Goal: Transaction & Acquisition: Purchase product/service

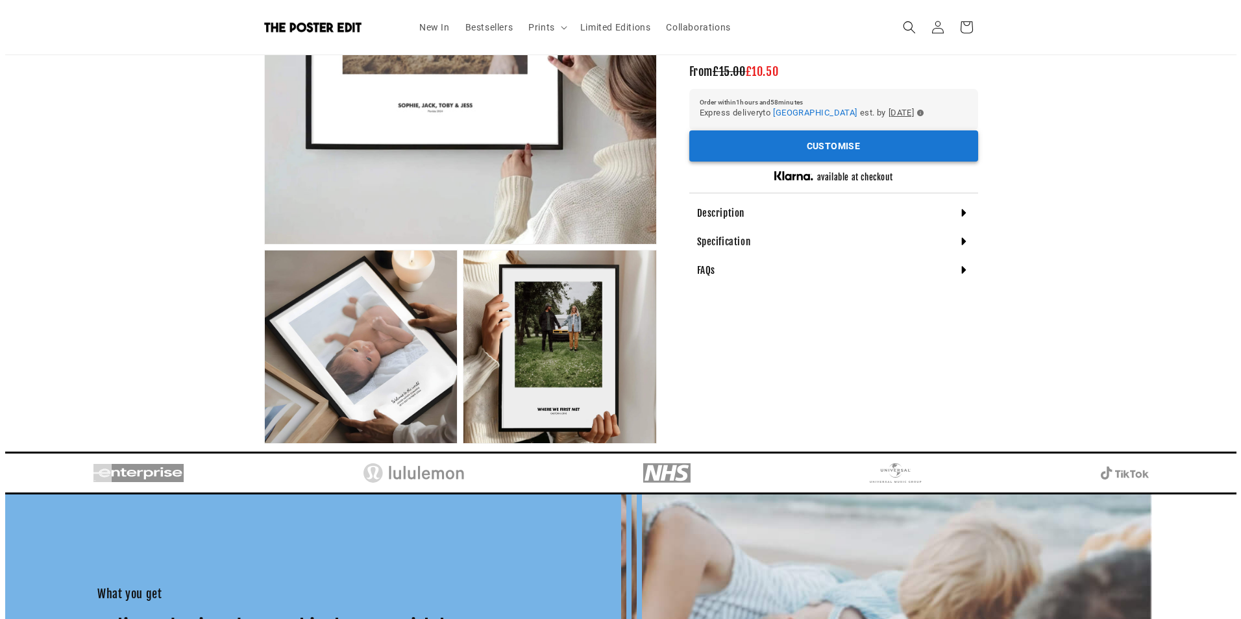
scroll to position [0, 253]
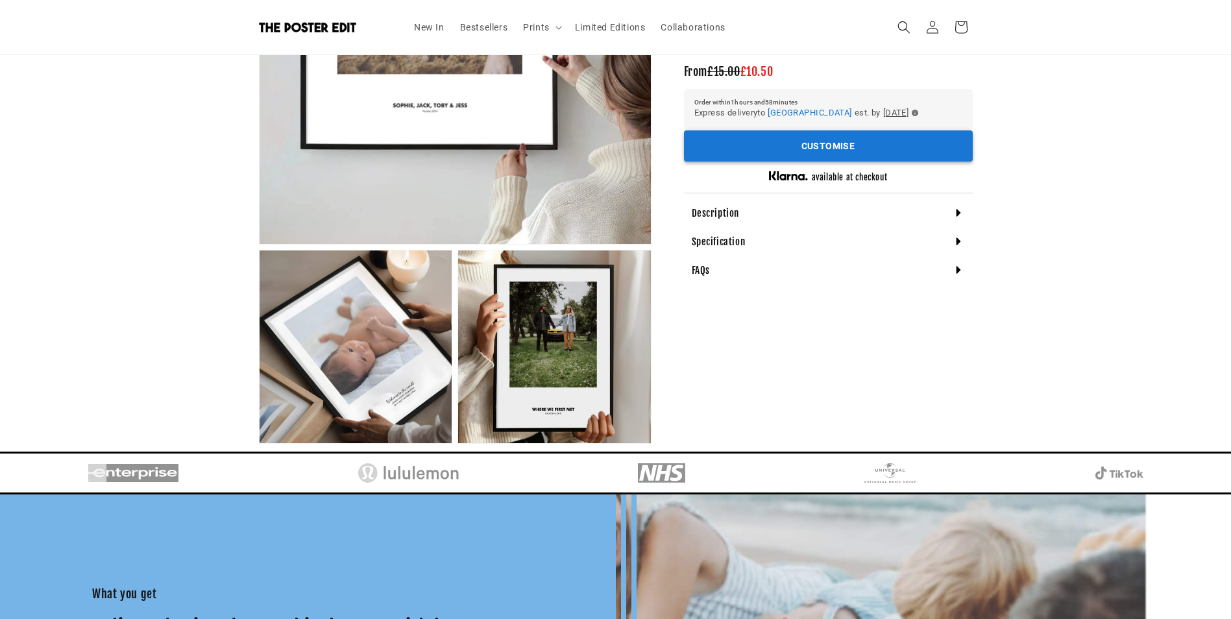
click at [720, 147] on button "Customise" at bounding box center [828, 146] width 289 height 32
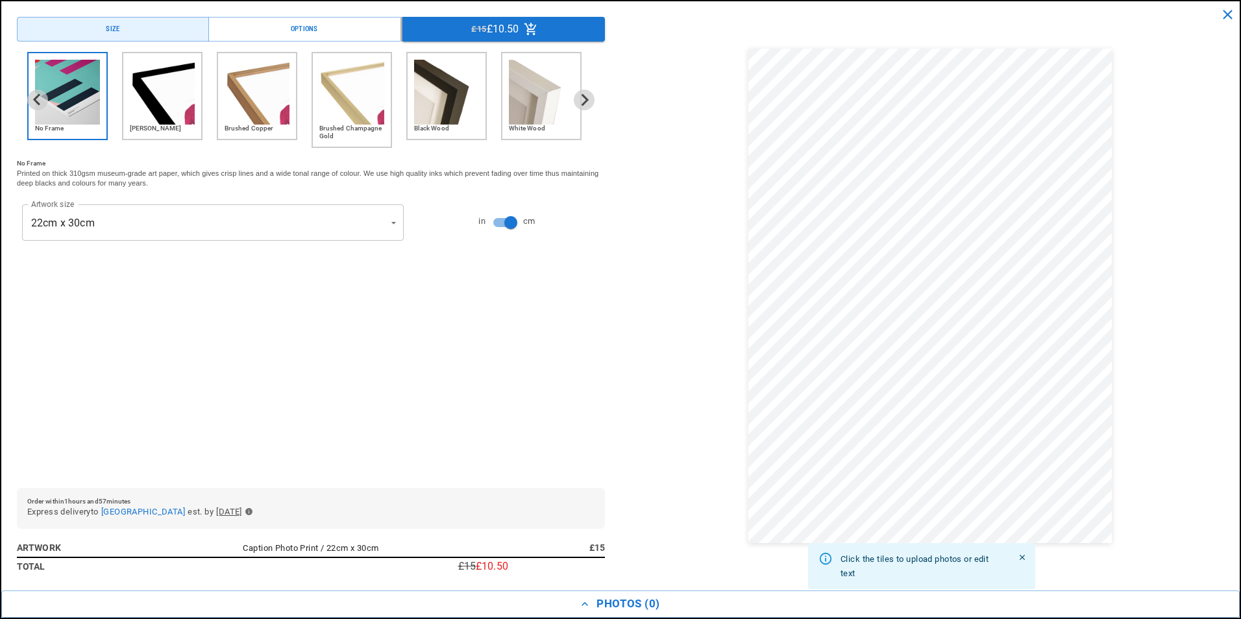
scroll to position [0, 506]
click at [620, 607] on button "Photos ( 0 )" at bounding box center [620, 604] width 1238 height 27
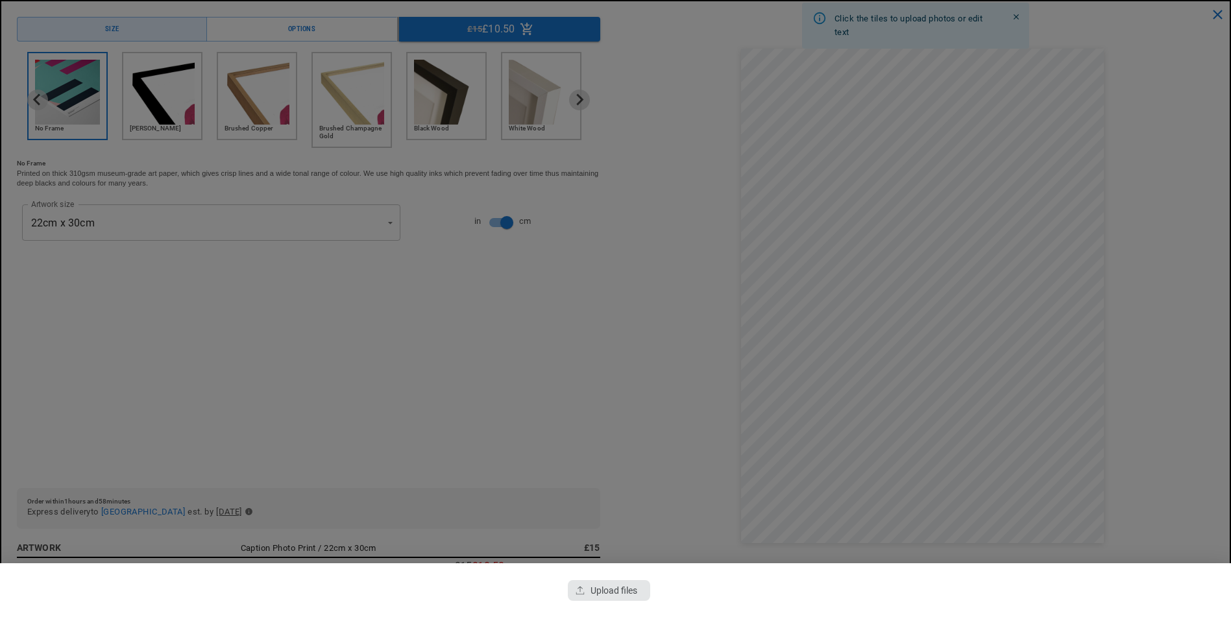
click at [607, 594] on div "button" at bounding box center [609, 590] width 82 height 21
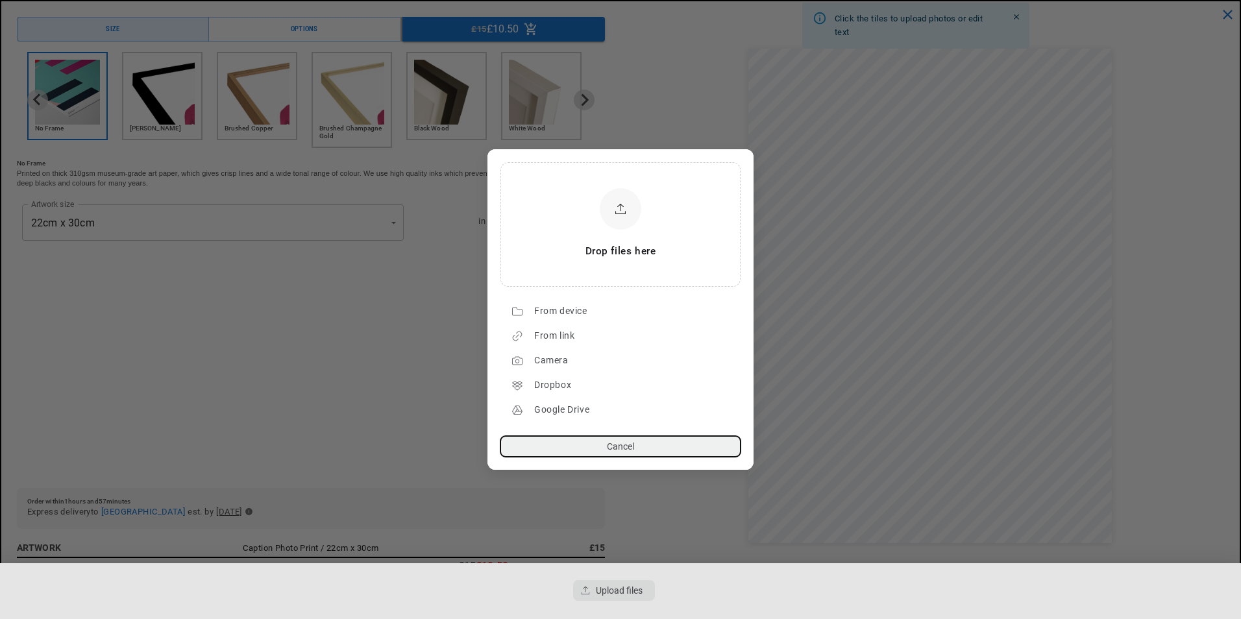
scroll to position [0, 253]
click at [567, 317] on div "From device" at bounding box center [634, 311] width 200 height 21
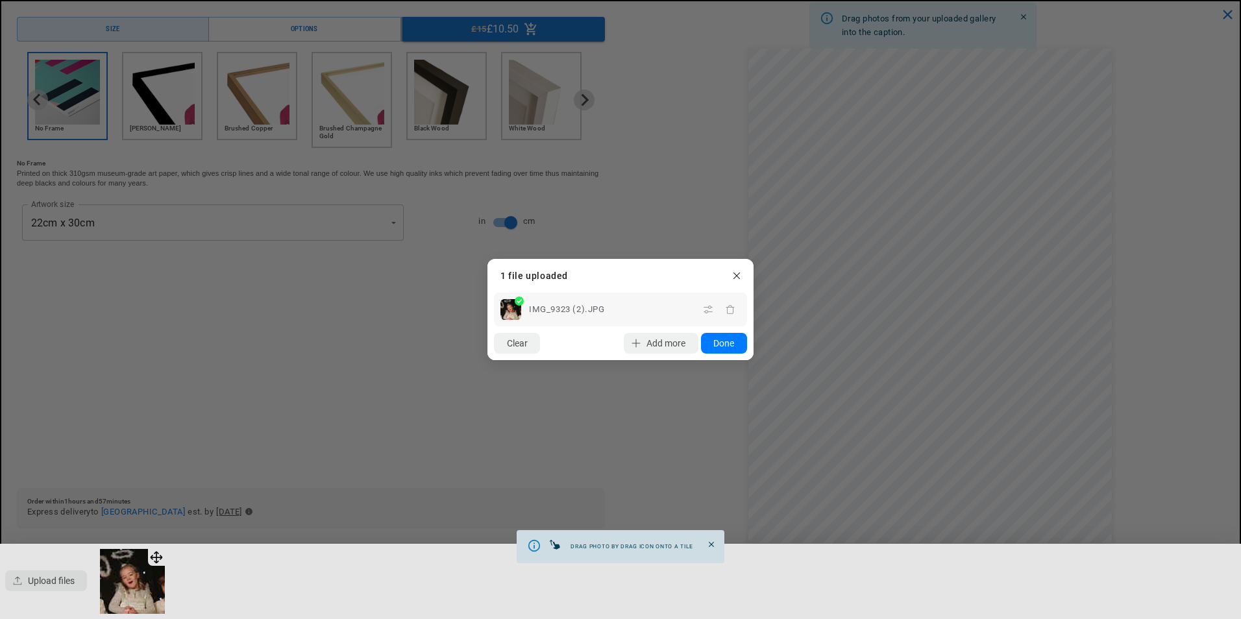
click at [753, 360] on dialog "Drop files here From device From link Camera Dropbox Google Drive Cancel Powere…" at bounding box center [620, 309] width 266 height 101
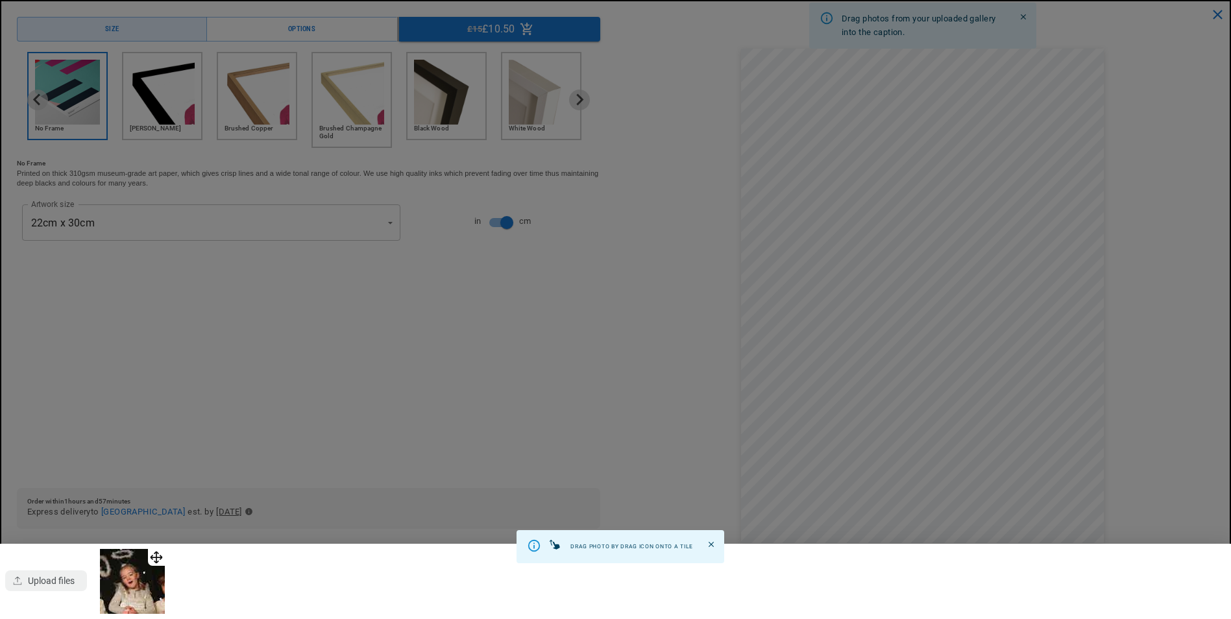
click at [911, 478] on div at bounding box center [615, 309] width 1231 height 619
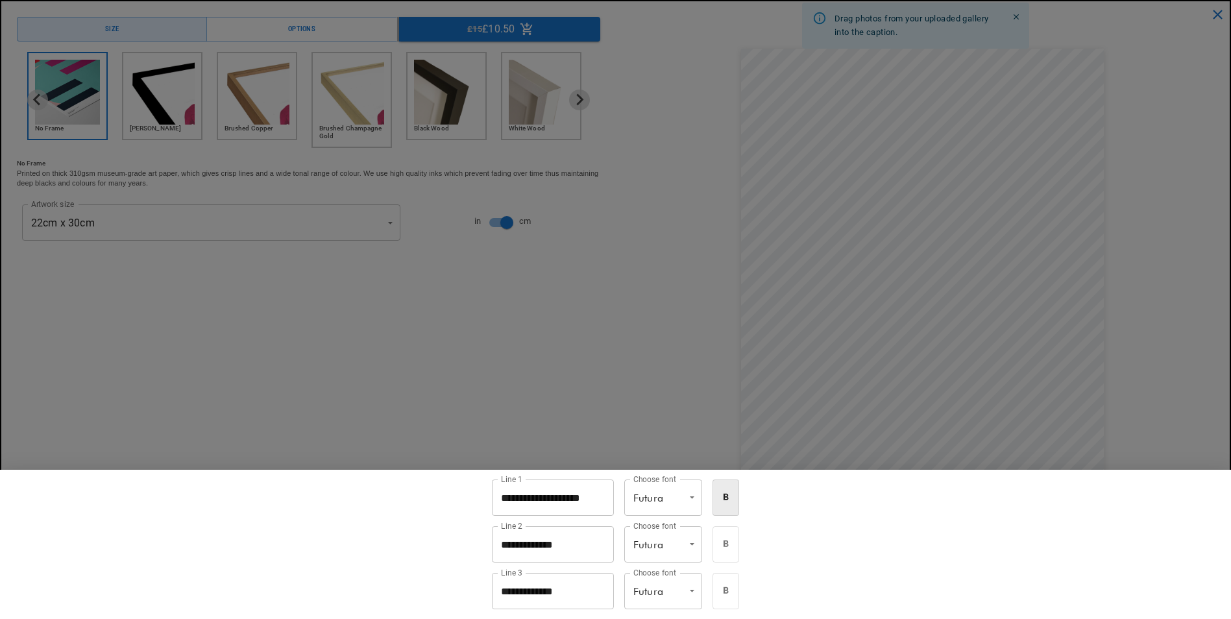
click at [911, 478] on div "**********" at bounding box center [615, 309] width 1231 height 619
click at [675, 567] on li "Nord" at bounding box center [670, 566] width 78 height 18
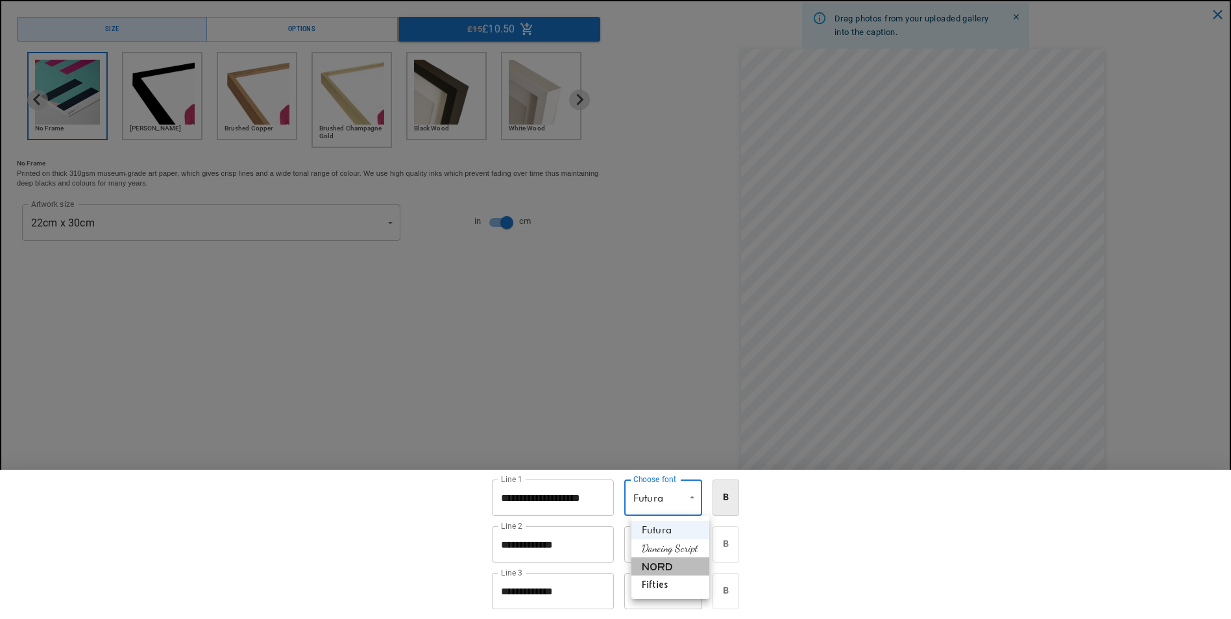
type input "****"
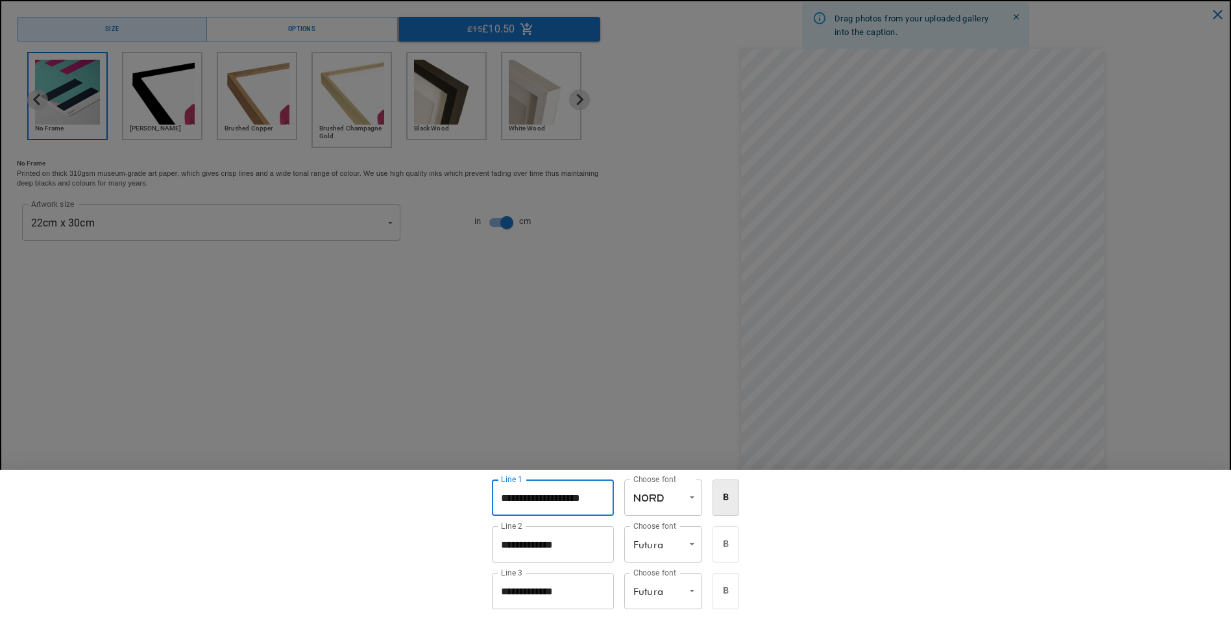
click at [528, 494] on input "**********" at bounding box center [553, 498] width 122 height 36
click at [528, 493] on input "**********" at bounding box center [553, 498] width 122 height 36
drag, startPoint x: 590, startPoint y: 495, endPoint x: 492, endPoint y: 492, distance: 98.0
click at [492, 492] on input "**********" at bounding box center [553, 498] width 122 height 36
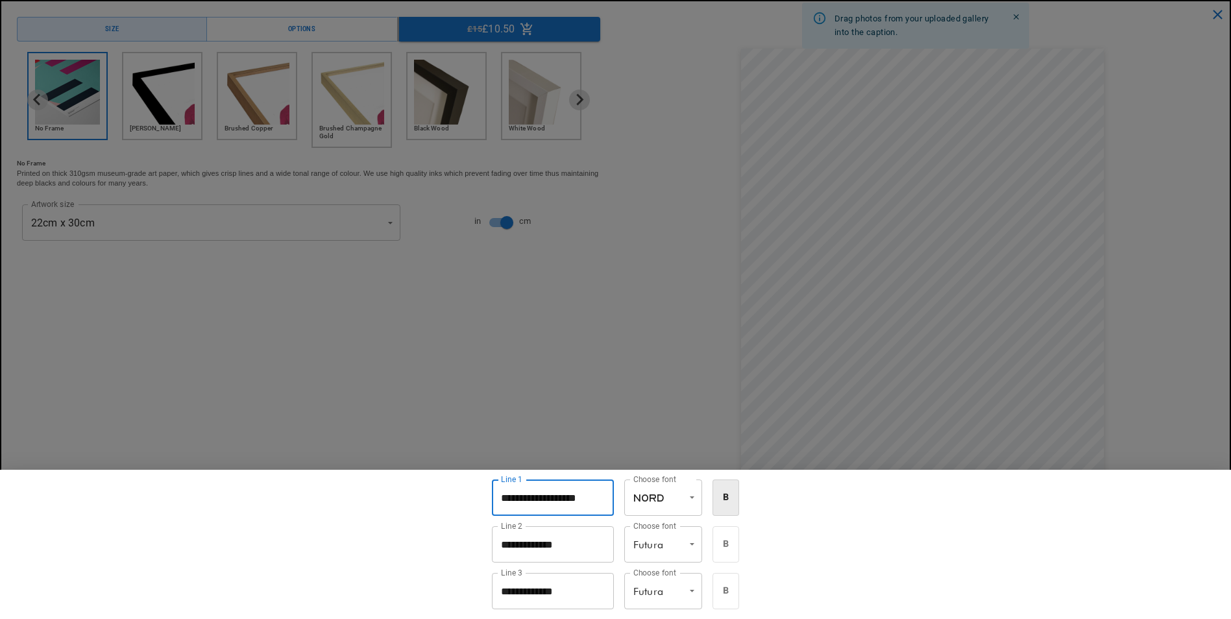
click at [598, 498] on input "**********" at bounding box center [553, 498] width 122 height 36
drag, startPoint x: 598, startPoint y: 498, endPoint x: 479, endPoint y: 500, distance: 118.8
click at [479, 500] on div "**********" at bounding box center [615, 544] width 1231 height 149
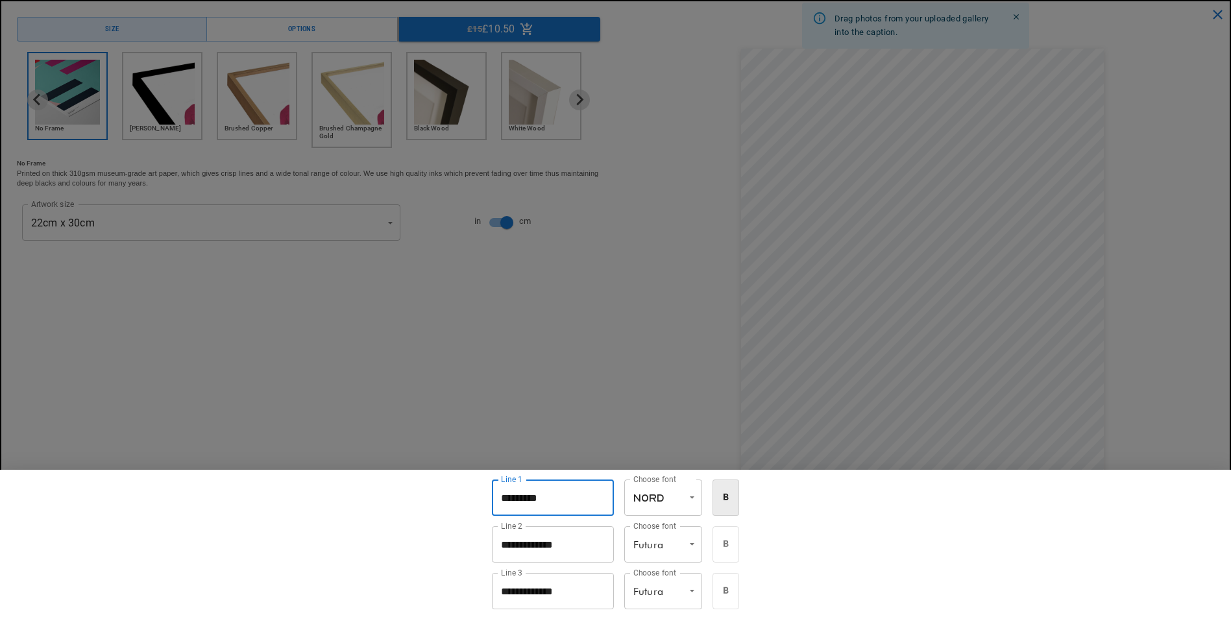
type input "********"
click at [145, 106] on div at bounding box center [615, 309] width 1231 height 619
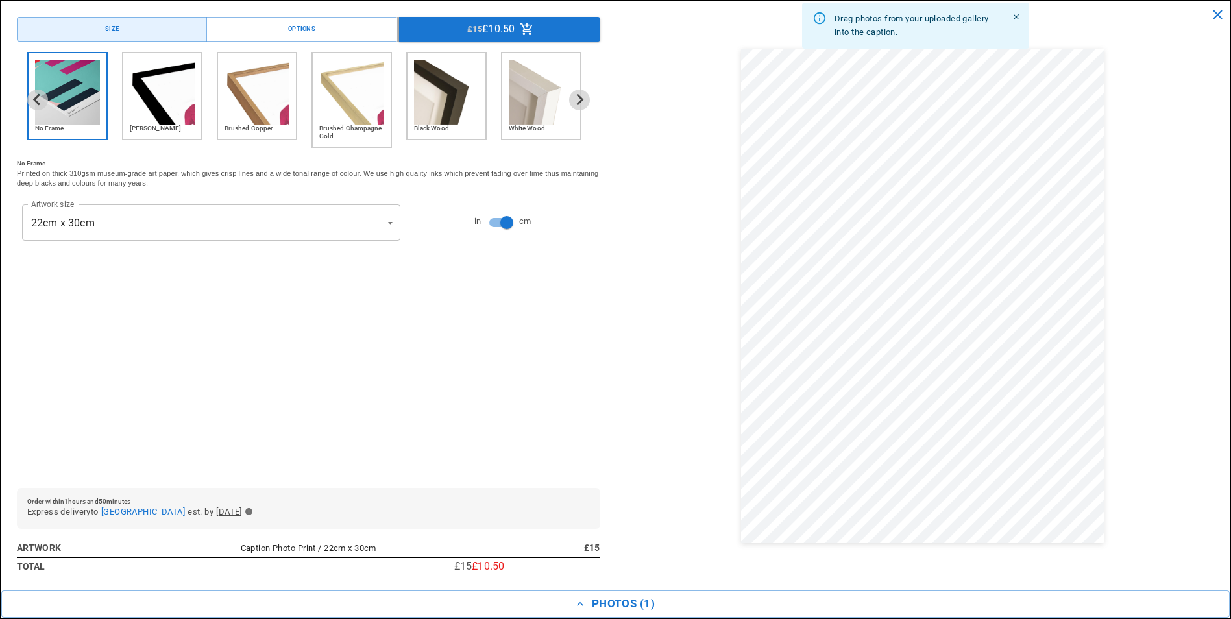
scroll to position [0, 506]
click at [144, 99] on img "2 of 6" at bounding box center [162, 92] width 65 height 65
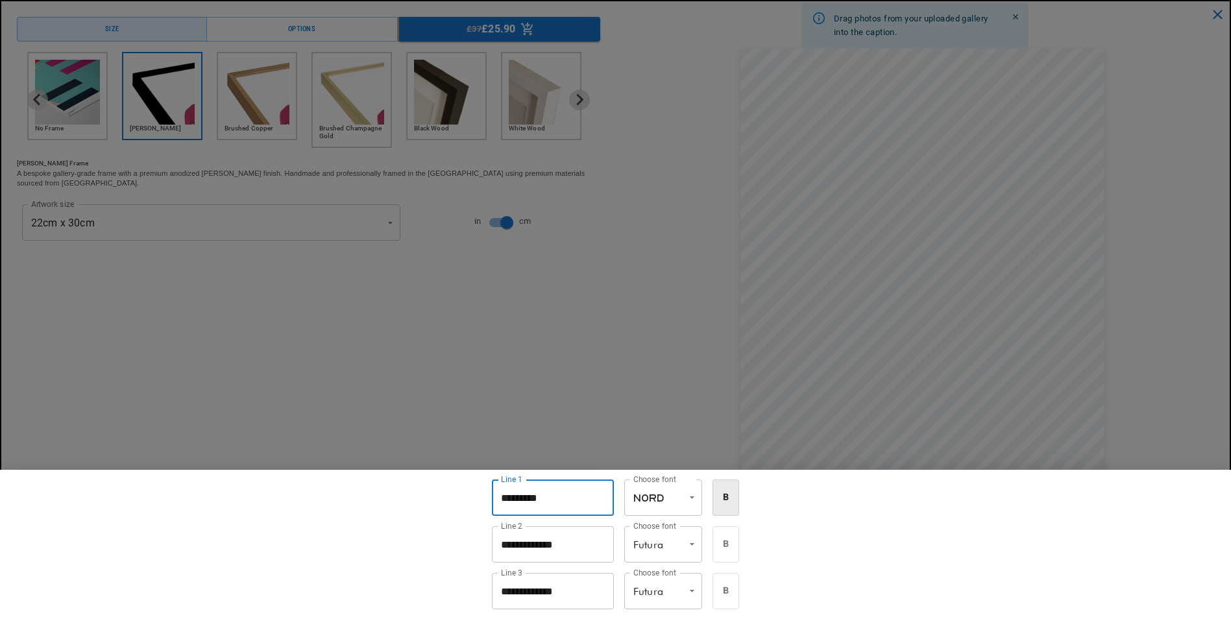
click at [494, 497] on input "********" at bounding box center [553, 498] width 122 height 36
type input "**********"
click at [567, 544] on input "**********" at bounding box center [553, 544] width 122 height 36
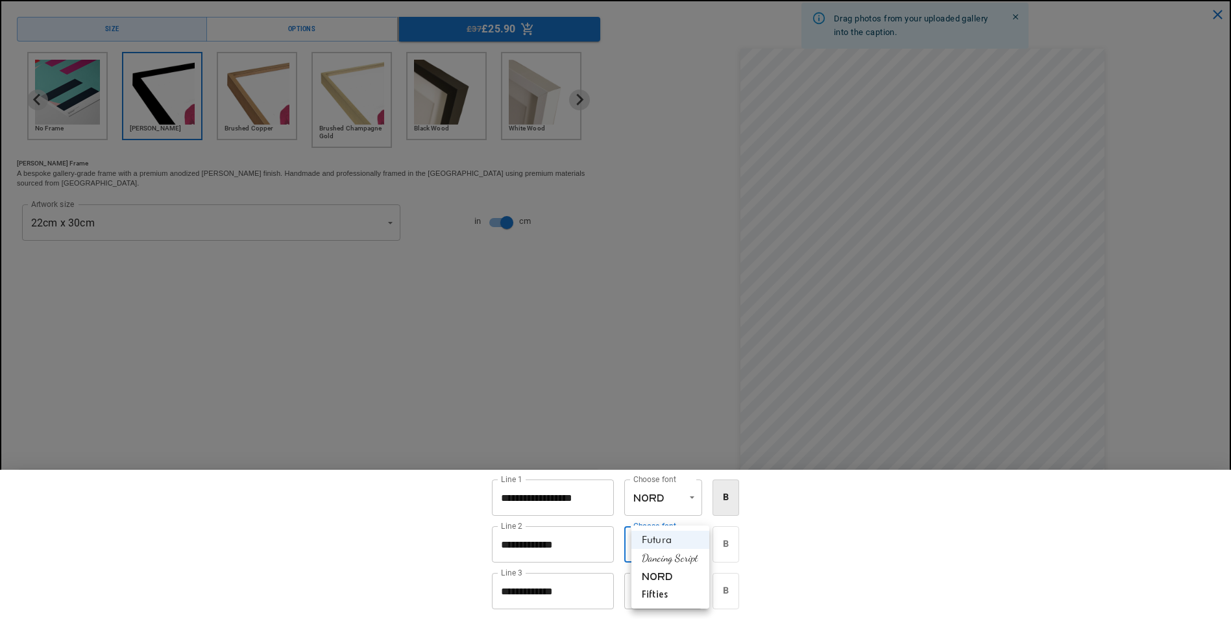
click at [684, 574] on li "Nord" at bounding box center [670, 576] width 78 height 18
type input "****"
click at [495, 541] on input "**********" at bounding box center [553, 544] width 122 height 36
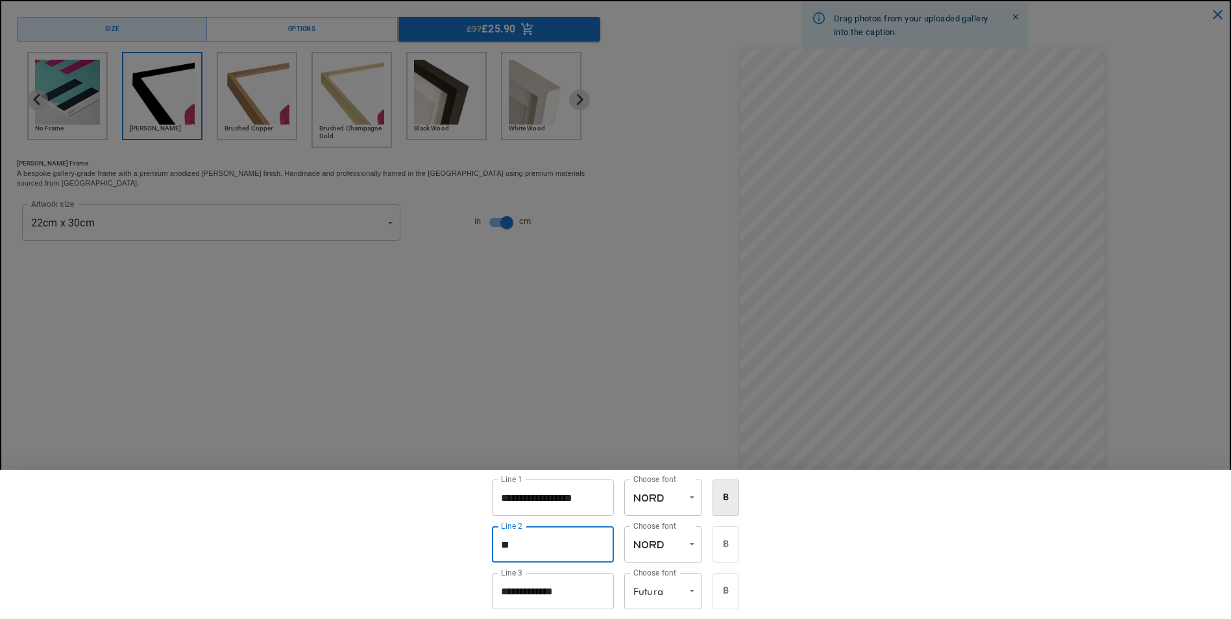
type input "*"
click at [591, 503] on input "**********" at bounding box center [553, 498] width 122 height 36
type input "**********"
click at [640, 378] on div at bounding box center [615, 309] width 1231 height 619
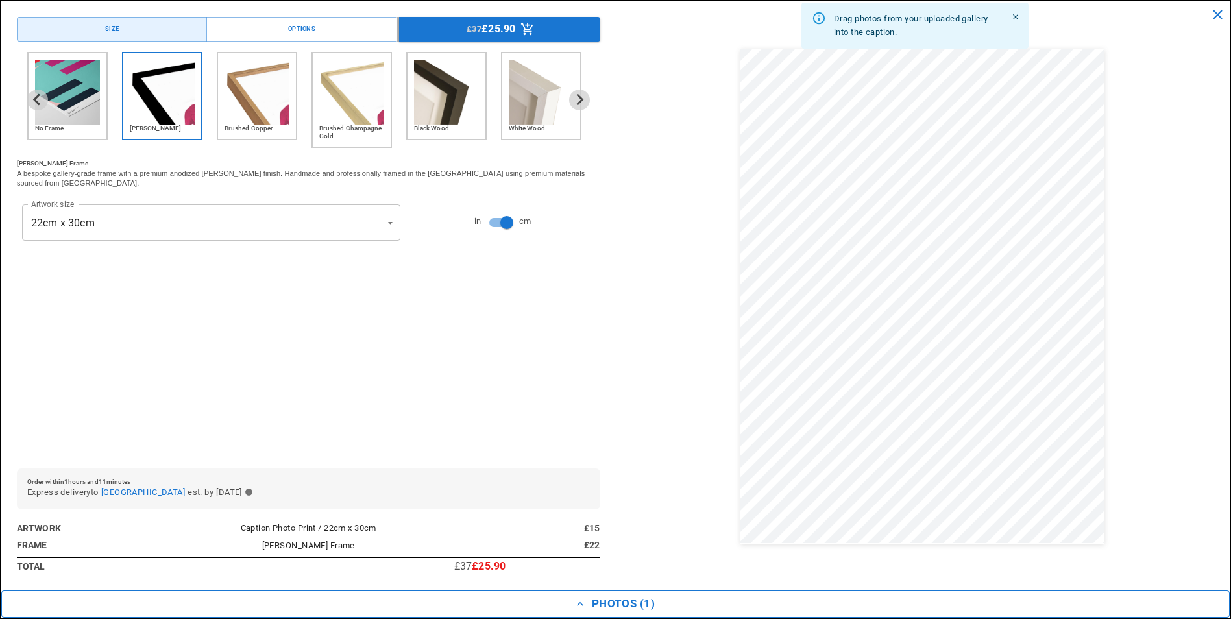
scroll to position [0, 253]
click at [622, 601] on button "Photos ( 1 )" at bounding box center [615, 604] width 1229 height 27
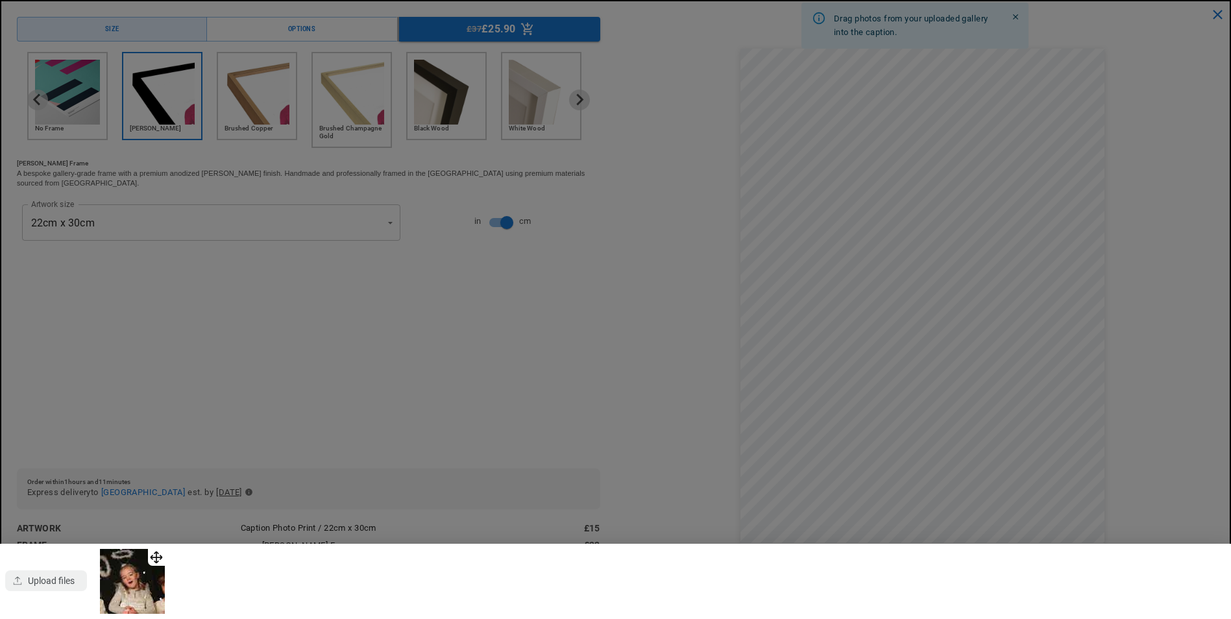
click at [622, 601] on div at bounding box center [615, 581] width 1231 height 75
click at [590, 450] on div at bounding box center [615, 309] width 1231 height 619
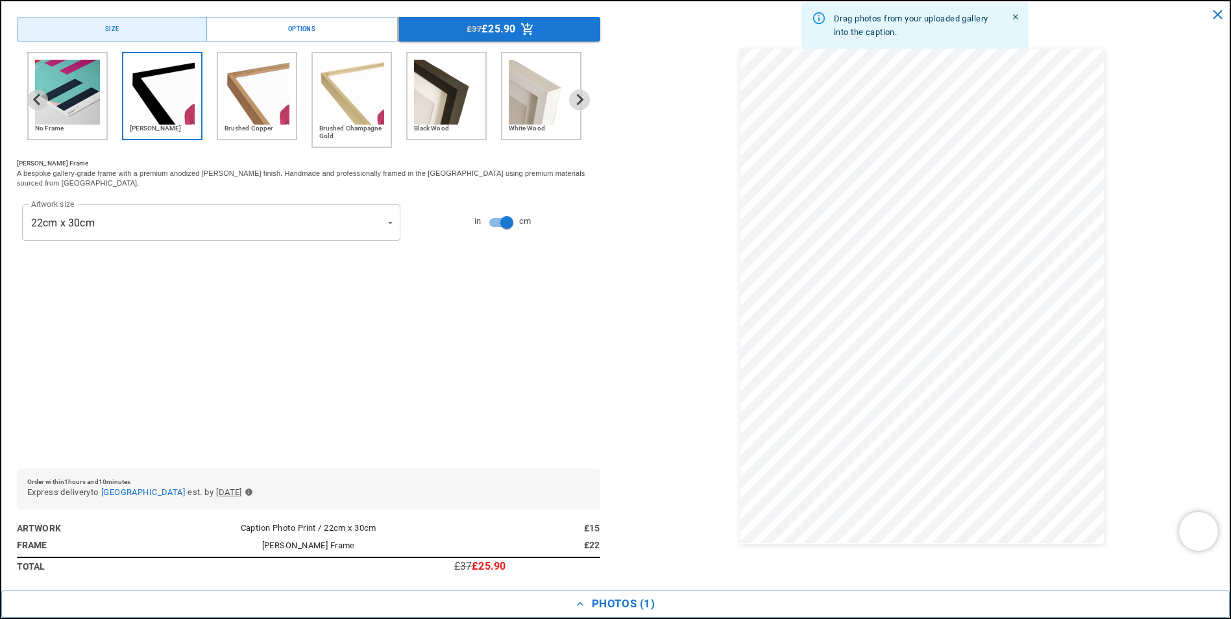
scroll to position [0, 506]
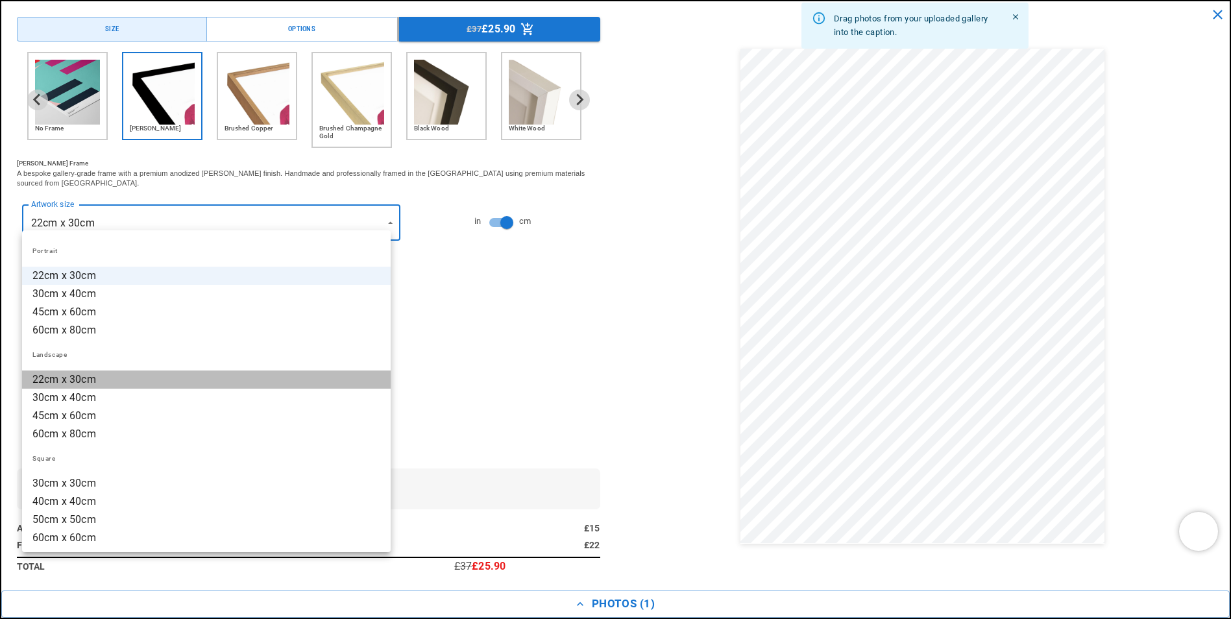
click at [283, 385] on li "22cm x 30cm" at bounding box center [206, 380] width 369 height 18
type input "**********"
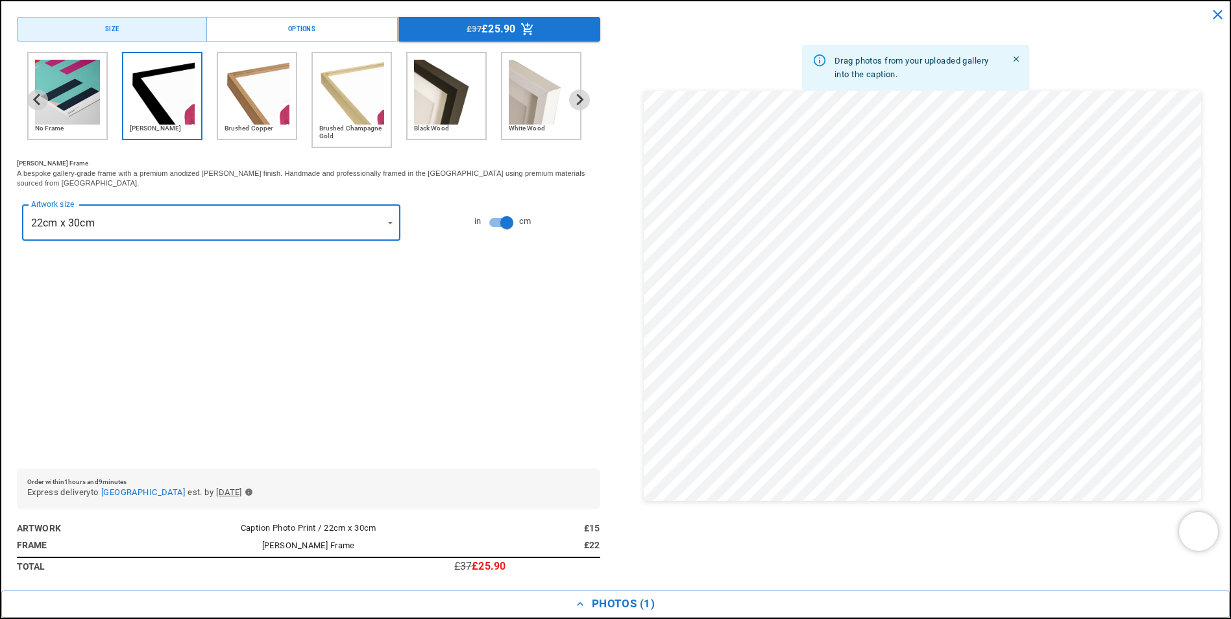
scroll to position [0, 0]
click at [460, 97] on img "5 of 6" at bounding box center [446, 92] width 65 height 65
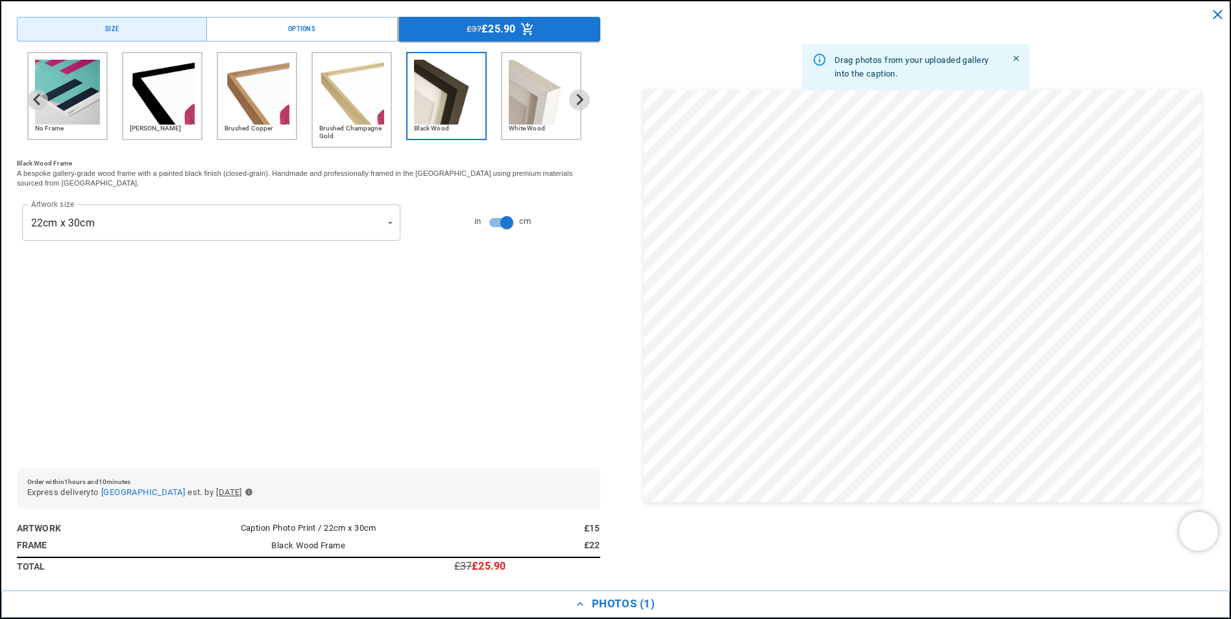
scroll to position [0, 253]
click at [156, 107] on img "2 of 6" at bounding box center [162, 92] width 65 height 65
click at [447, 104] on img "5 of 6" at bounding box center [446, 92] width 65 height 65
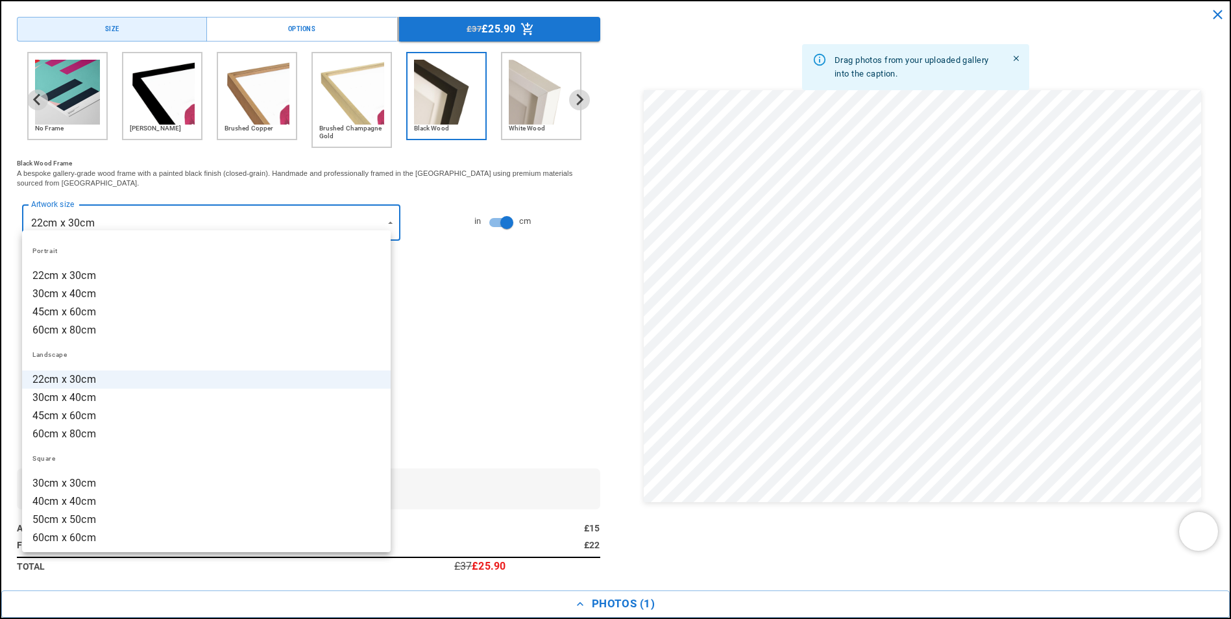
click at [381, 213] on div at bounding box center [615, 309] width 1231 height 619
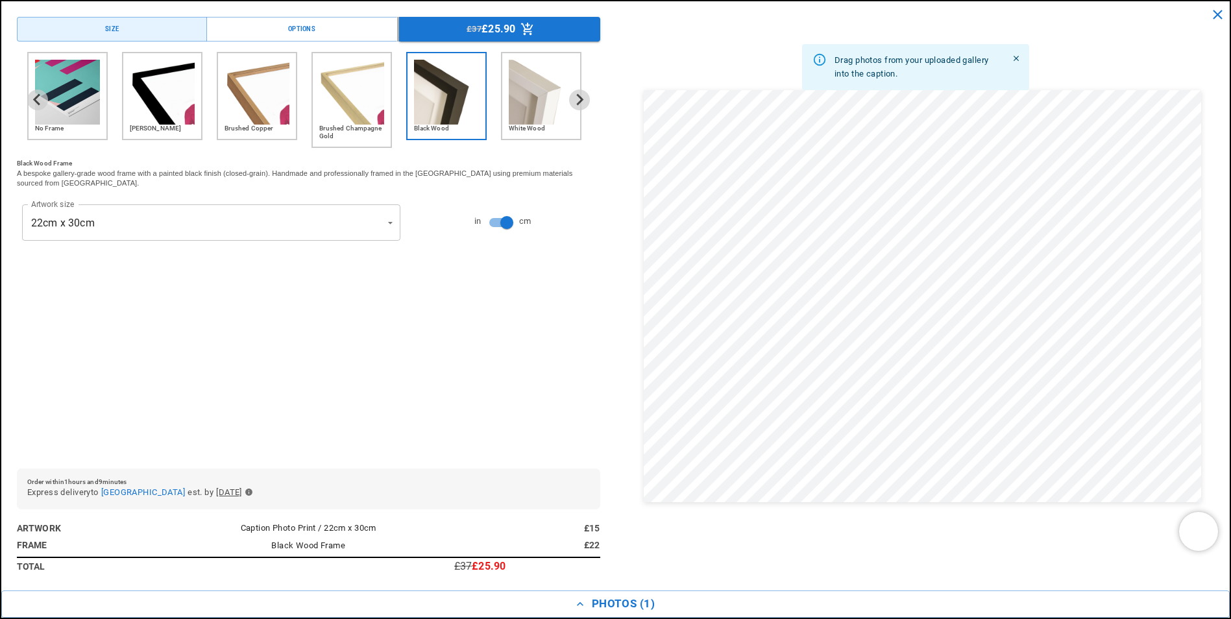
click at [160, 111] on img "2 of 6" at bounding box center [162, 92] width 65 height 65
click at [454, 103] on img "5 of 6" at bounding box center [446, 92] width 65 height 65
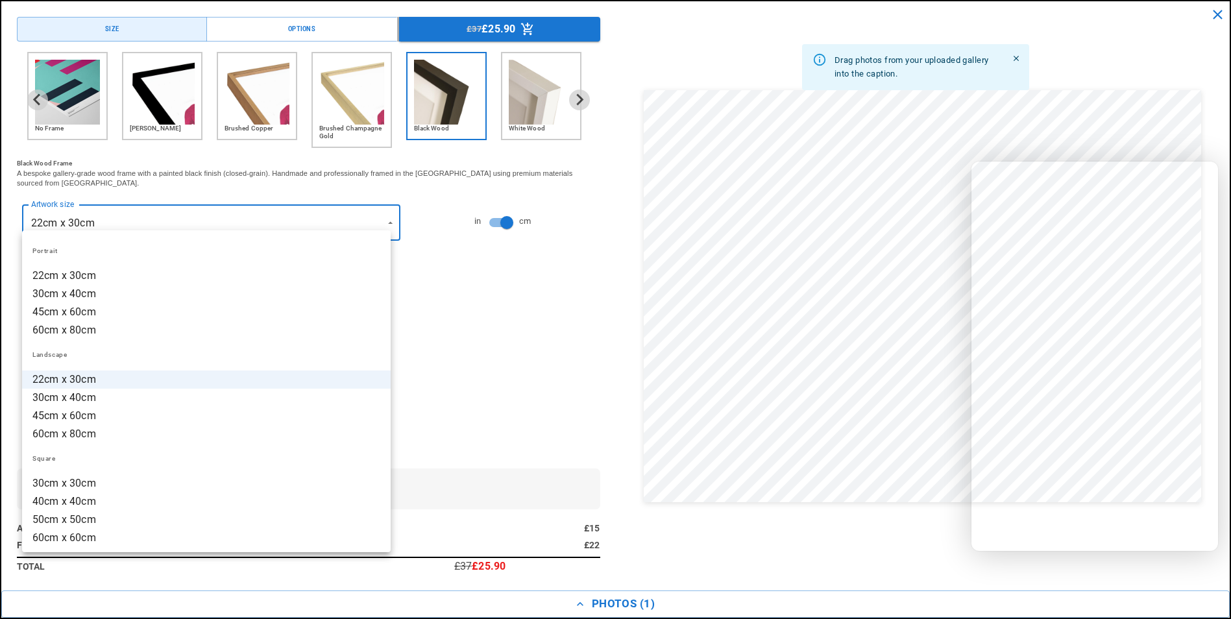
click at [543, 290] on div at bounding box center [615, 309] width 1231 height 619
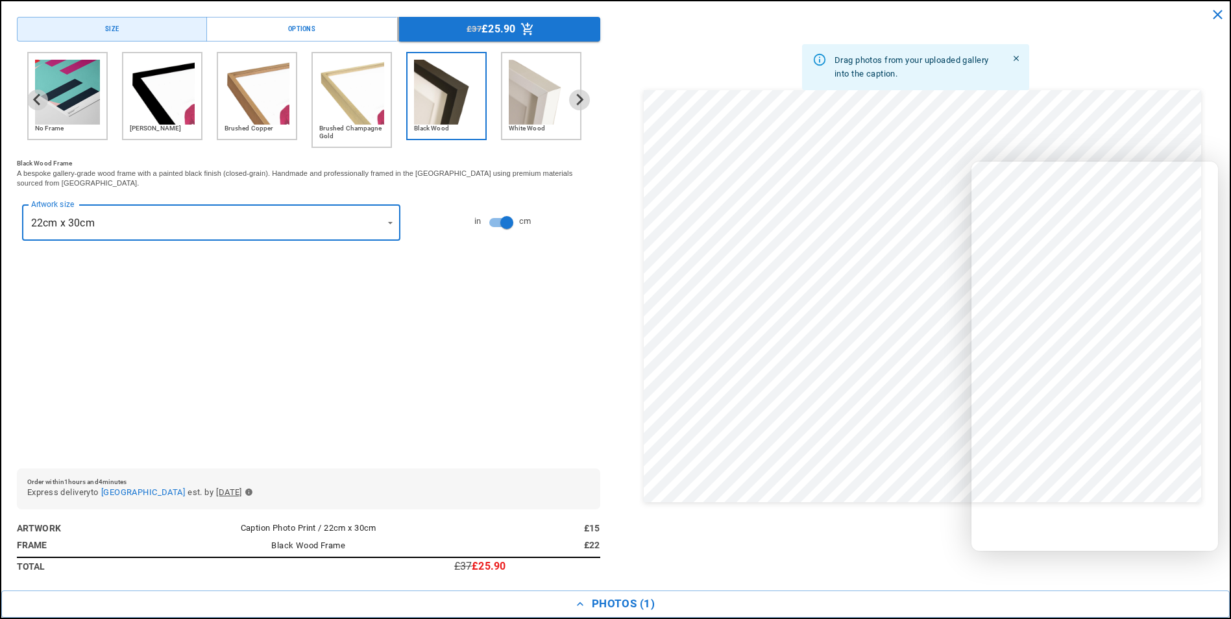
scroll to position [1687, 0]
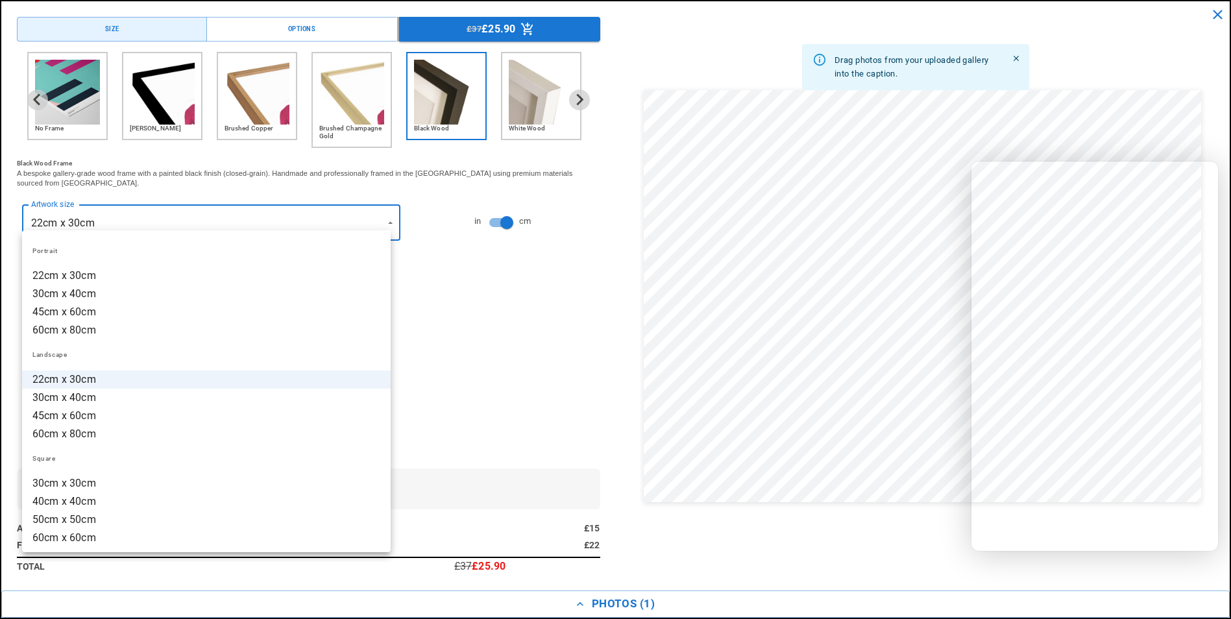
scroll to position [0, 253]
click at [472, 273] on div at bounding box center [615, 309] width 1231 height 619
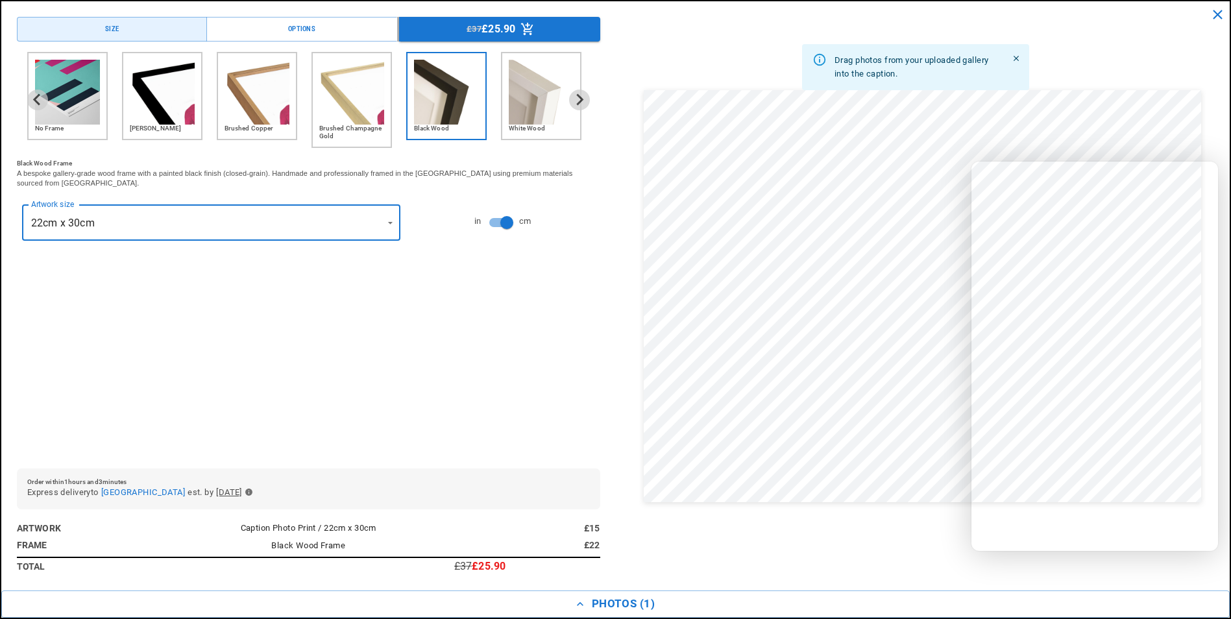
scroll to position [2336, 0]
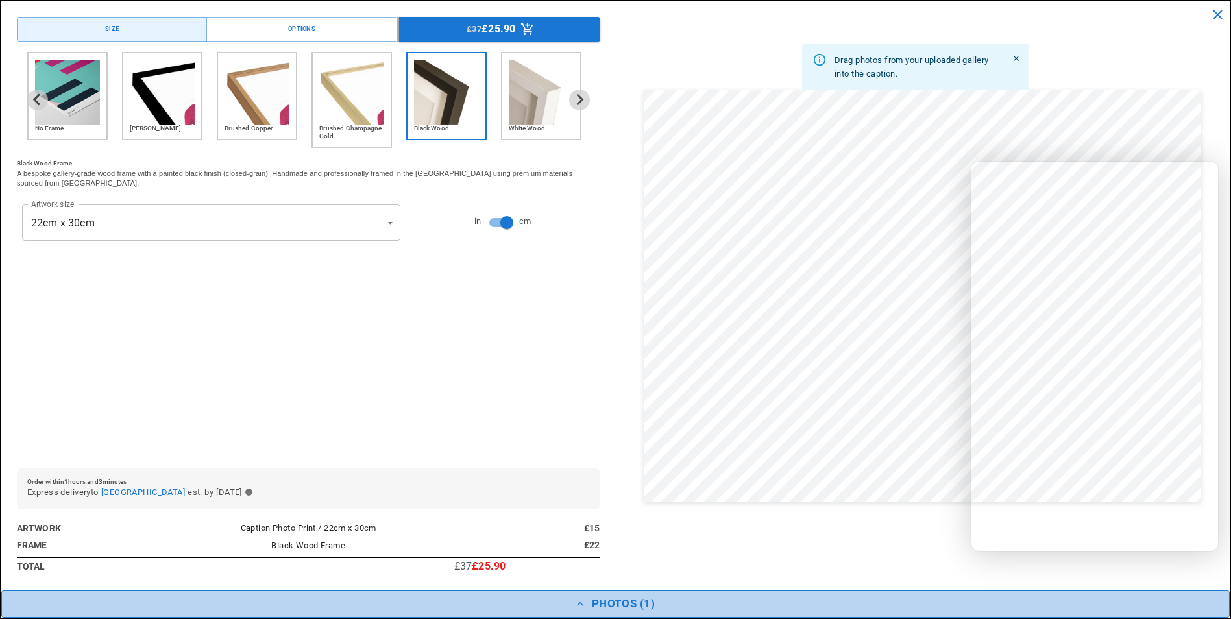
click at [578, 604] on icon "button" at bounding box center [580, 604] width 13 height 13
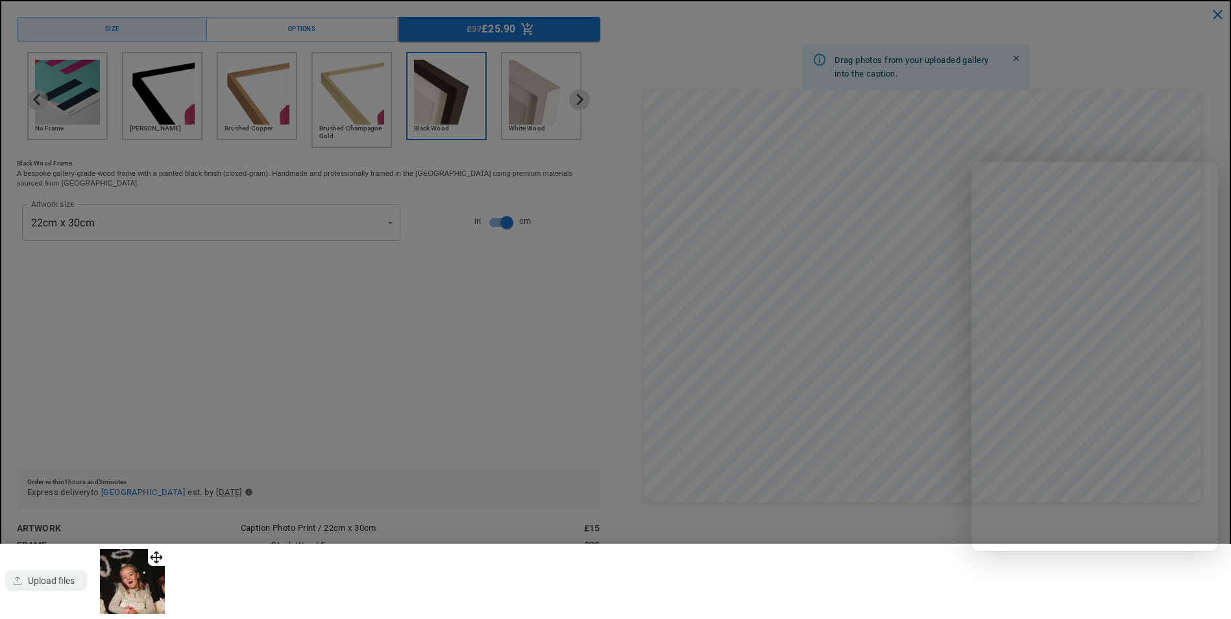
scroll to position [0, 0]
click at [543, 289] on div at bounding box center [615, 309] width 1231 height 619
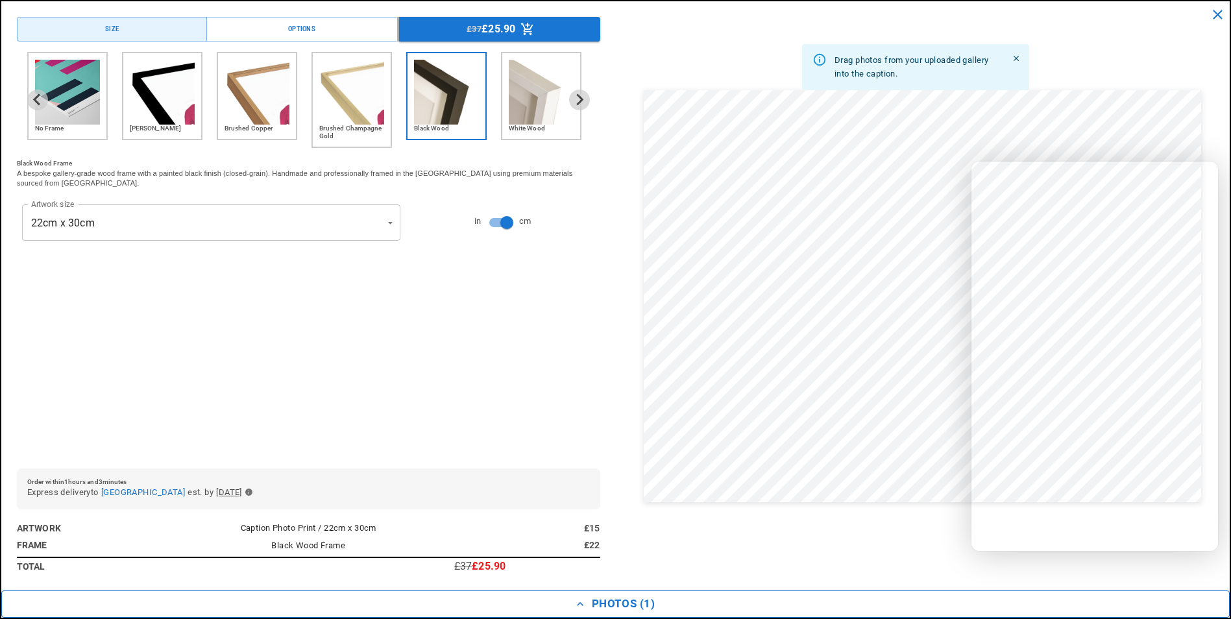
scroll to position [0, 506]
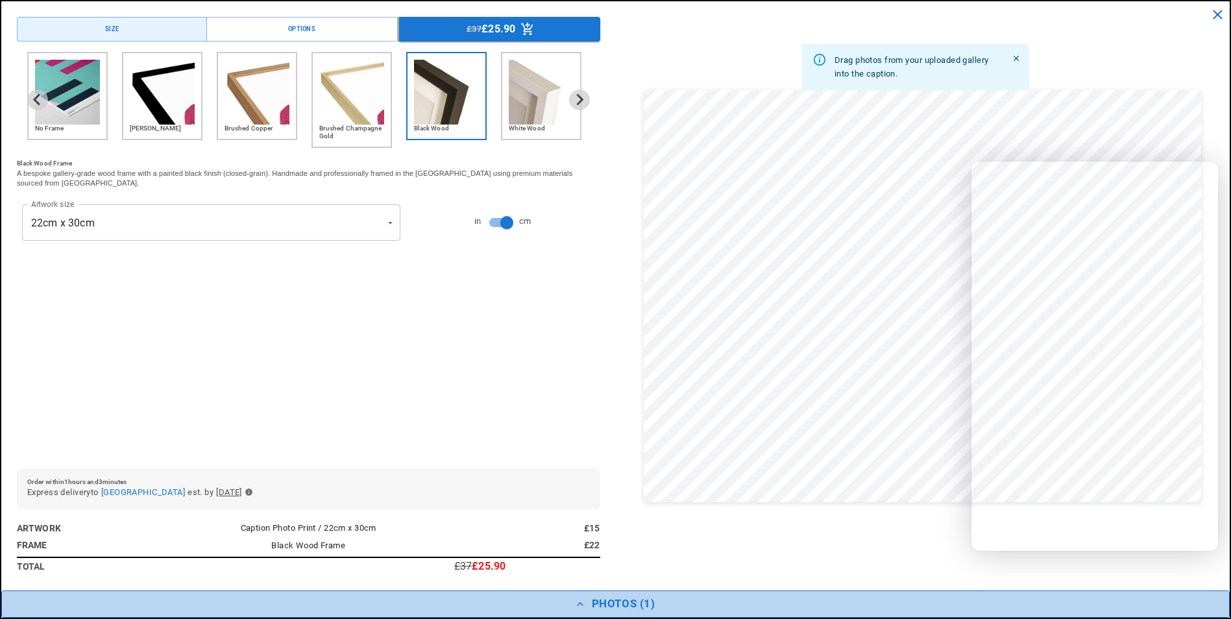
click at [578, 601] on icon "button" at bounding box center [580, 604] width 13 height 13
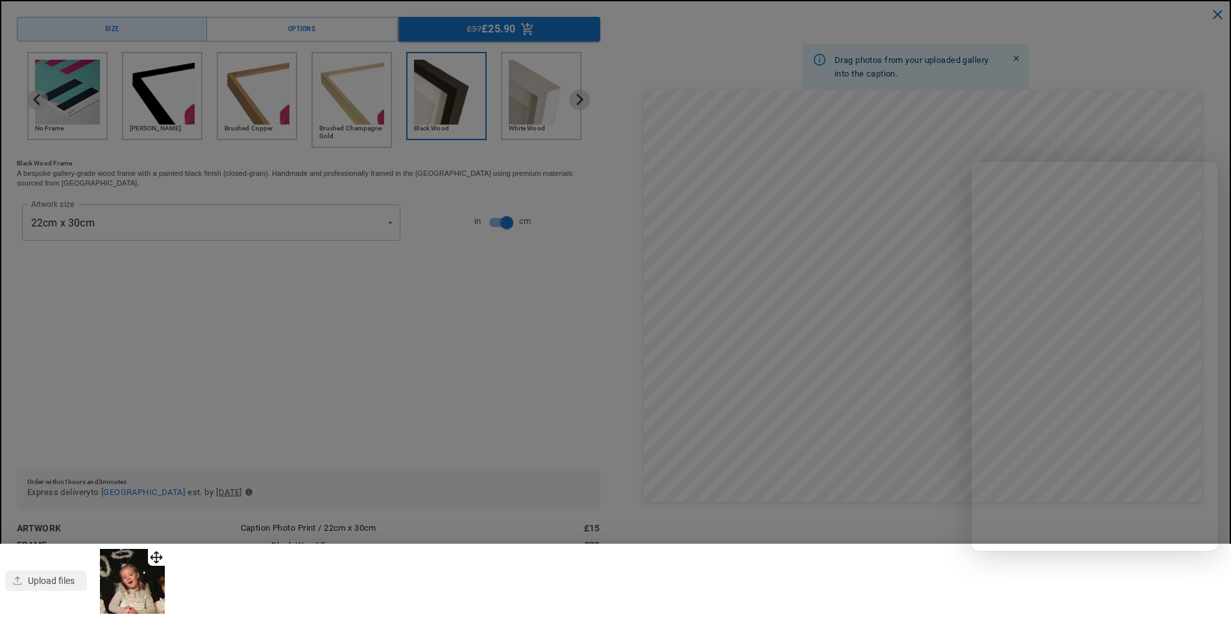
click at [138, 580] on img at bounding box center [132, 581] width 65 height 65
click at [554, 315] on div at bounding box center [615, 309] width 1231 height 619
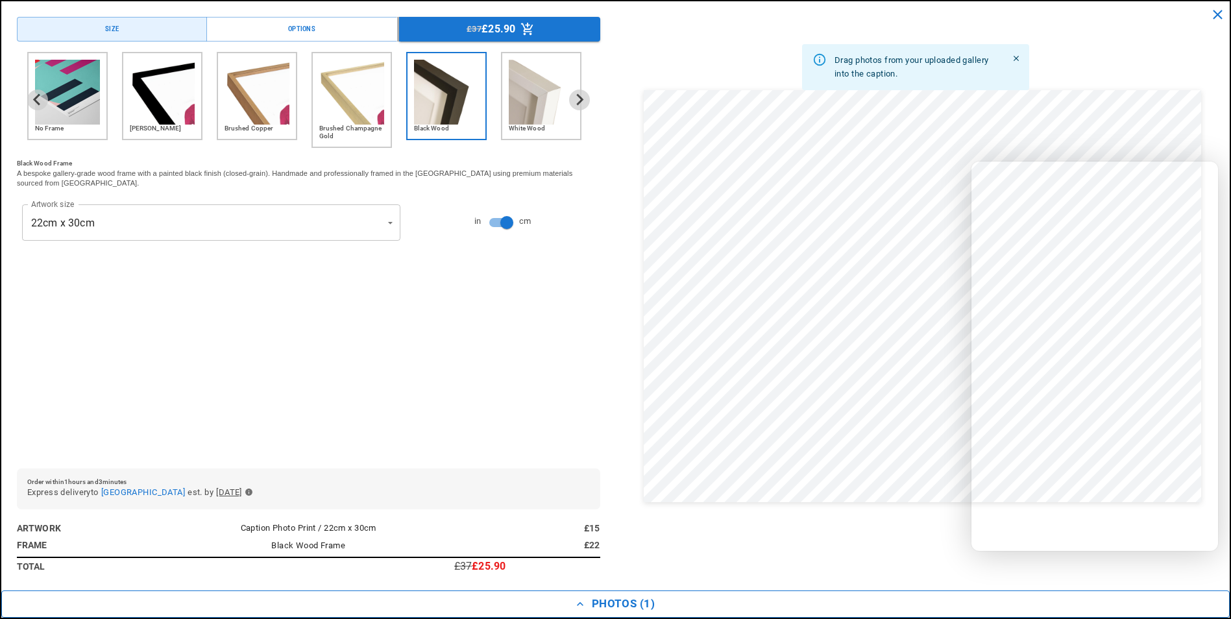
scroll to position [0, 253]
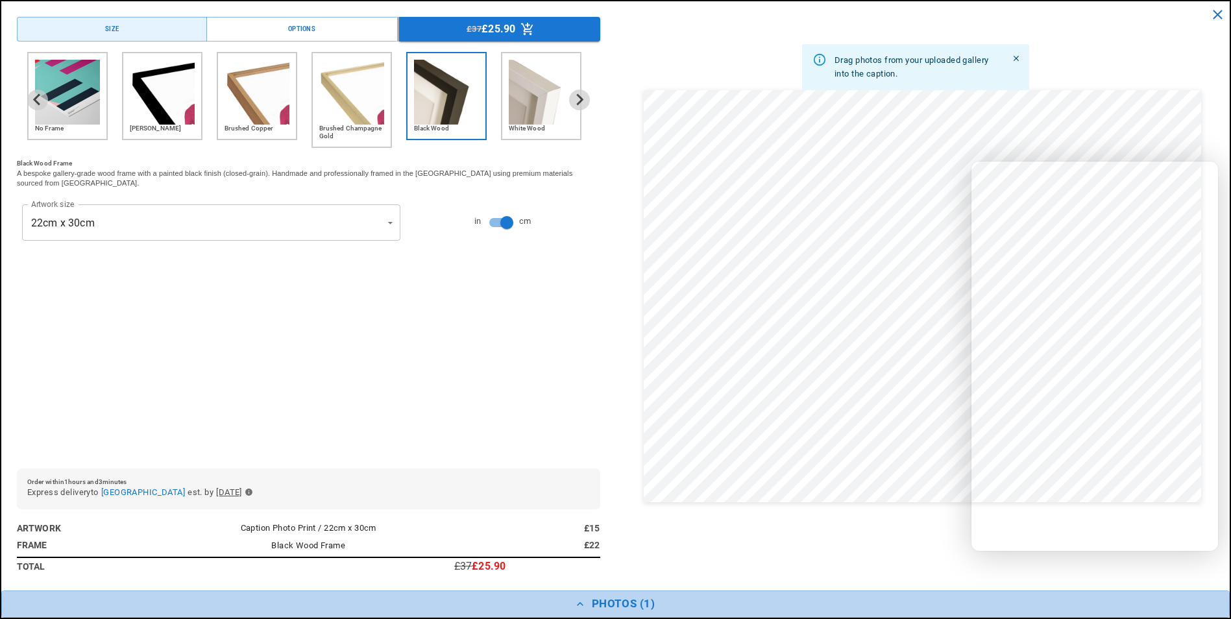
click at [583, 605] on icon "button" at bounding box center [580, 604] width 6 height 4
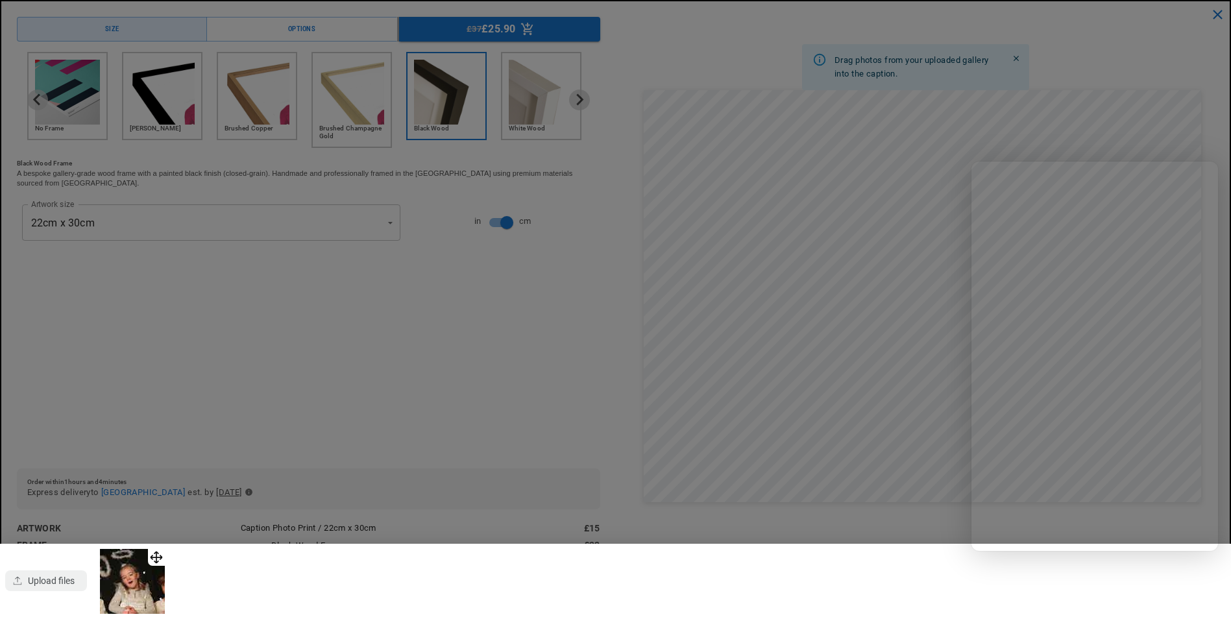
click at [521, 323] on div at bounding box center [615, 309] width 1231 height 619
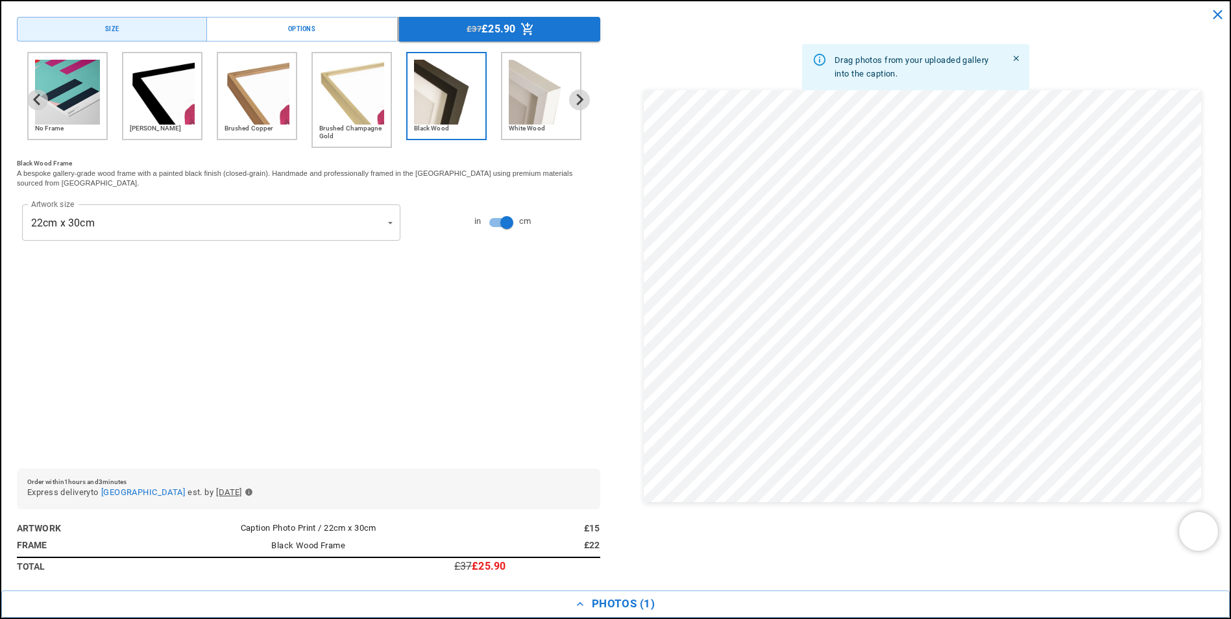
scroll to position [2077, 0]
click at [1214, 14] on icon "close" at bounding box center [1218, 14] width 16 height 16
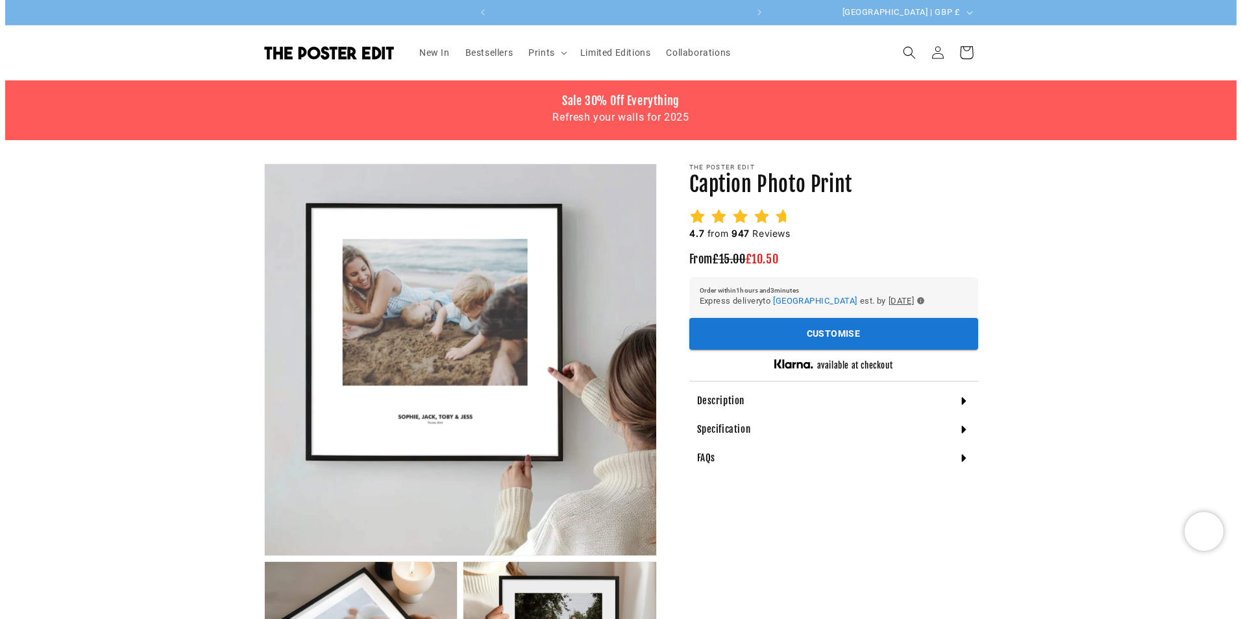
scroll to position [0, 506]
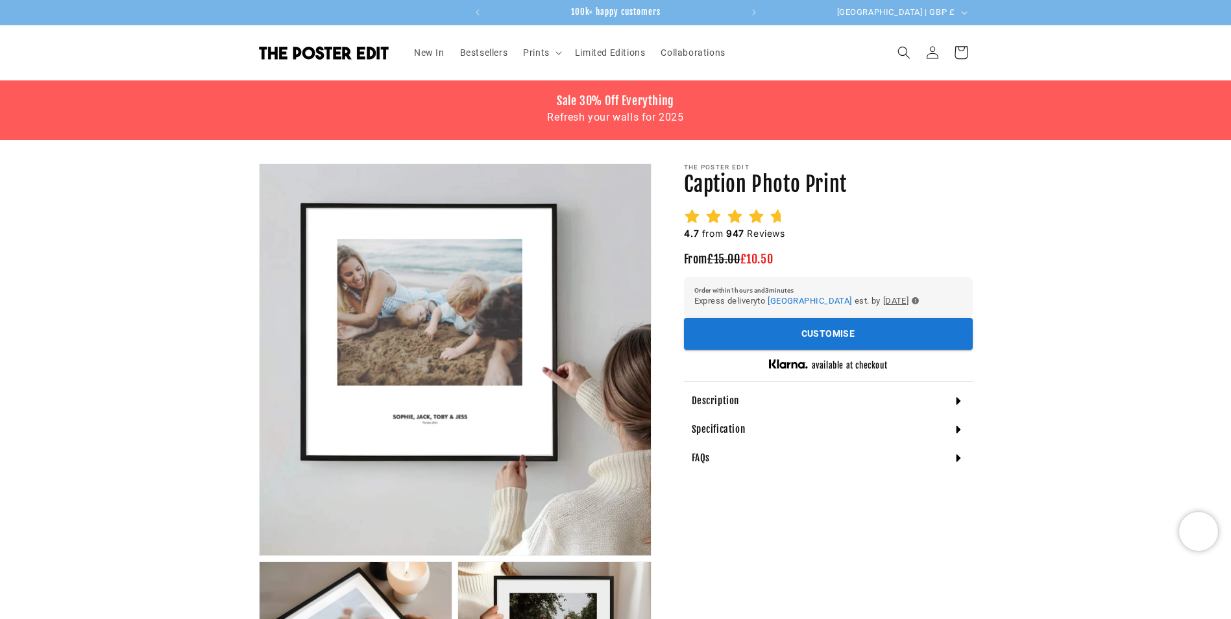
click at [962, 57] on icon at bounding box center [961, 52] width 31 height 31
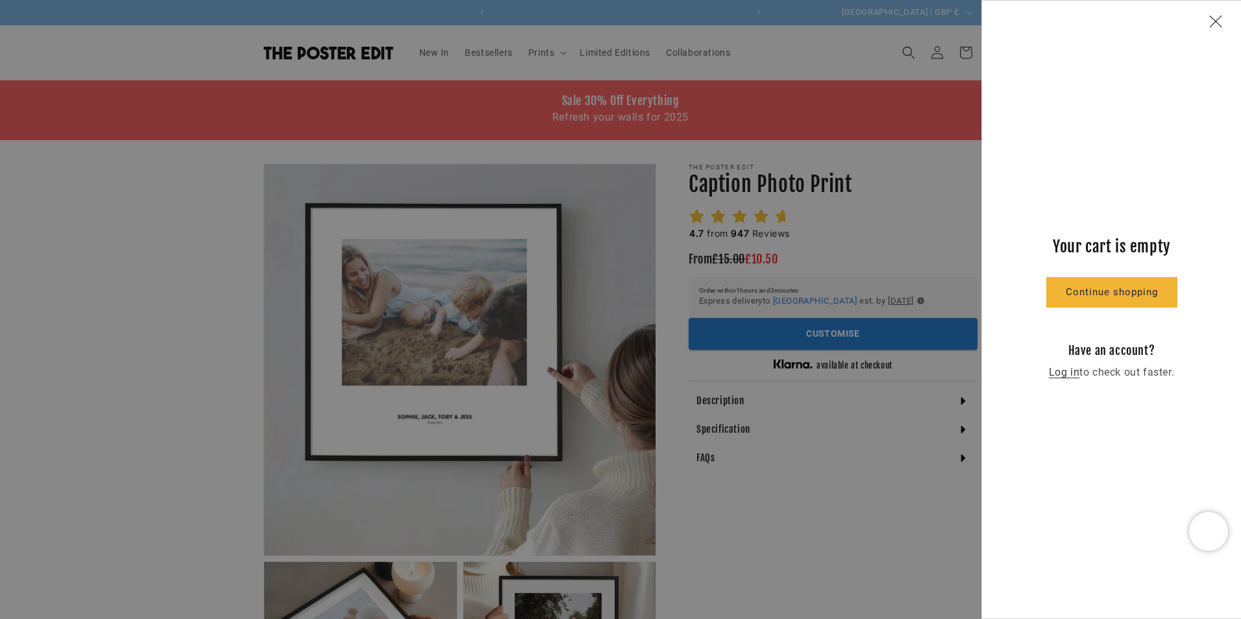
scroll to position [0, 0]
click at [894, 222] on div at bounding box center [620, 309] width 1241 height 619
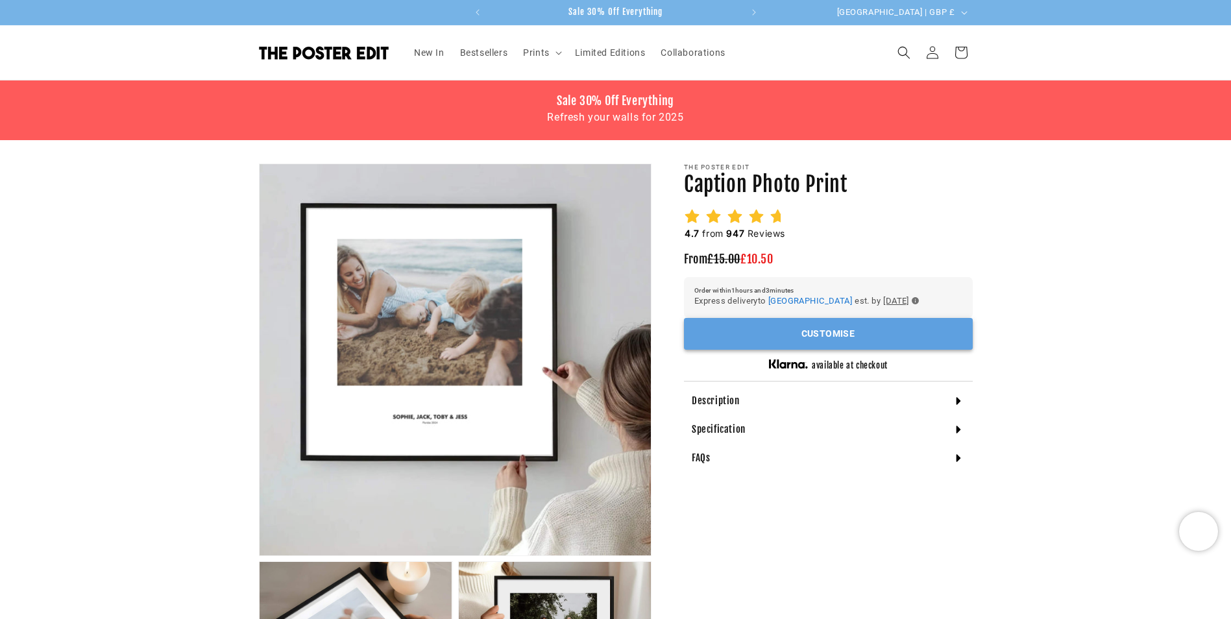
click at [891, 336] on button "Customise" at bounding box center [828, 334] width 289 height 32
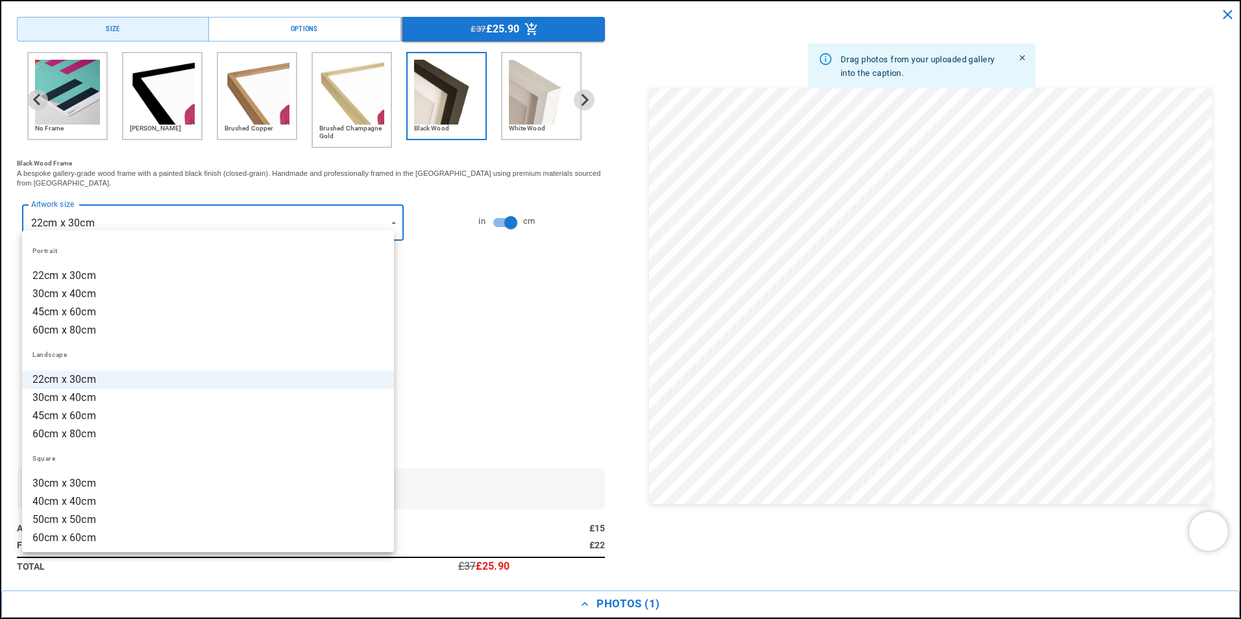
click at [330, 305] on li "45cm x 60cm" at bounding box center [208, 312] width 372 height 18
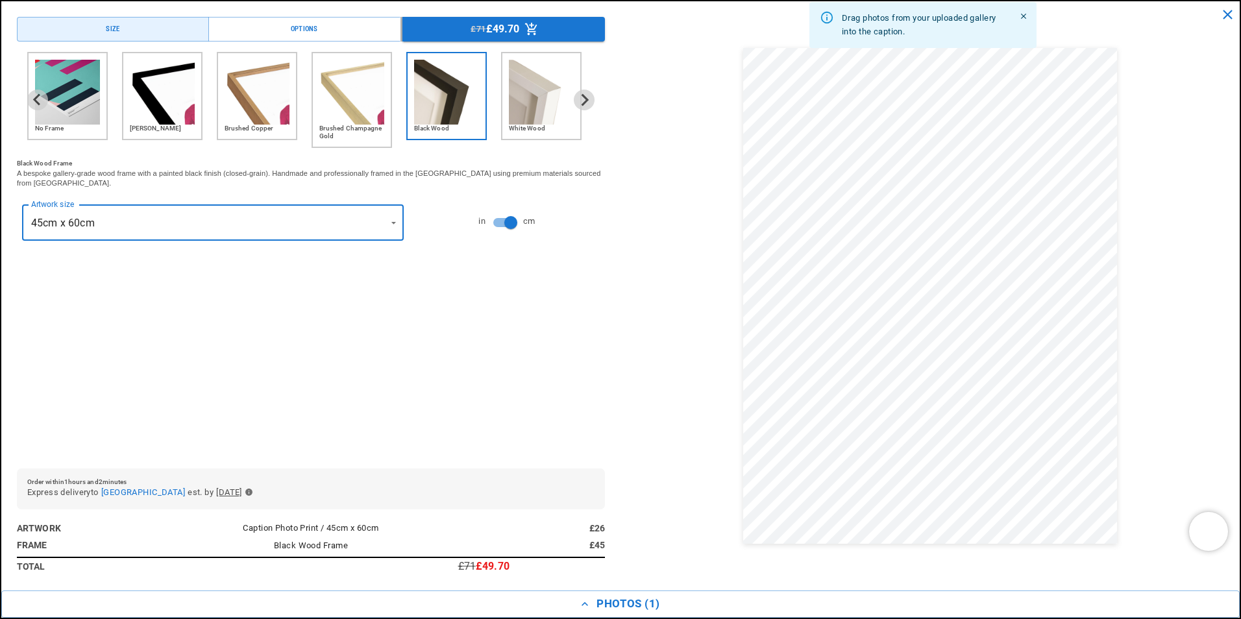
scroll to position [0, 506]
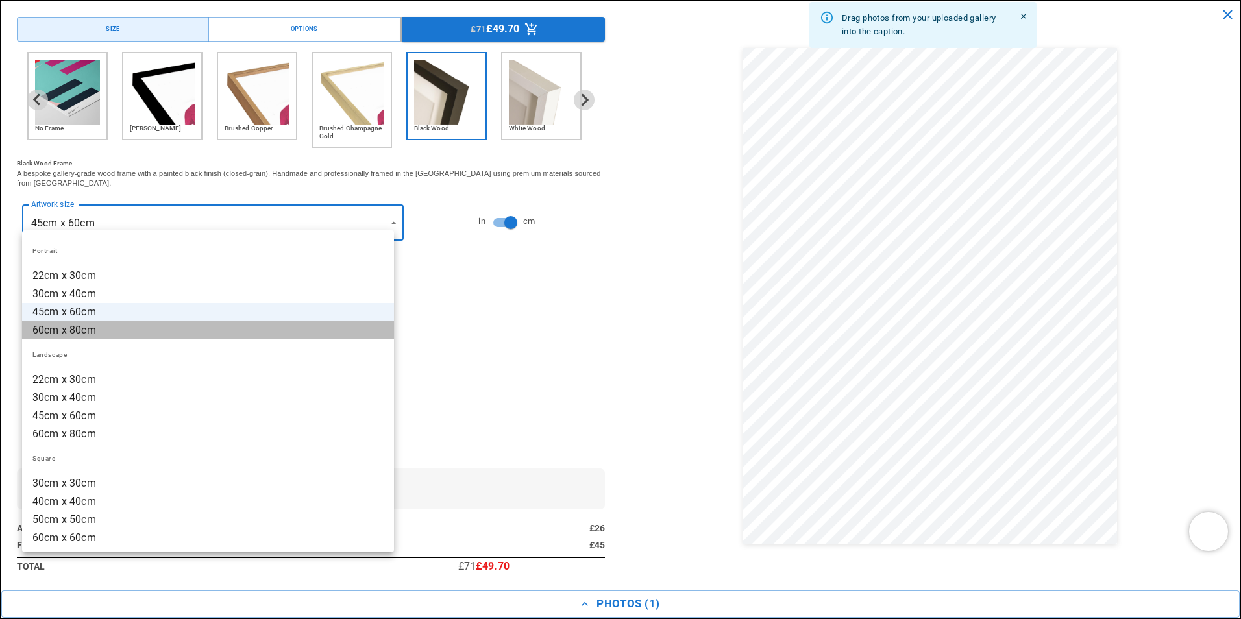
click at [333, 336] on li "60cm x 80cm" at bounding box center [208, 330] width 372 height 18
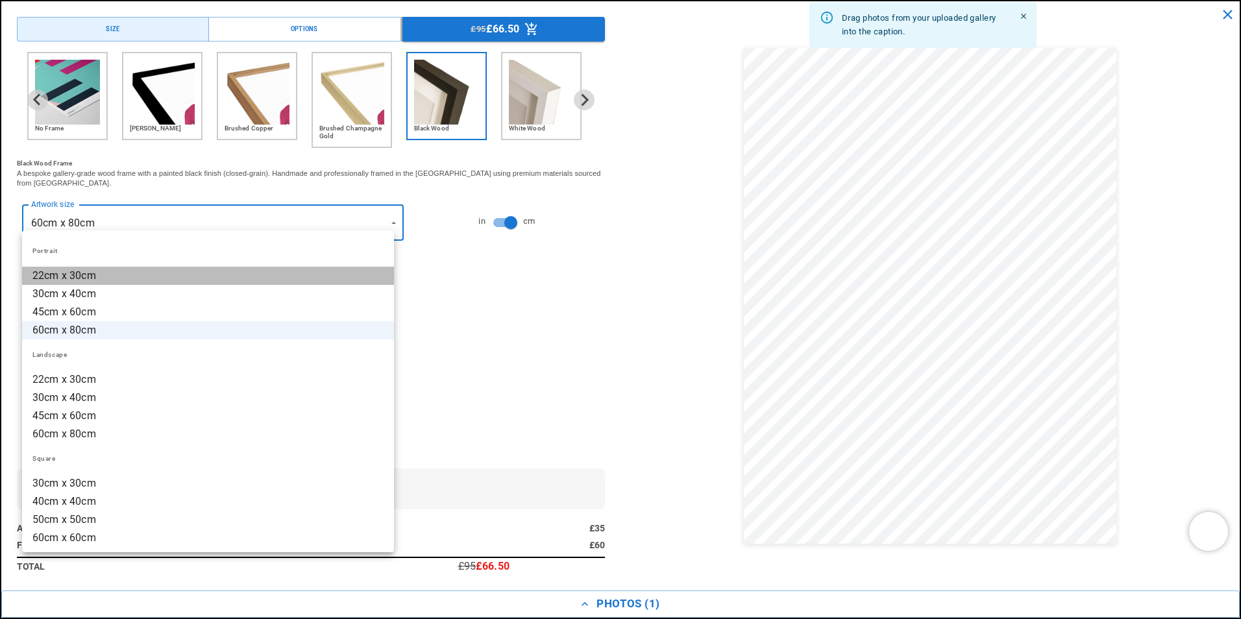
click at [346, 276] on li "22cm x 30cm" at bounding box center [208, 276] width 372 height 18
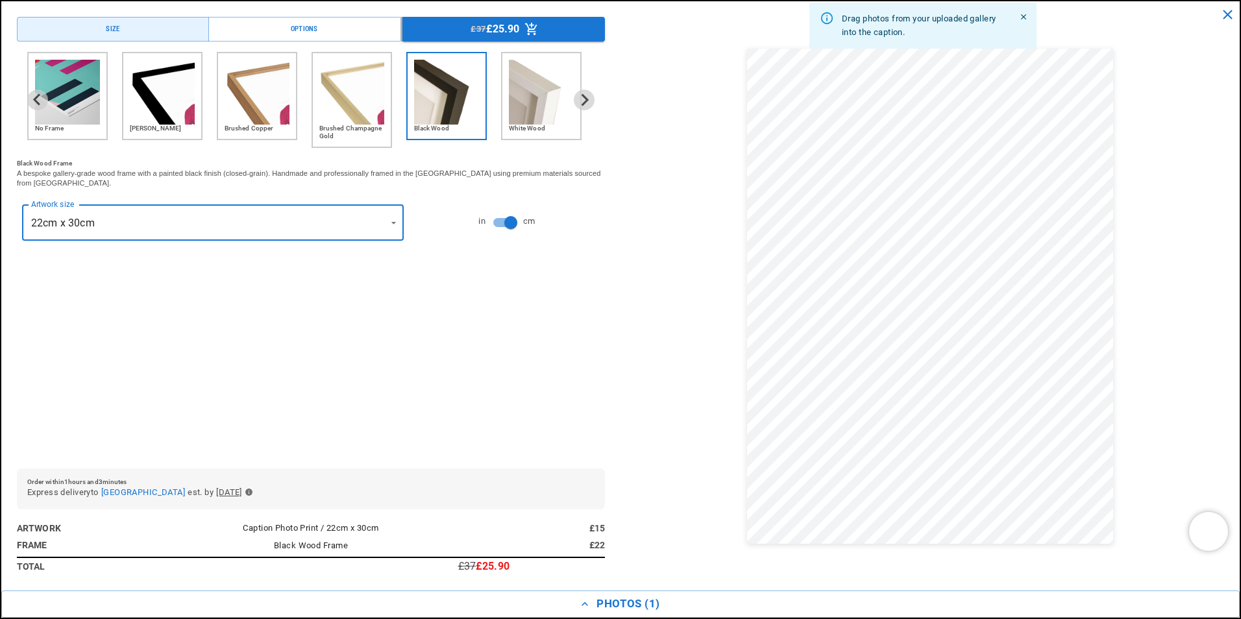
scroll to position [0, 0]
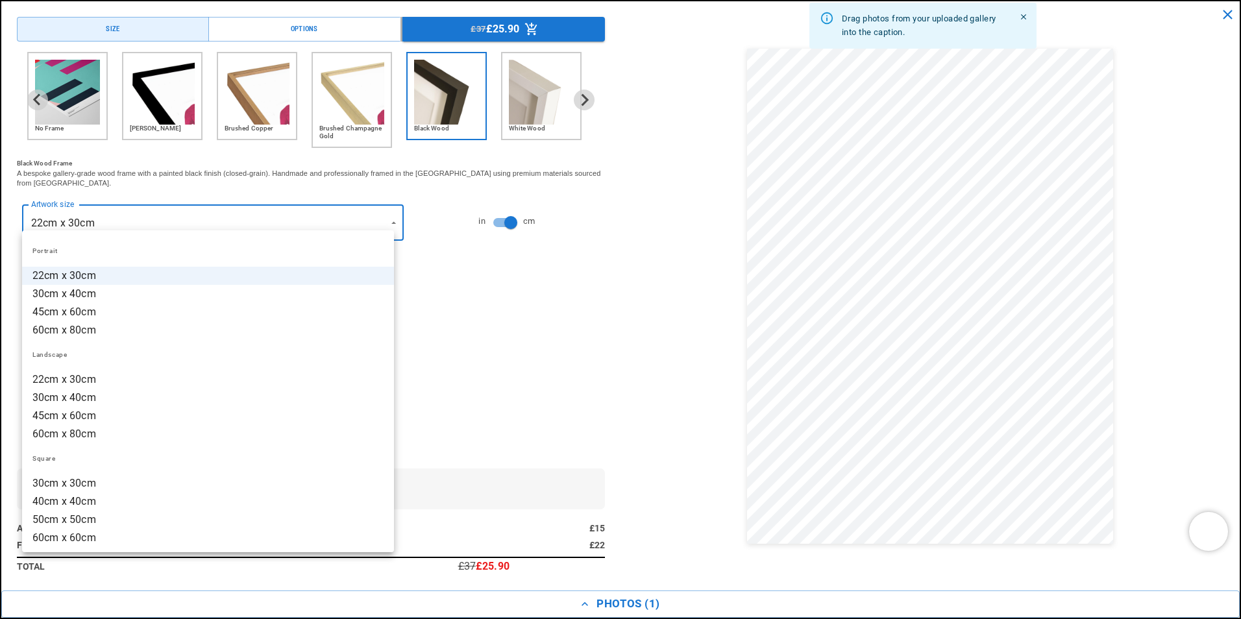
scroll to position [0, 253]
click at [331, 414] on li "45cm x 60cm" at bounding box center [208, 416] width 372 height 18
type input "**********"
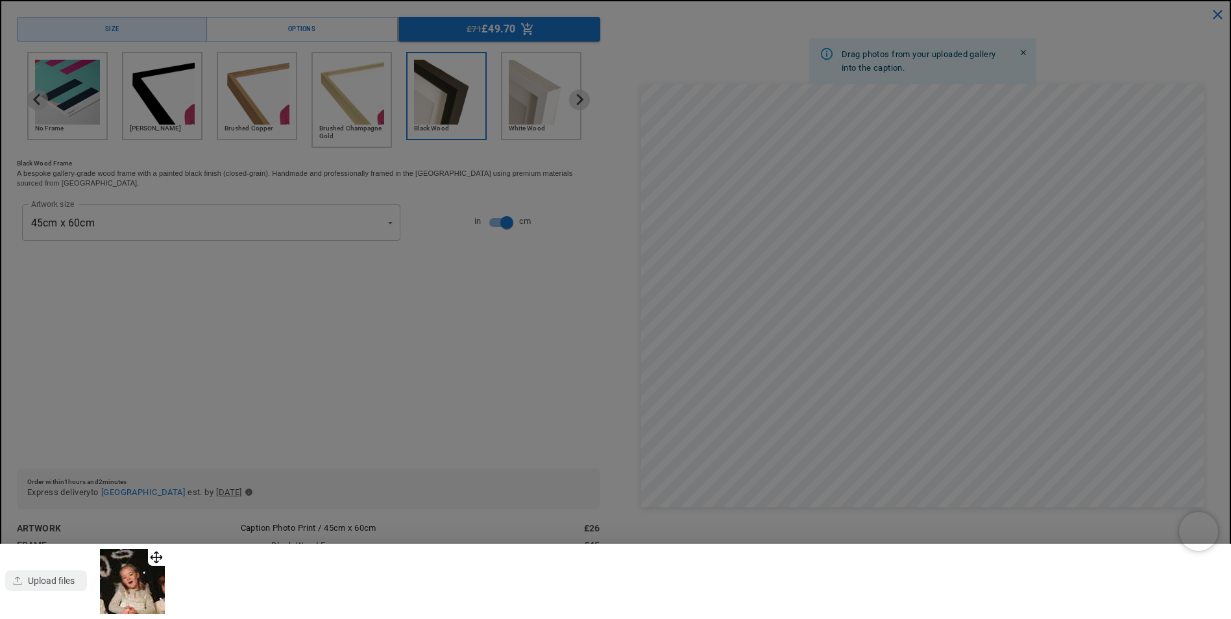
scroll to position [0, 0]
click at [144, 577] on img at bounding box center [132, 581] width 65 height 65
click at [377, 337] on div at bounding box center [615, 309] width 1231 height 619
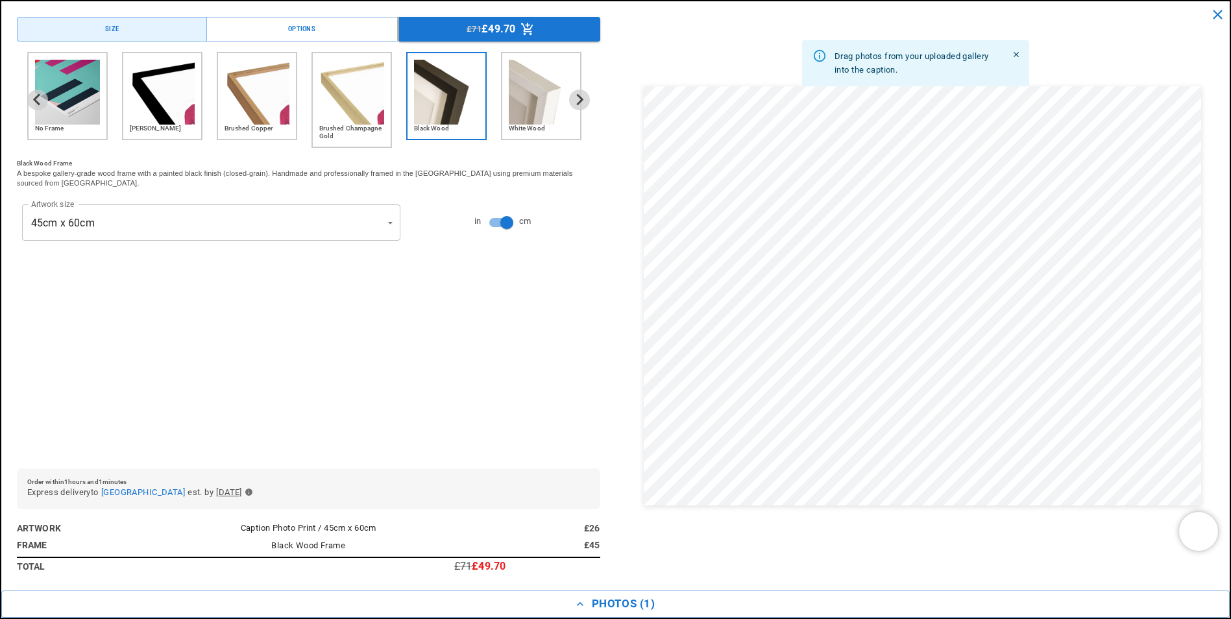
scroll to position [389, 0]
click at [581, 607] on icon "button" at bounding box center [580, 604] width 13 height 13
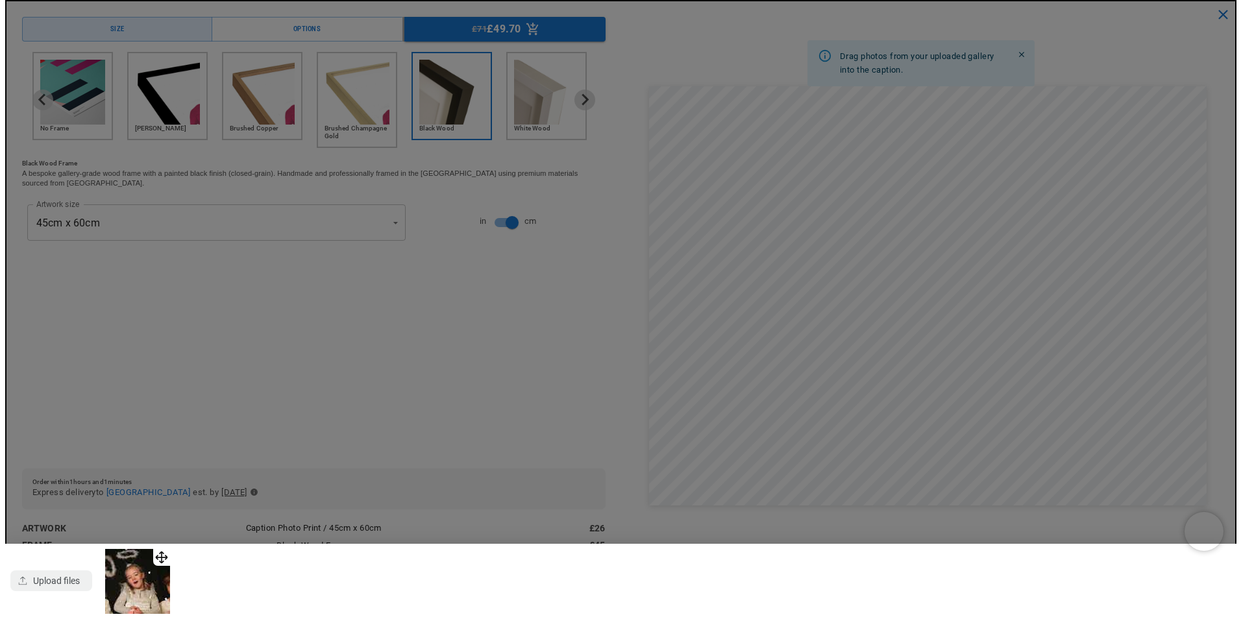
scroll to position [0, 253]
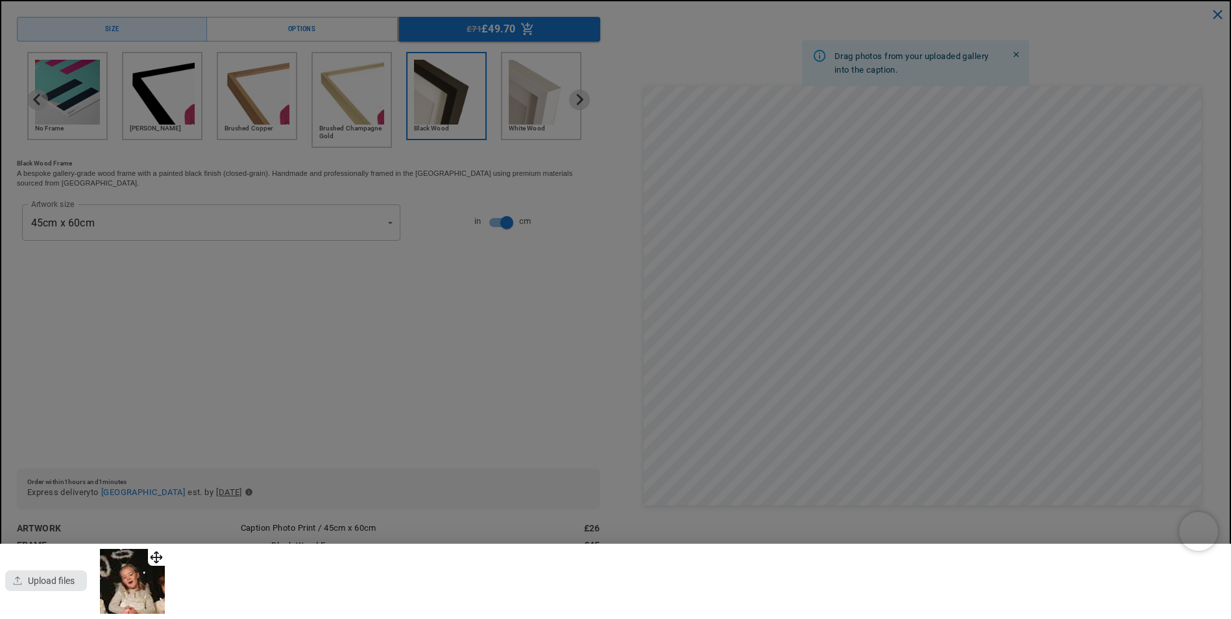
click at [64, 580] on div "button" at bounding box center [46, 580] width 82 height 21
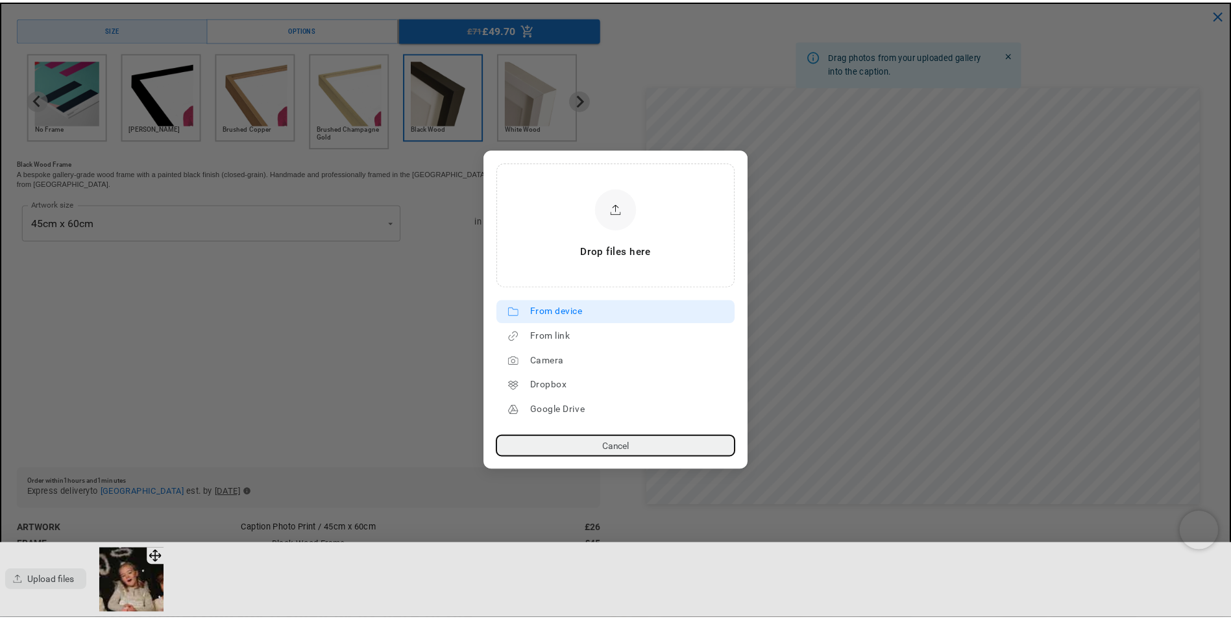
scroll to position [0, 506]
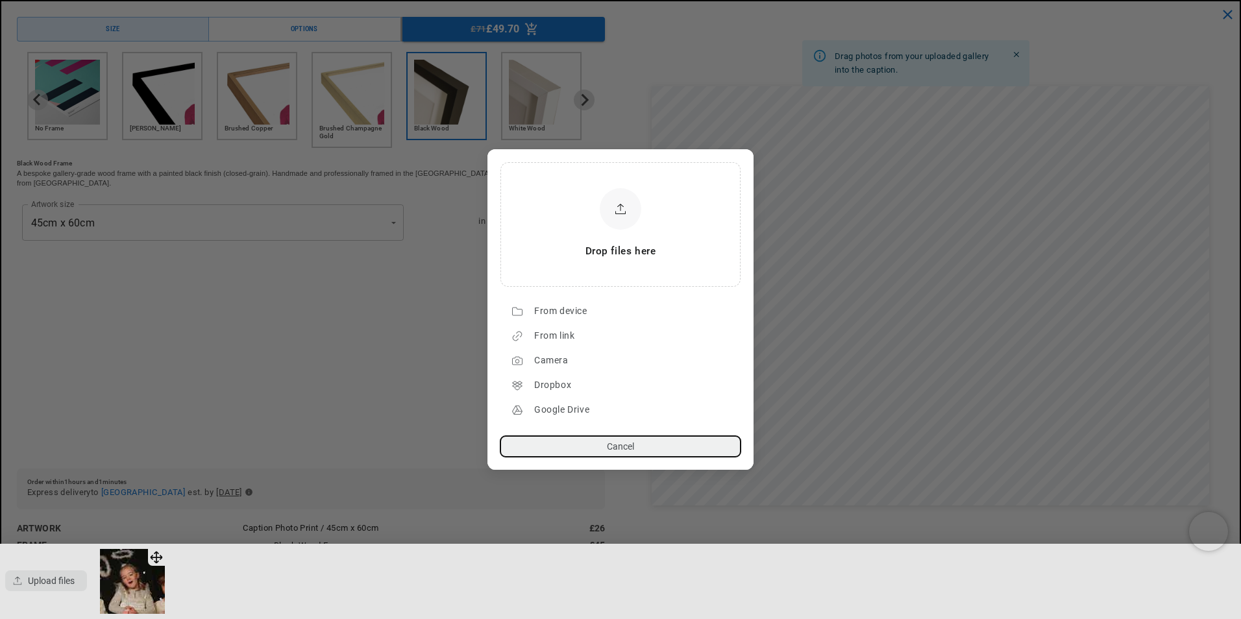
click at [487, 308] on dialog "Drop files here From device From link Camera Dropbox Google Drive Cancel Powere…" at bounding box center [620, 309] width 266 height 321
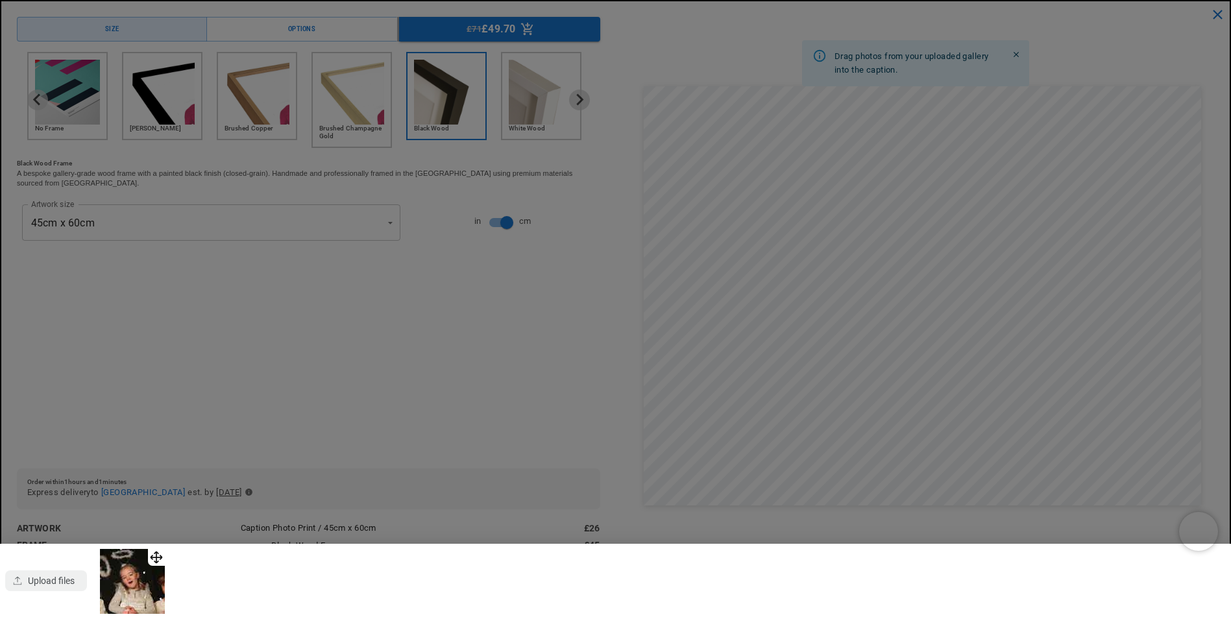
click at [387, 368] on div at bounding box center [615, 309] width 1231 height 619
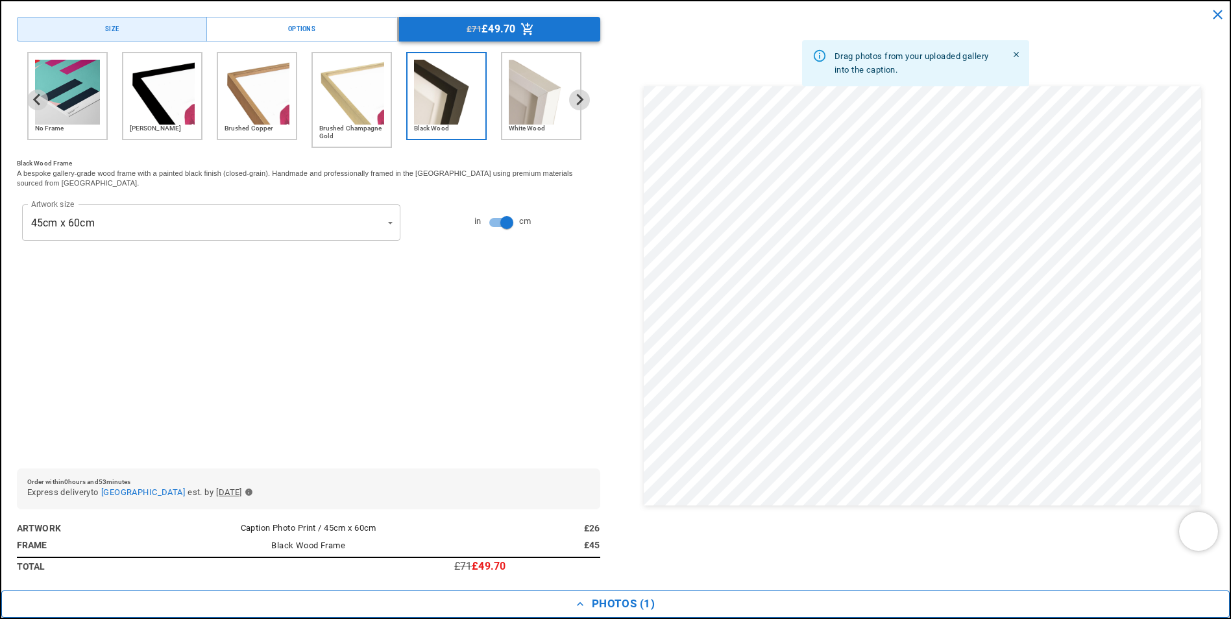
scroll to position [0, 253]
click at [144, 93] on img "2 of 6" at bounding box center [162, 92] width 65 height 65
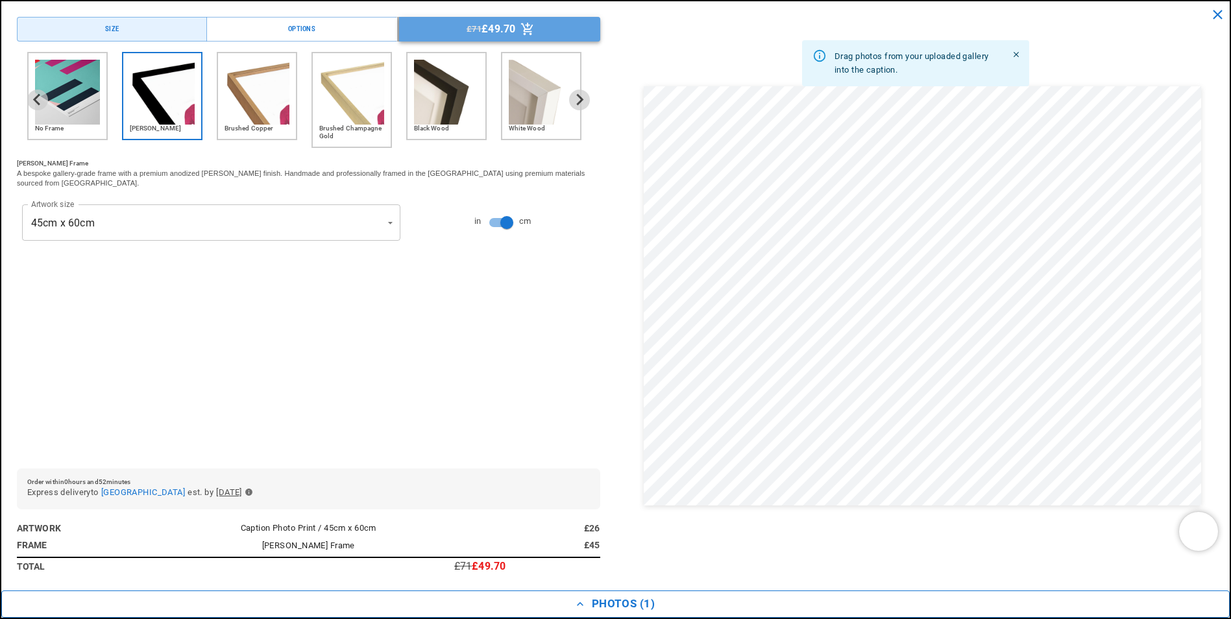
click at [500, 32] on p "£49.70" at bounding box center [499, 29] width 34 height 10
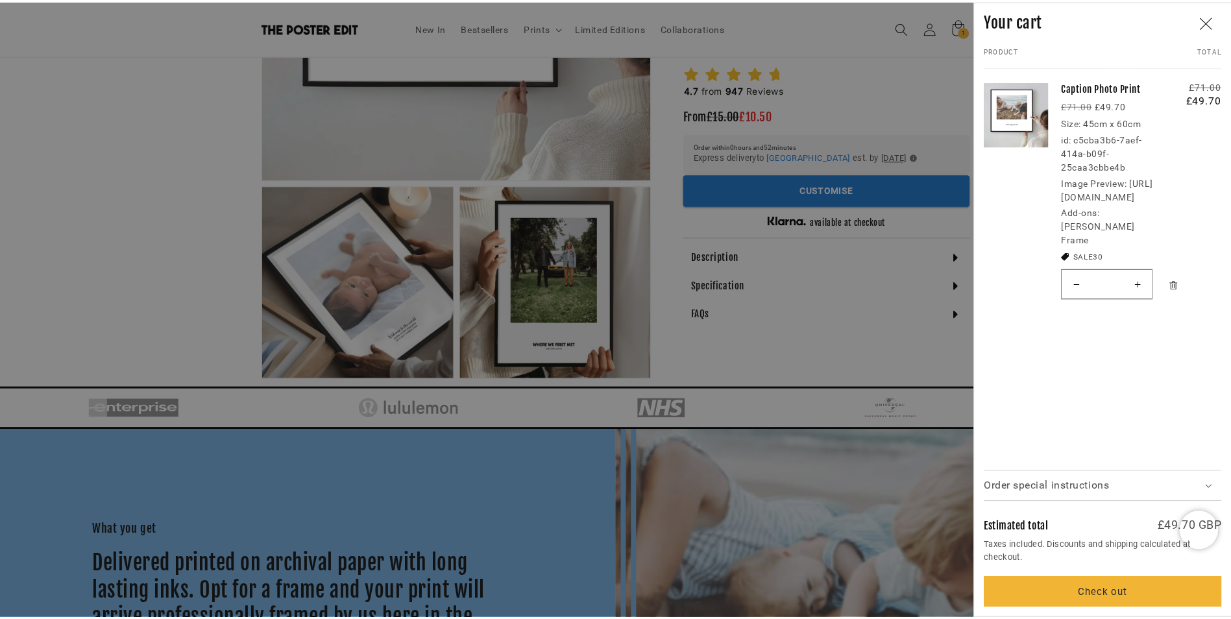
scroll to position [0, 506]
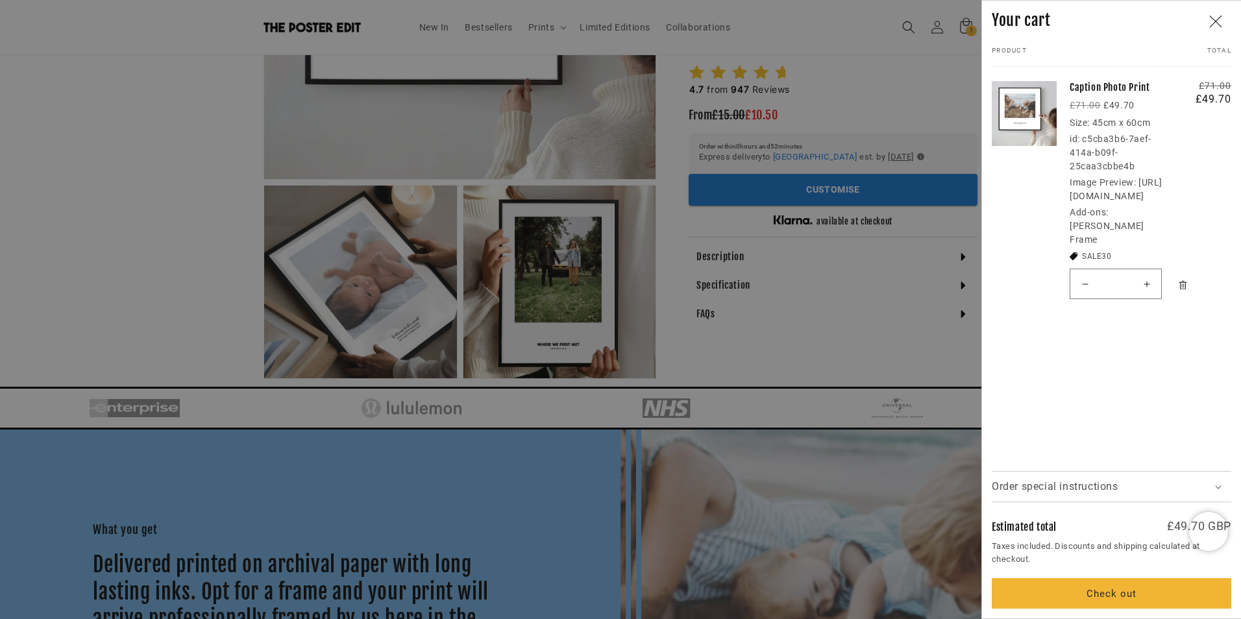
click at [809, 339] on div at bounding box center [620, 309] width 1241 height 619
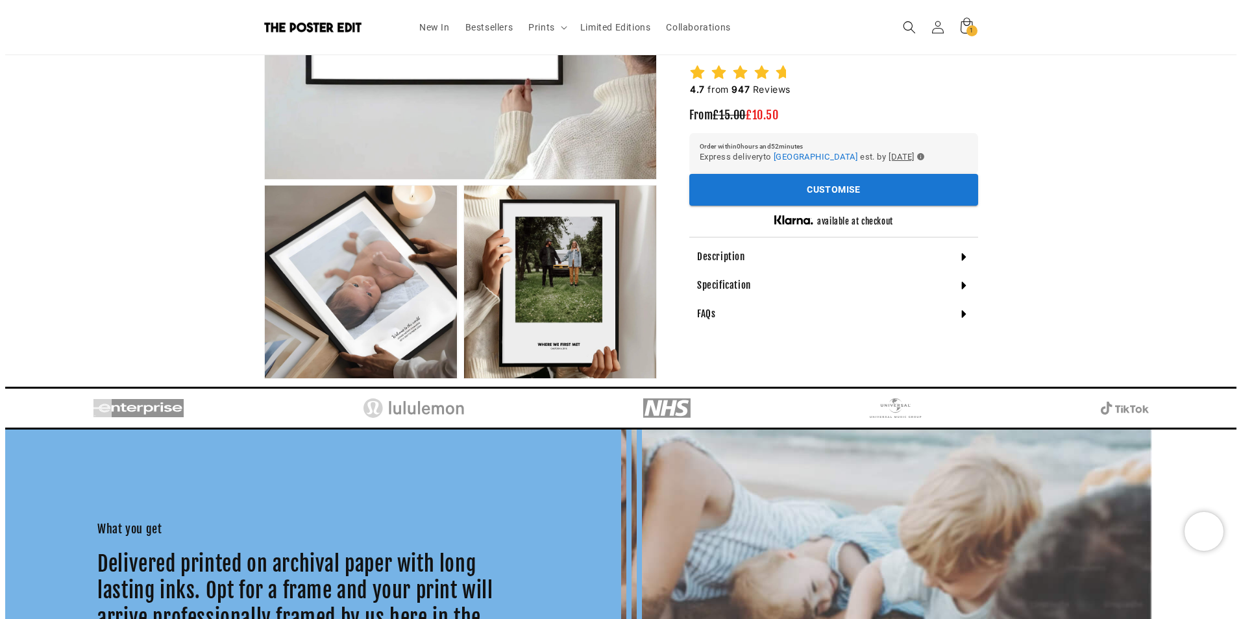
scroll to position [0, 0]
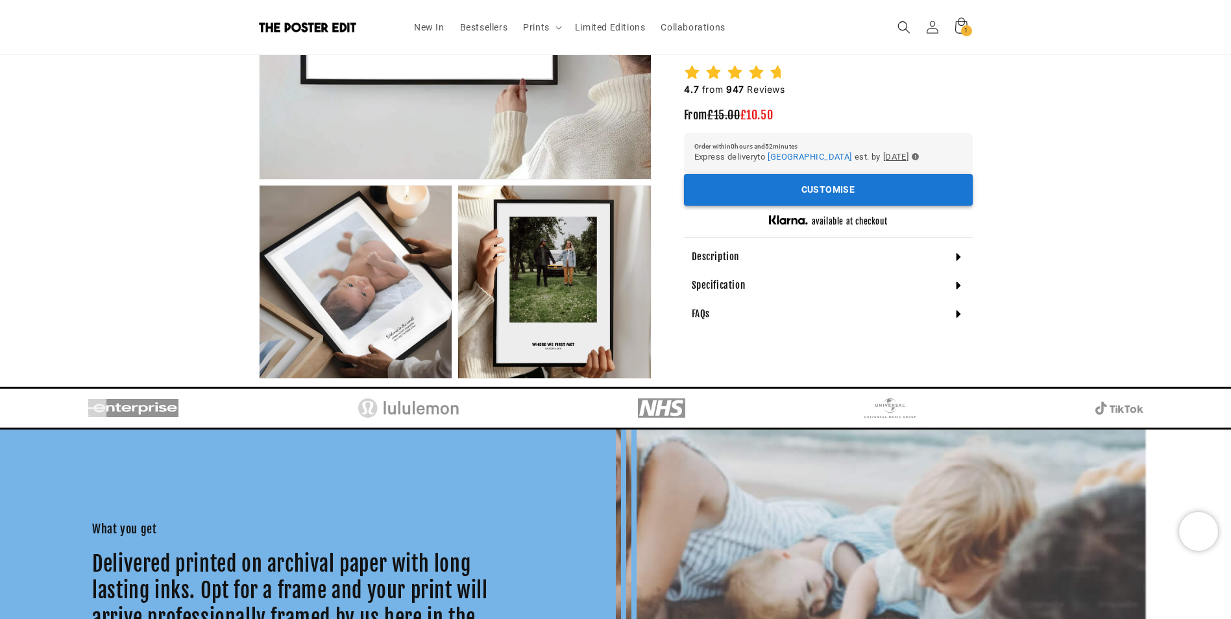
click at [765, 189] on button "Customise" at bounding box center [828, 190] width 289 height 32
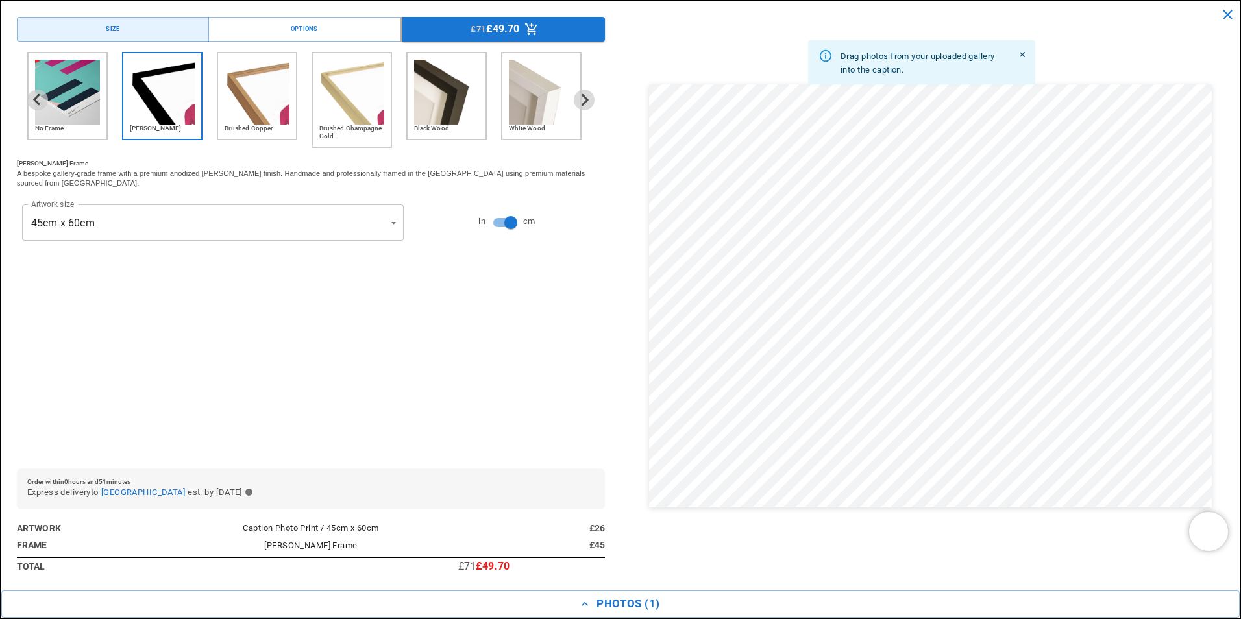
scroll to position [0, 253]
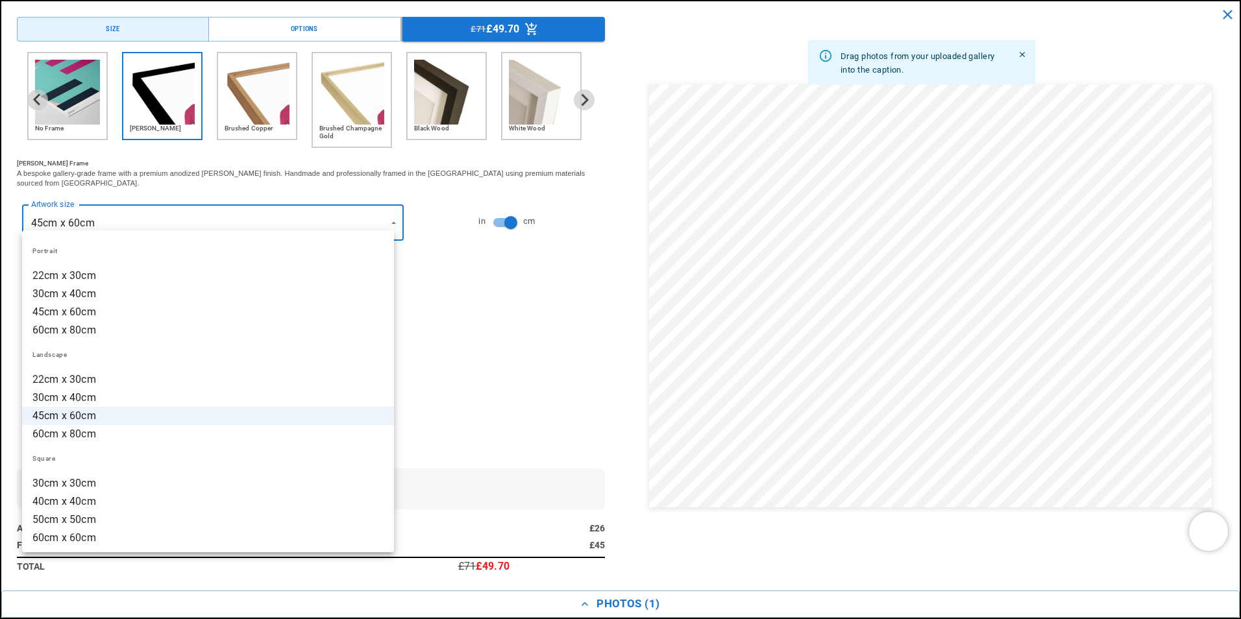
click at [304, 417] on li "45cm x 60cm" at bounding box center [208, 416] width 372 height 18
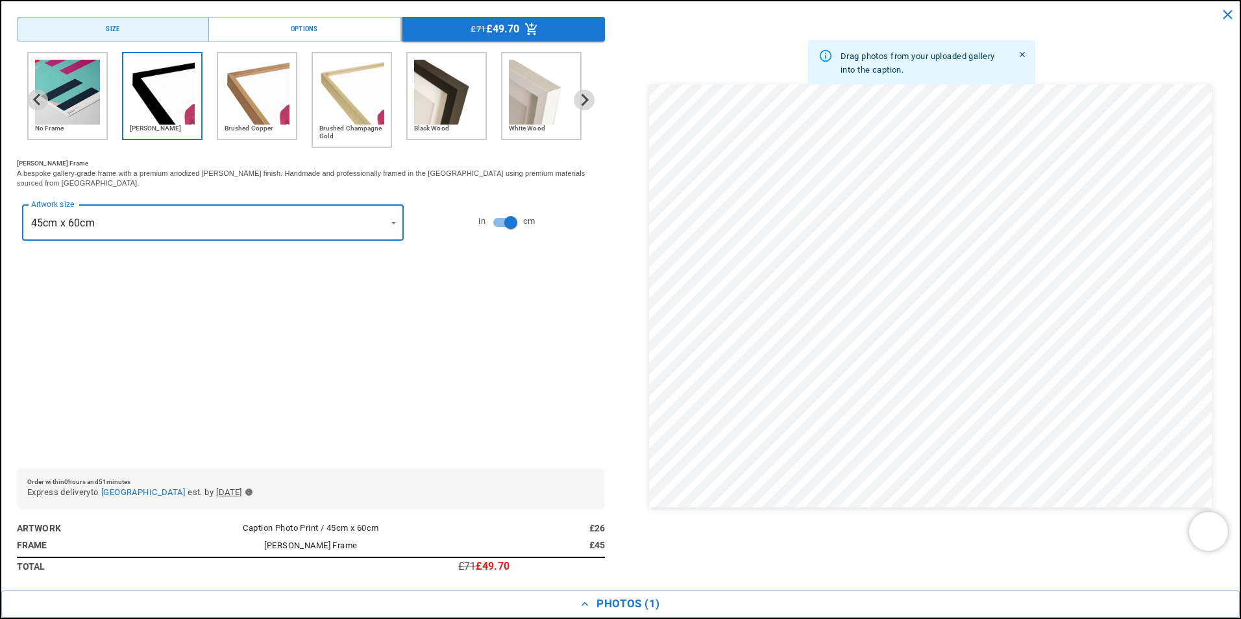
click at [457, 114] on img "5 of 6" at bounding box center [446, 92] width 65 height 65
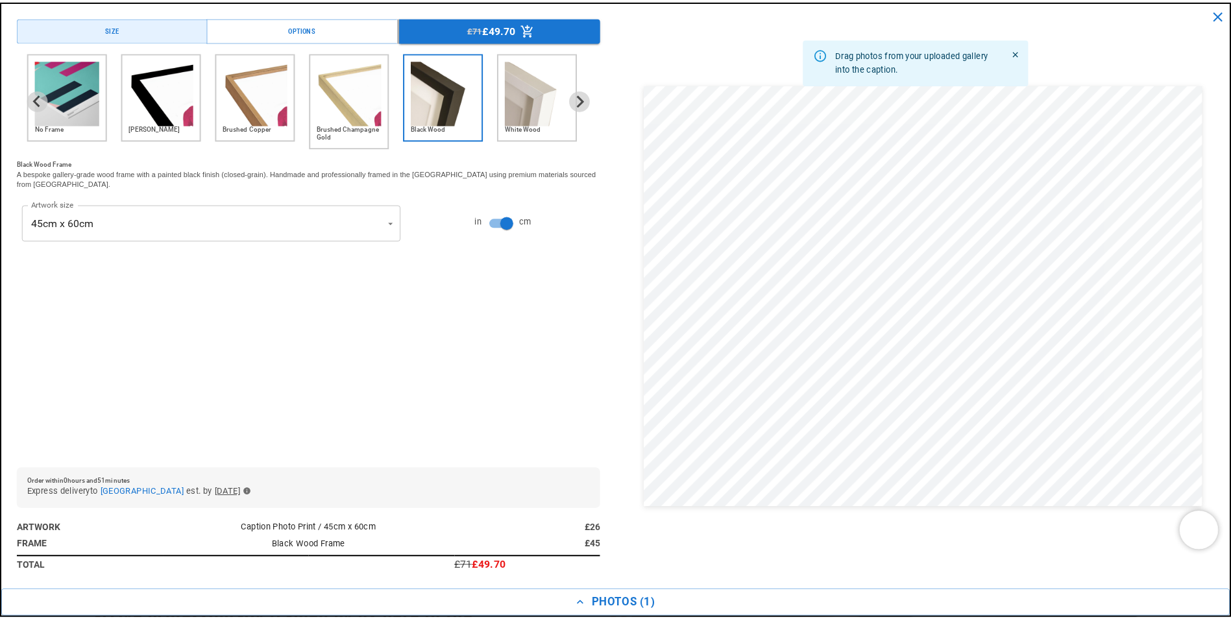
scroll to position [0, 0]
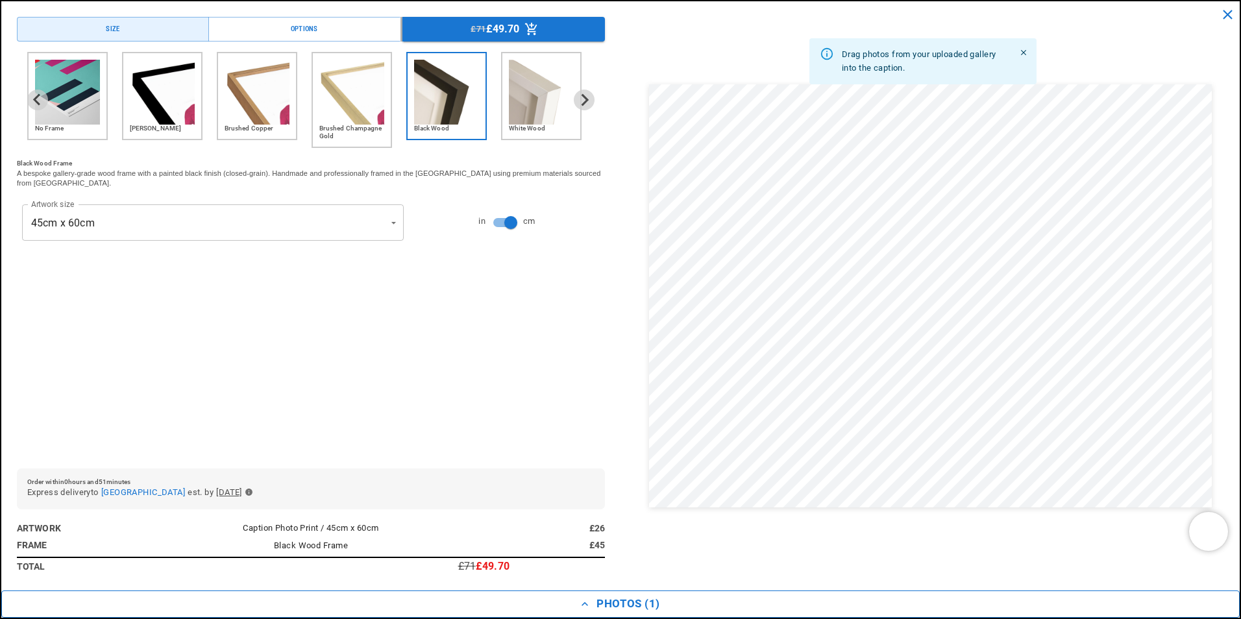
click at [615, 605] on button "Photos ( 1 )" at bounding box center [620, 604] width 1238 height 27
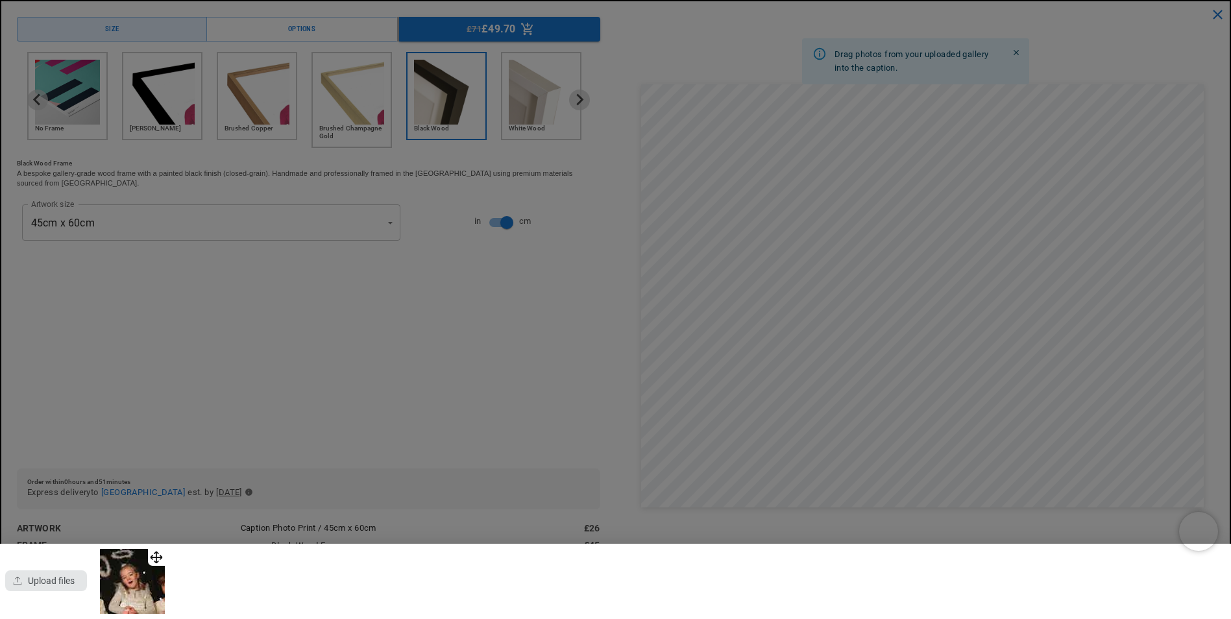
click at [27, 583] on div "button" at bounding box center [46, 580] width 82 height 21
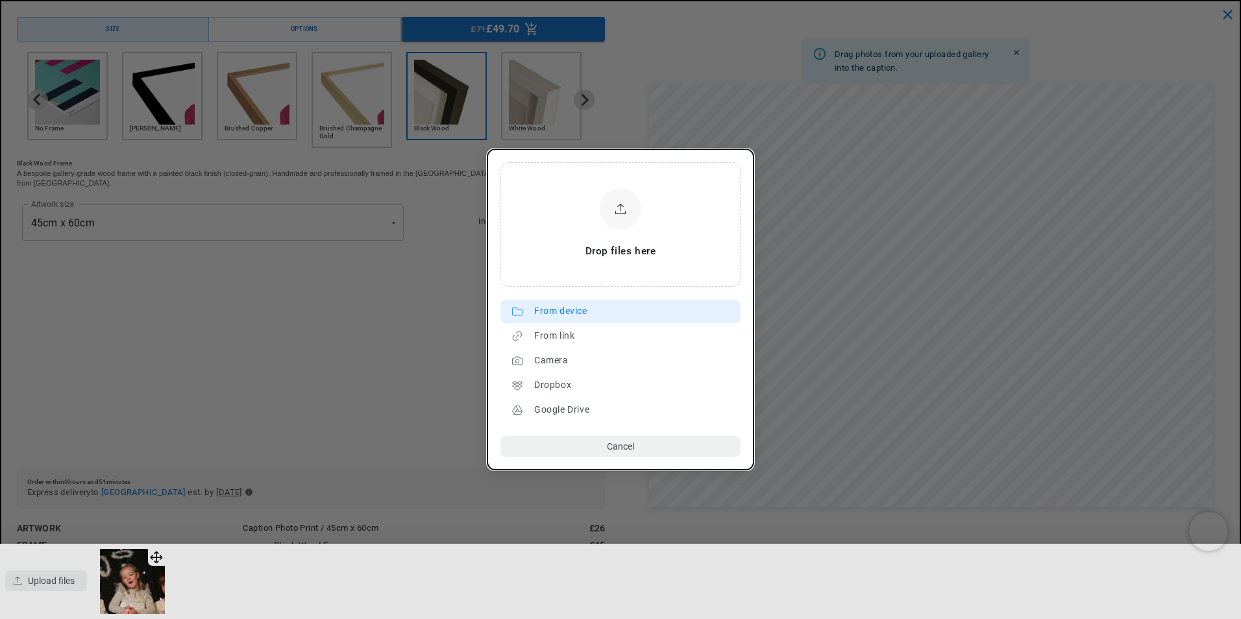
scroll to position [0, 506]
click at [548, 313] on div "From device" at bounding box center [634, 311] width 200 height 21
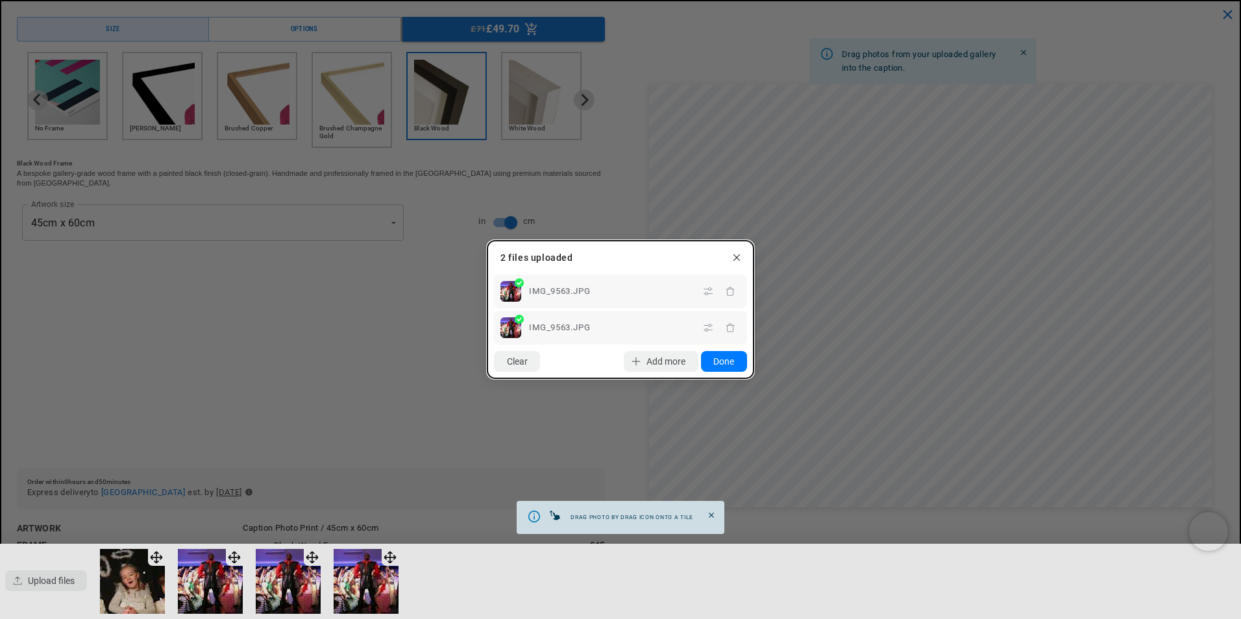
scroll to position [0, 0]
click at [727, 329] on icon "button" at bounding box center [730, 328] width 10 height 10
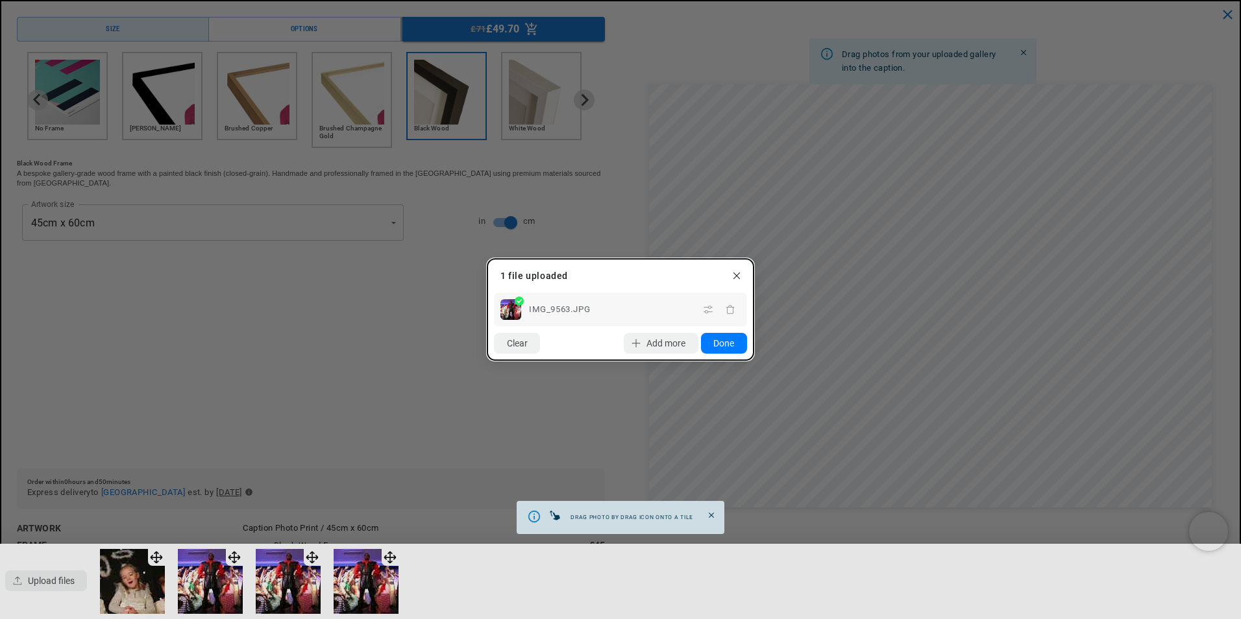
scroll to position [0, 253]
click at [729, 312] on icon "button" at bounding box center [730, 309] width 10 height 10
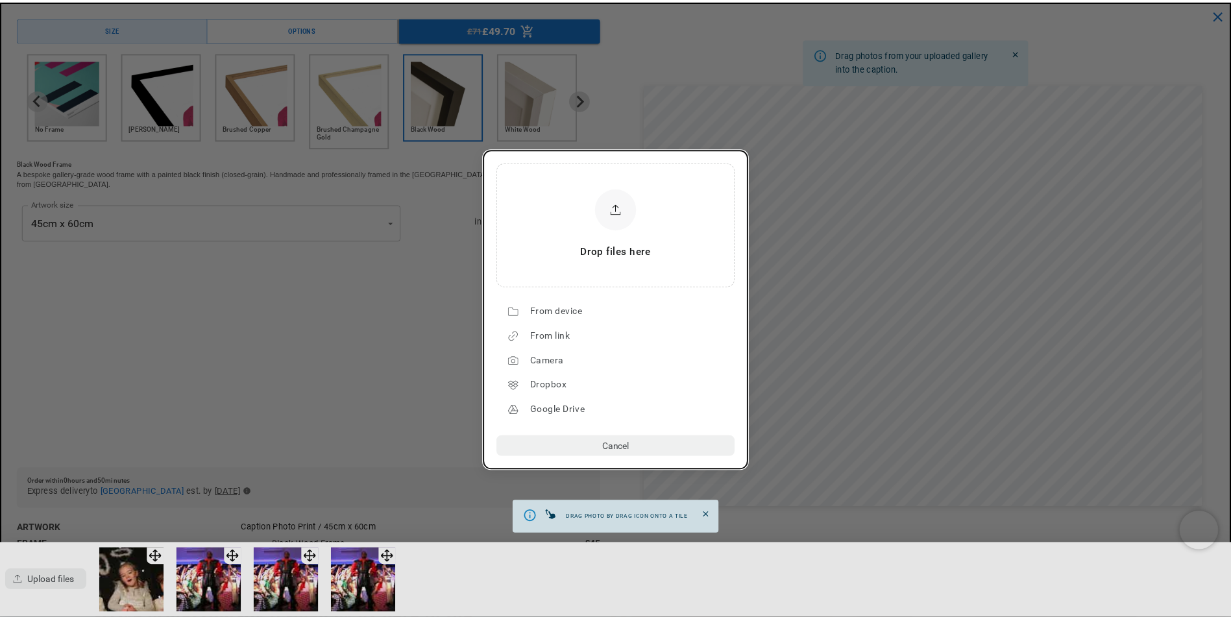
scroll to position [0, 506]
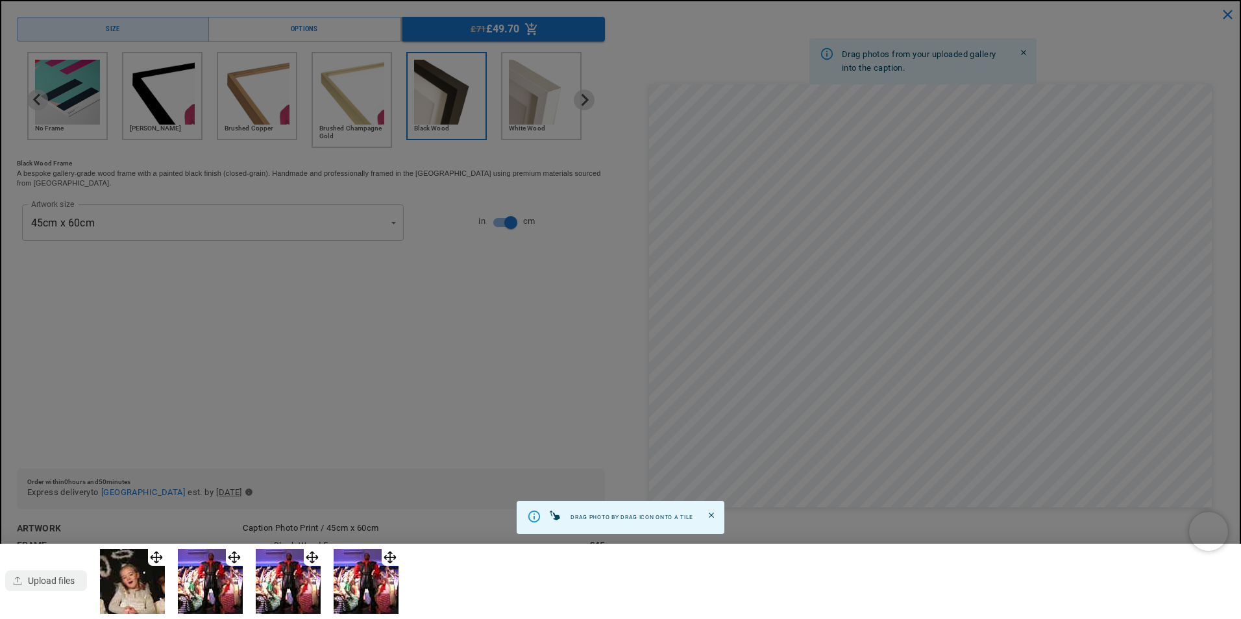
click at [620, 605] on dialog "Drop files here From device From link Camera Dropbox Google Drive Cancel Powere…" at bounding box center [620, 615] width 0 height 21
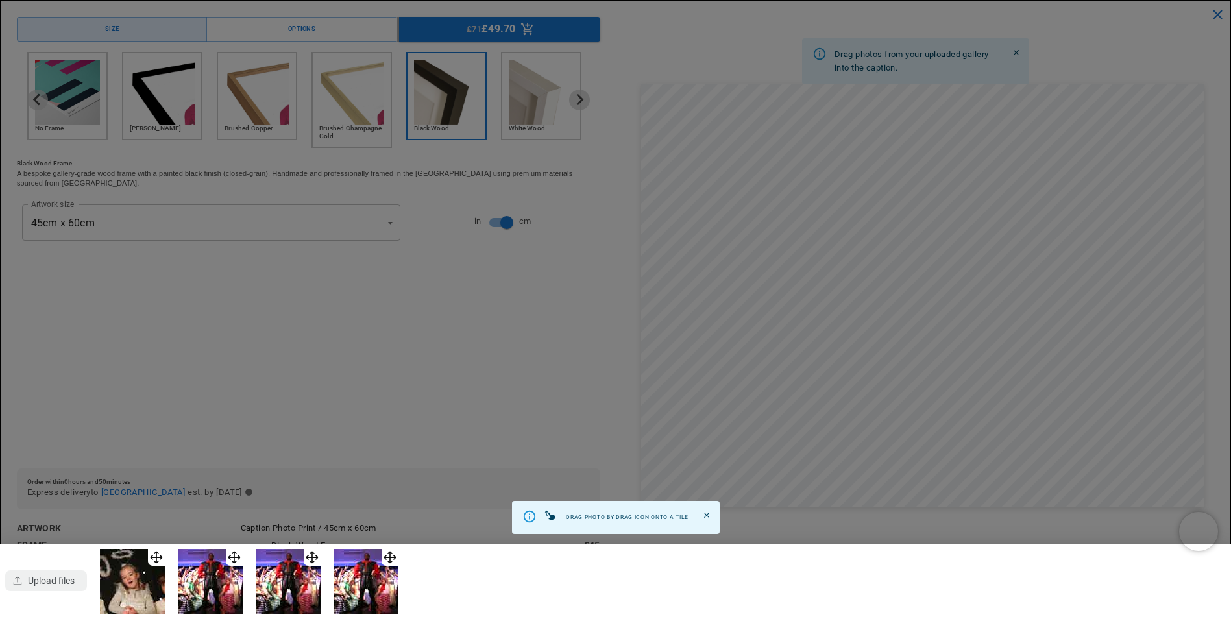
scroll to position [0, 253]
click at [376, 463] on div at bounding box center [615, 309] width 1231 height 619
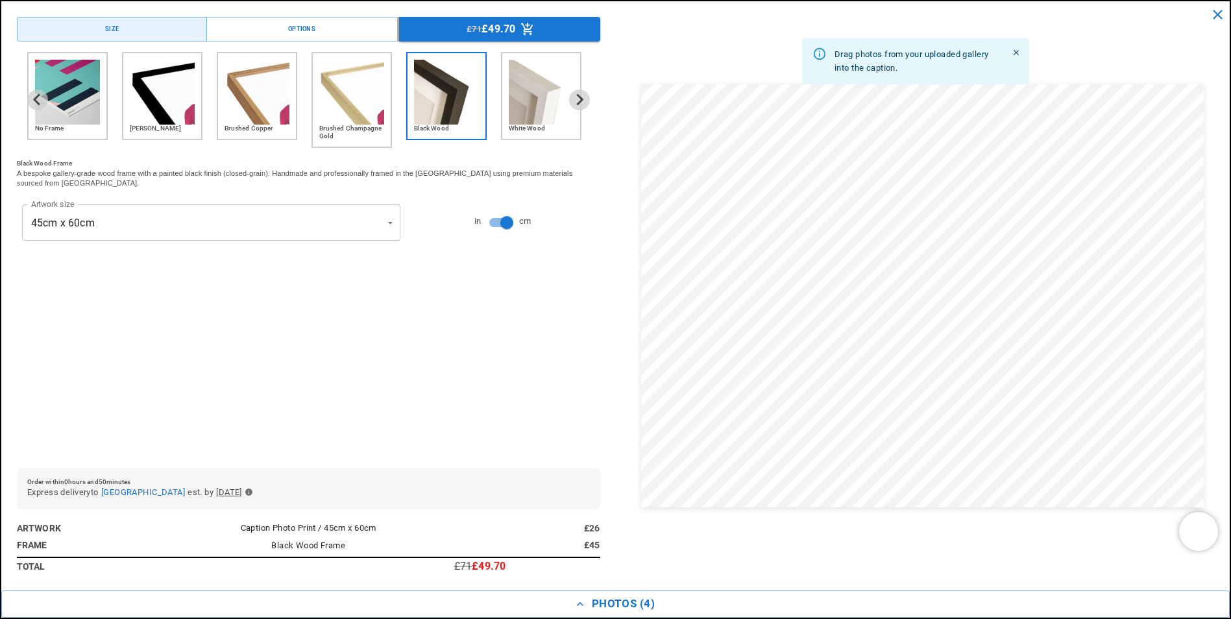
scroll to position [0, 506]
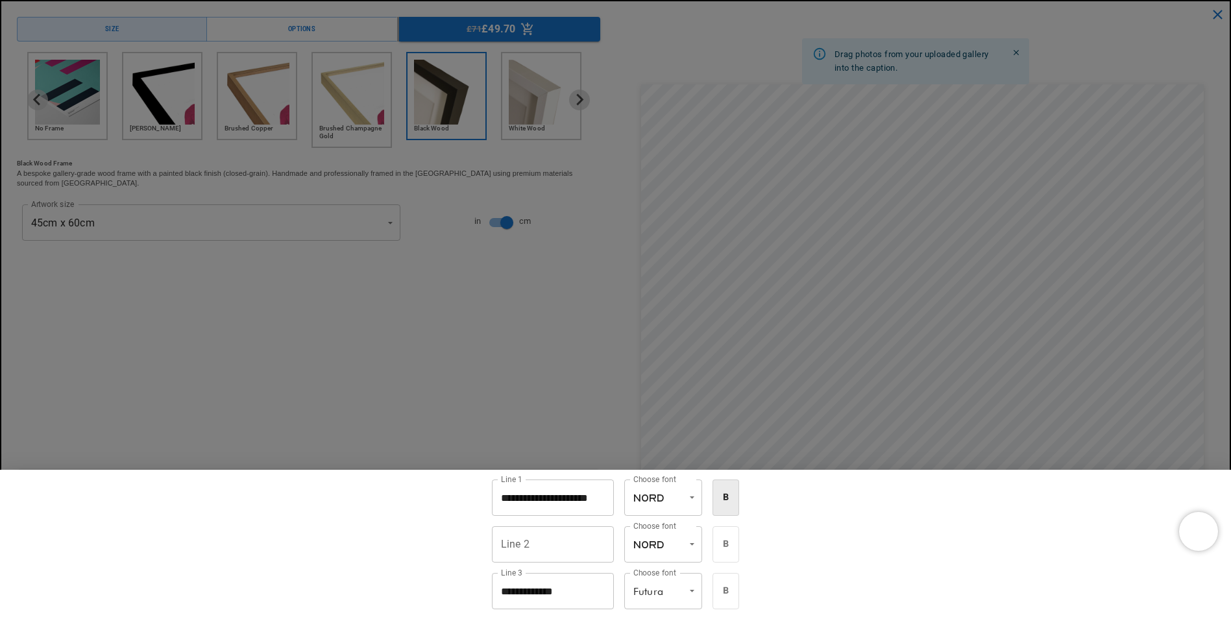
click at [914, 461] on div at bounding box center [615, 309] width 1231 height 619
click at [598, 497] on input "**********" at bounding box center [553, 498] width 122 height 36
drag, startPoint x: 598, startPoint y: 497, endPoint x: 485, endPoint y: 500, distance: 113.6
click at [492, 500] on input "**********" at bounding box center [553, 498] width 122 height 36
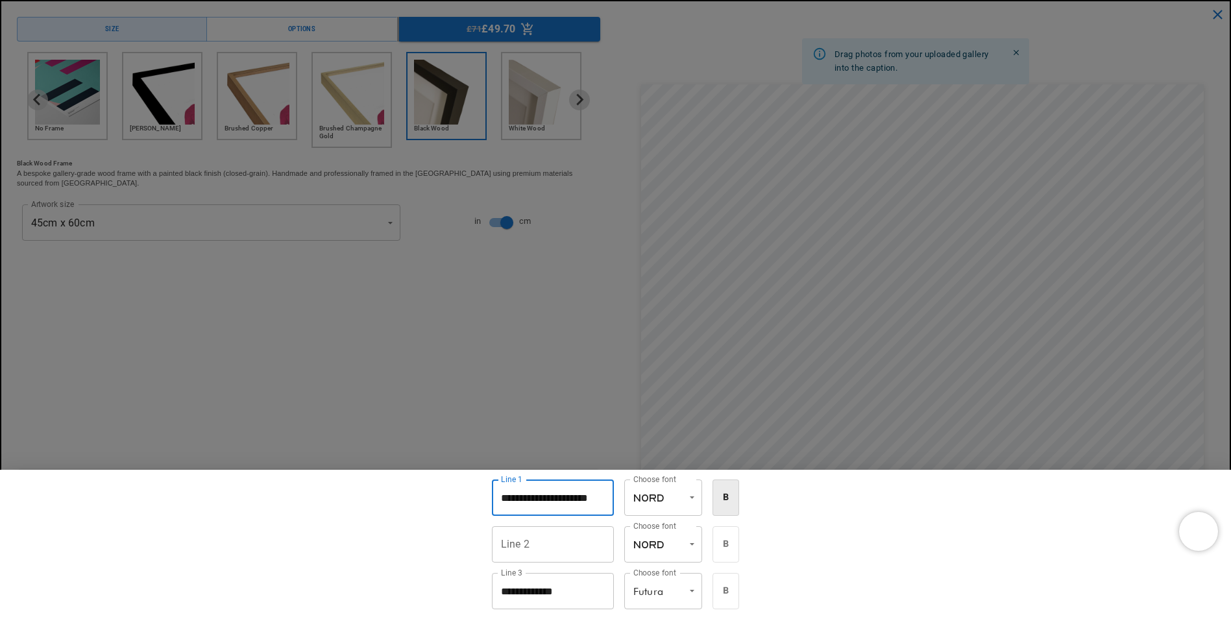
scroll to position [0, 253]
click at [539, 500] on input "**********" at bounding box center [553, 498] width 122 height 36
type input "*"
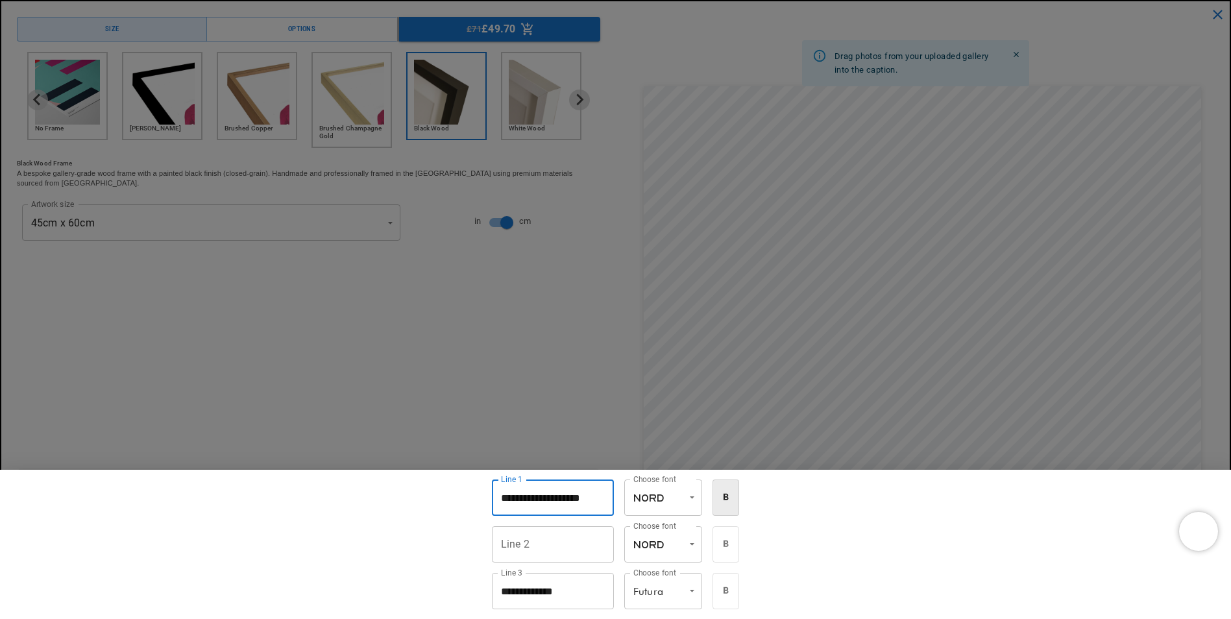
type input "**********"
click at [507, 545] on input "Line 2" at bounding box center [553, 544] width 122 height 36
type input "**********"
click at [570, 417] on div at bounding box center [615, 309] width 1231 height 619
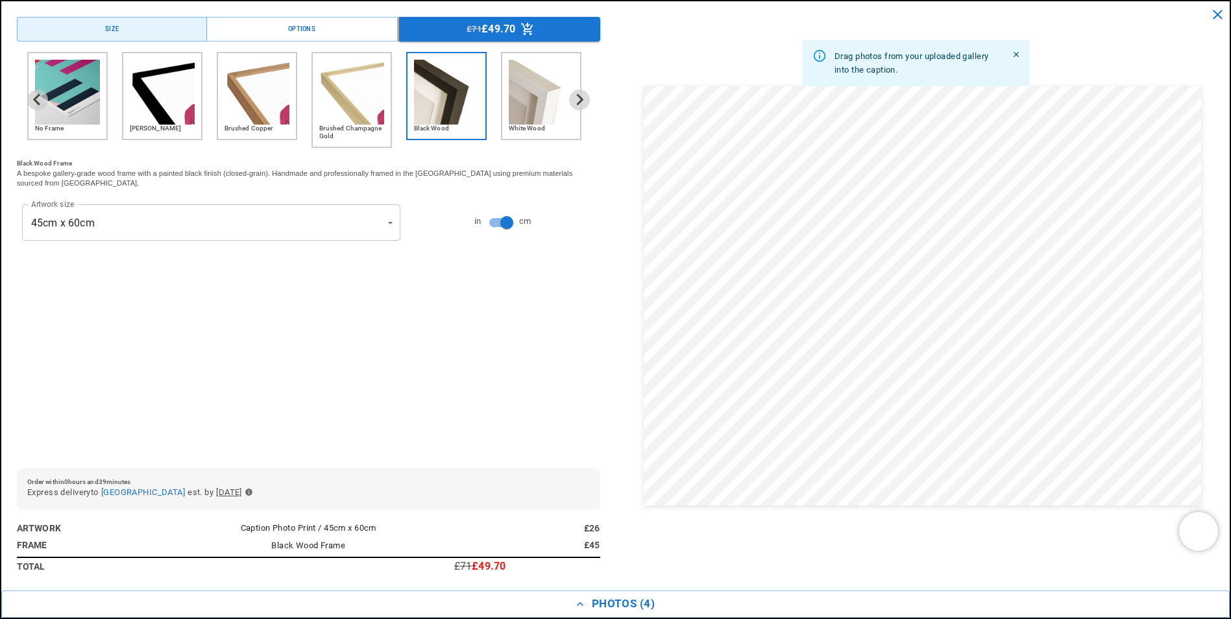
scroll to position [1038, 0]
click at [624, 605] on button "Photos ( 4 )" at bounding box center [615, 604] width 1229 height 27
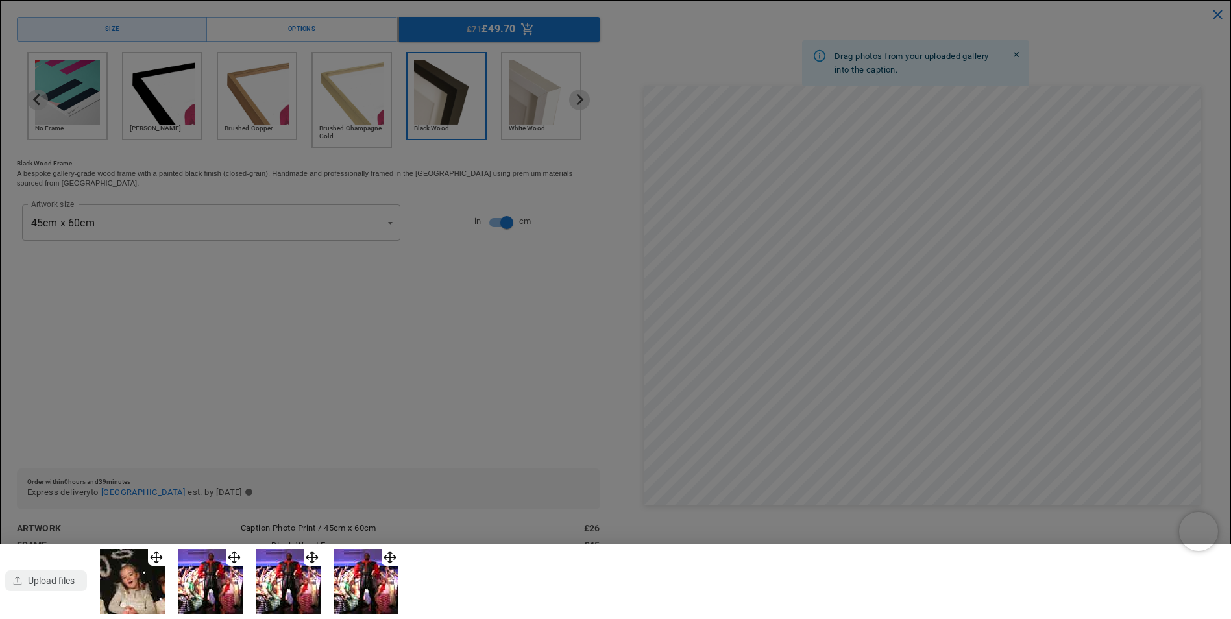
click at [520, 386] on div at bounding box center [615, 309] width 1231 height 619
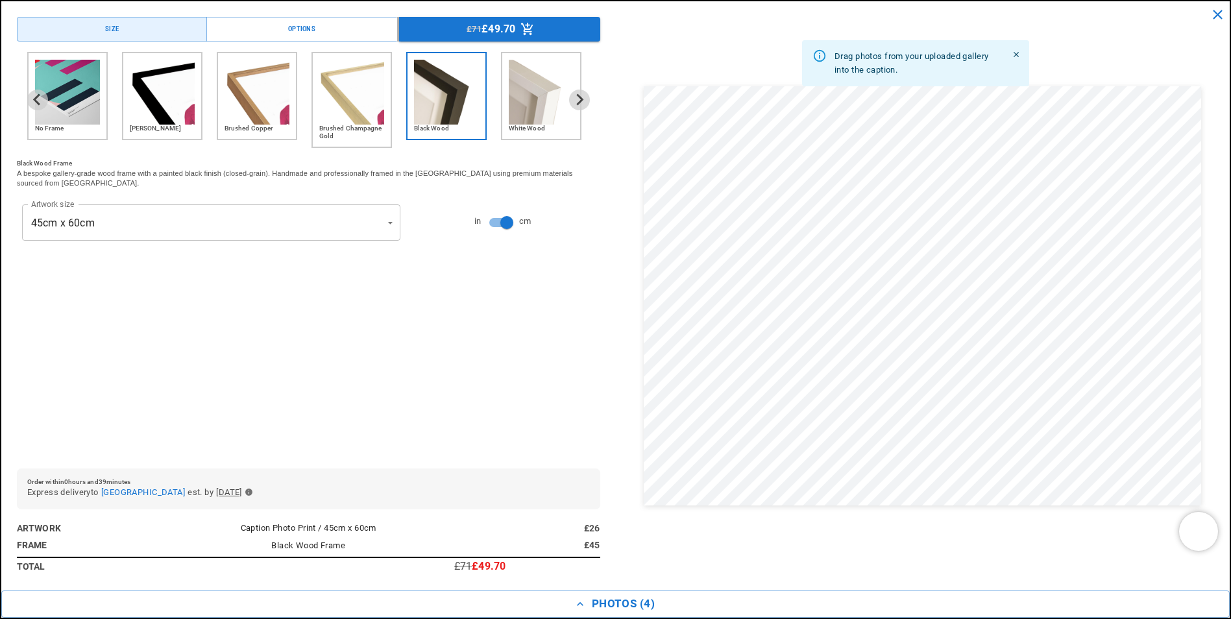
scroll to position [0, 0]
click at [526, 25] on icon "Menu buttons" at bounding box center [527, 29] width 12 height 12
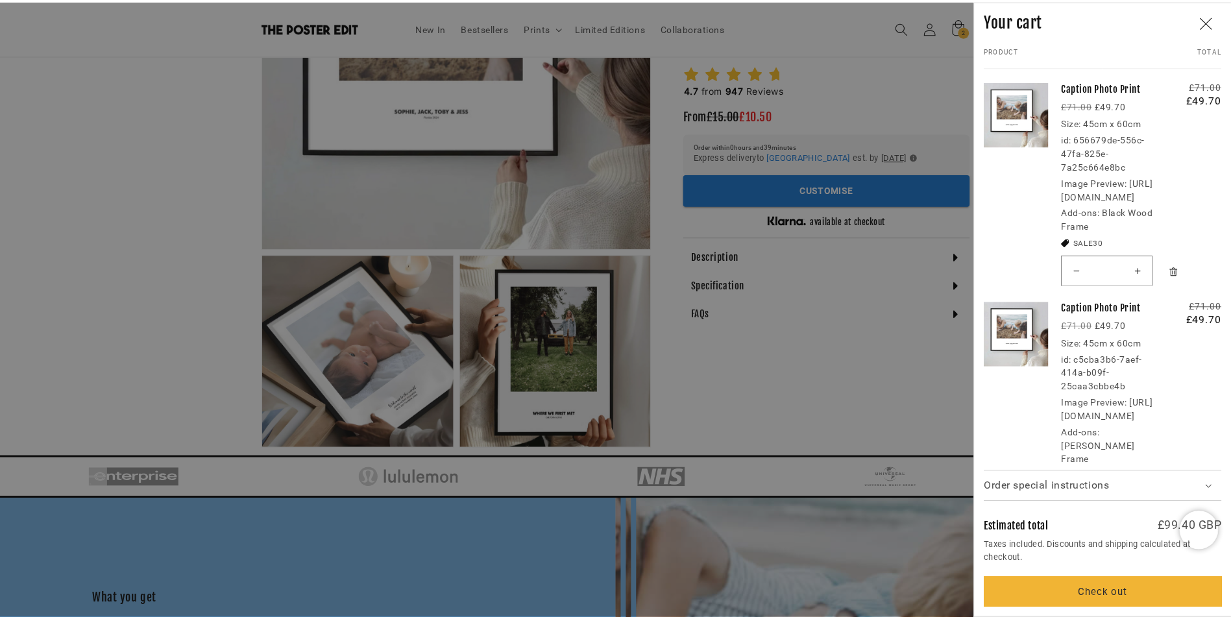
scroll to position [0, 253]
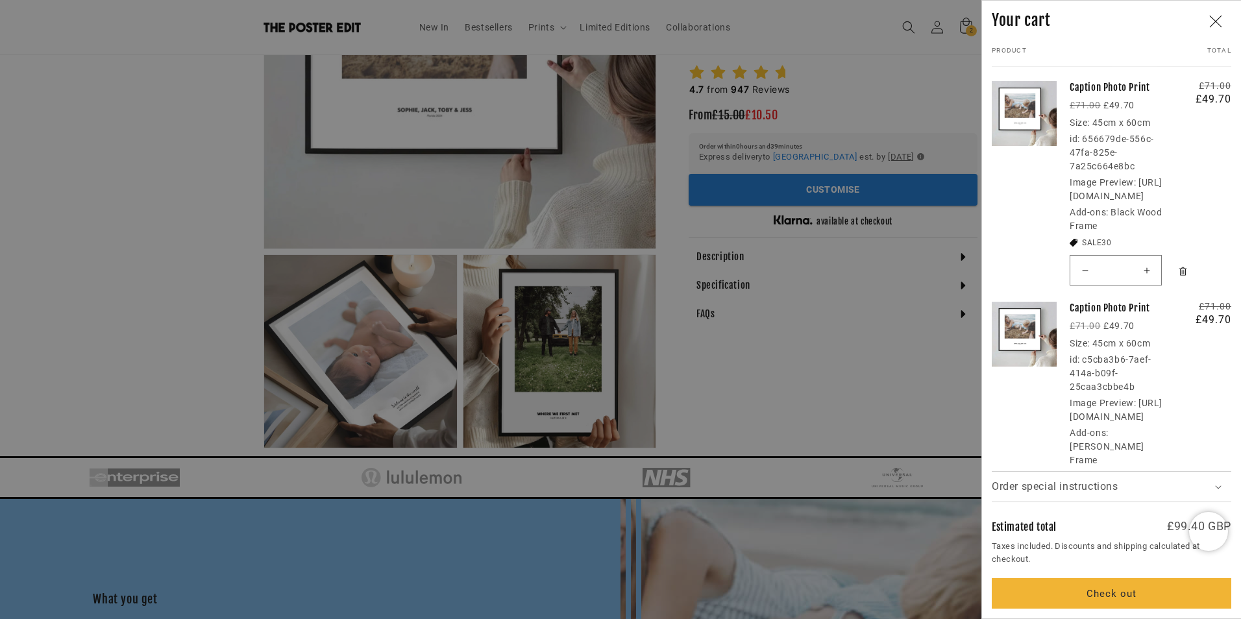
click at [792, 190] on div at bounding box center [620, 309] width 1241 height 619
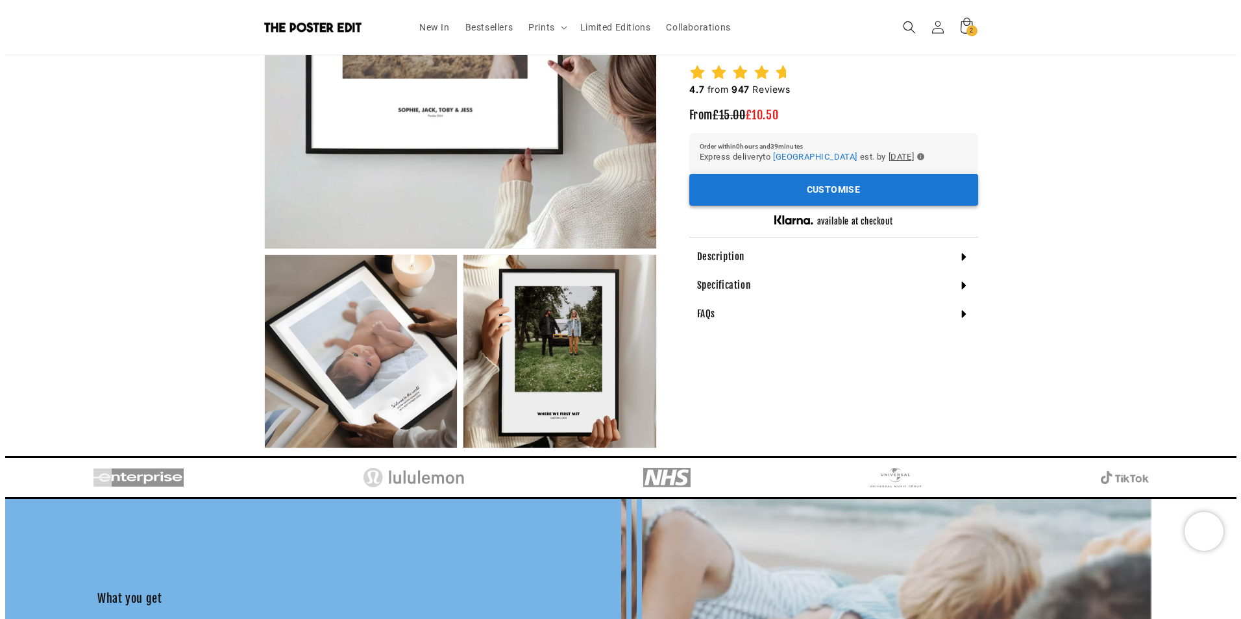
scroll to position [0, 506]
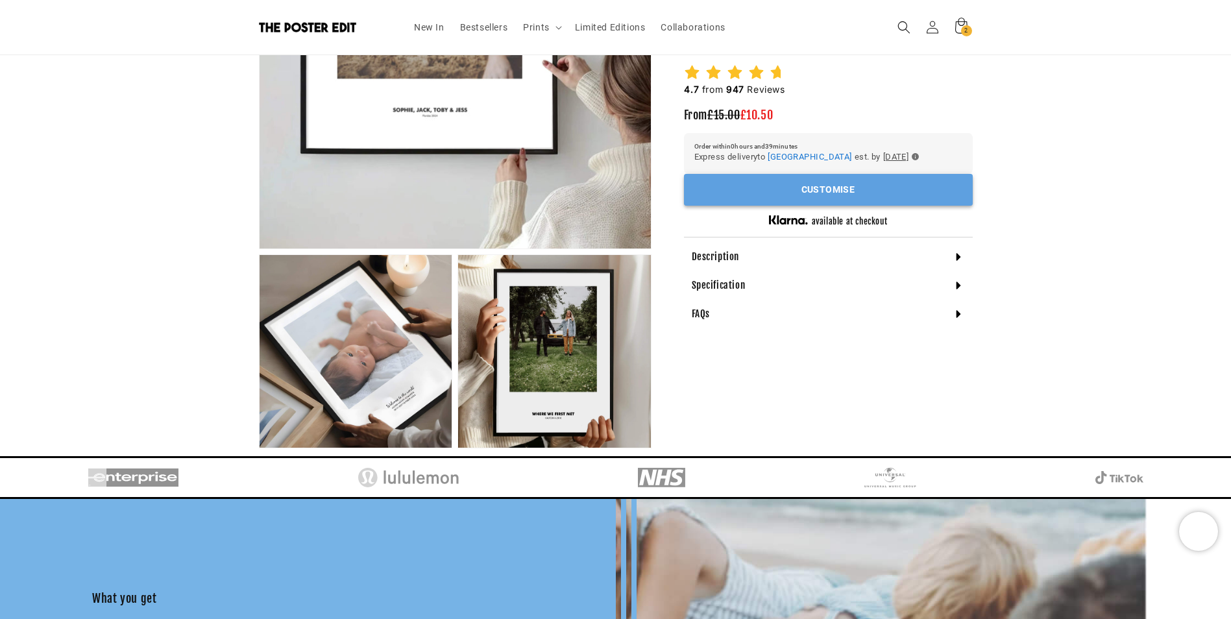
click at [803, 192] on button "Customise" at bounding box center [828, 190] width 289 height 32
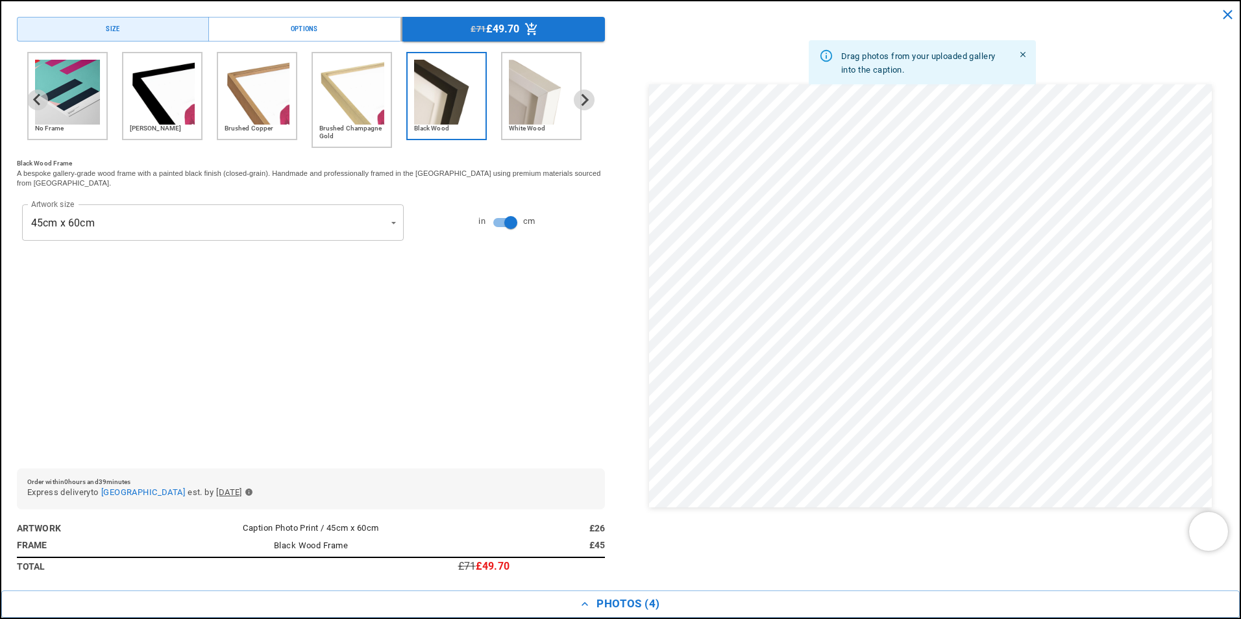
scroll to position [0, 253]
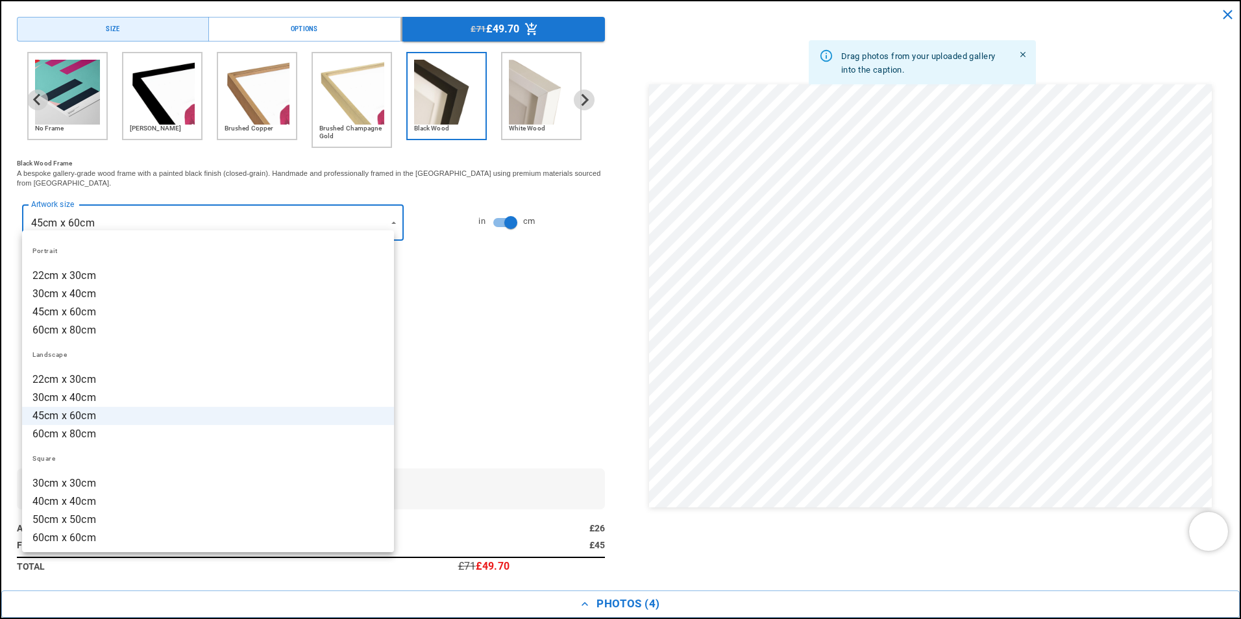
scroll to position [0, 506]
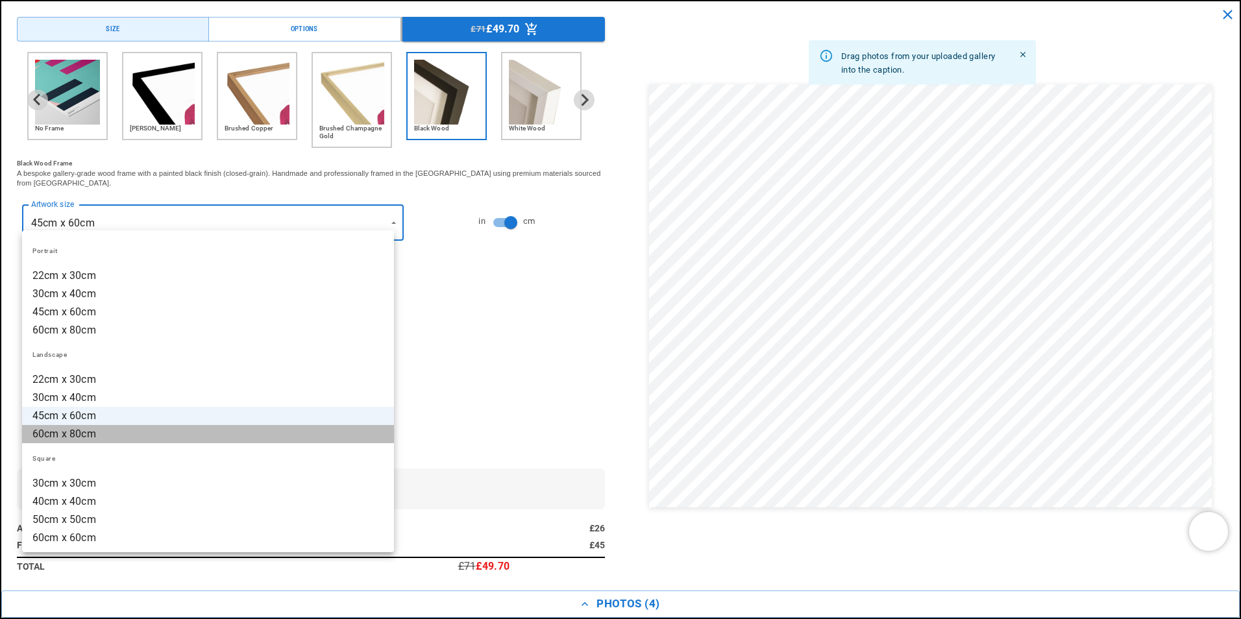
click at [287, 438] on li "60cm x 80cm" at bounding box center [208, 434] width 372 height 18
type input "**********"
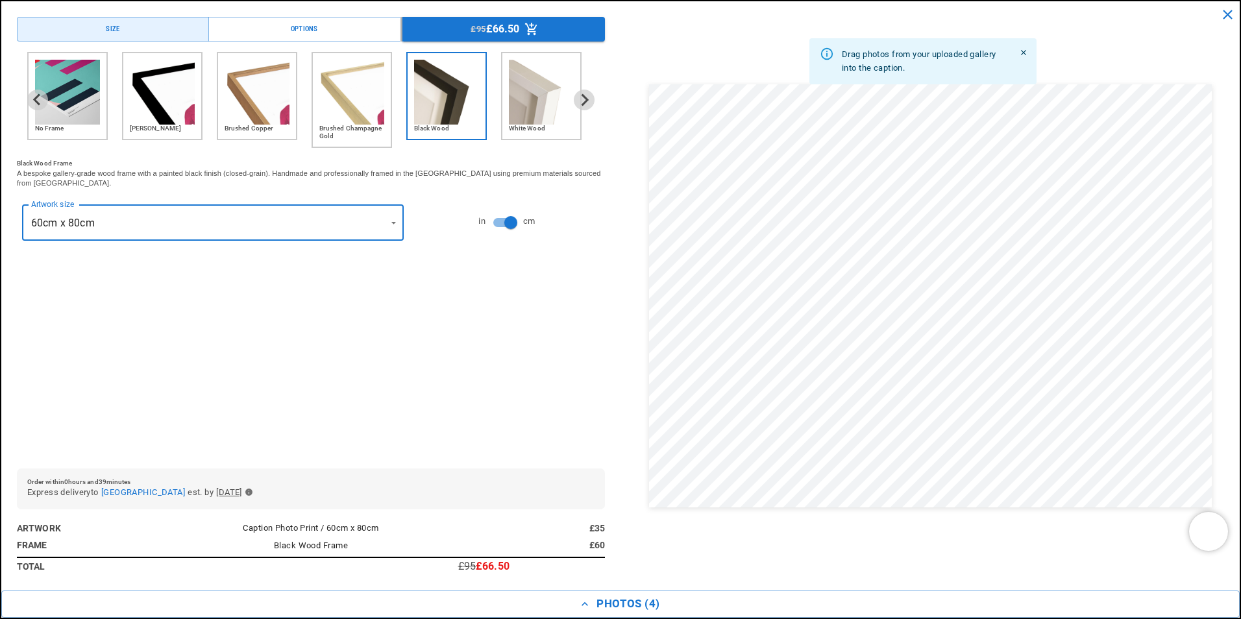
scroll to position [0, 253]
click at [525, 27] on icon "Menu buttons" at bounding box center [531, 29] width 12 height 12
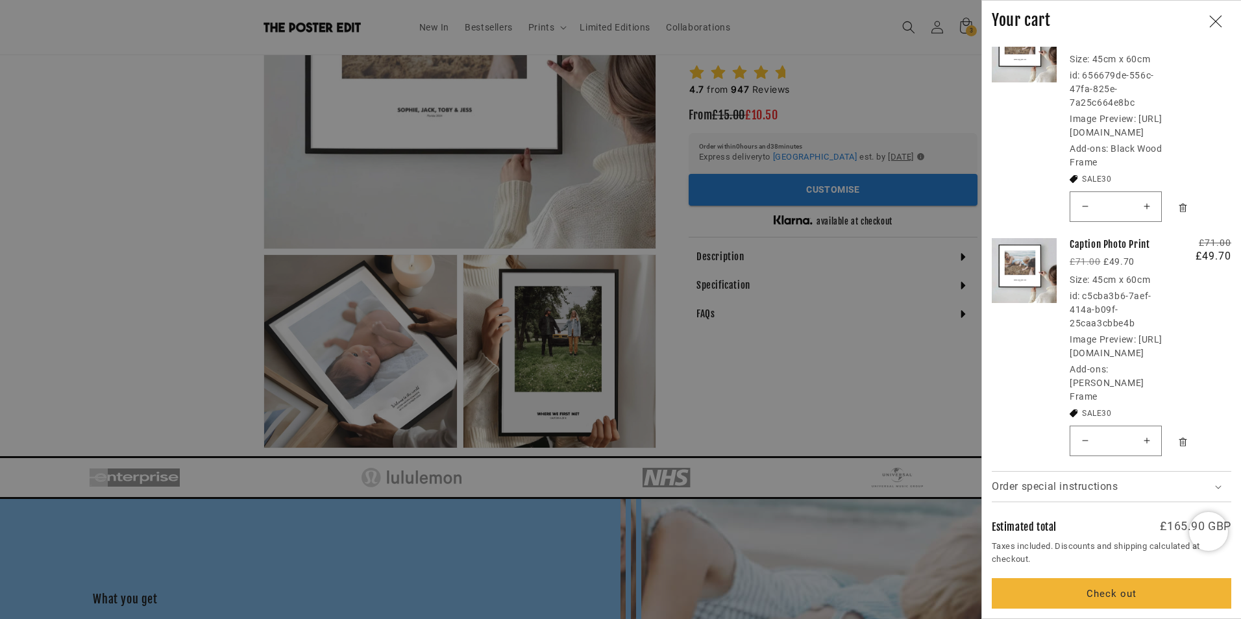
scroll to position [0, 0]
click at [1019, 60] on link "Your cart" at bounding box center [1024, 116] width 65 height 221
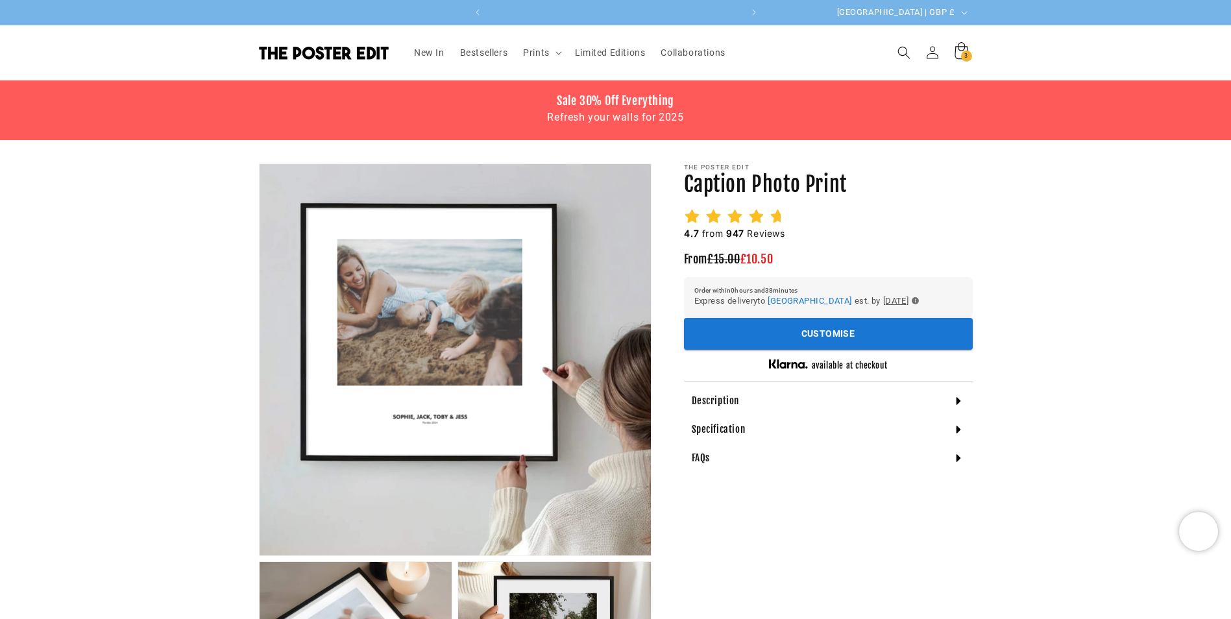
click at [964, 59] on span "3" at bounding box center [966, 56] width 4 height 11
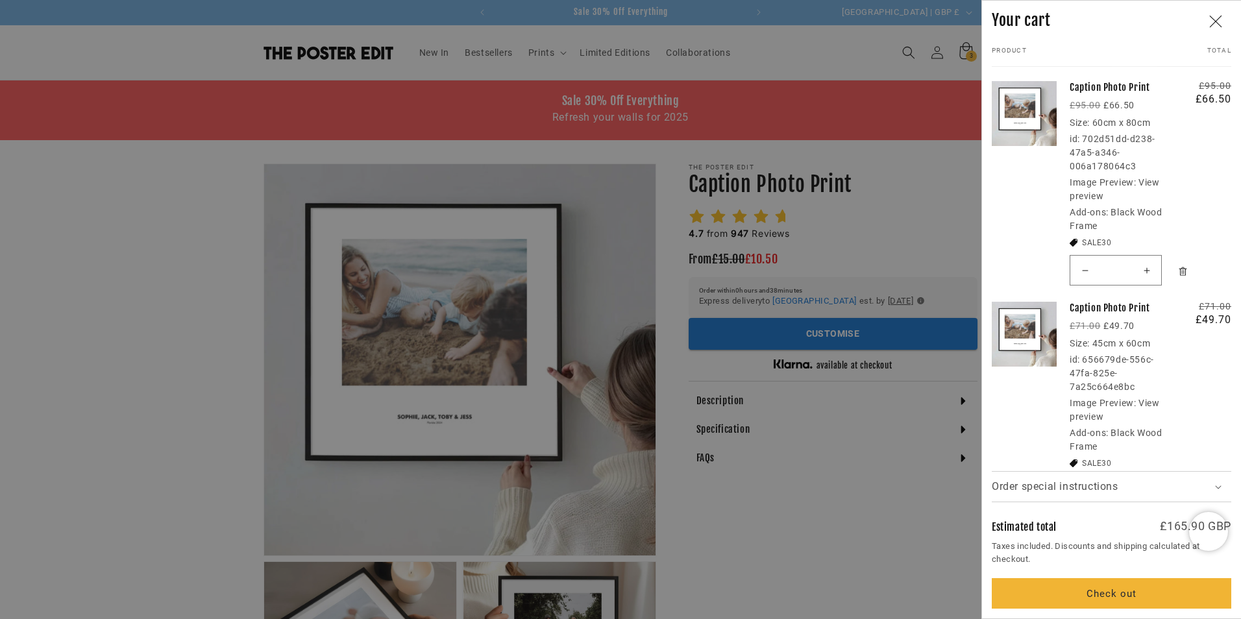
click at [964, 59] on div at bounding box center [620, 309] width 1241 height 619
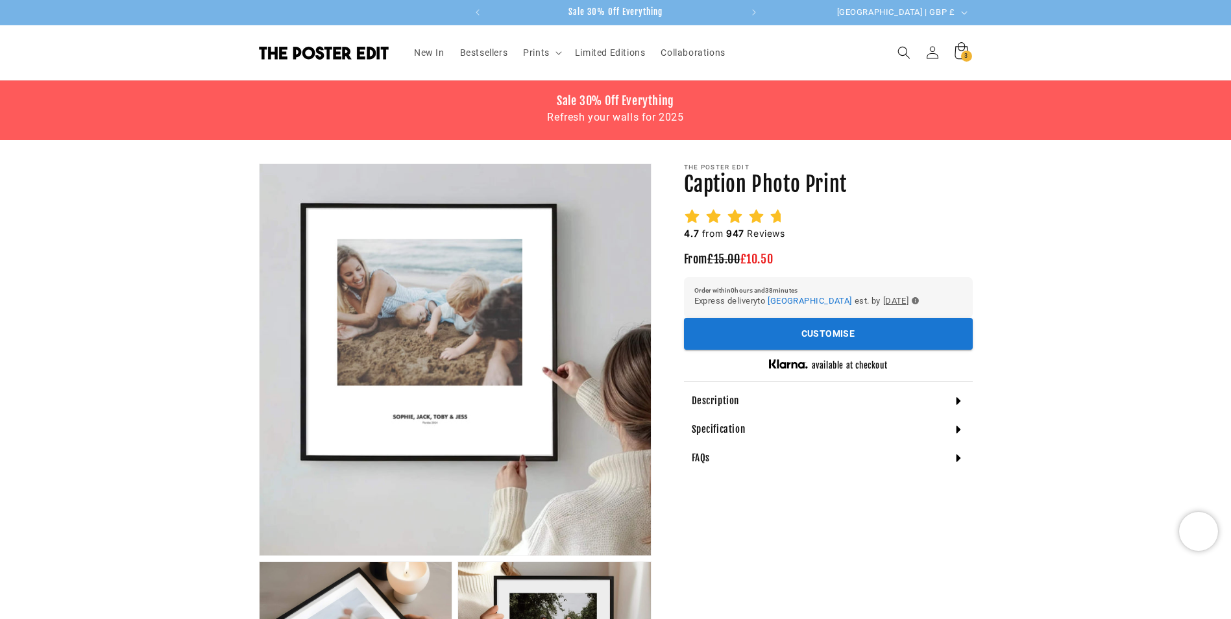
click at [964, 59] on span "3" at bounding box center [966, 56] width 4 height 11
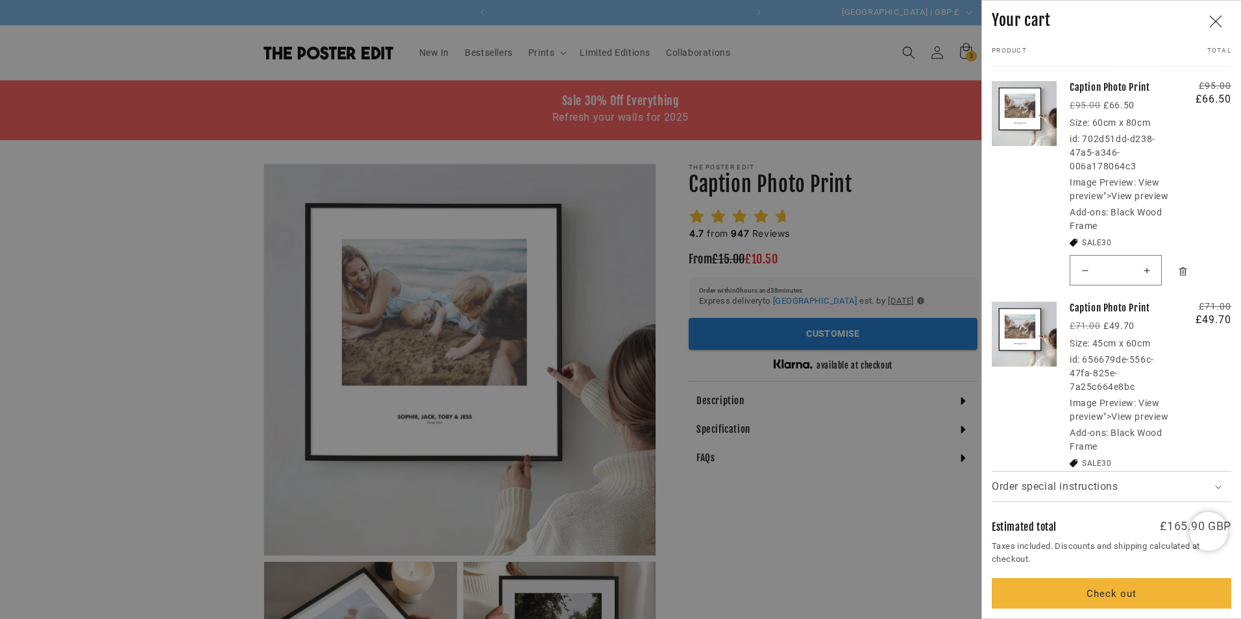
scroll to position [0, 253]
click at [1137, 194] on dd "View preview ">View preview" at bounding box center [1119, 189] width 99 height 24
drag, startPoint x: 1137, startPoint y: 194, endPoint x: 1127, endPoint y: 195, distance: 10.4
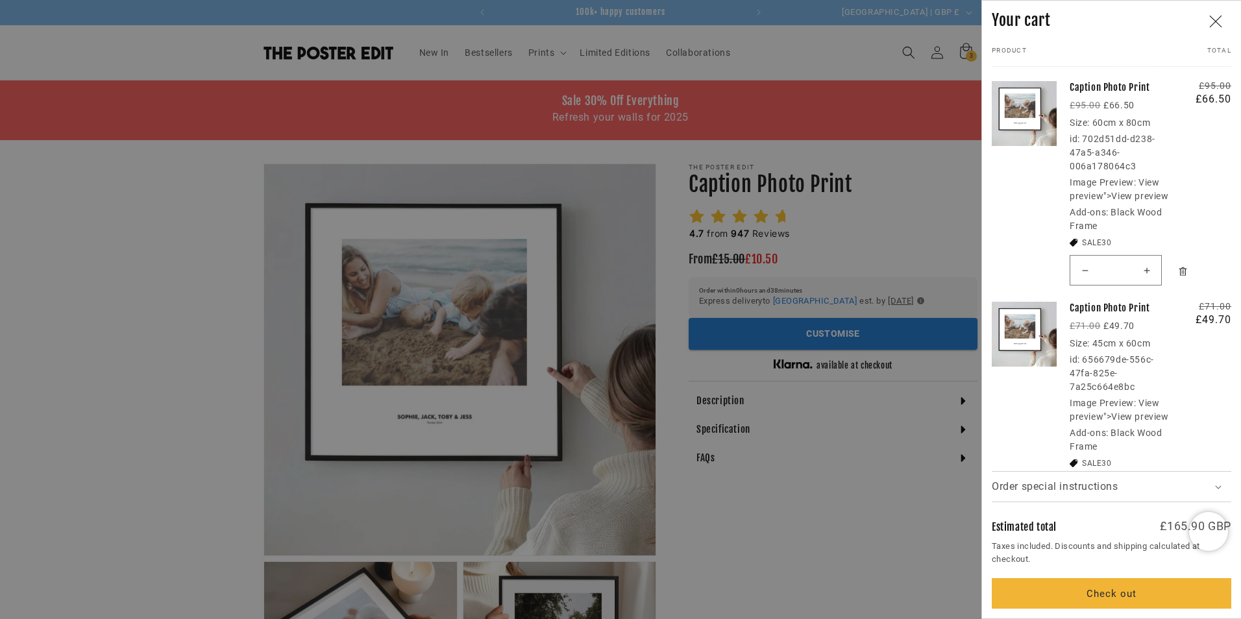
click at [1127, 195] on dd "View preview ">View preview" at bounding box center [1119, 189] width 99 height 24
drag, startPoint x: 1127, startPoint y: 195, endPoint x: 1181, endPoint y: 270, distance: 92.9
click at [1181, 270] on icon "Remove Caption Photo Print / Black Wood Frame" at bounding box center [1183, 272] width 10 height 10
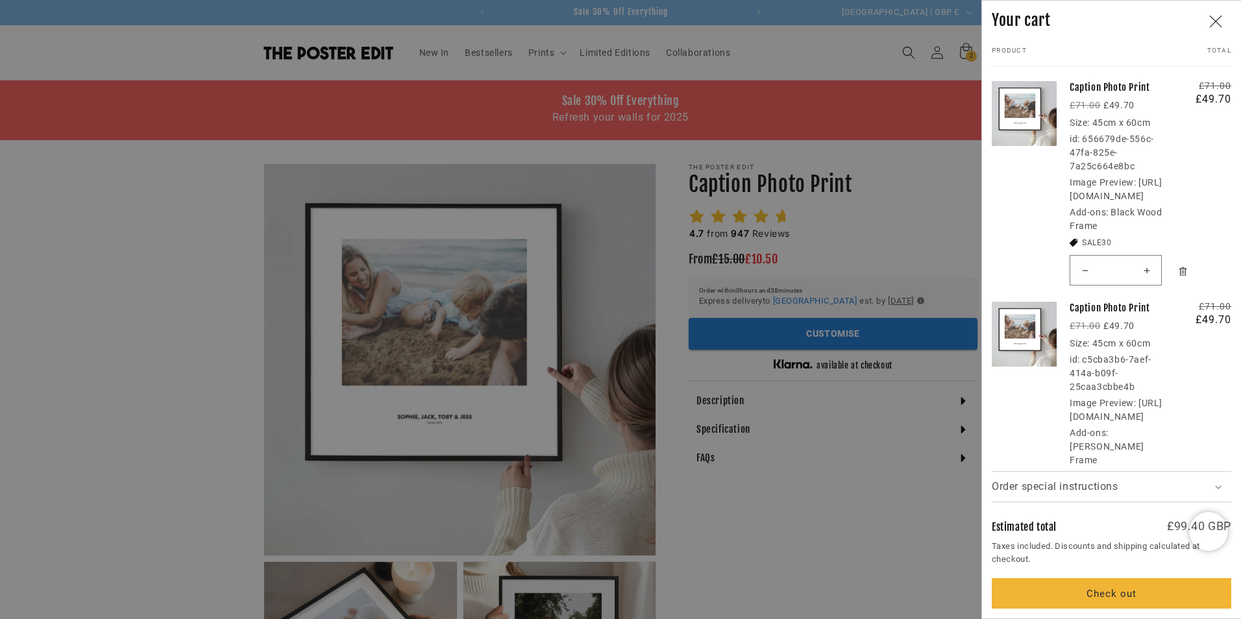
click at [1180, 276] on icon "Remove Caption Photo Print / Black Wood Frame" at bounding box center [1183, 272] width 10 height 10
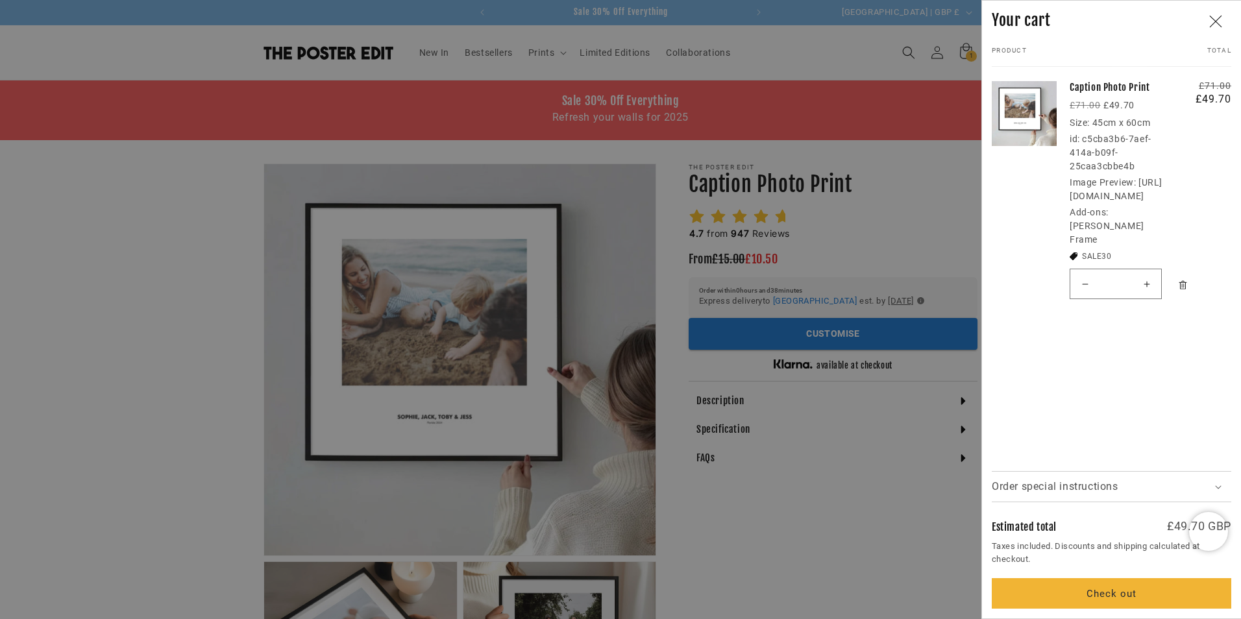
click at [1180, 290] on icon "Remove Caption Photo Print / Matt Black Frame" at bounding box center [1183, 285] width 10 height 10
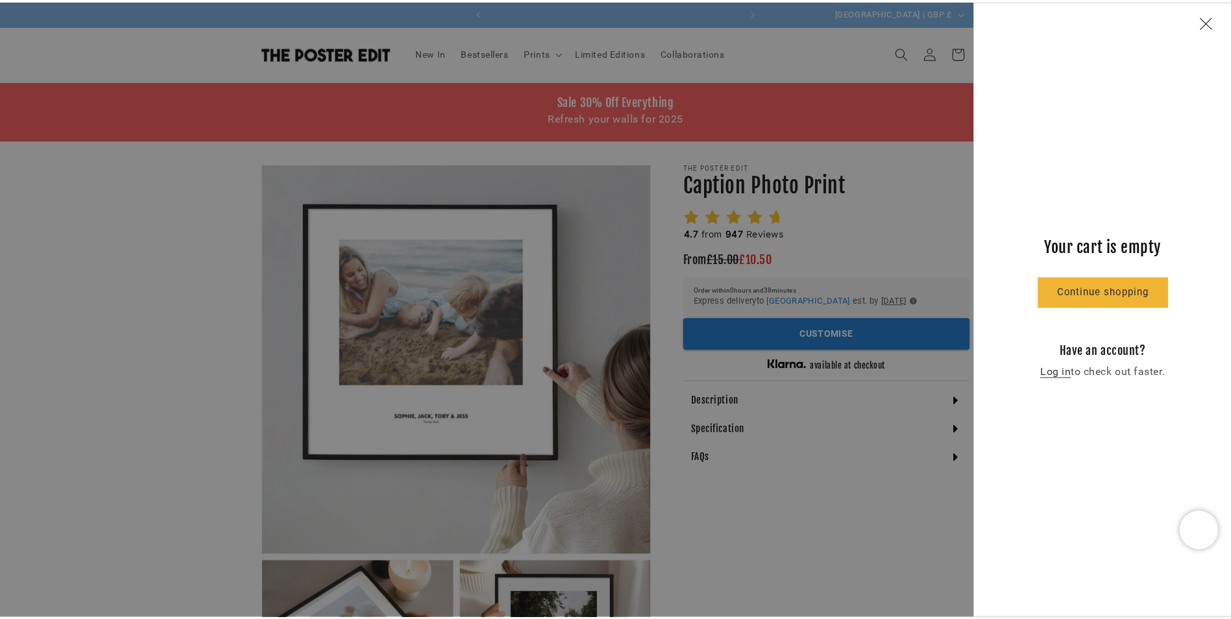
scroll to position [0, 253]
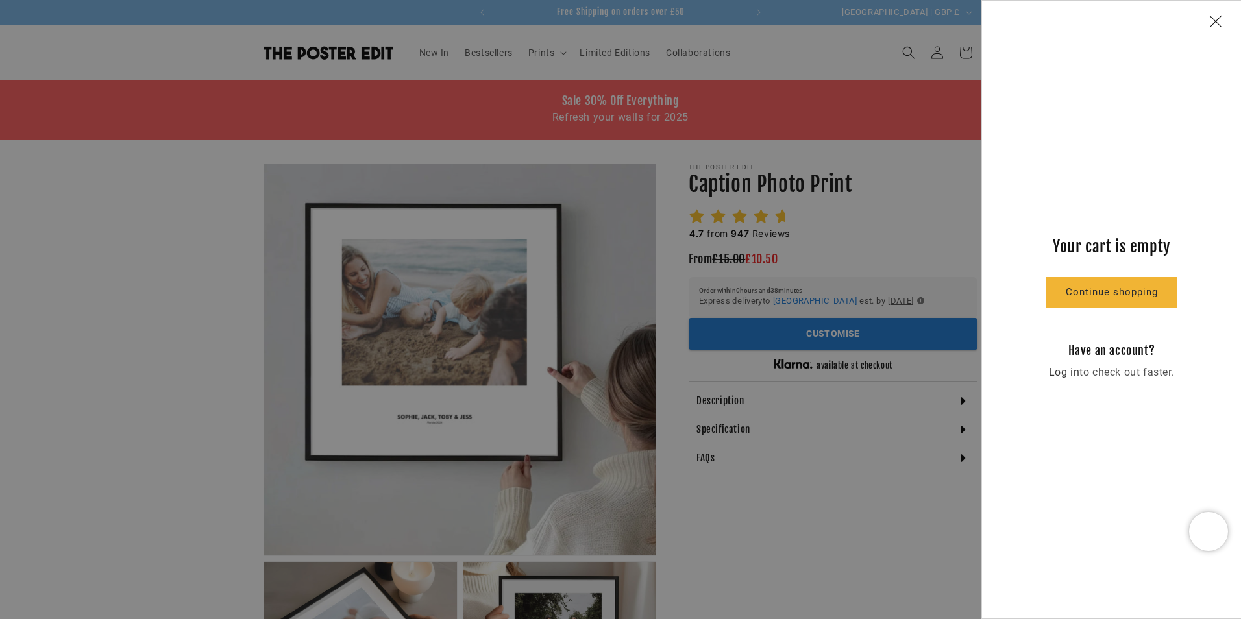
click at [1216, 18] on icon "Close" at bounding box center [1215, 21] width 13 height 13
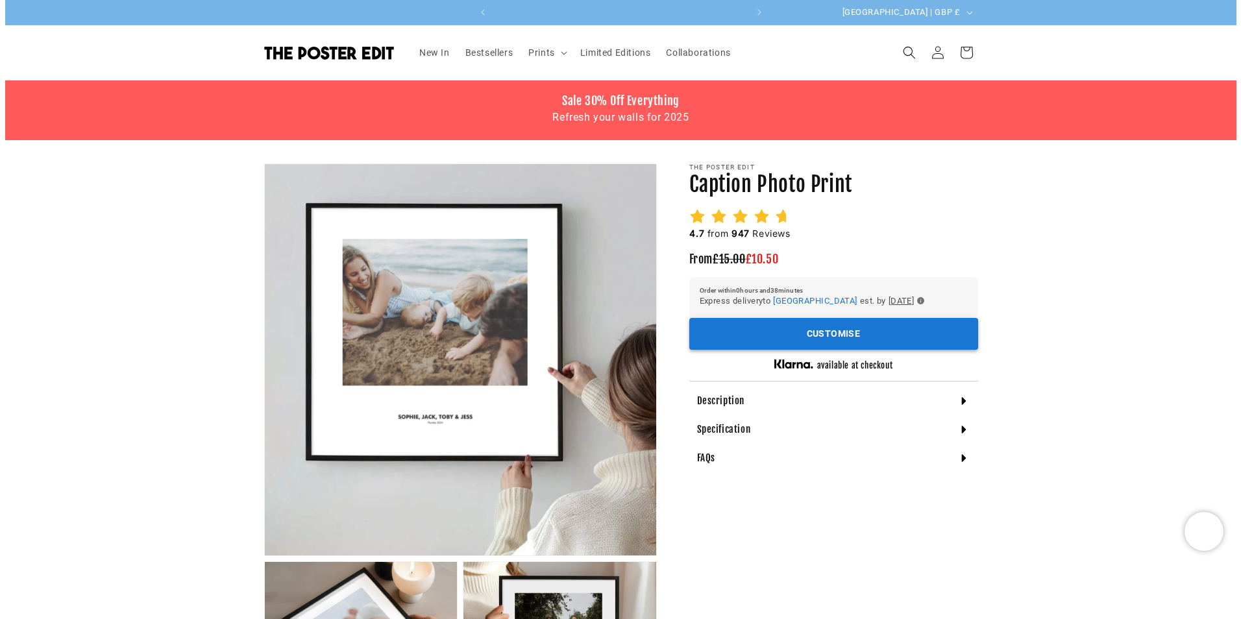
scroll to position [0, 0]
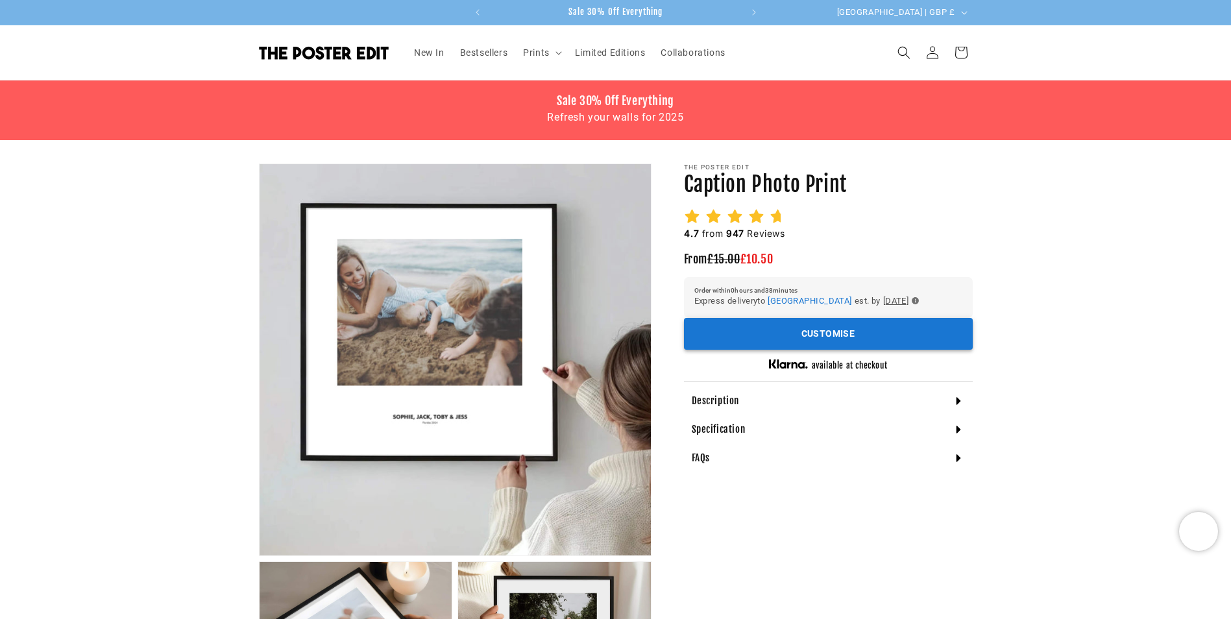
click at [775, 332] on button "Customise" at bounding box center [828, 334] width 289 height 32
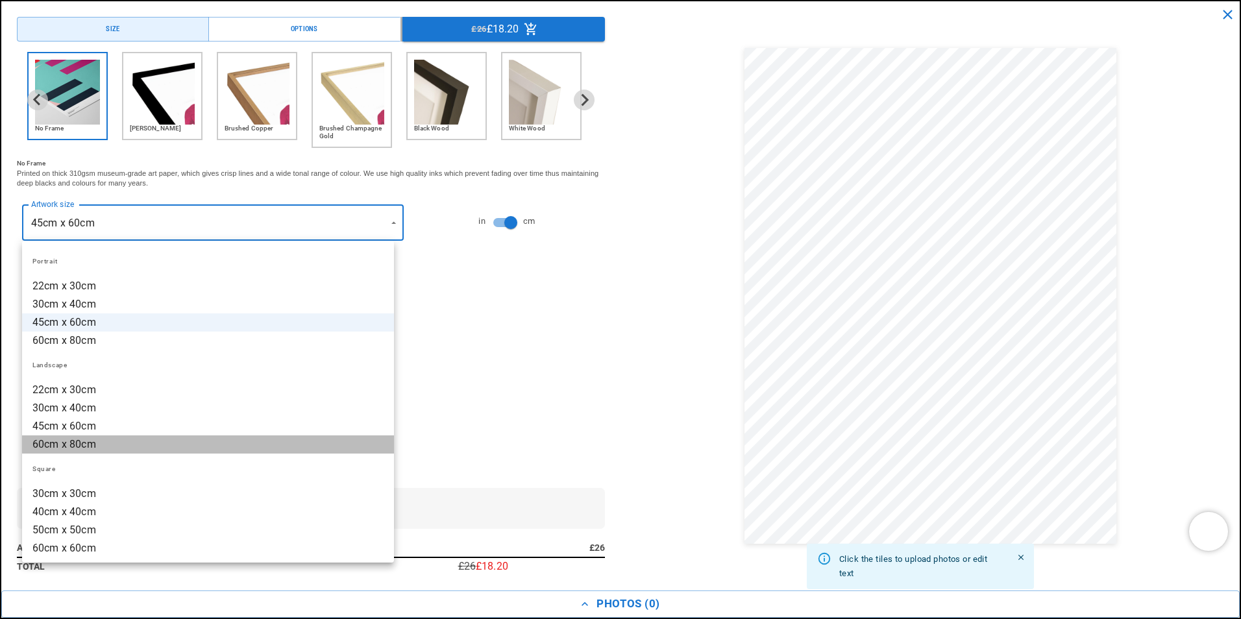
click at [293, 451] on li "60cm x 80cm" at bounding box center [208, 444] width 372 height 18
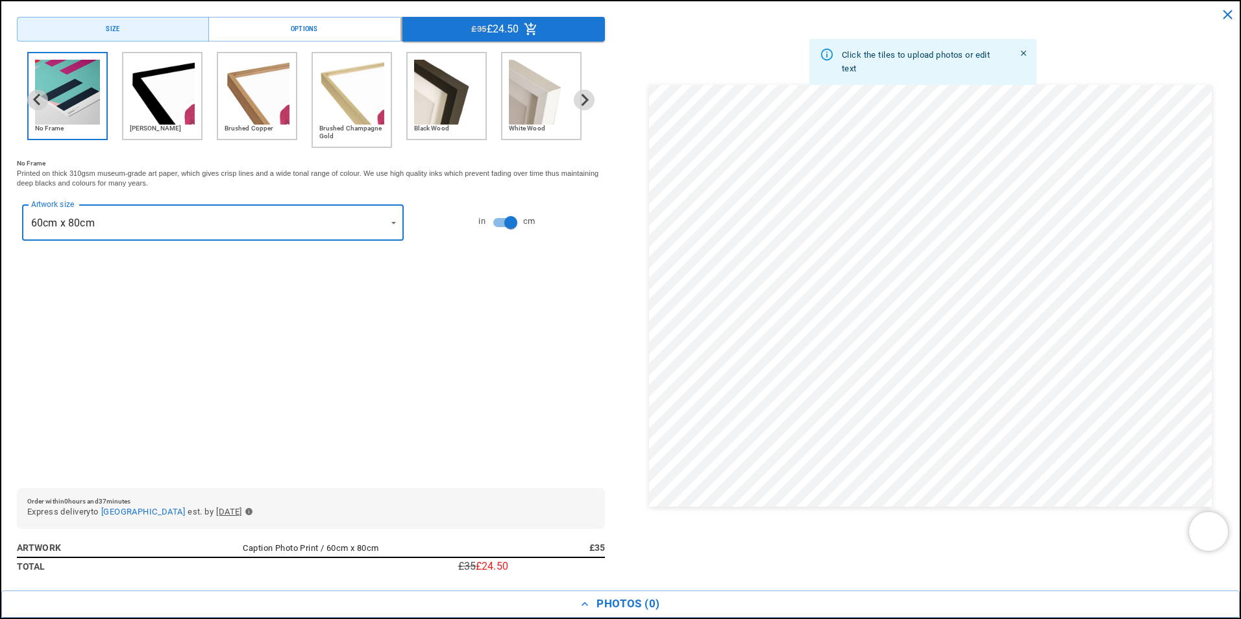
click at [436, 114] on img "5 of 6" at bounding box center [446, 92] width 65 height 65
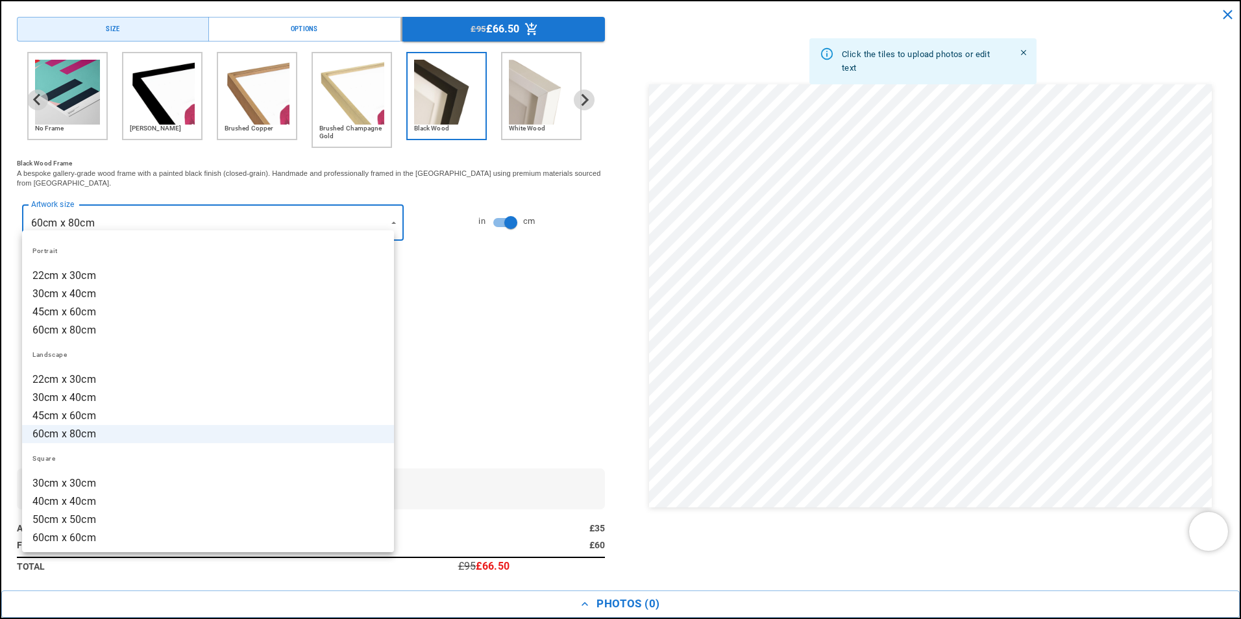
scroll to position [0, 506]
click at [294, 411] on li "45cm x 60cm" at bounding box center [208, 416] width 372 height 18
type input "**********"
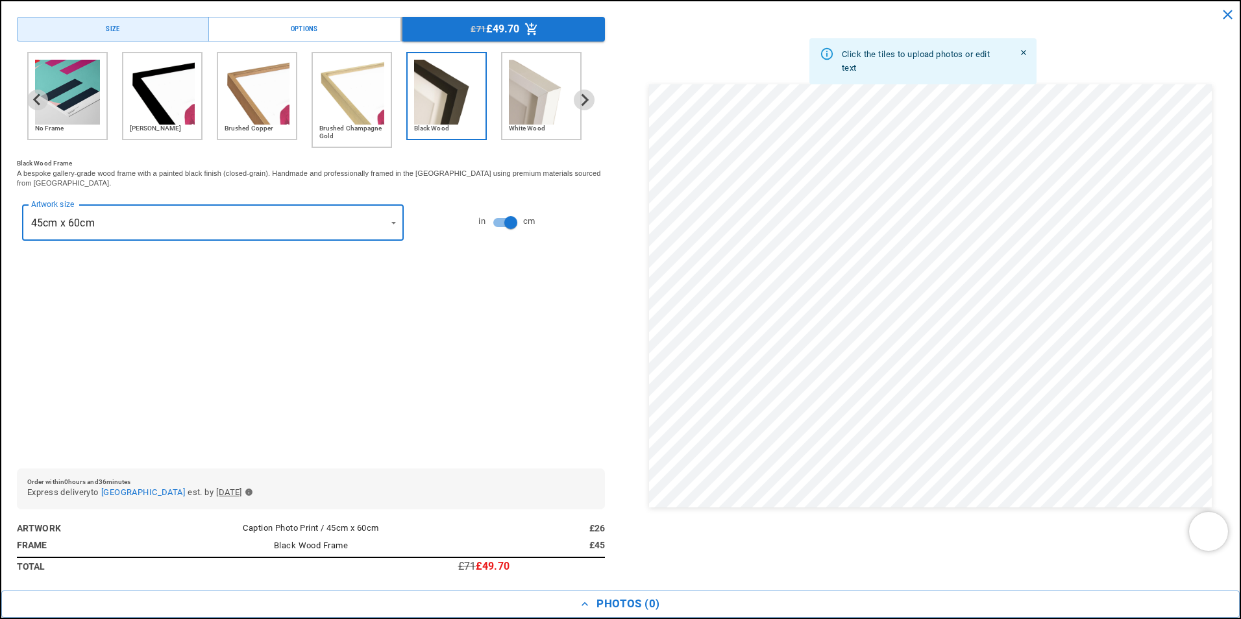
scroll to position [0, 0]
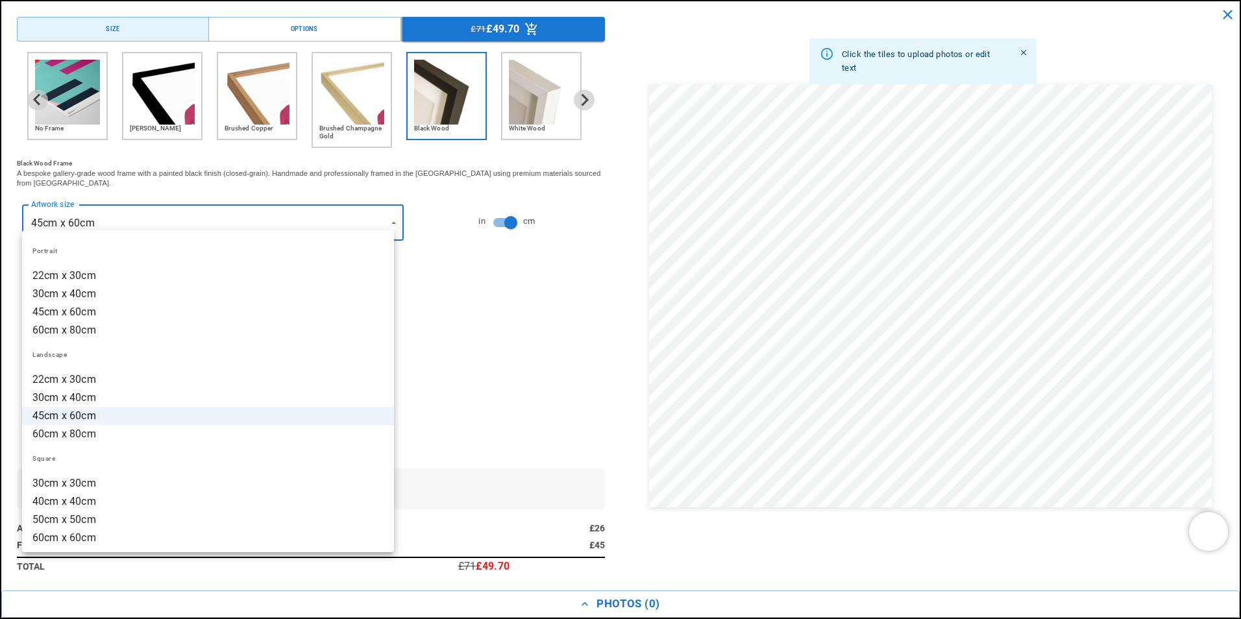
click at [382, 211] on div at bounding box center [620, 309] width 1241 height 619
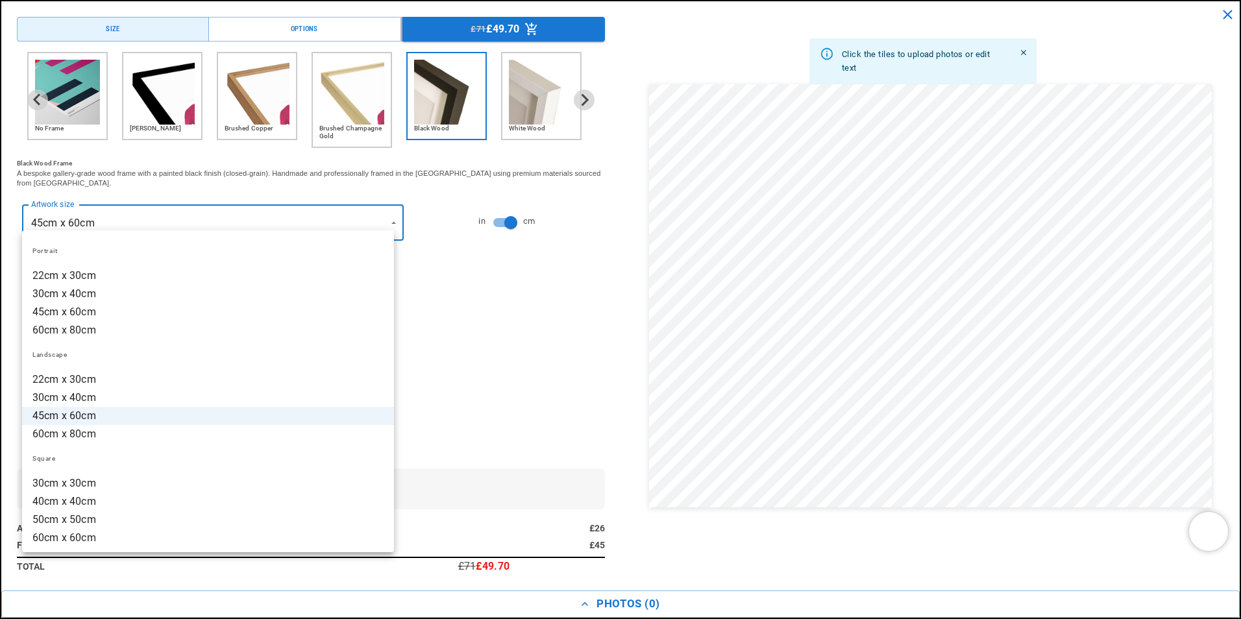
scroll to position [0, 253]
click at [382, 211] on div at bounding box center [620, 309] width 1241 height 619
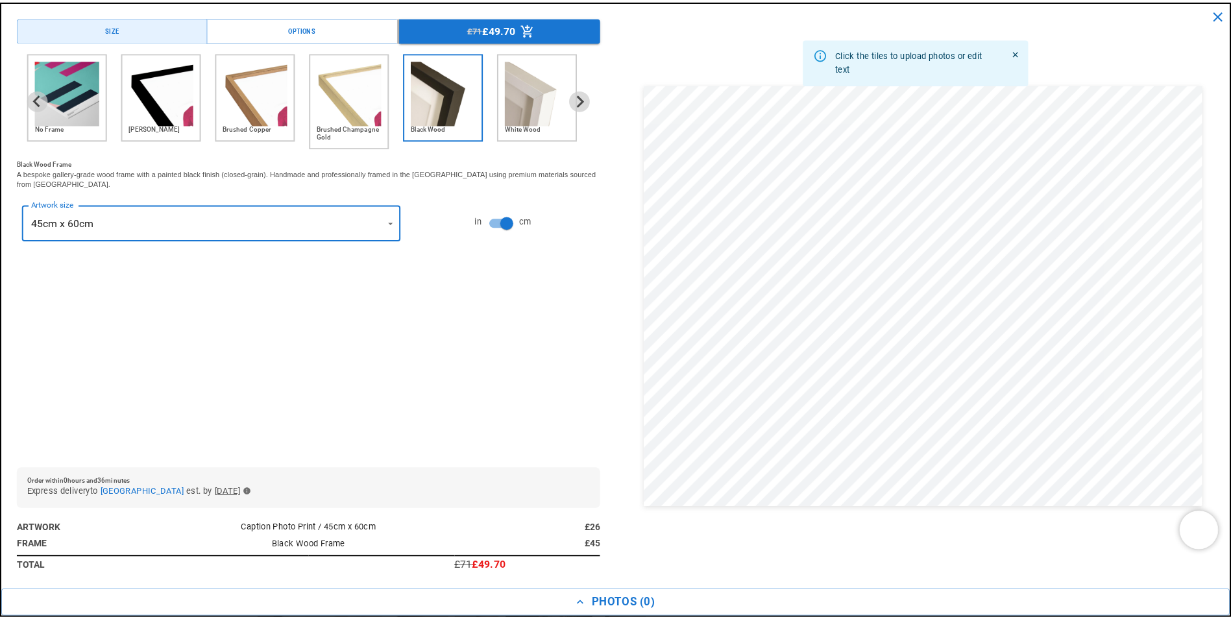
scroll to position [0, 506]
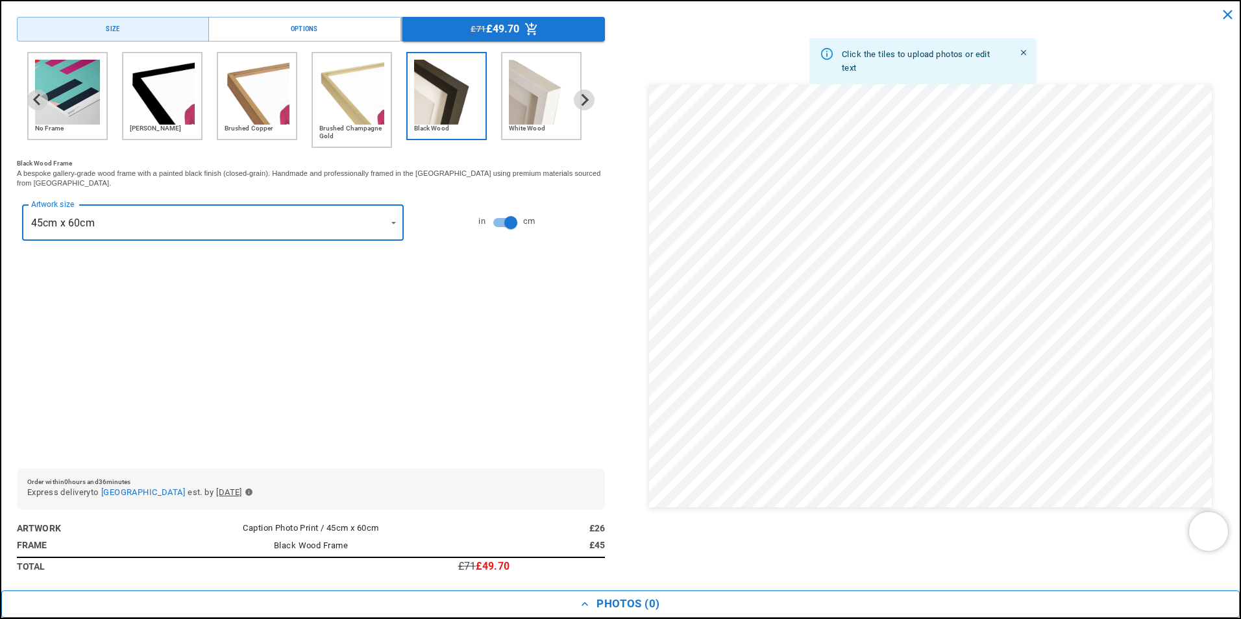
click at [616, 604] on button "Photos ( 0 )" at bounding box center [620, 604] width 1238 height 27
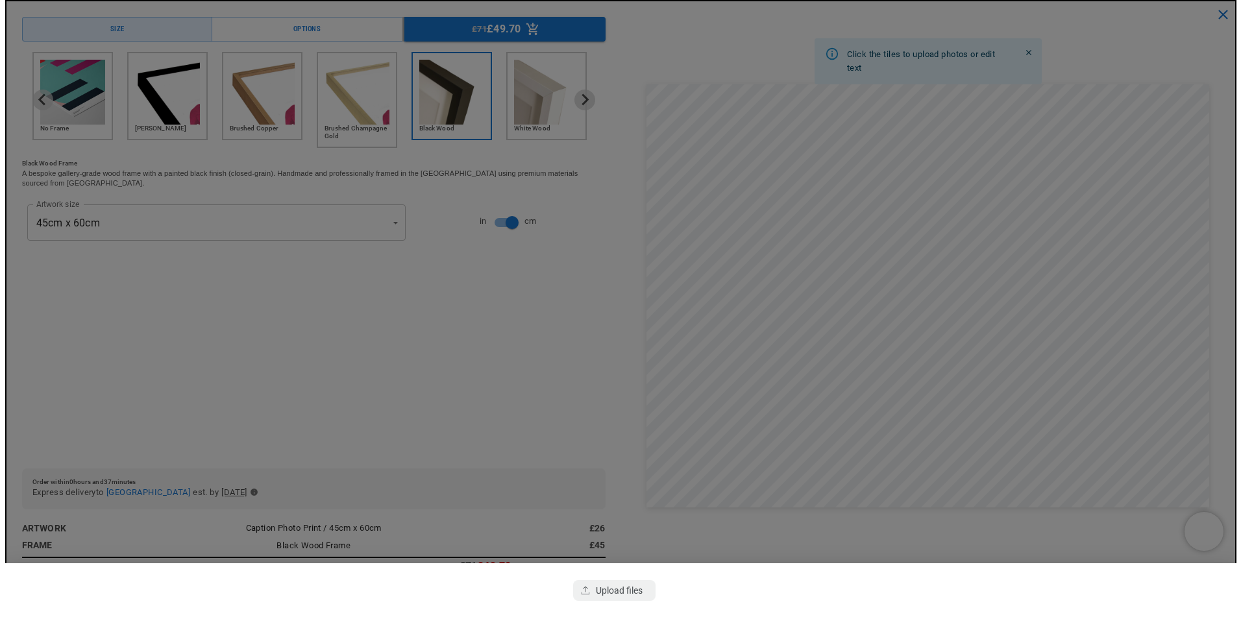
scroll to position [0, 0]
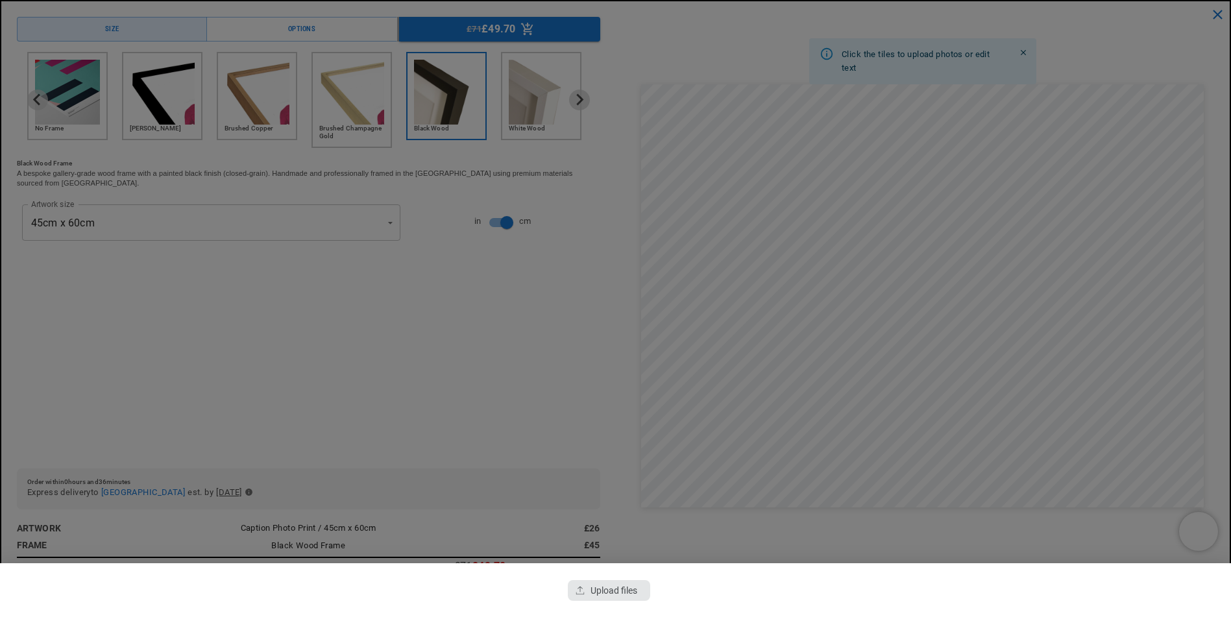
click at [605, 594] on div "button" at bounding box center [609, 590] width 82 height 21
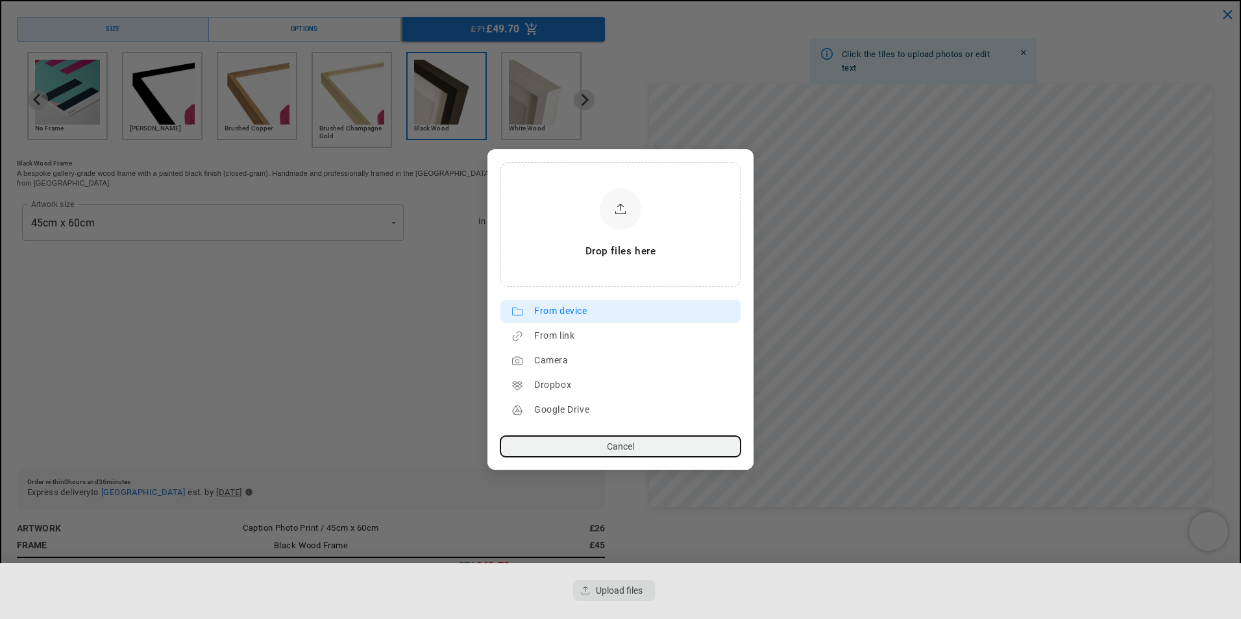
scroll to position [0, 253]
click at [551, 312] on div "From device" at bounding box center [634, 311] width 200 height 21
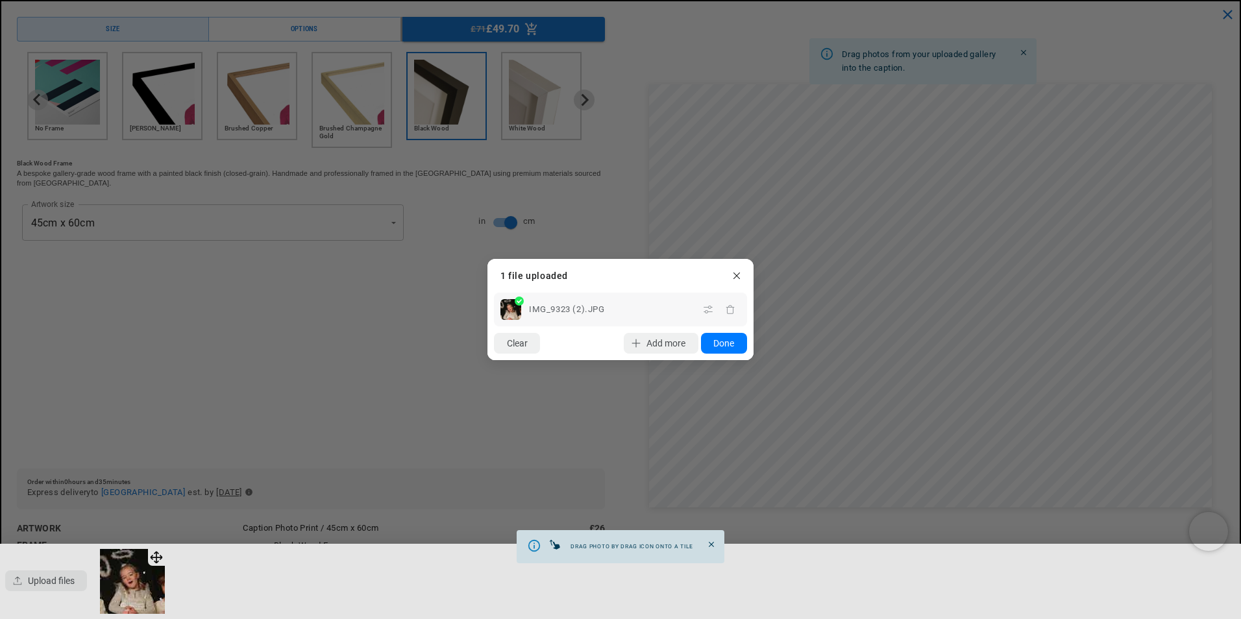
click at [724, 345] on button "Done" at bounding box center [724, 343] width 46 height 21
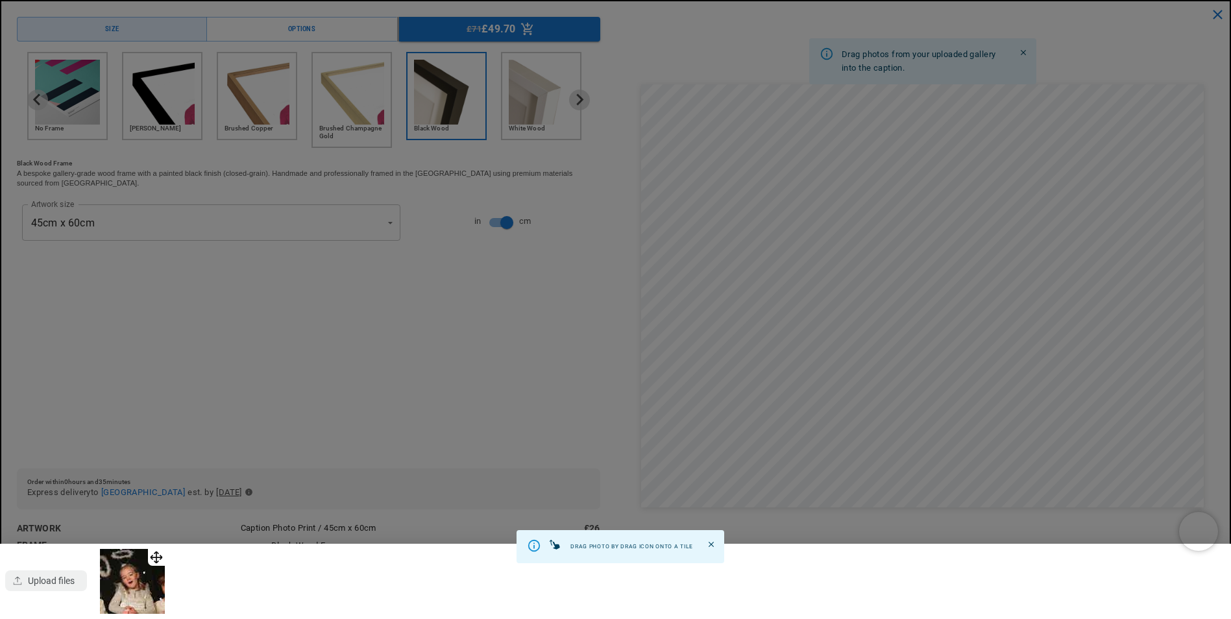
scroll to position [0, 0]
click at [535, 548] on icon at bounding box center [534, 546] width 14 height 14
click at [710, 542] on icon "Close" at bounding box center [711, 544] width 9 height 9
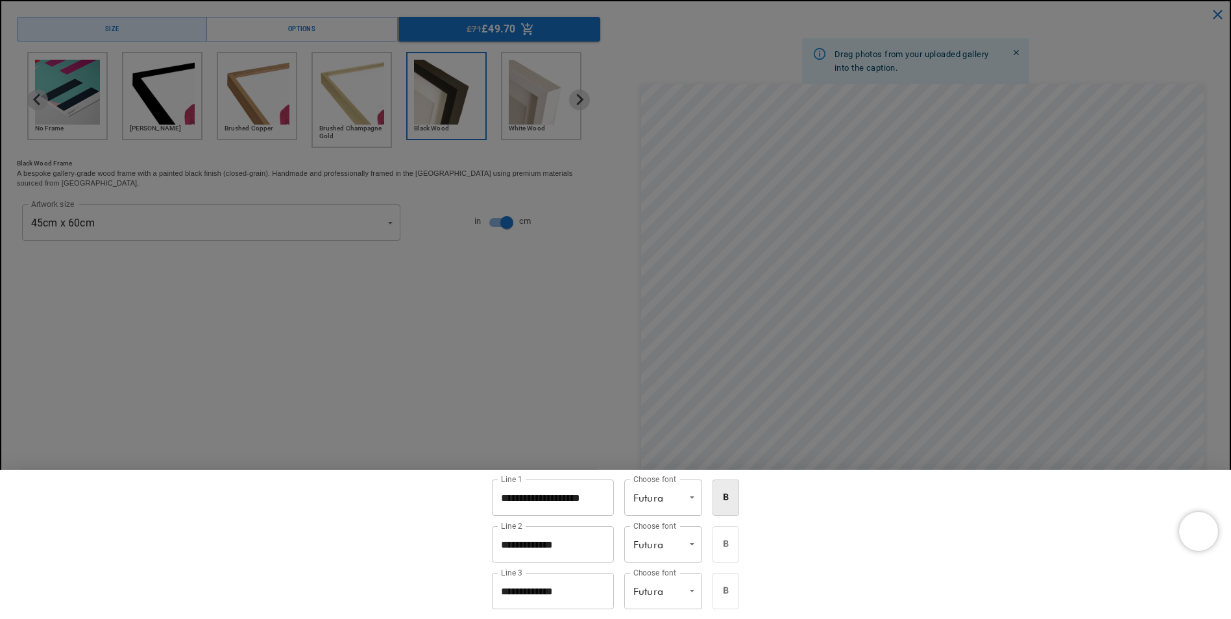
scroll to position [0, 506]
click at [500, 496] on input "**********" at bounding box center [553, 498] width 122 height 36
drag, startPoint x: 602, startPoint y: 498, endPoint x: 485, endPoint y: 495, distance: 116.2
click at [492, 495] on input "**********" at bounding box center [553, 498] width 122 height 36
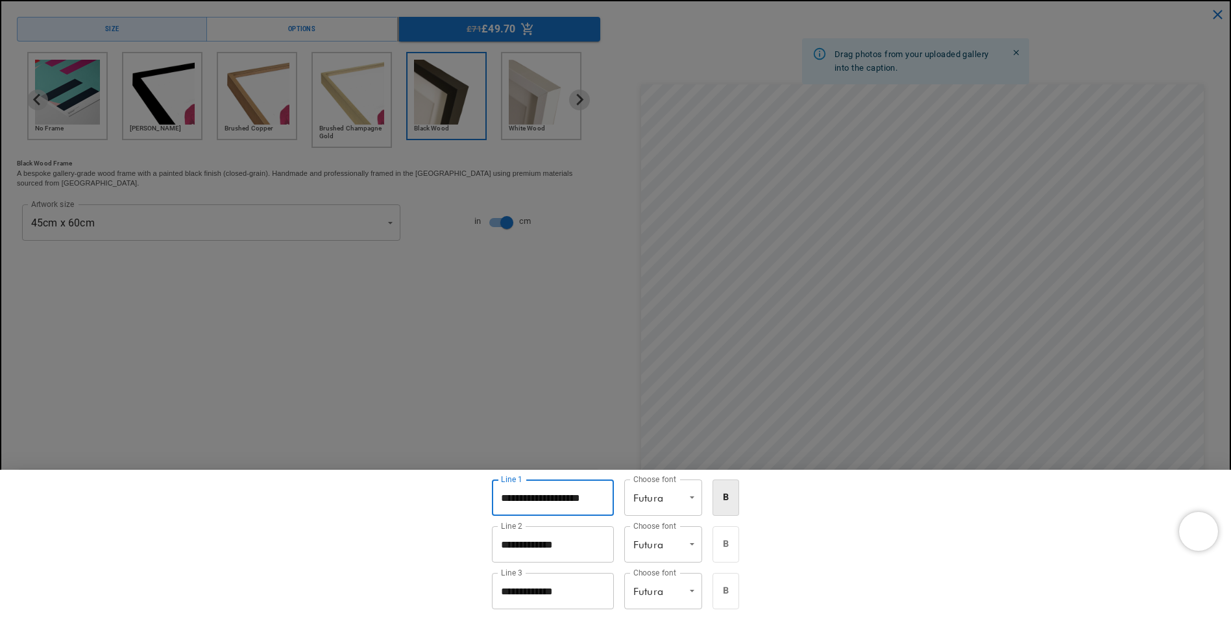
paste input "**"
type input "**********"
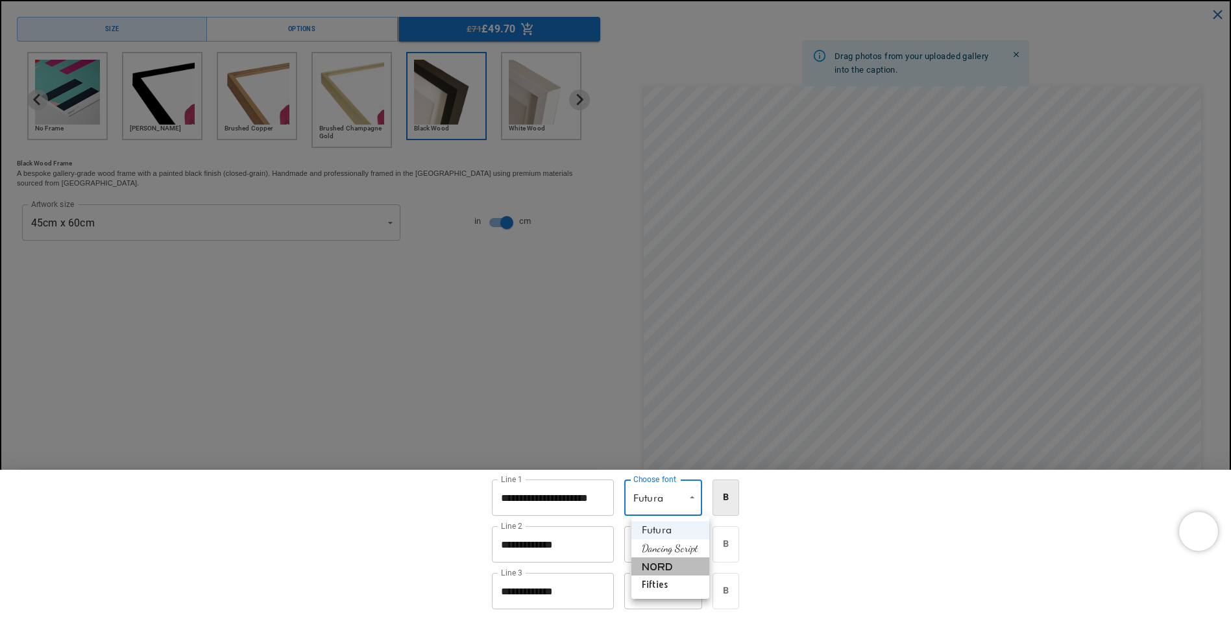
scroll to position [0, 253]
click at [682, 567] on li "Nord" at bounding box center [670, 566] width 78 height 18
type input "****"
click at [524, 24] on div at bounding box center [615, 309] width 1231 height 619
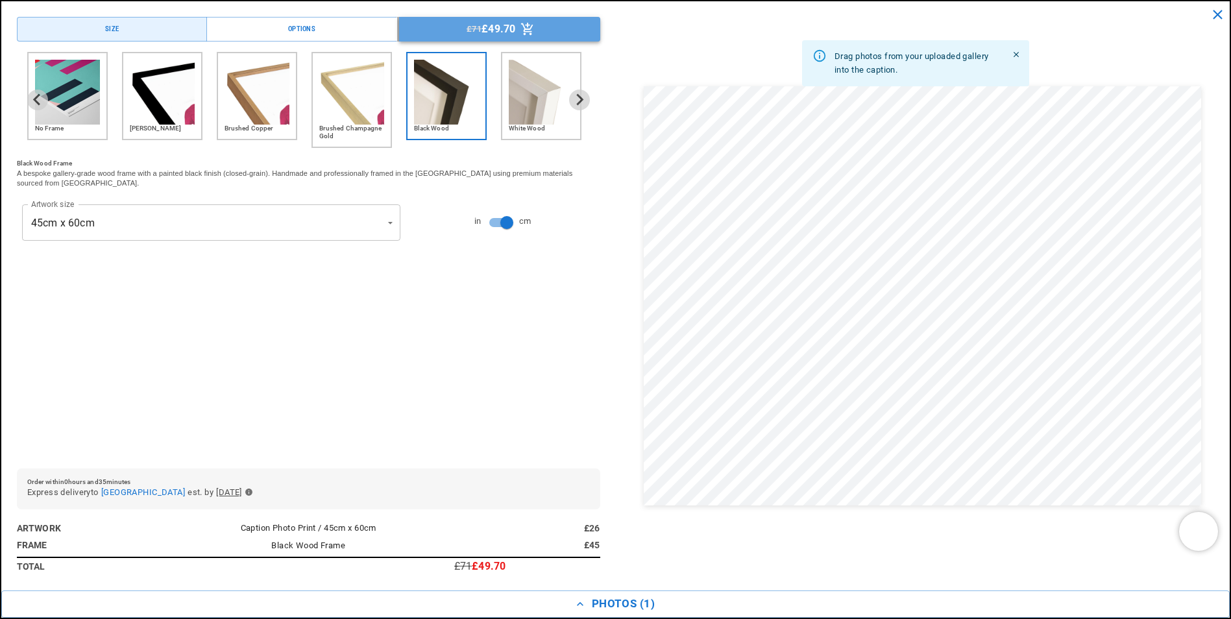
click at [524, 30] on icon "Menu buttons" at bounding box center [527, 29] width 14 height 14
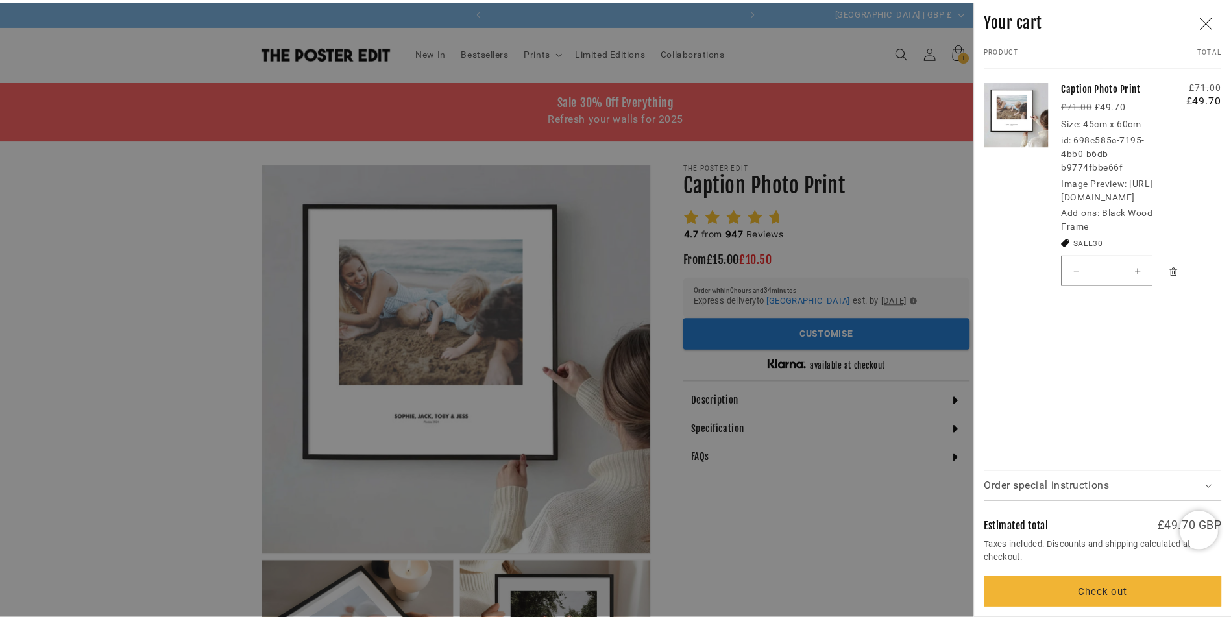
scroll to position [0, 253]
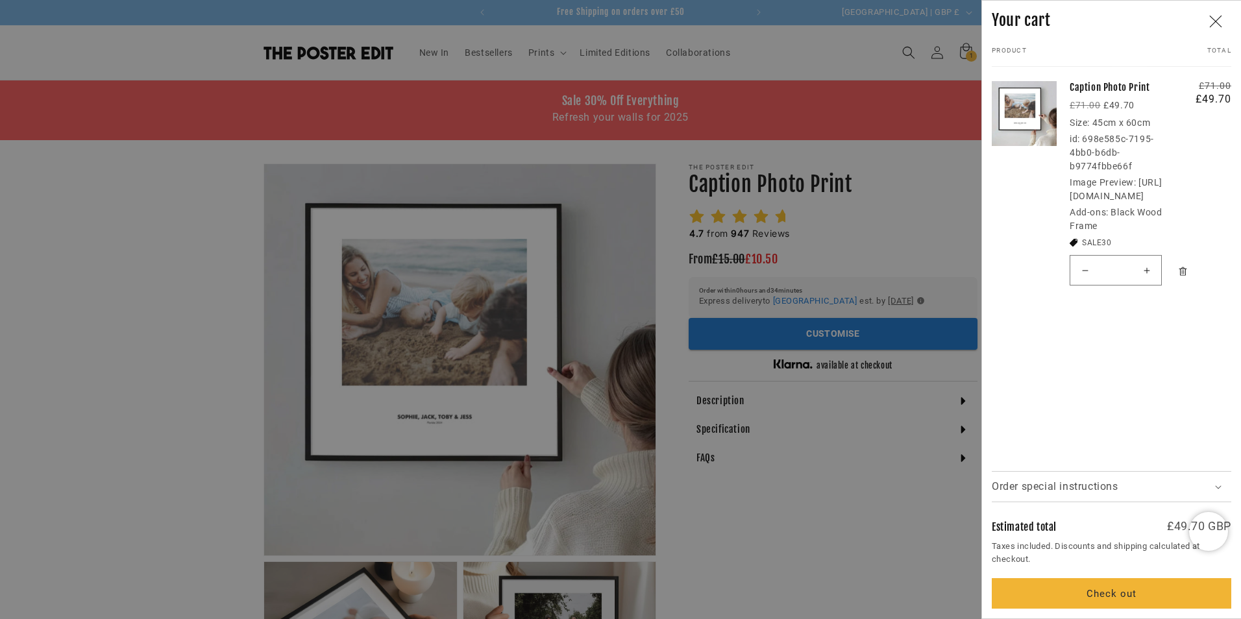
click at [692, 212] on div at bounding box center [620, 309] width 1241 height 619
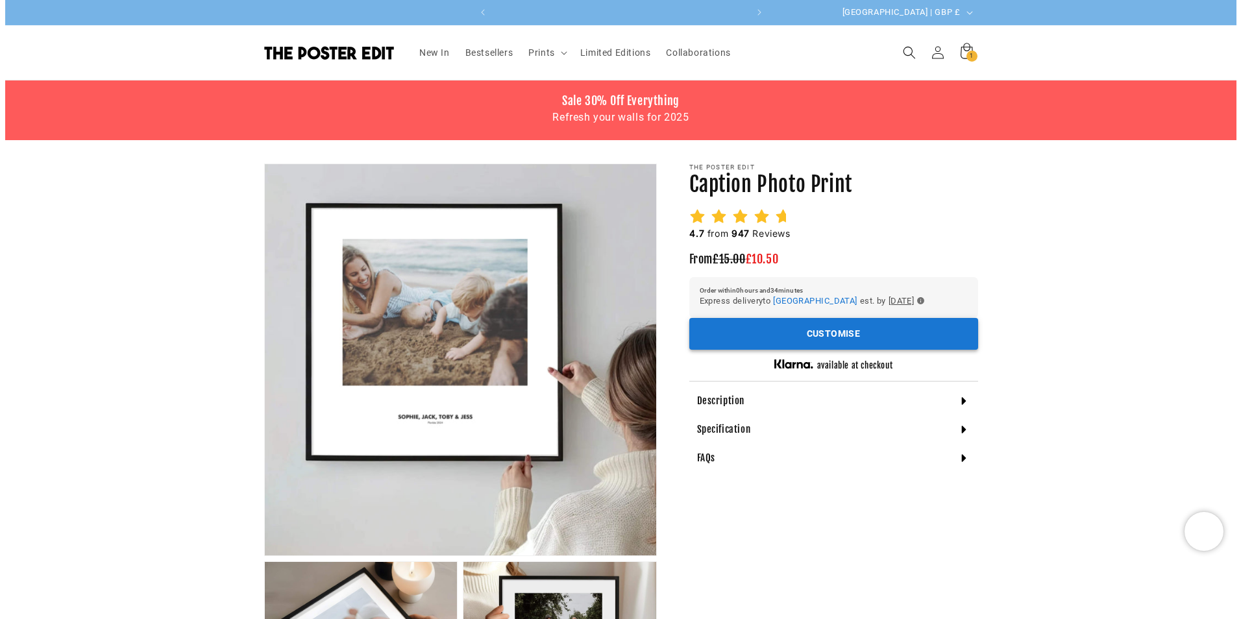
scroll to position [0, 0]
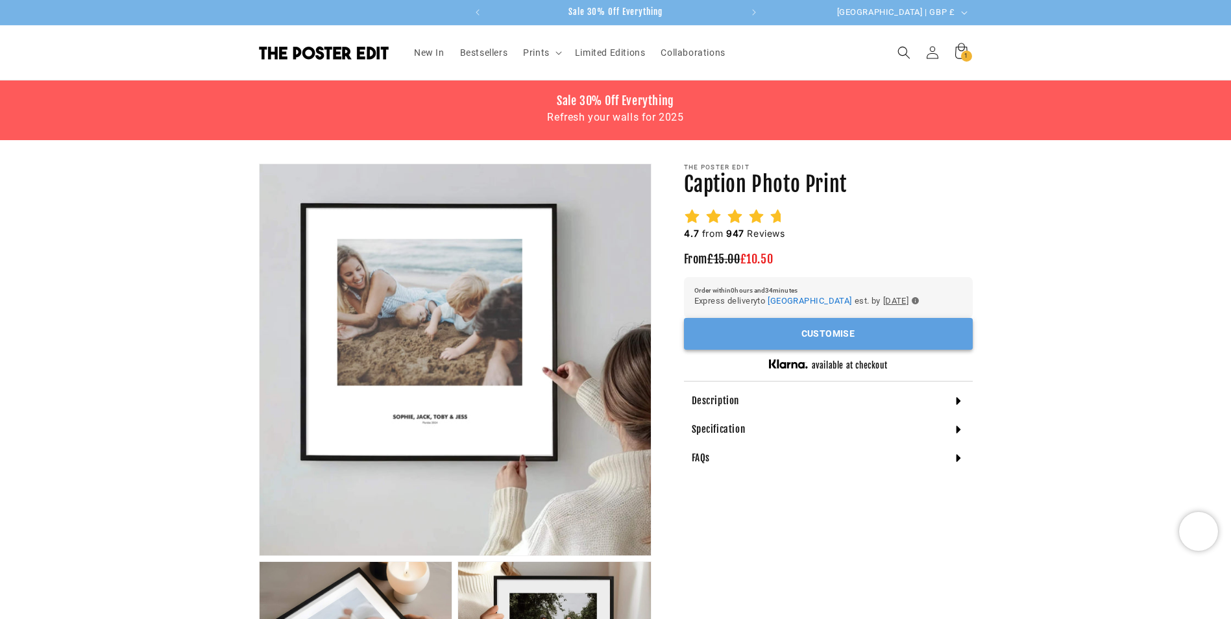
click at [826, 338] on button "Customise" at bounding box center [828, 334] width 289 height 32
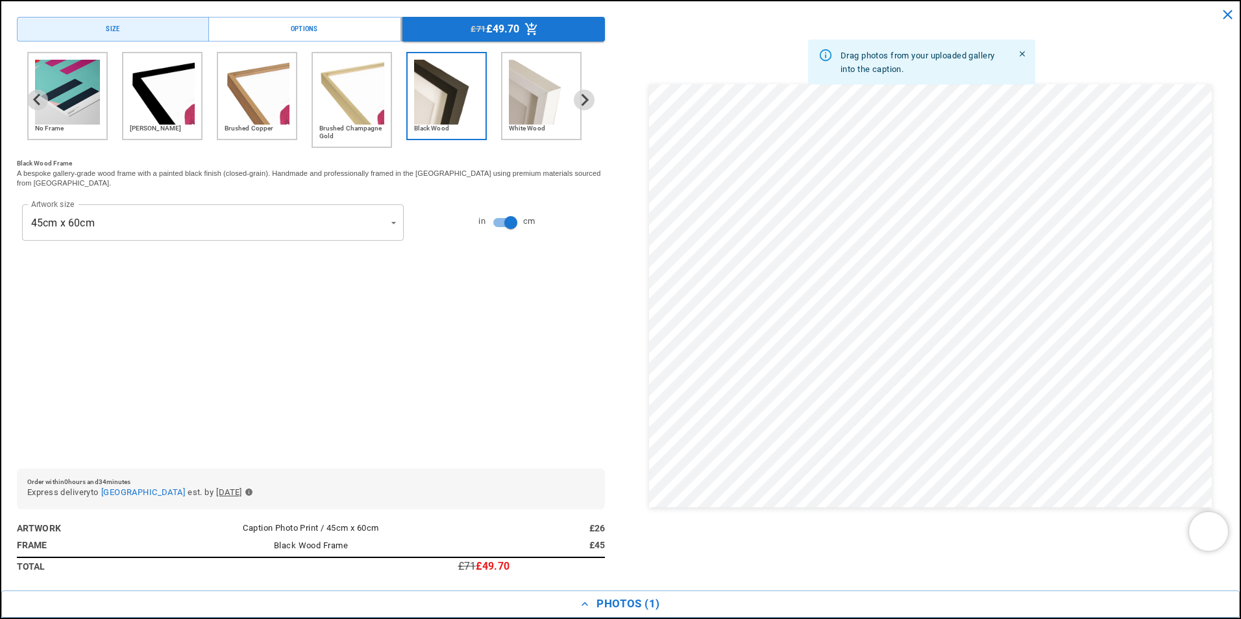
scroll to position [0, 253]
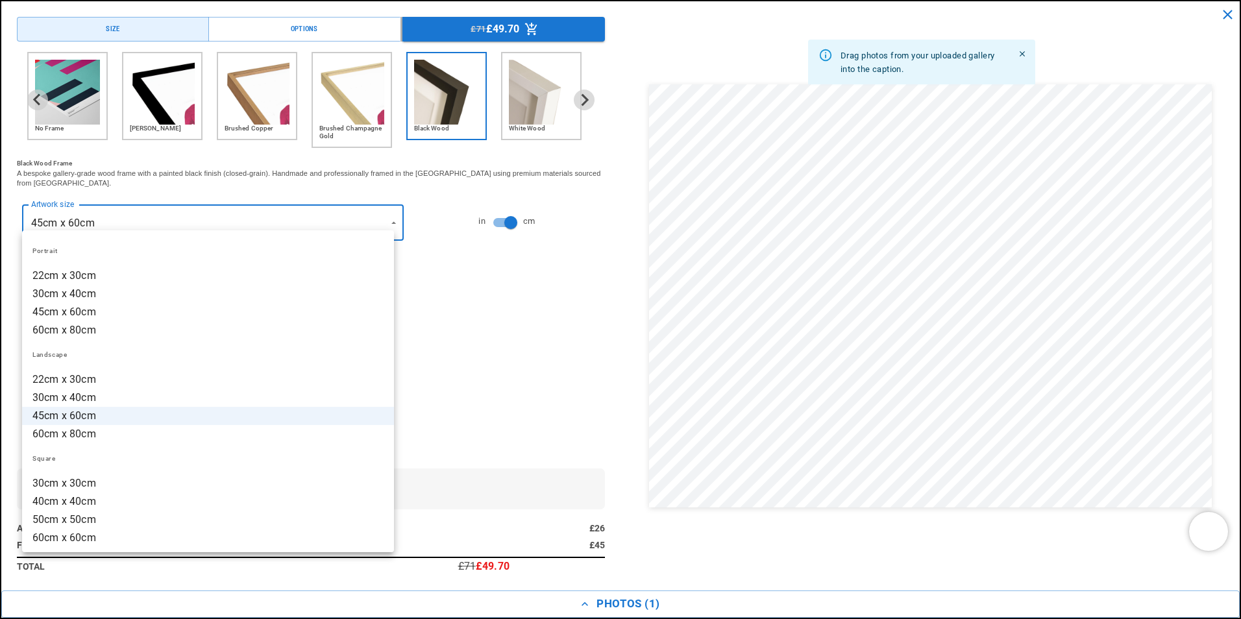
click at [385, 215] on div at bounding box center [620, 309] width 1241 height 619
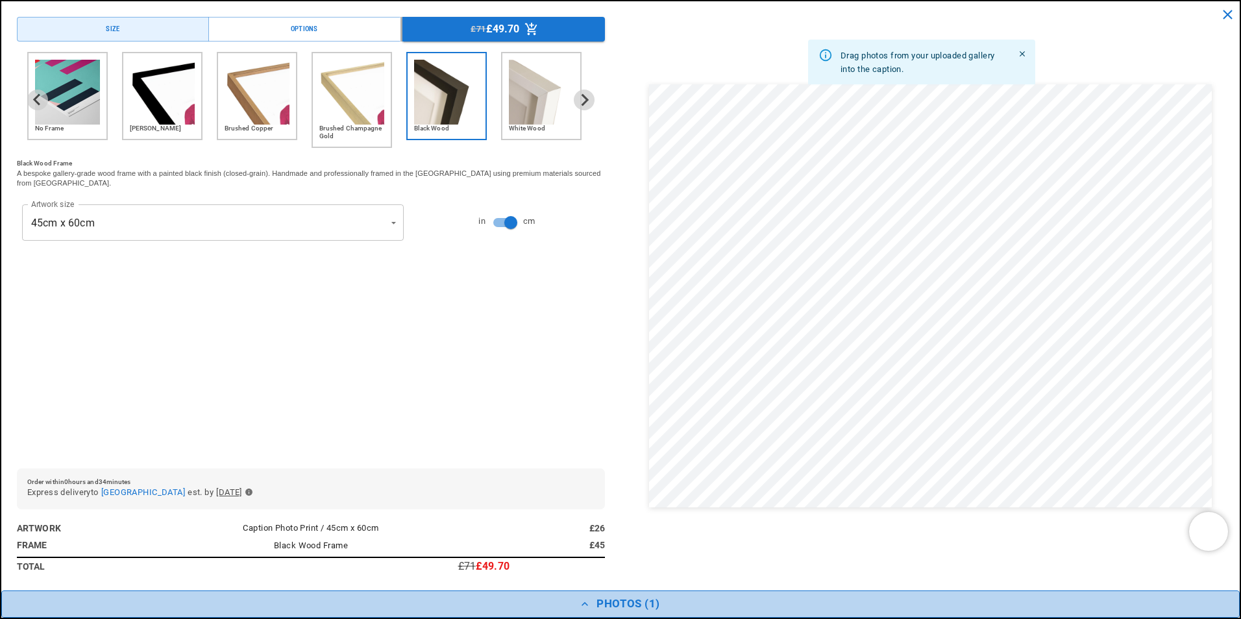
click at [585, 605] on icon "button" at bounding box center [584, 604] width 13 height 13
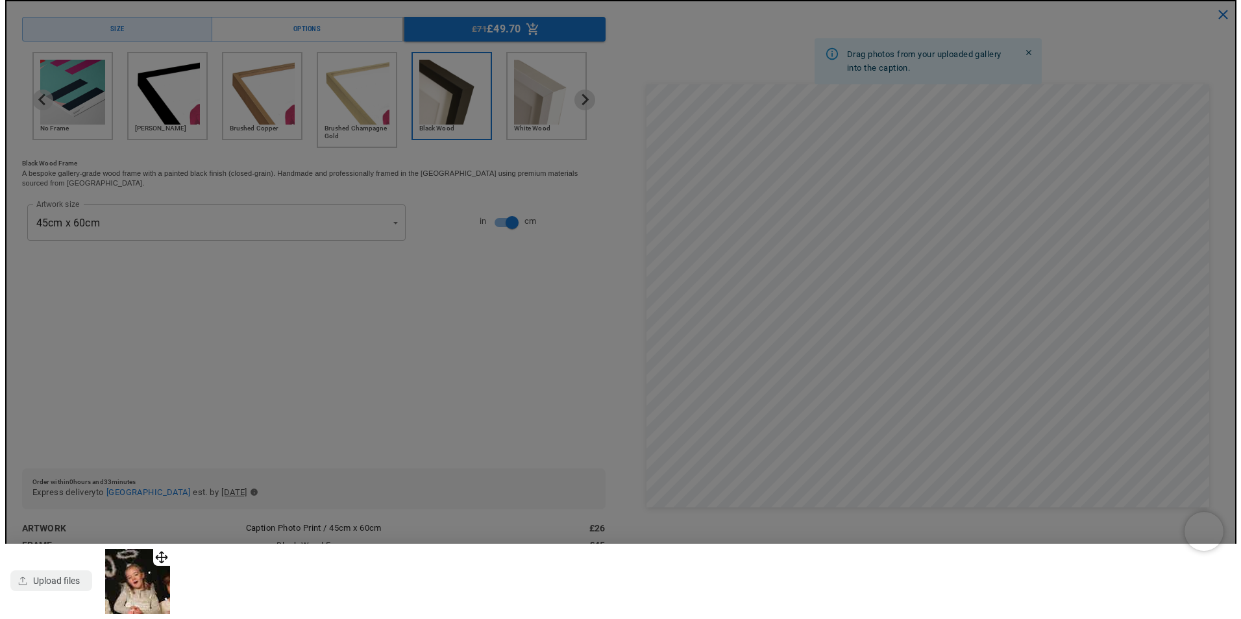
scroll to position [0, 506]
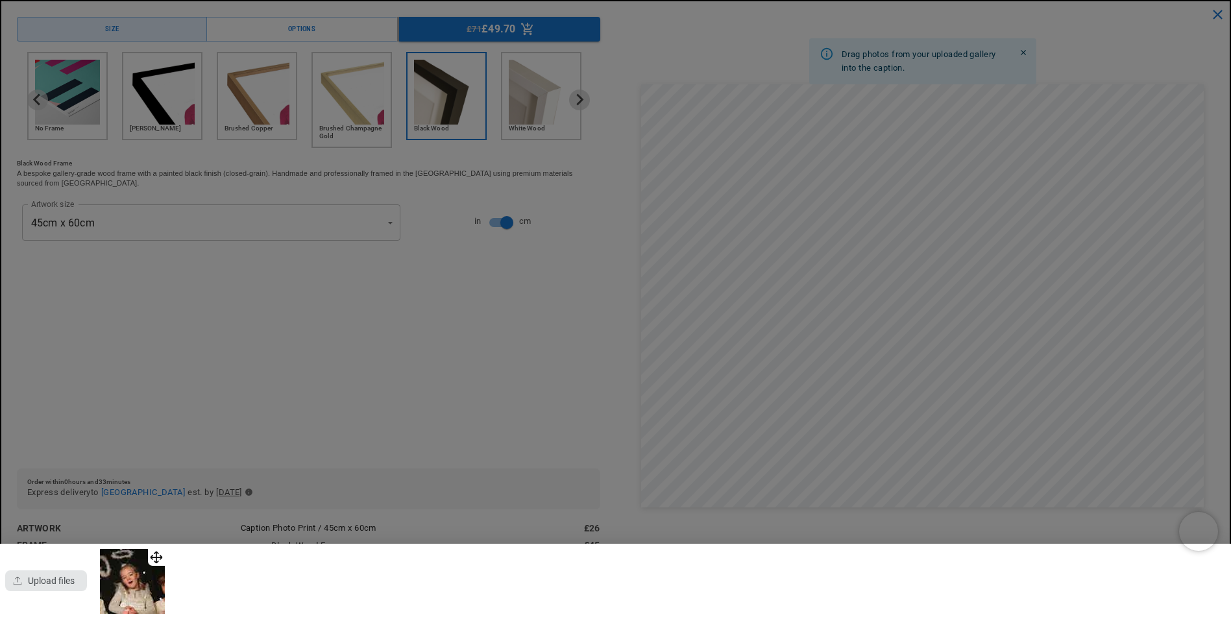
click at [38, 578] on div "button" at bounding box center [46, 580] width 82 height 21
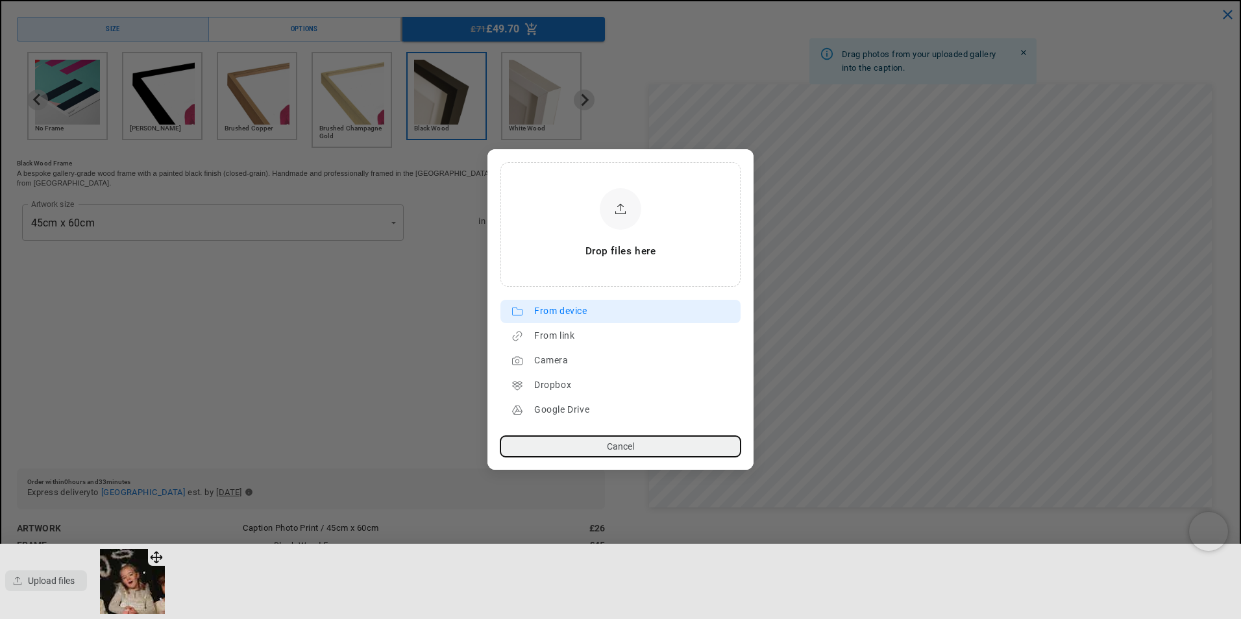
click at [548, 310] on div "From device" at bounding box center [634, 311] width 200 height 21
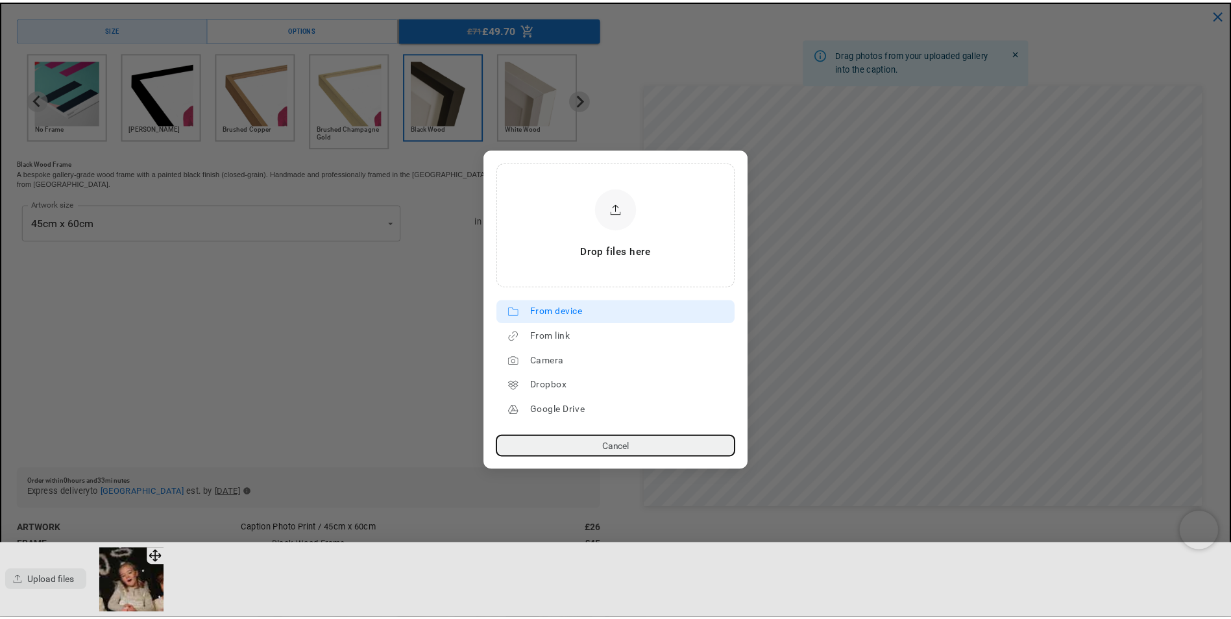
scroll to position [0, 253]
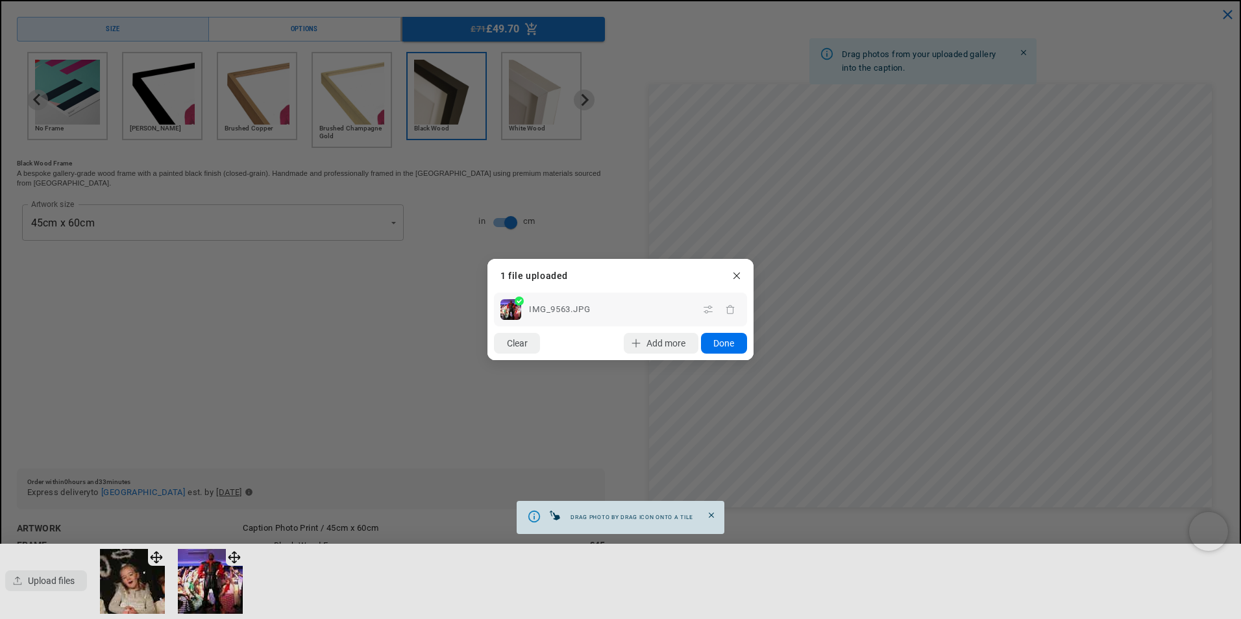
click at [727, 343] on button "Done" at bounding box center [724, 343] width 46 height 21
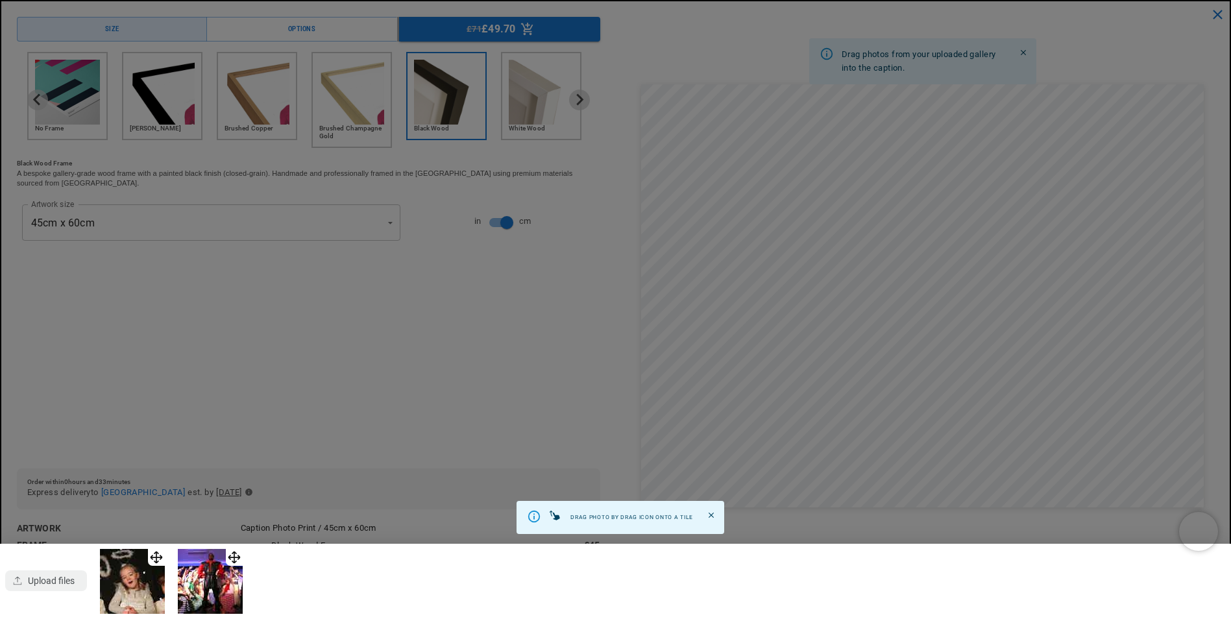
scroll to position [0, 0]
click at [846, 451] on div at bounding box center [615, 309] width 1231 height 619
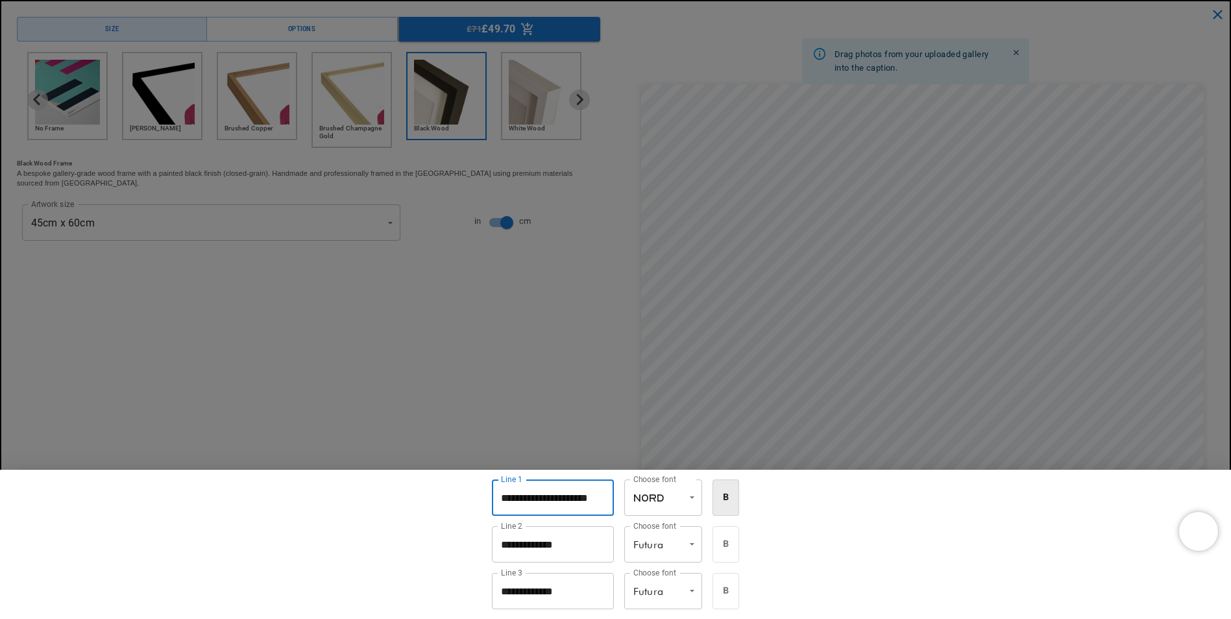
scroll to position [0, 253]
drag, startPoint x: 599, startPoint y: 498, endPoint x: 494, endPoint y: 506, distance: 105.4
click at [494, 506] on input "**********" at bounding box center [553, 498] width 122 height 36
type input "**********"
click at [515, 546] on input "**********" at bounding box center [553, 544] width 136 height 36
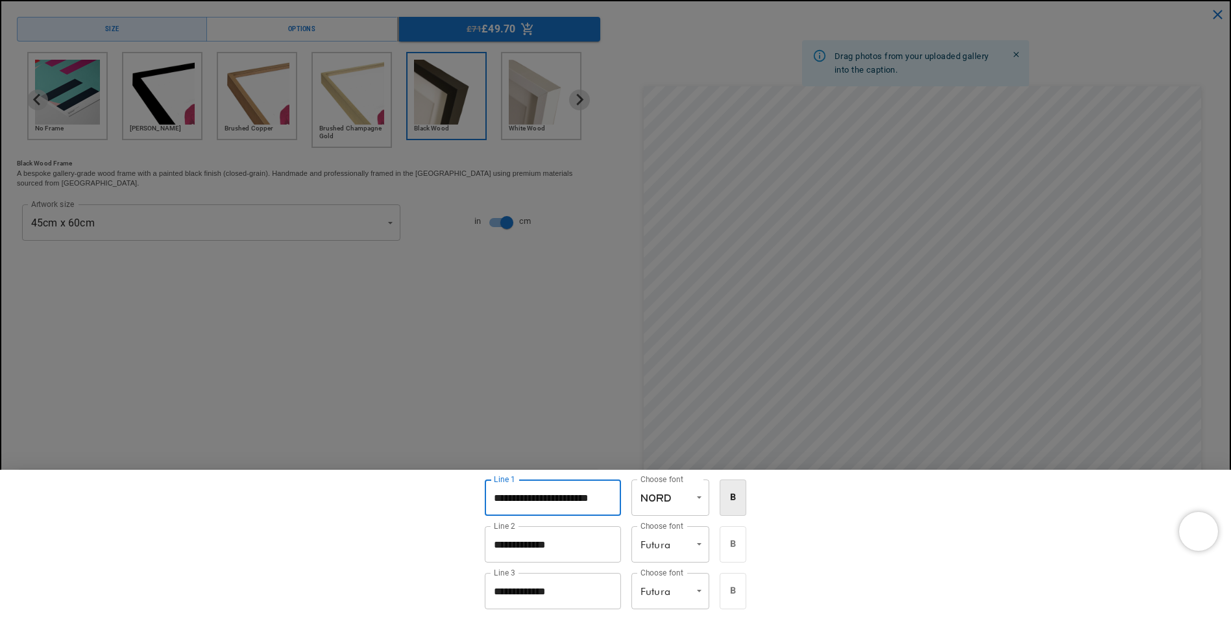
scroll to position [0, 0]
click at [688, 577] on li "Nord" at bounding box center [670, 576] width 78 height 18
type input "****"
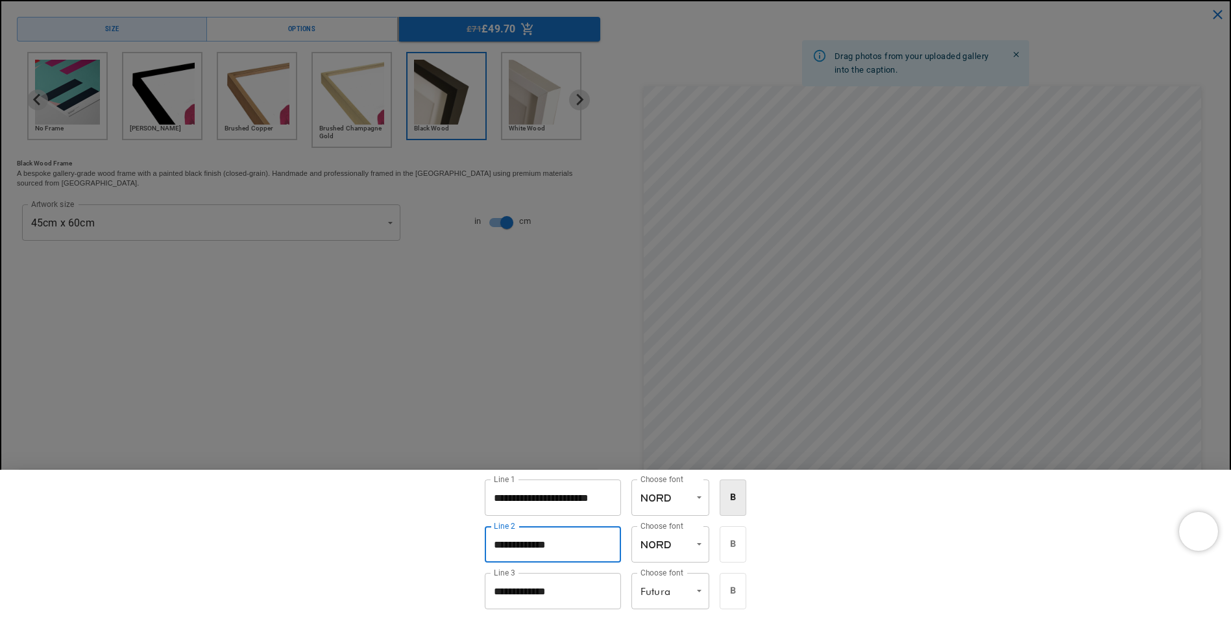
drag, startPoint x: 589, startPoint y: 546, endPoint x: 482, endPoint y: 543, distance: 107.1
click at [482, 543] on div "**********" at bounding box center [615, 544] width 1231 height 149
type input "**********"
drag, startPoint x: 588, startPoint y: 588, endPoint x: 472, endPoint y: 592, distance: 115.6
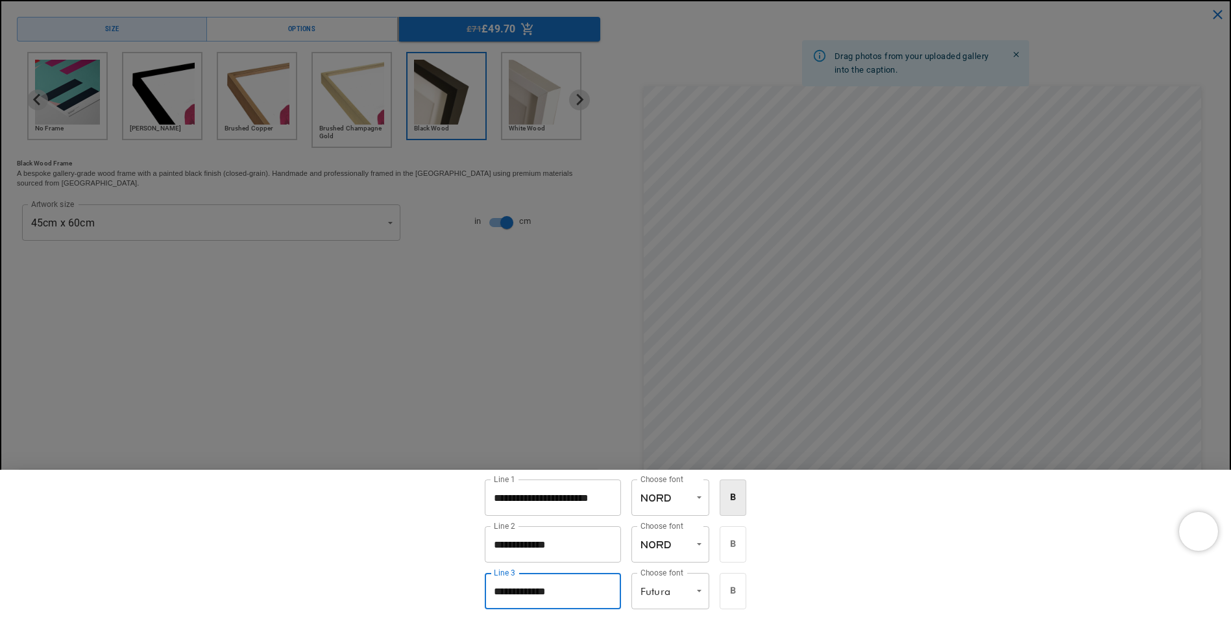
click at [472, 592] on div "**********" at bounding box center [615, 544] width 1231 height 149
click at [838, 380] on div at bounding box center [615, 309] width 1231 height 619
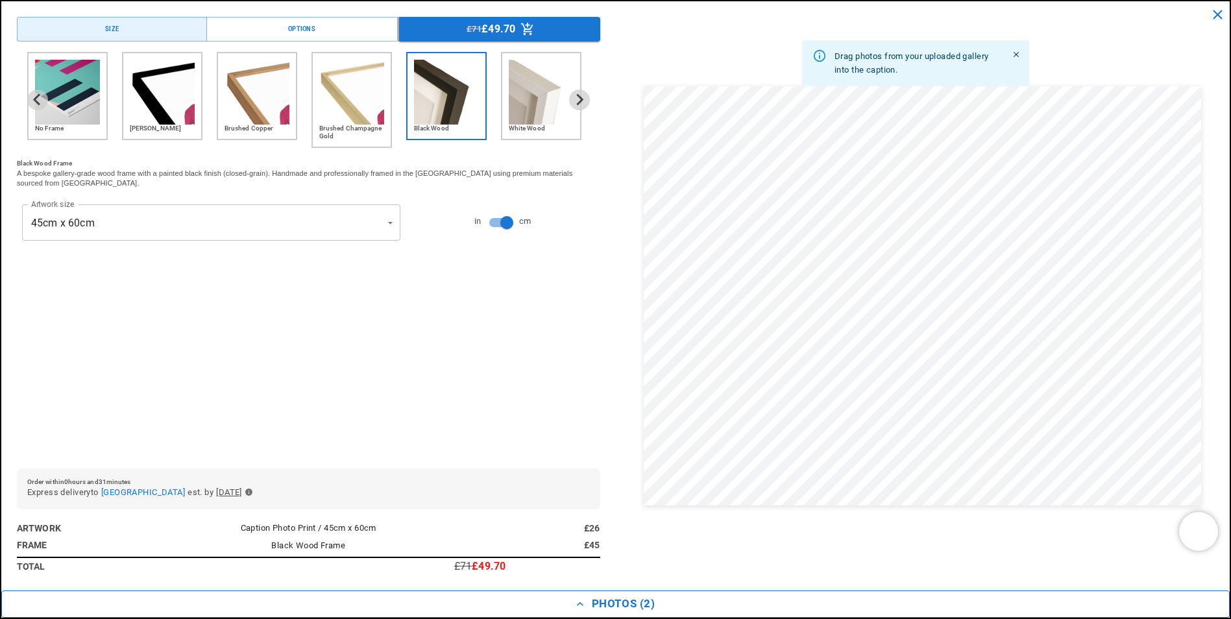
scroll to position [0, 506]
click at [514, 30] on button "£71 £49.70" at bounding box center [499, 29] width 201 height 25
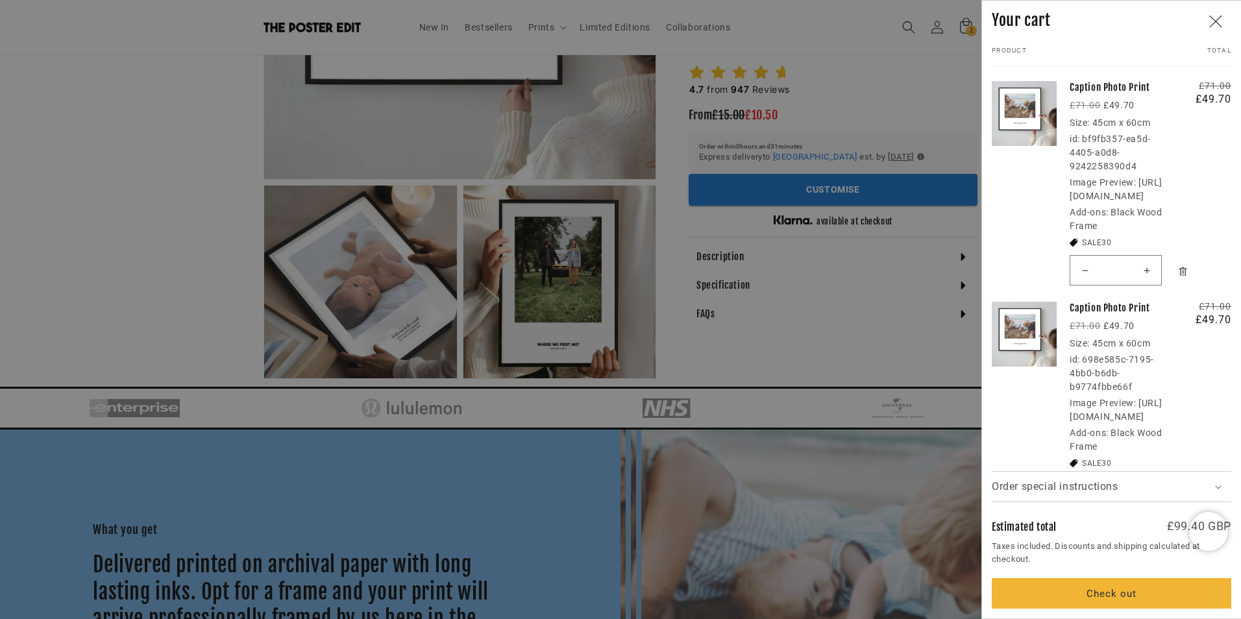
click at [700, 221] on div at bounding box center [620, 309] width 1241 height 619
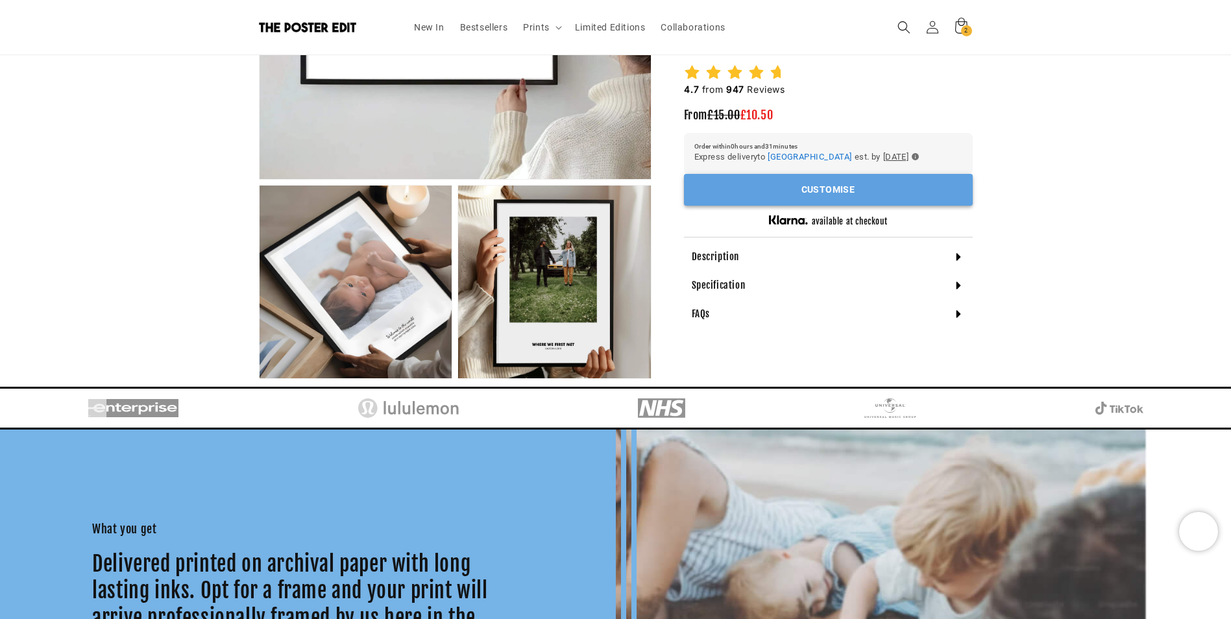
click at [749, 195] on button "Customise" at bounding box center [828, 190] width 289 height 32
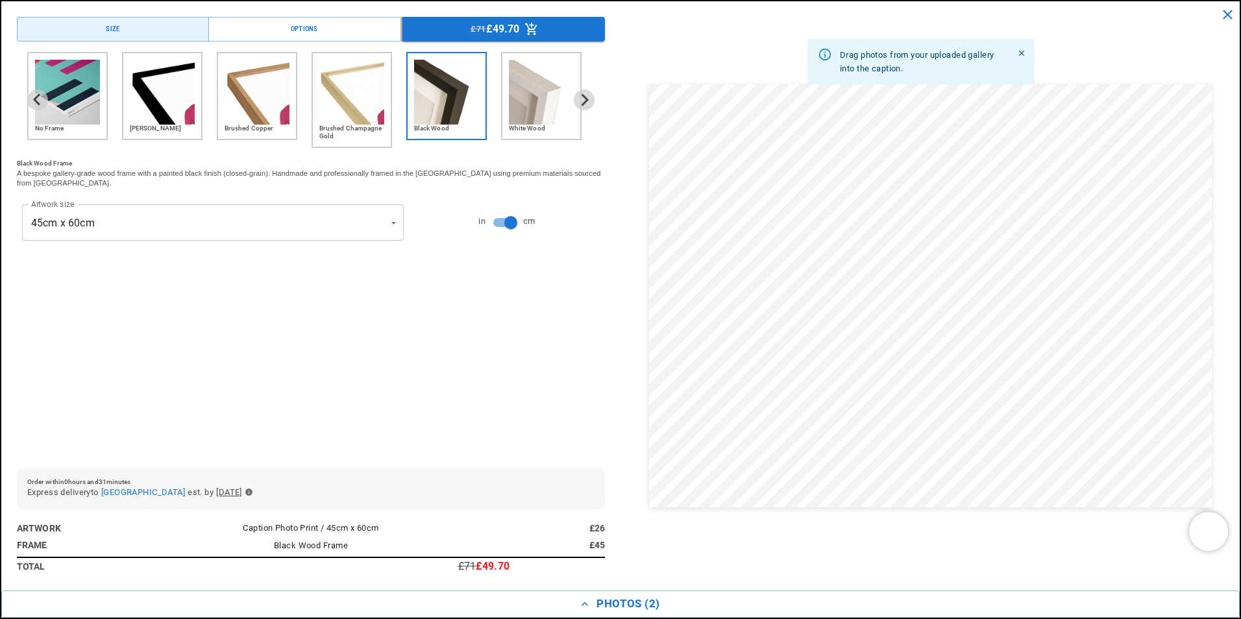
scroll to position [0, 253]
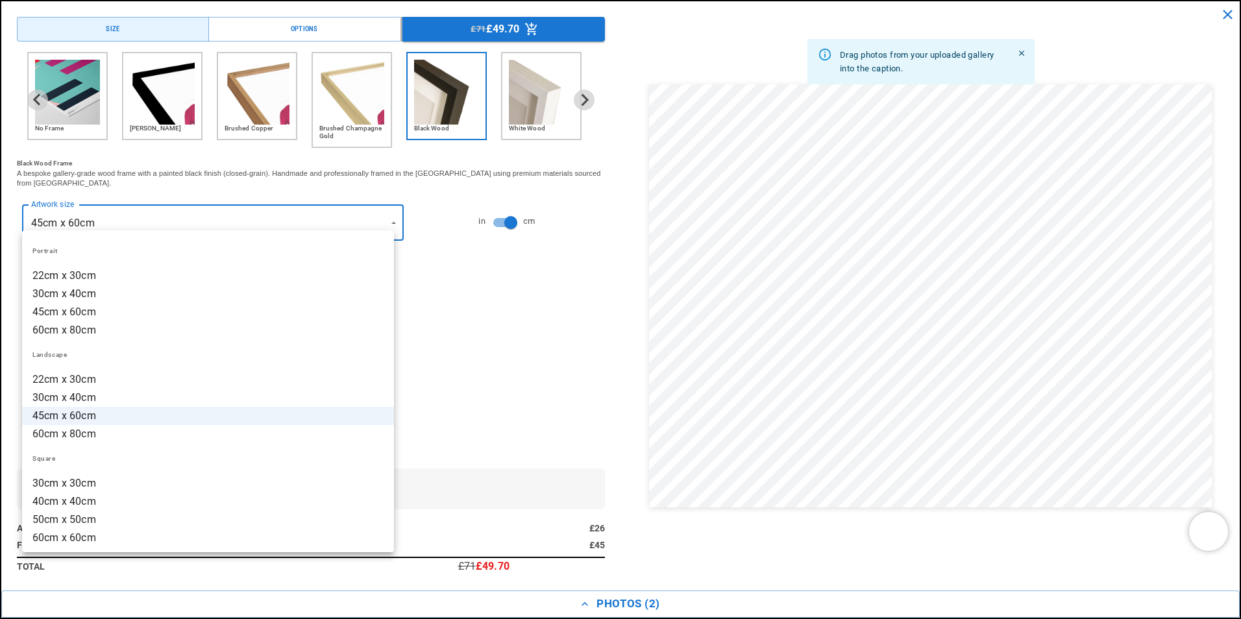
click at [317, 421] on li "45cm x 60cm" at bounding box center [208, 416] width 372 height 18
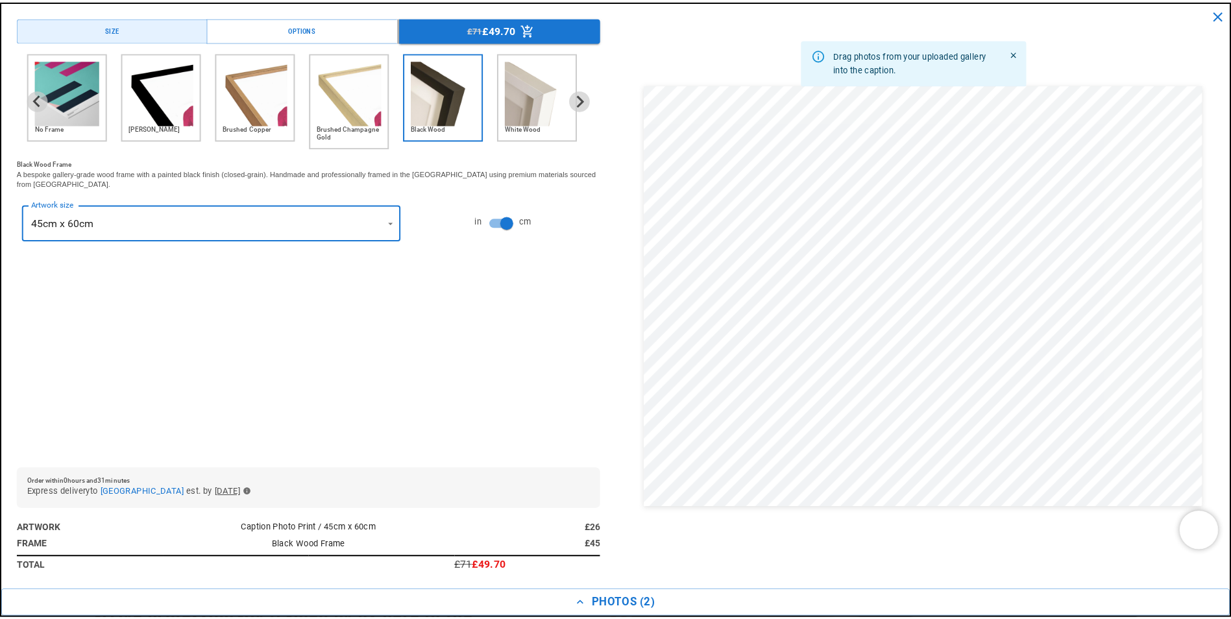
scroll to position [0, 506]
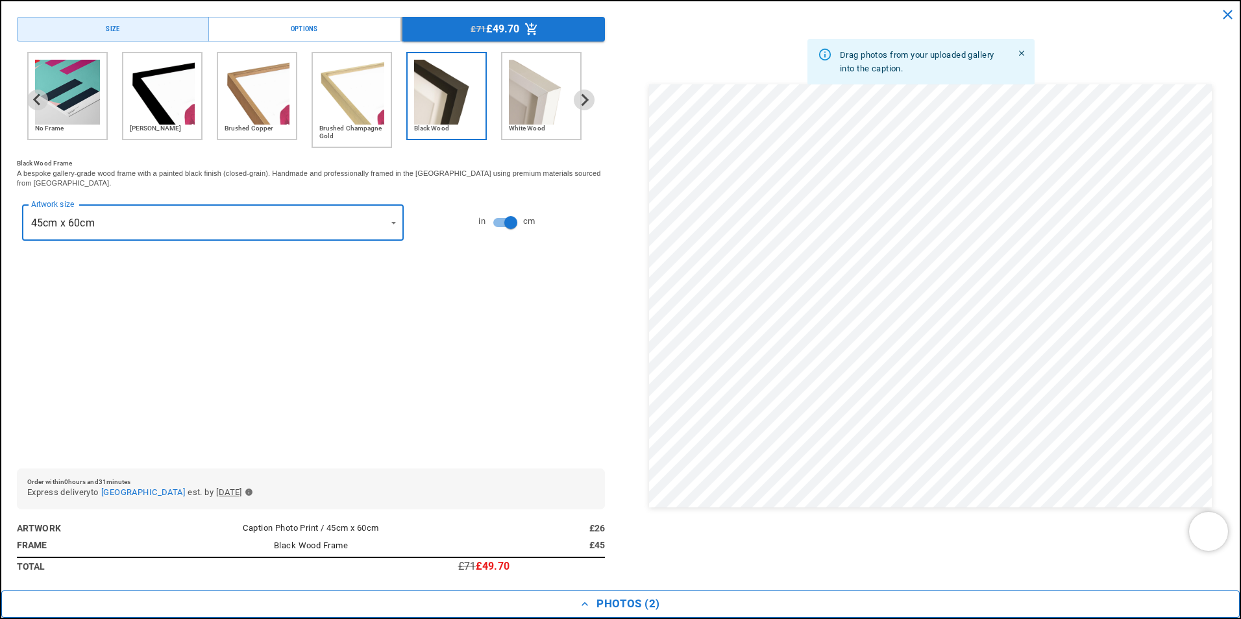
click at [627, 604] on button "Photos ( 2 )" at bounding box center [620, 604] width 1238 height 27
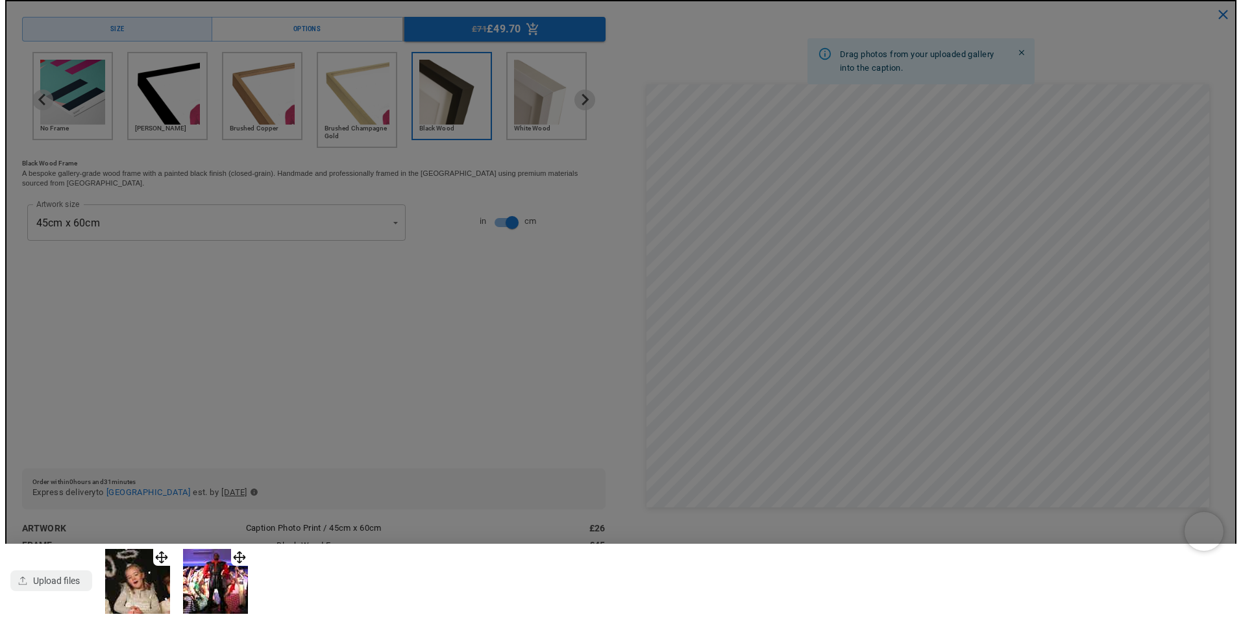
scroll to position [0, 0]
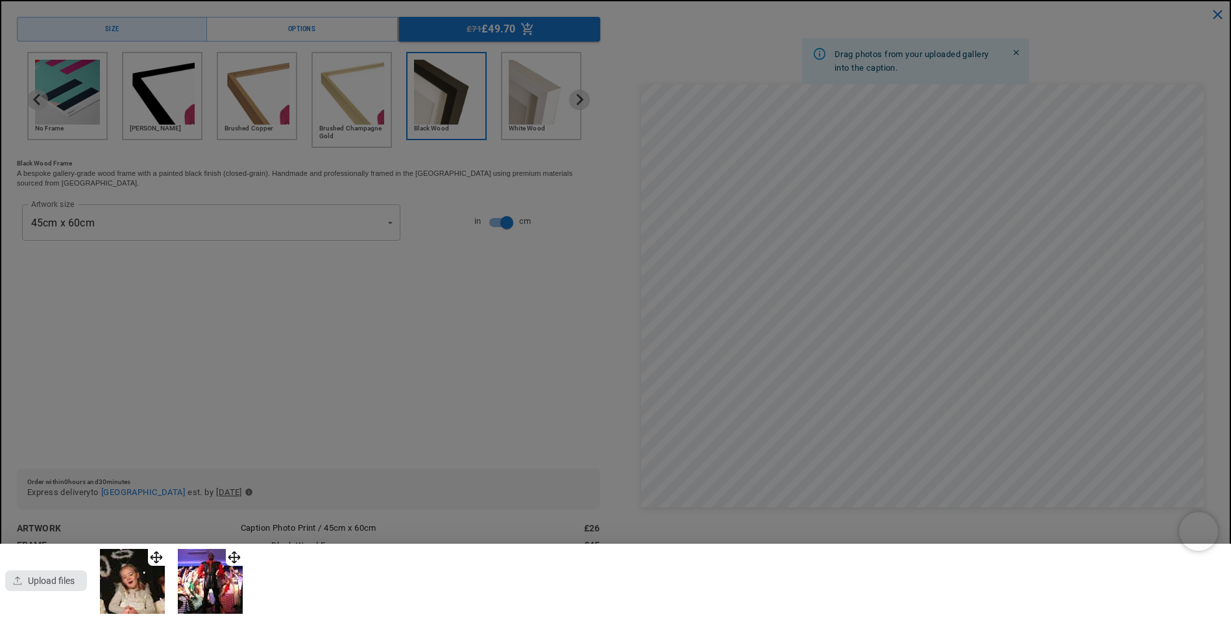
click at [39, 576] on div "button" at bounding box center [46, 580] width 82 height 21
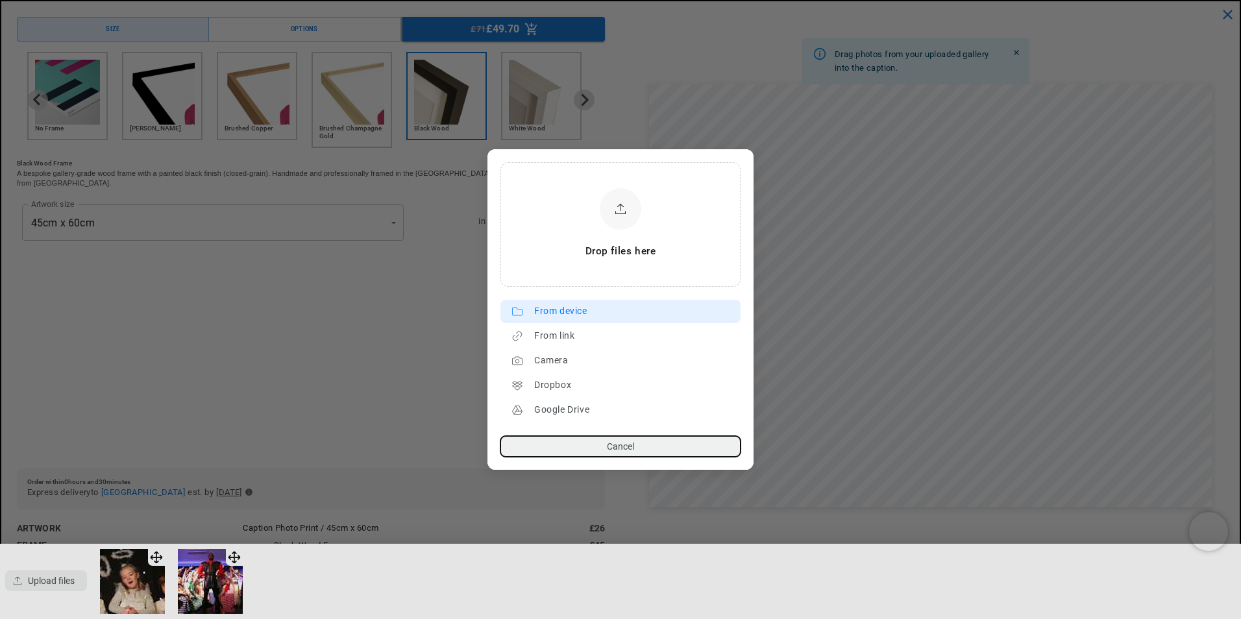
click at [572, 314] on div "From device" at bounding box center [634, 311] width 200 height 21
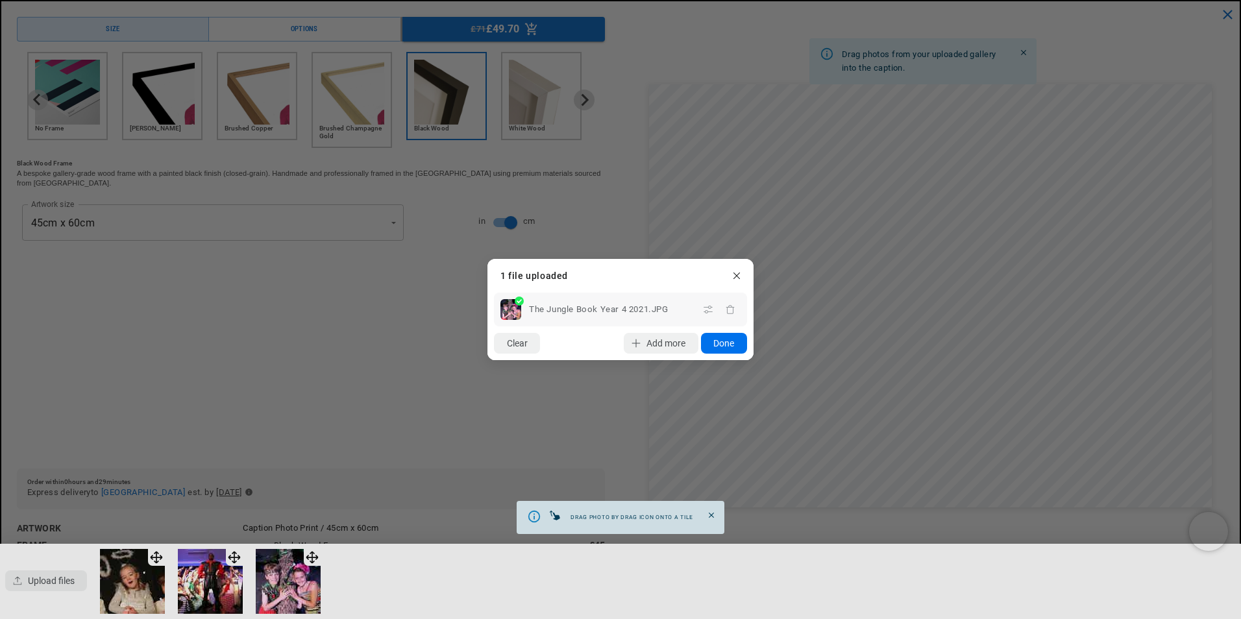
click at [727, 347] on button "Done" at bounding box center [724, 343] width 46 height 21
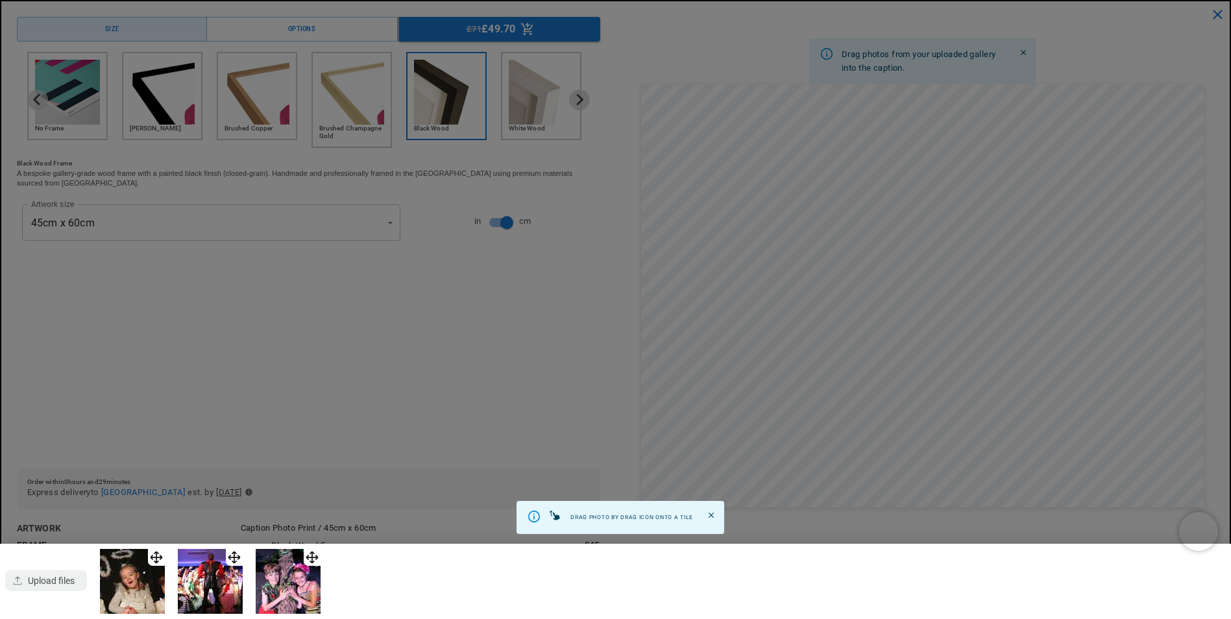
scroll to position [0, 506]
click at [713, 515] on icon "Close" at bounding box center [711, 515] width 9 height 9
click at [845, 461] on div at bounding box center [615, 309] width 1231 height 619
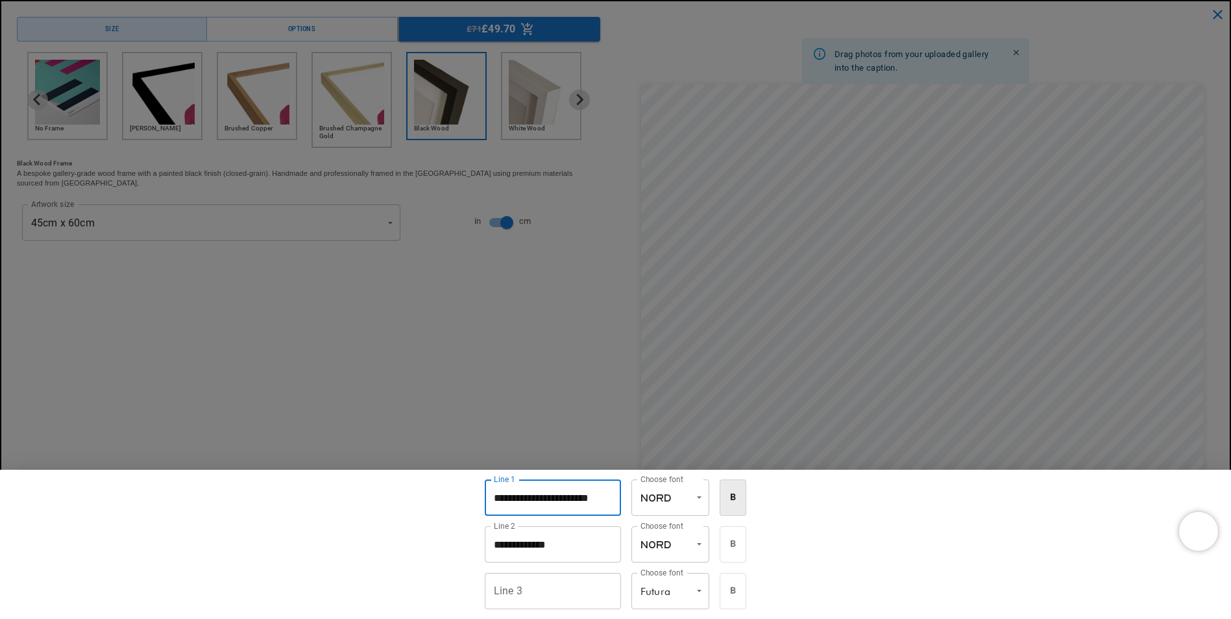
drag, startPoint x: 614, startPoint y: 498, endPoint x: 491, endPoint y: 492, distance: 123.5
click at [491, 492] on input "**********" at bounding box center [553, 498] width 136 height 36
type input "**********"
click at [568, 544] on input "**********" at bounding box center [553, 544] width 136 height 36
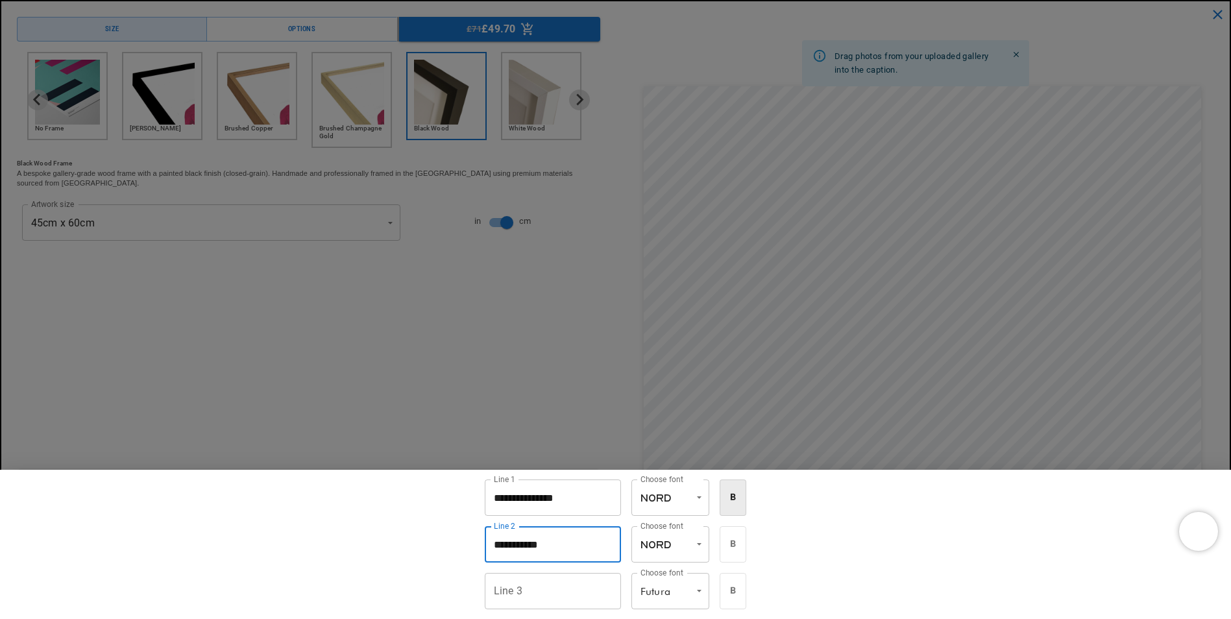
scroll to position [0, 0]
type input "**********"
click at [925, 567] on div "**********" at bounding box center [615, 544] width 1231 height 149
click at [459, 356] on div at bounding box center [615, 309] width 1231 height 619
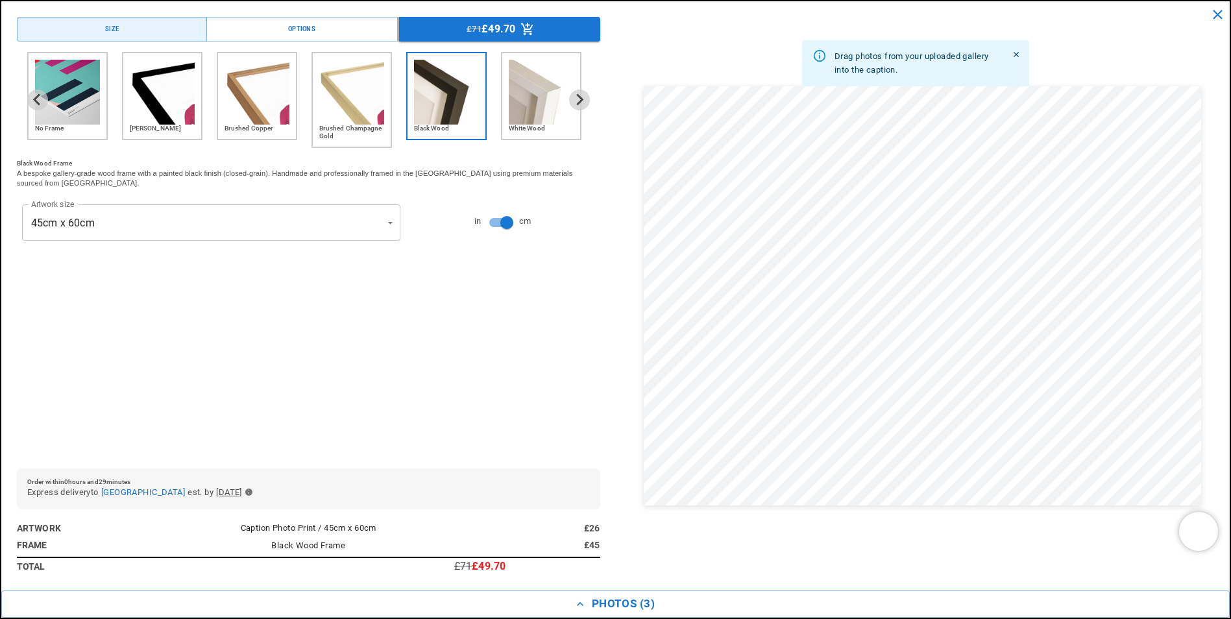
scroll to position [649, 0]
click at [498, 31] on p "£49.70" at bounding box center [499, 29] width 34 height 10
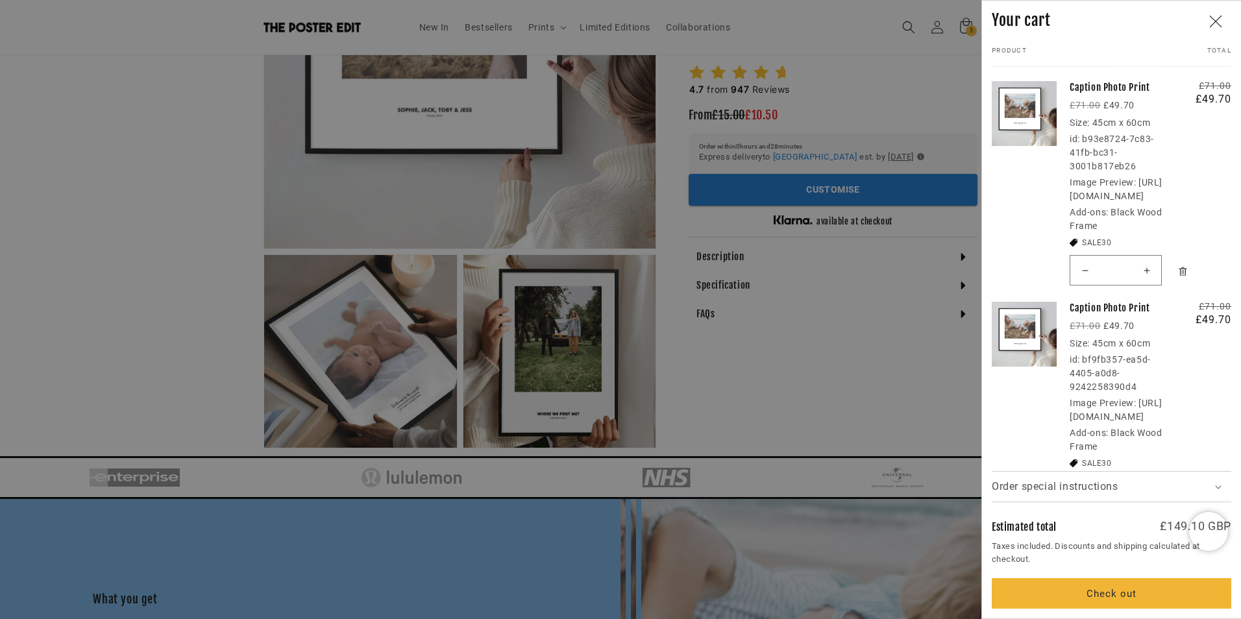
scroll to position [0, 253]
click at [1097, 90] on link "Caption Photo Print" at bounding box center [1121, 87] width 103 height 13
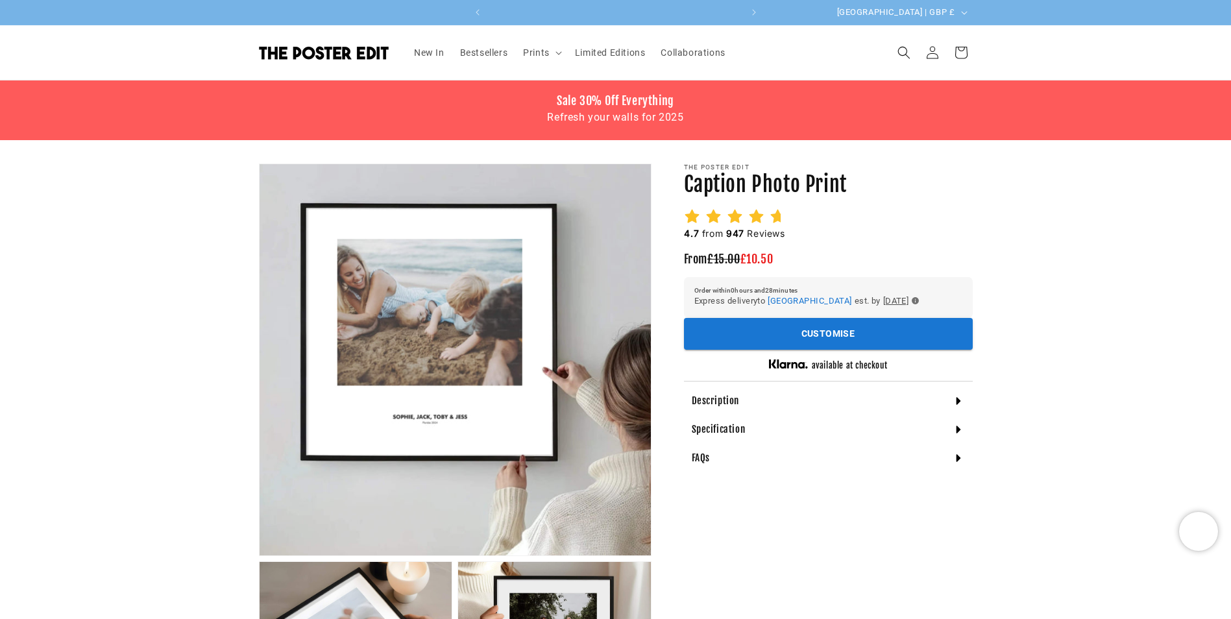
scroll to position [0, 253]
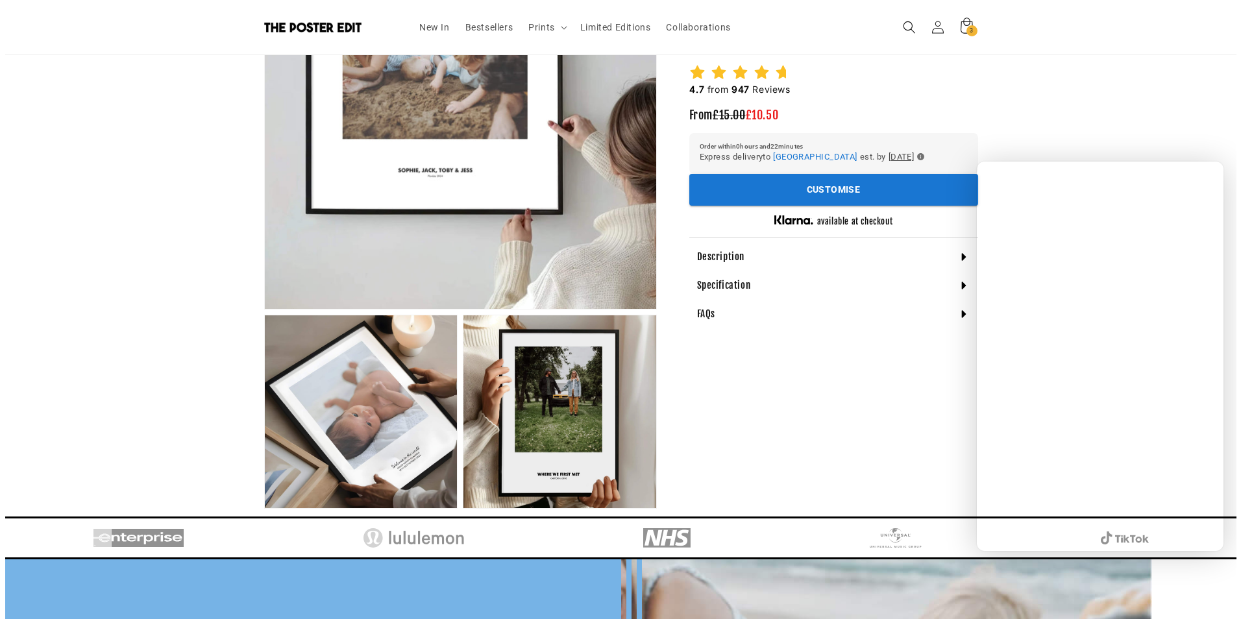
scroll to position [0, 253]
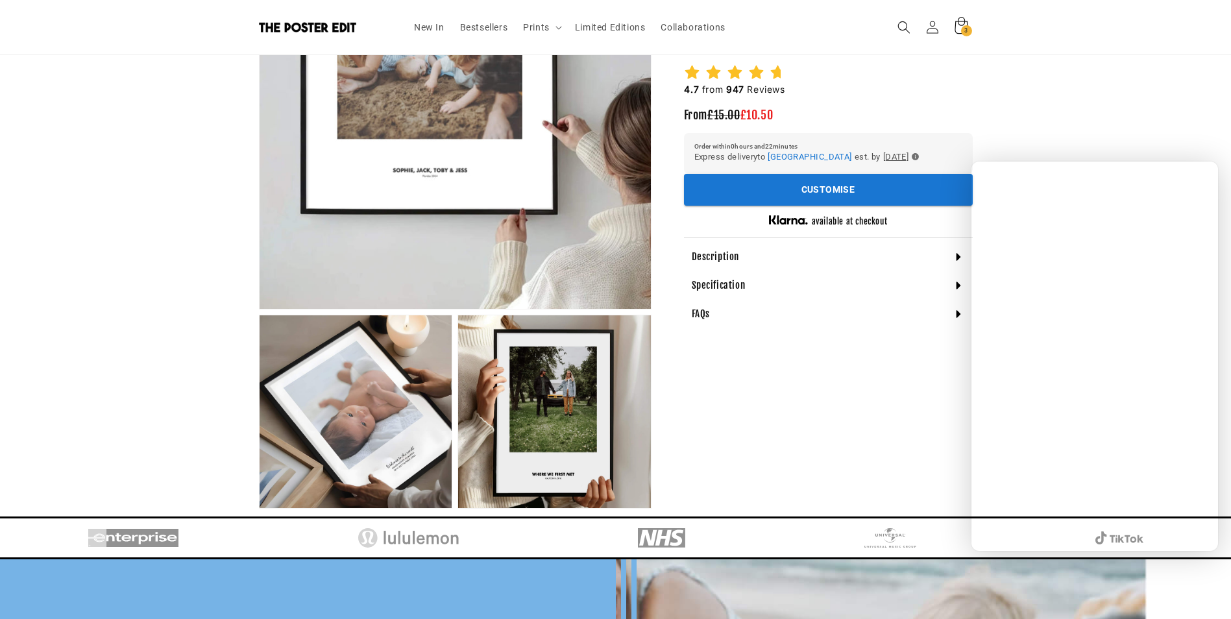
click at [965, 31] on span "3" at bounding box center [966, 30] width 4 height 11
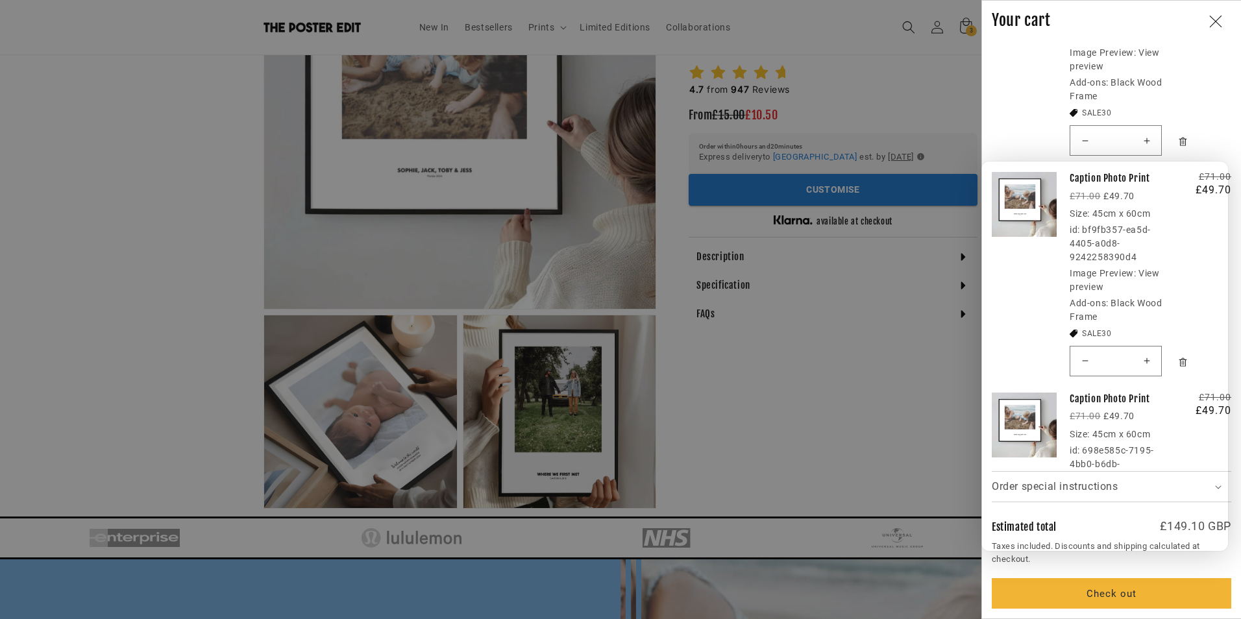
scroll to position [0, 0]
click at [1142, 54] on link "View preview" at bounding box center [1115, 59] width 90 height 24
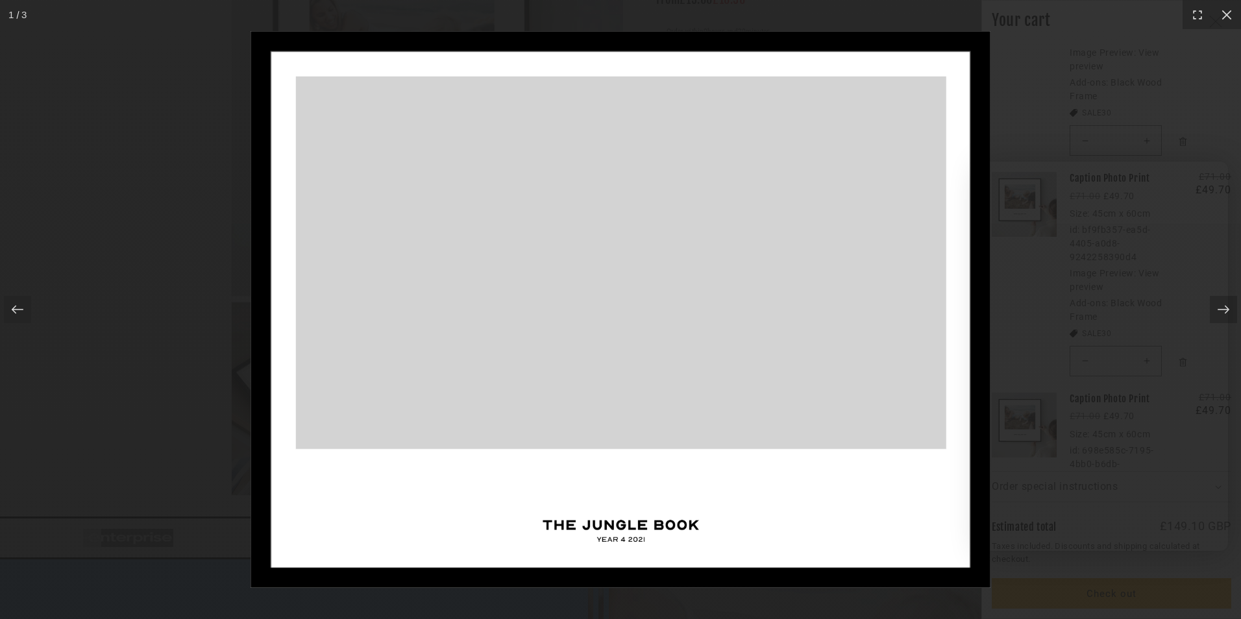
scroll to position [0, 506]
click at [1082, 51] on div at bounding box center [620, 309] width 1241 height 619
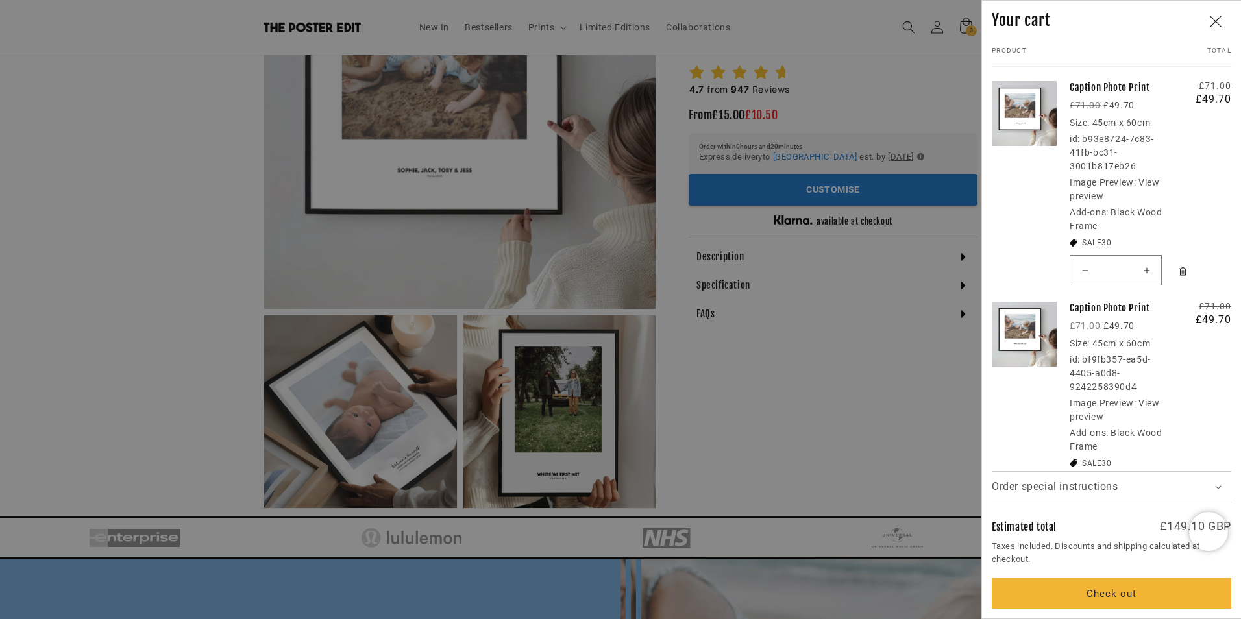
scroll to position [0, 253]
click at [1016, 105] on link "Your cart" at bounding box center [1024, 180] width 65 height 221
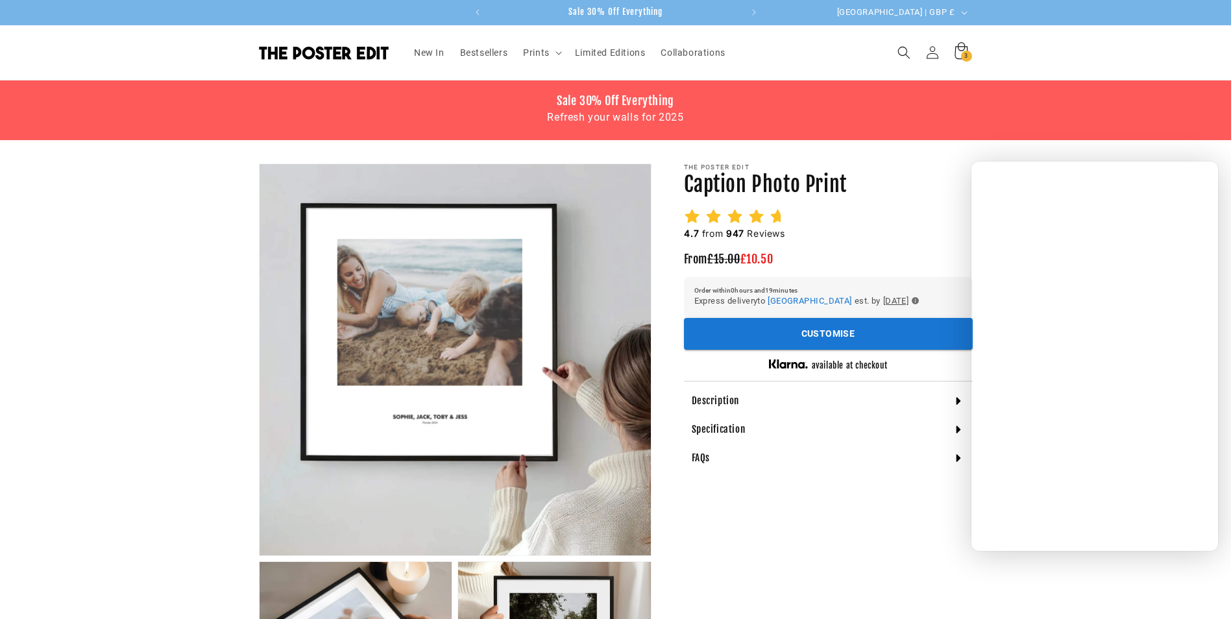
click at [964, 55] on span "3" at bounding box center [966, 56] width 4 height 11
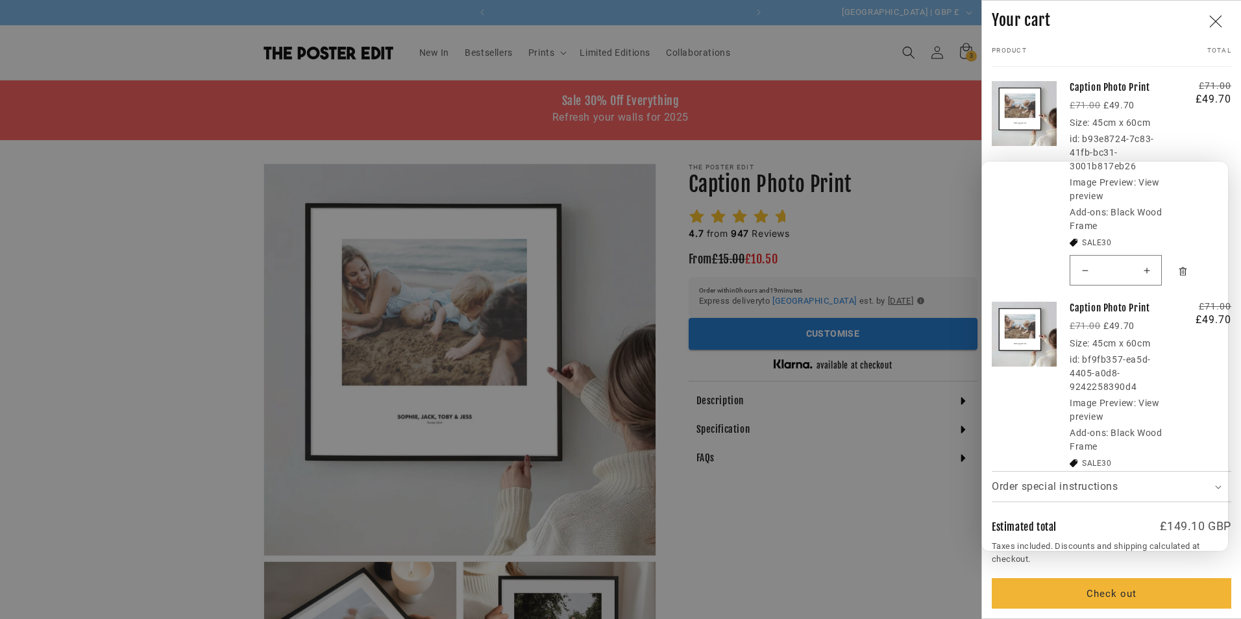
scroll to position [0, 253]
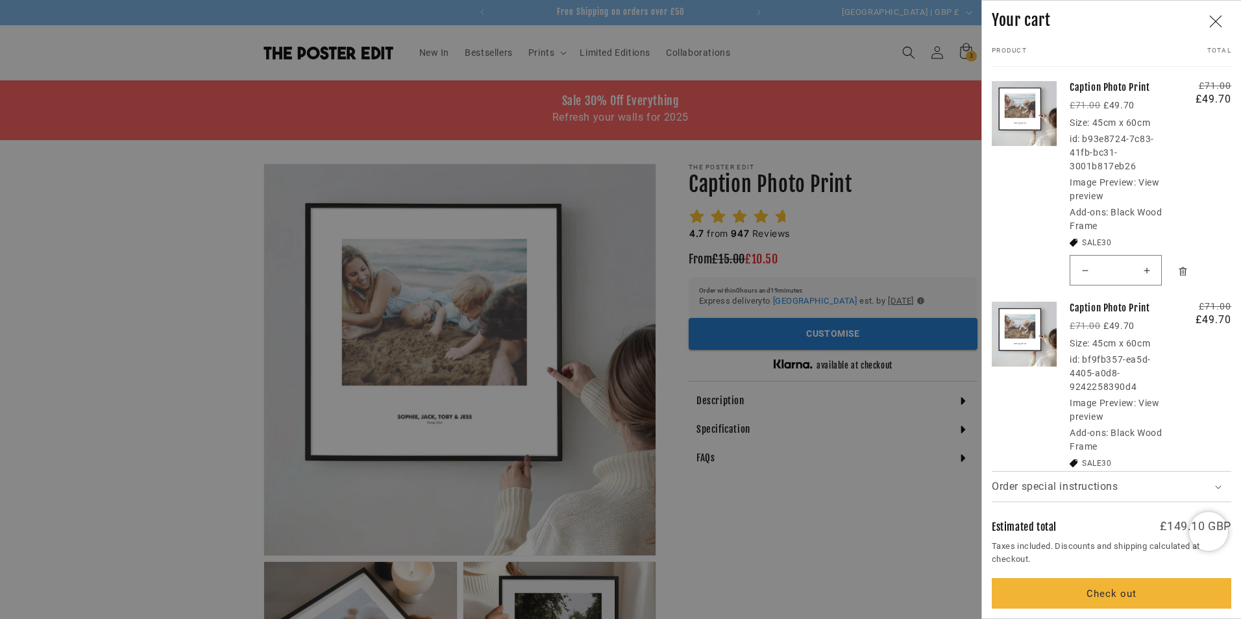
click at [1185, 271] on icon "Remove Caption Photo Print / Black Wood Frame" at bounding box center [1183, 272] width 10 height 10
click at [1182, 276] on icon "Remove Caption Photo Print / Black Wood Frame" at bounding box center [1183, 272] width 10 height 10
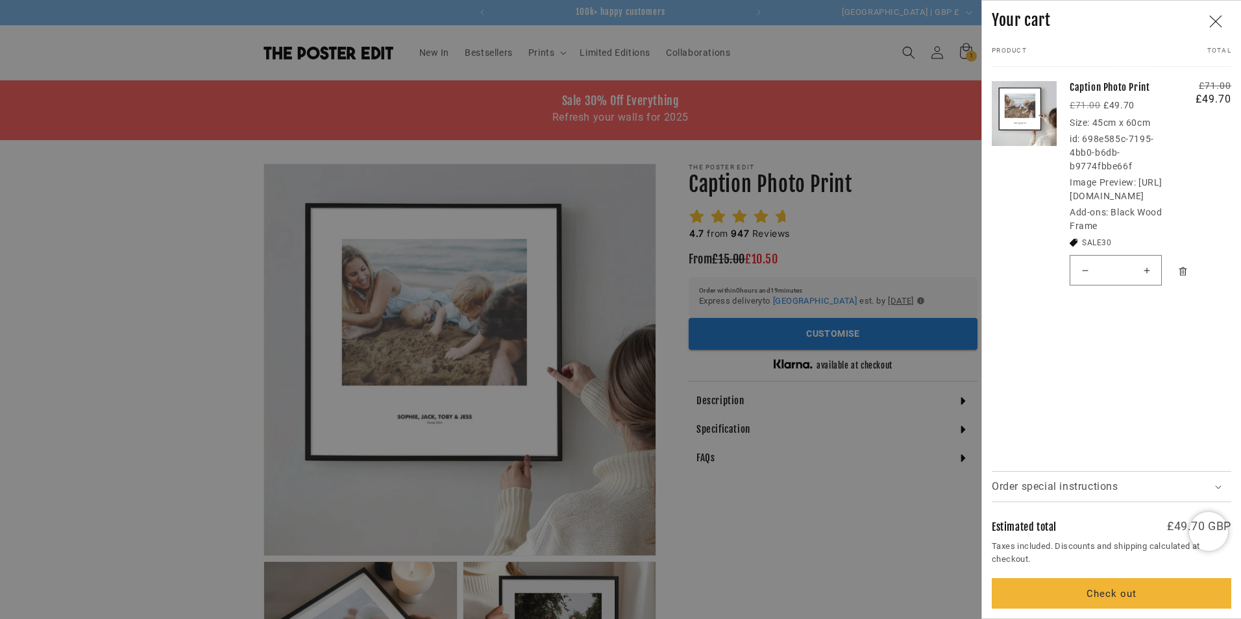
click at [1182, 276] on icon "Remove Caption Photo Print / Black Wood Frame" at bounding box center [1183, 272] width 10 height 10
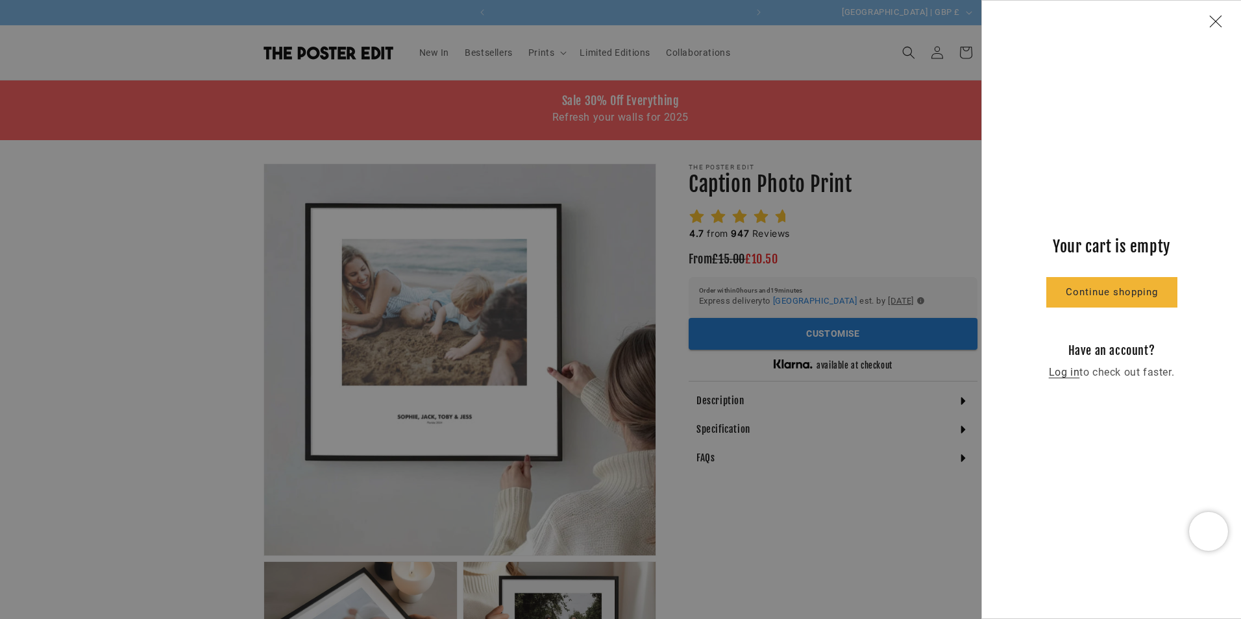
scroll to position [0, 0]
click at [766, 332] on div at bounding box center [620, 309] width 1241 height 619
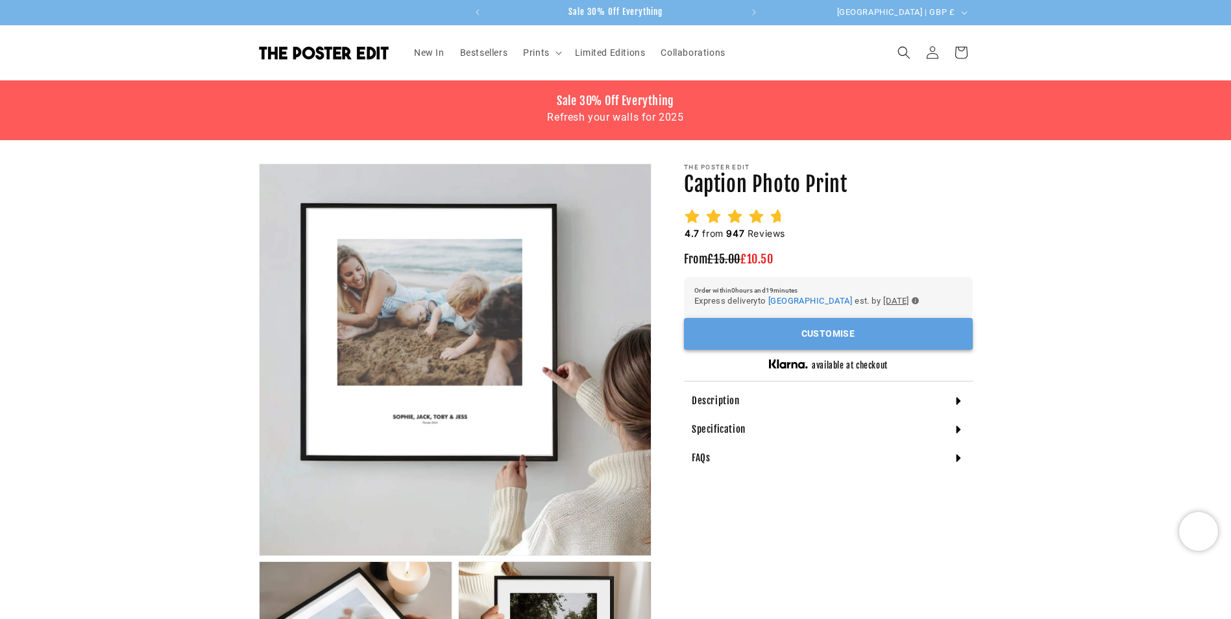
click at [824, 337] on button "Customise" at bounding box center [828, 334] width 289 height 32
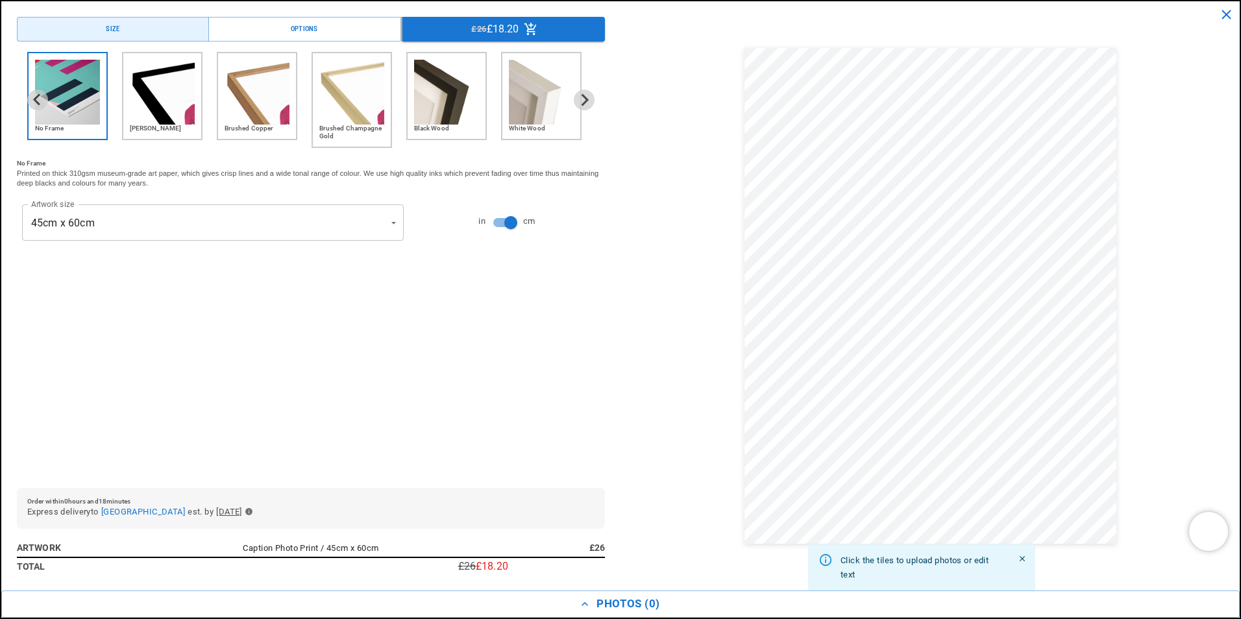
scroll to position [0, 253]
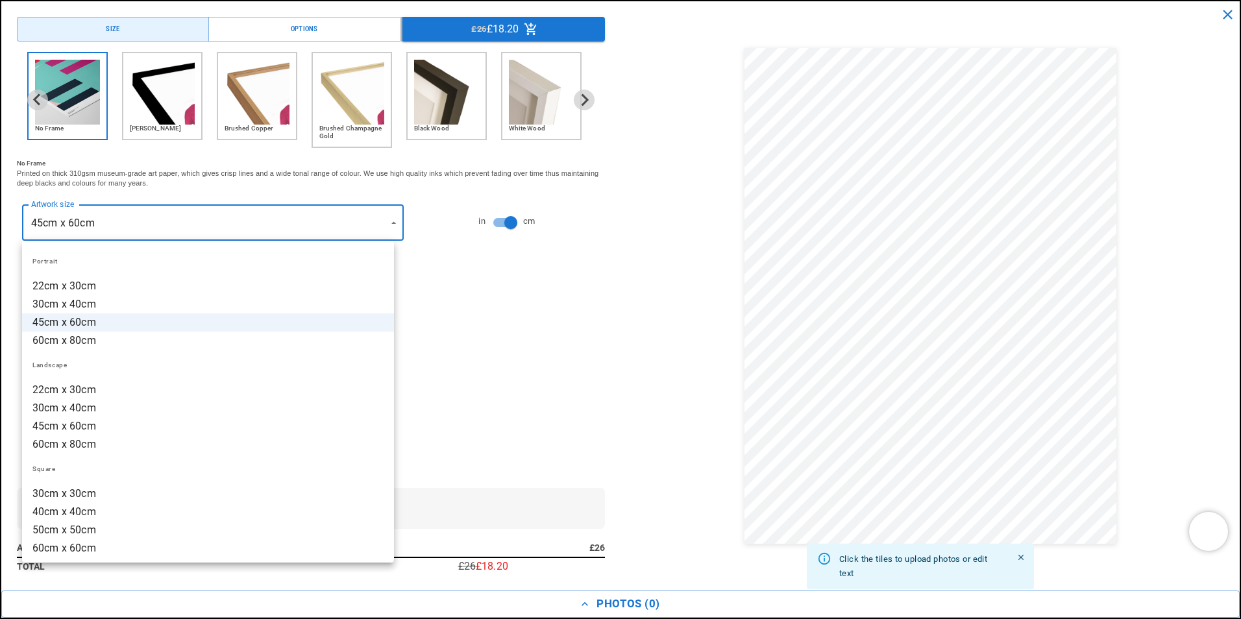
click at [271, 424] on li "45cm x 60cm" at bounding box center [208, 426] width 372 height 18
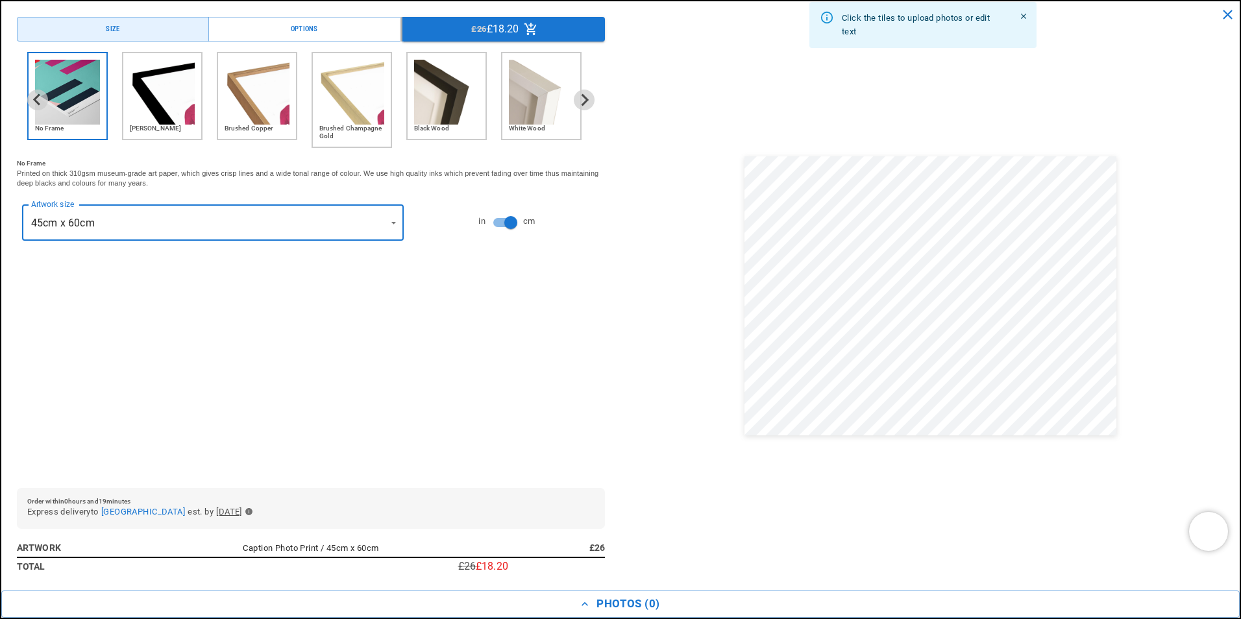
type input "**********"
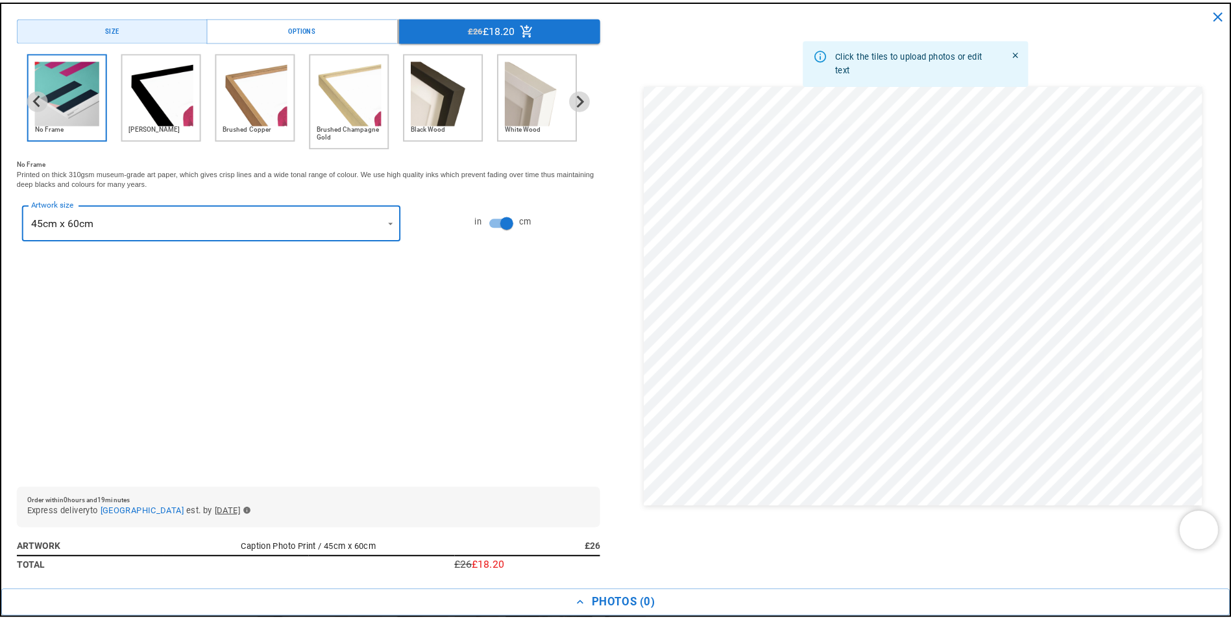
scroll to position [0, 506]
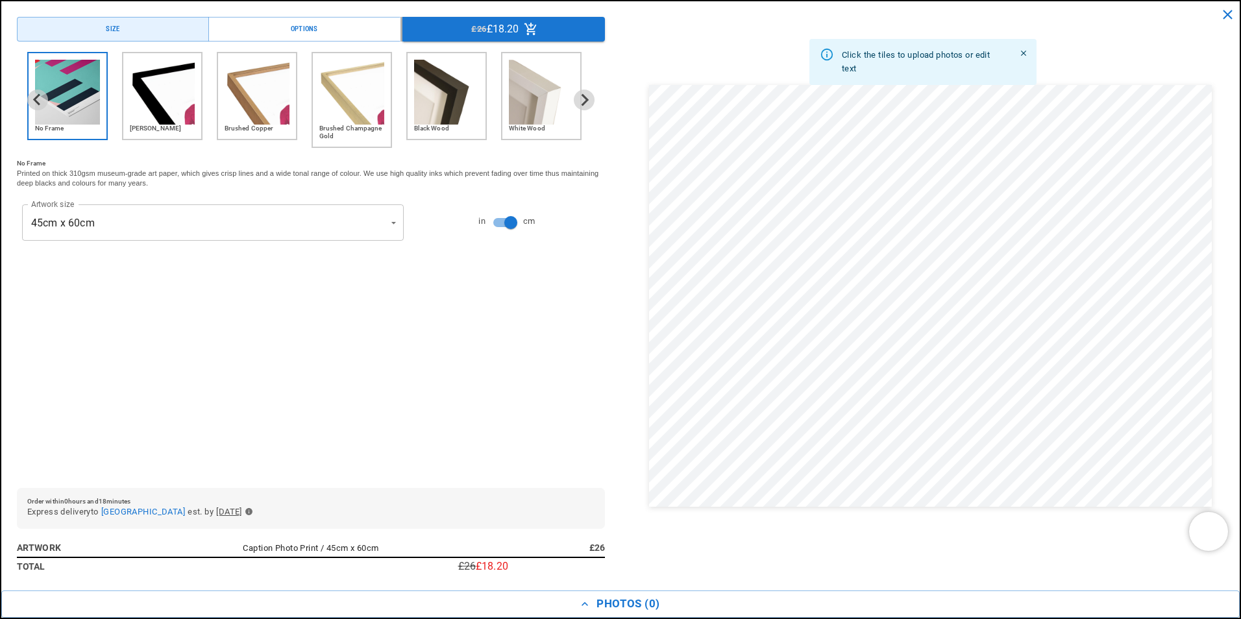
click at [437, 112] on img "5 of 6" at bounding box center [446, 92] width 65 height 65
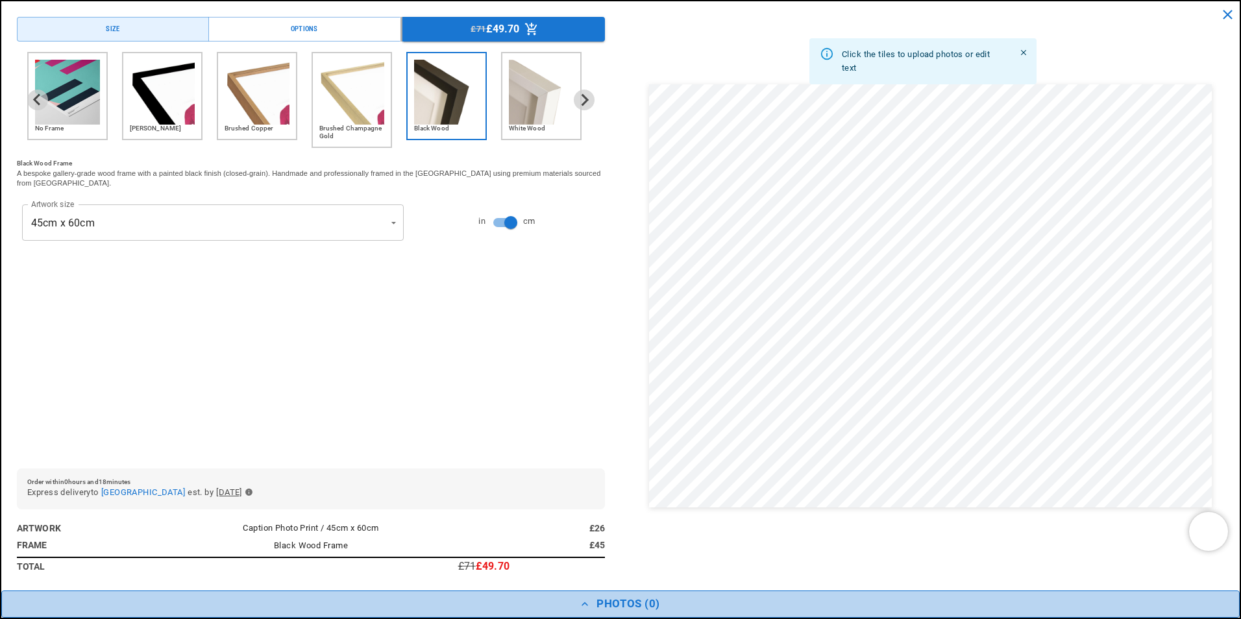
click at [609, 605] on button "Photos ( 0 )" at bounding box center [620, 604] width 1238 height 27
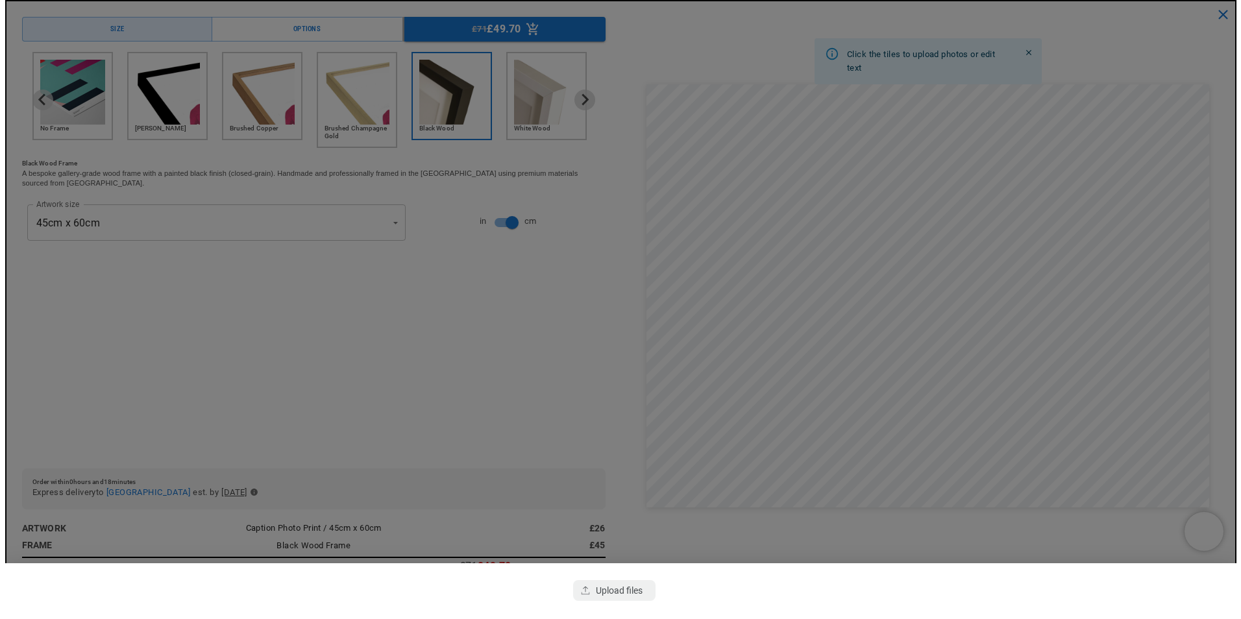
scroll to position [0, 0]
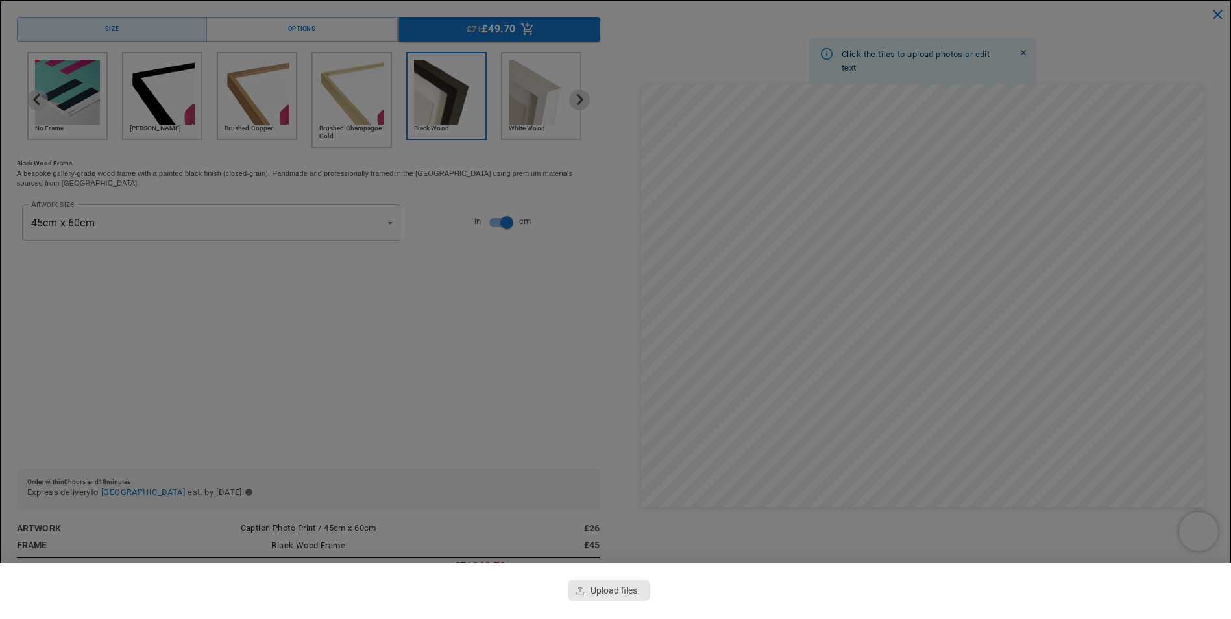
click at [610, 594] on div "button" at bounding box center [609, 590] width 82 height 21
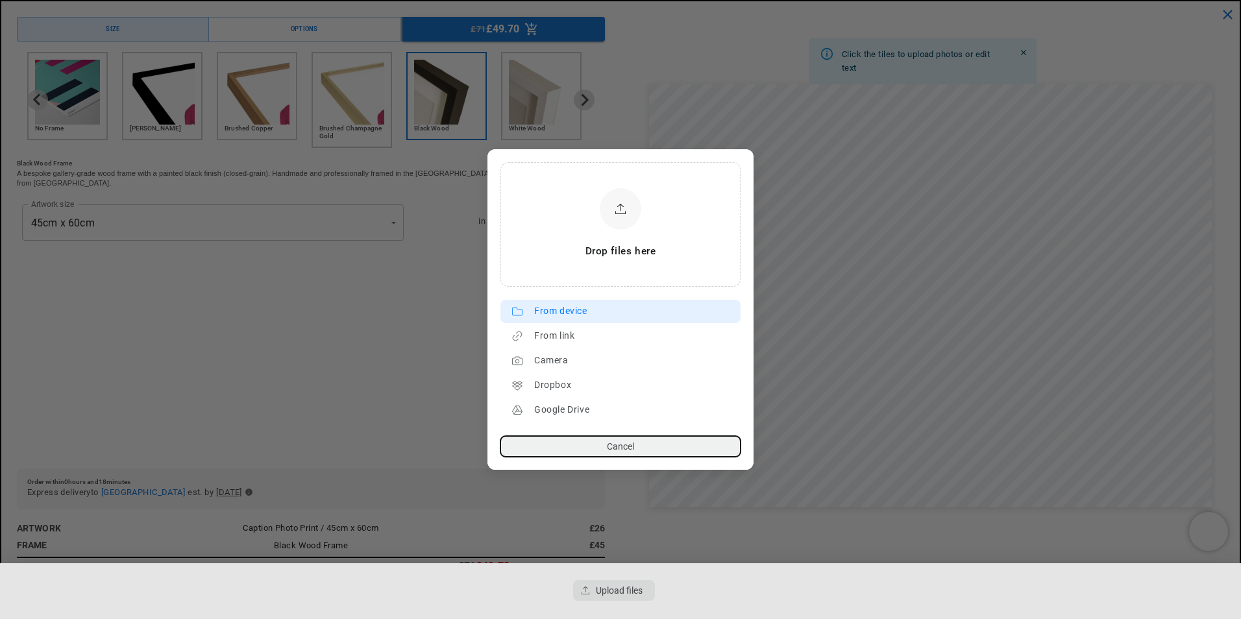
click at [549, 312] on div "From device" at bounding box center [634, 311] width 200 height 21
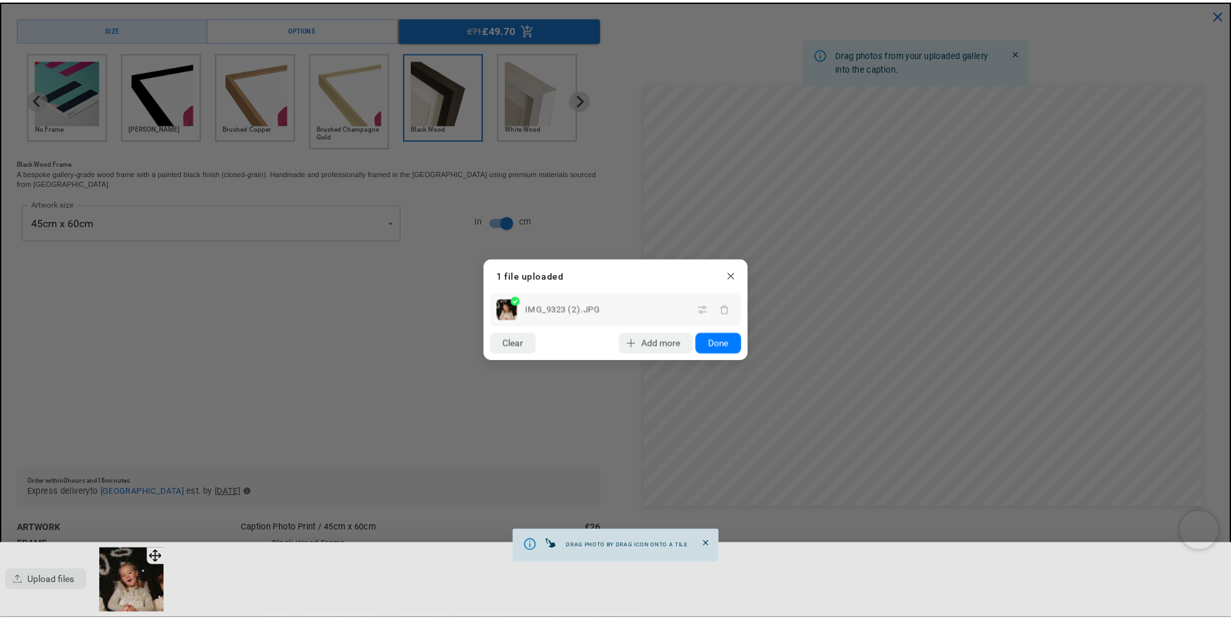
scroll to position [0, 253]
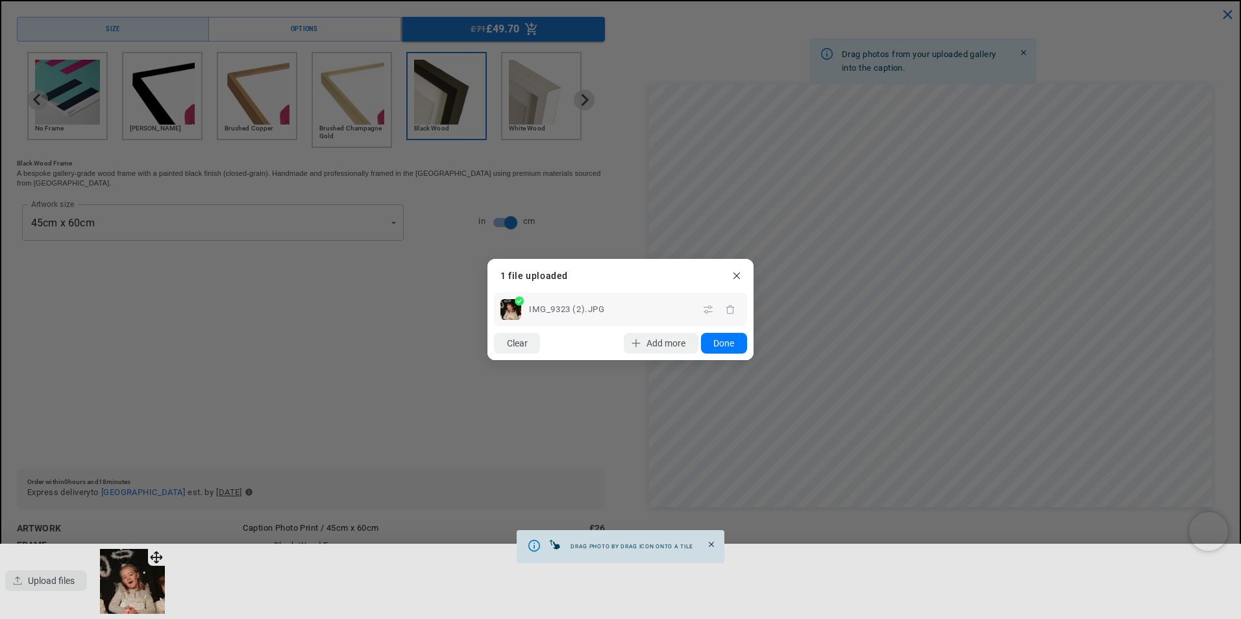
drag, startPoint x: 162, startPoint y: 548, endPoint x: 197, endPoint y: 552, distance: 35.3
click at [487, 360] on dialog "Drop files here From device From link Camera Dropbox Google Drive Cancel Powere…" at bounding box center [620, 309] width 266 height 101
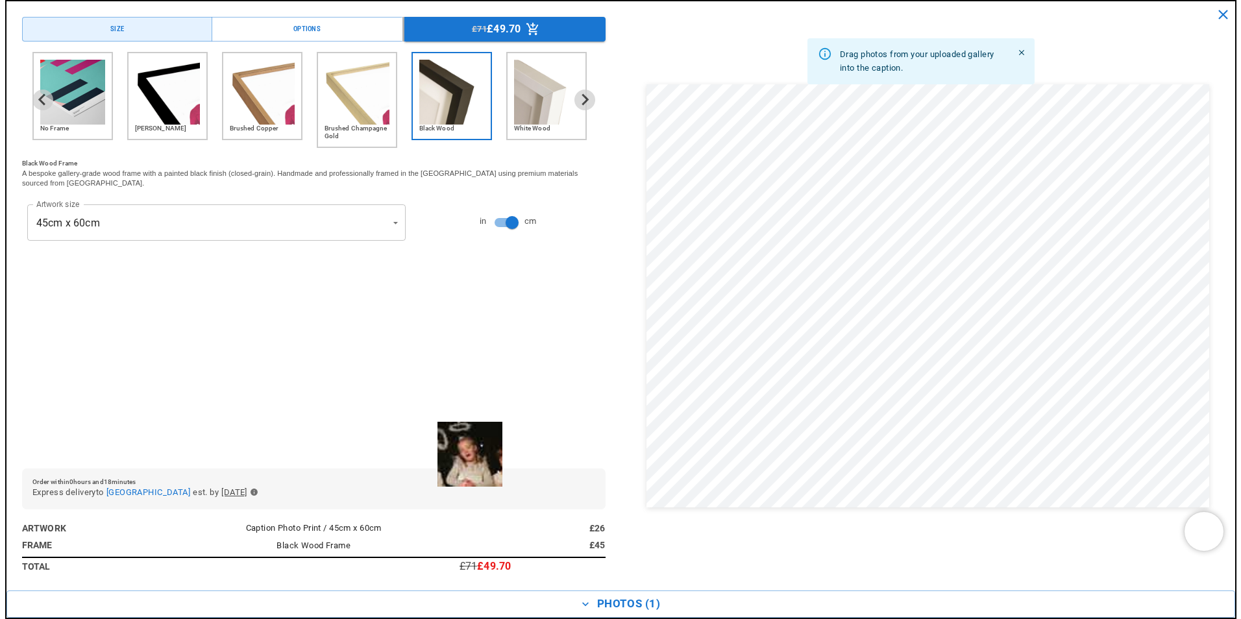
scroll to position [0, 506]
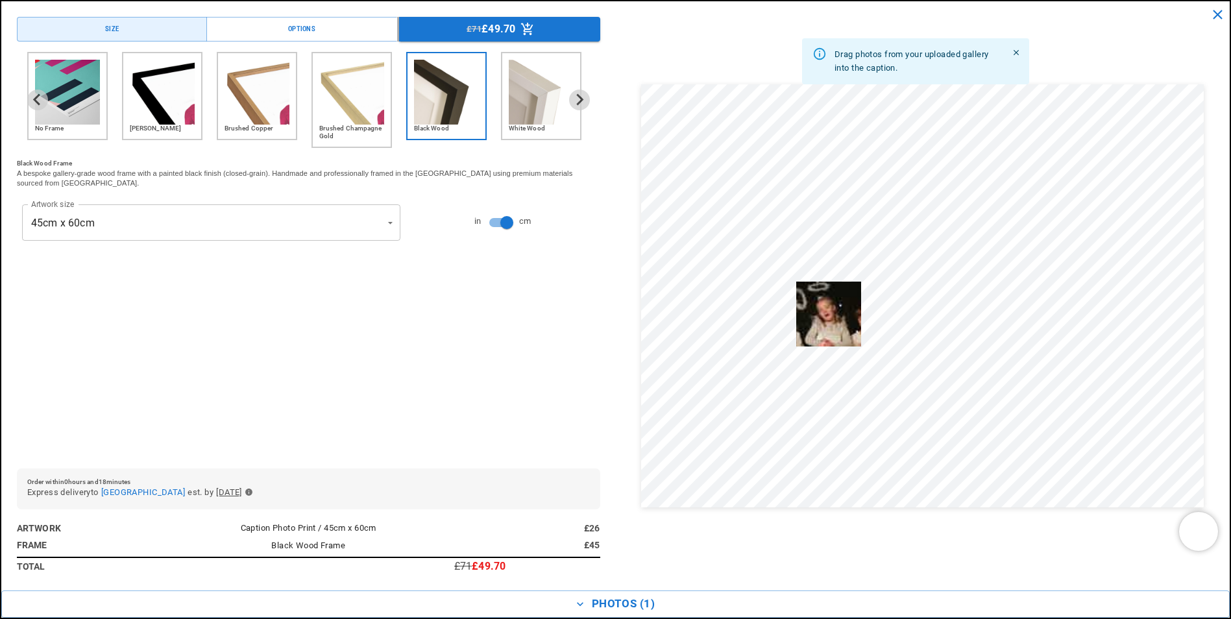
drag, startPoint x: 164, startPoint y: 547, endPoint x: 854, endPoint y: 289, distance: 736.4
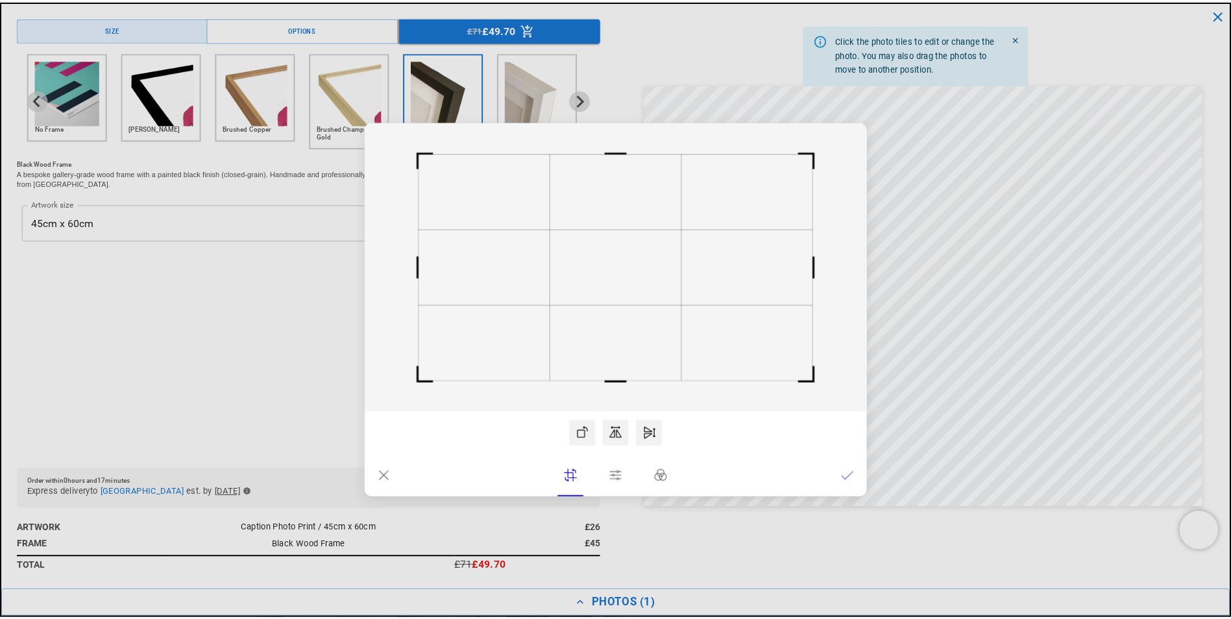
scroll to position [0, 0]
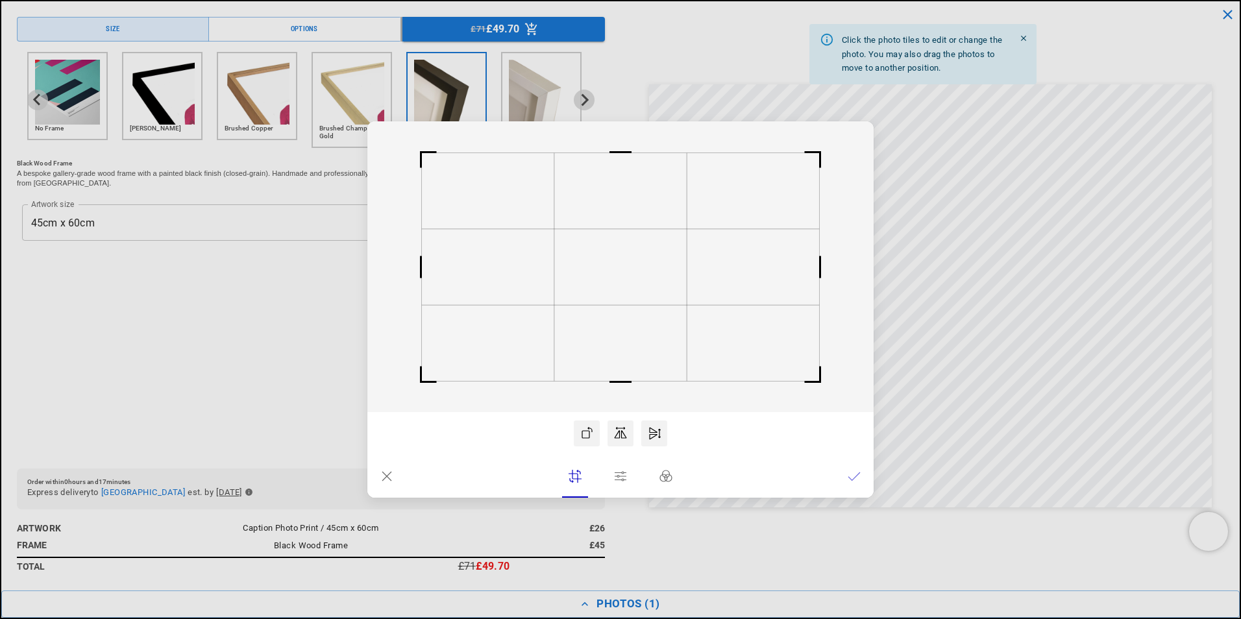
click at [874, 343] on dialog "Drop files here From device From link Camera Dropbox Google Drive Cancel Powere…" at bounding box center [620, 309] width 506 height 376
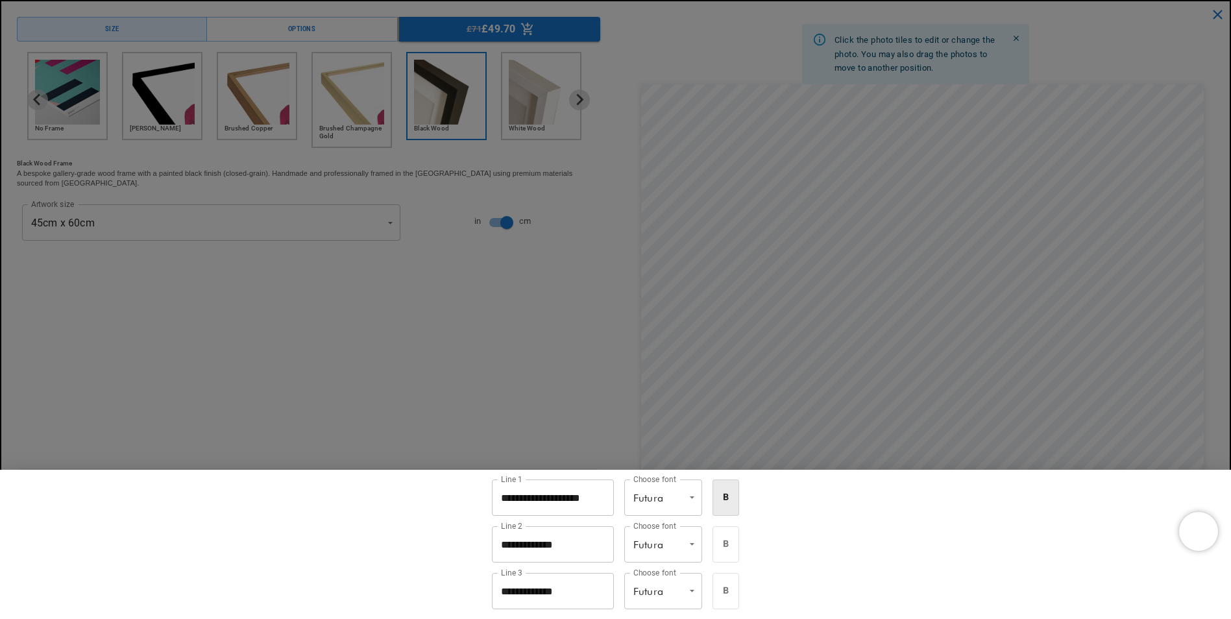
click at [688, 563] on li "Nord" at bounding box center [670, 566] width 78 height 18
type input "****"
drag, startPoint x: 602, startPoint y: 502, endPoint x: 501, endPoint y: 502, distance: 101.2
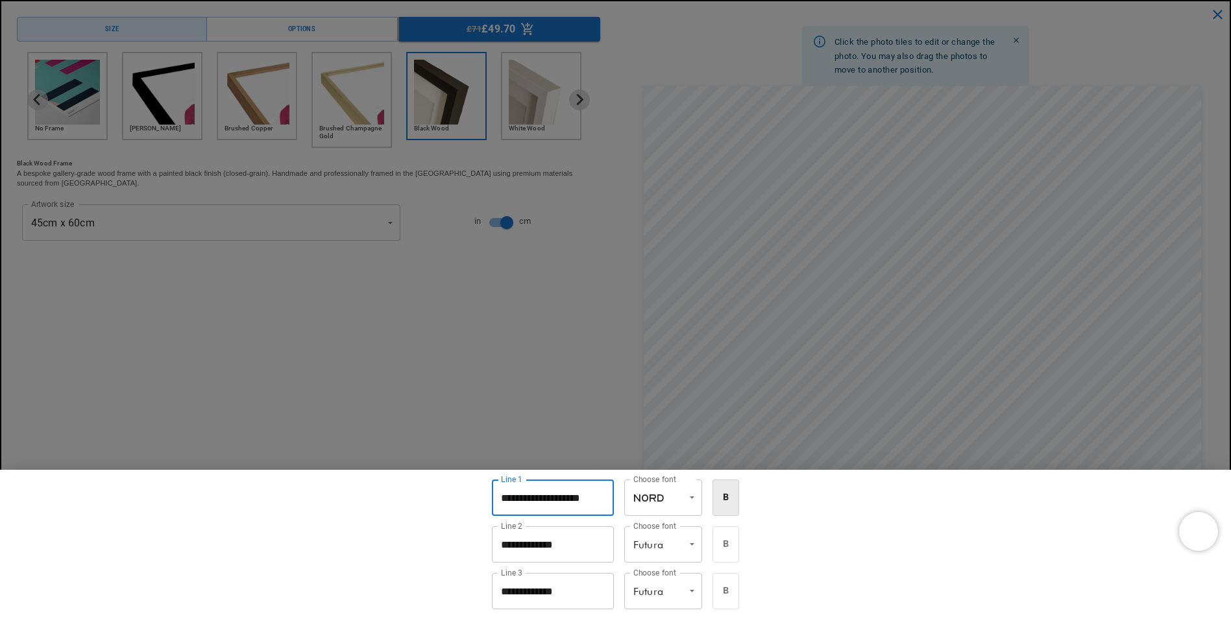
click at [501, 502] on input "**********" at bounding box center [553, 498] width 122 height 36
drag, startPoint x: 492, startPoint y: 495, endPoint x: 603, endPoint y: 498, distance: 111.0
click at [603, 498] on input "**********" at bounding box center [553, 498] width 122 height 36
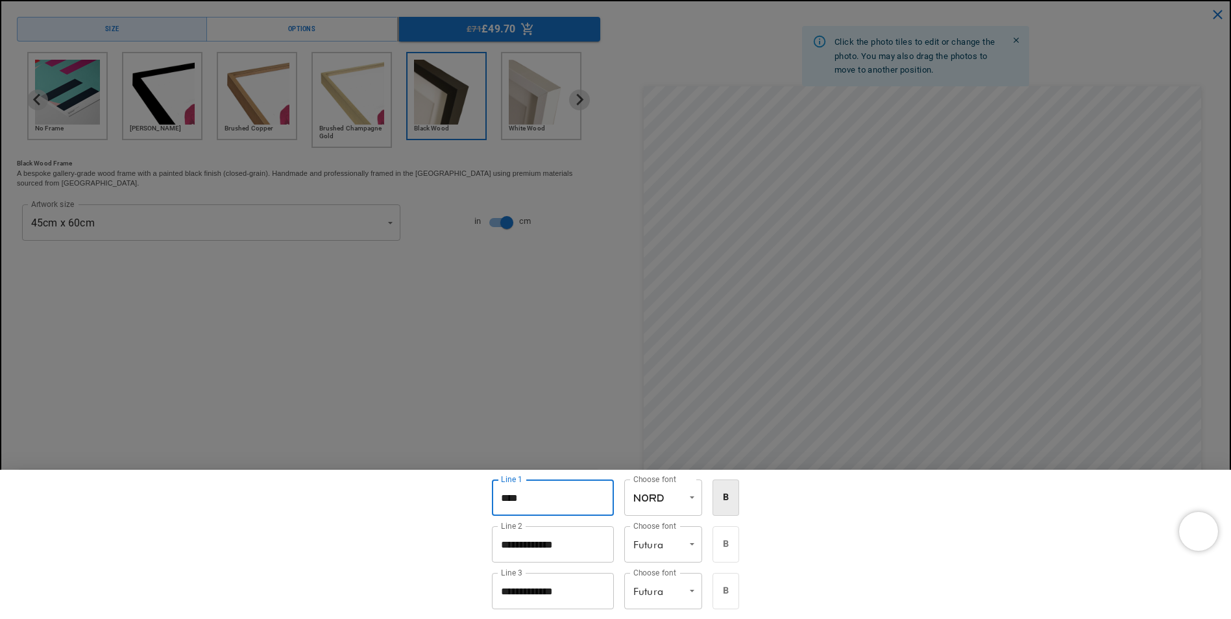
type input "********"
click at [592, 541] on input "**********" at bounding box center [553, 544] width 122 height 36
drag, startPoint x: 578, startPoint y: 544, endPoint x: 496, endPoint y: 546, distance: 81.8
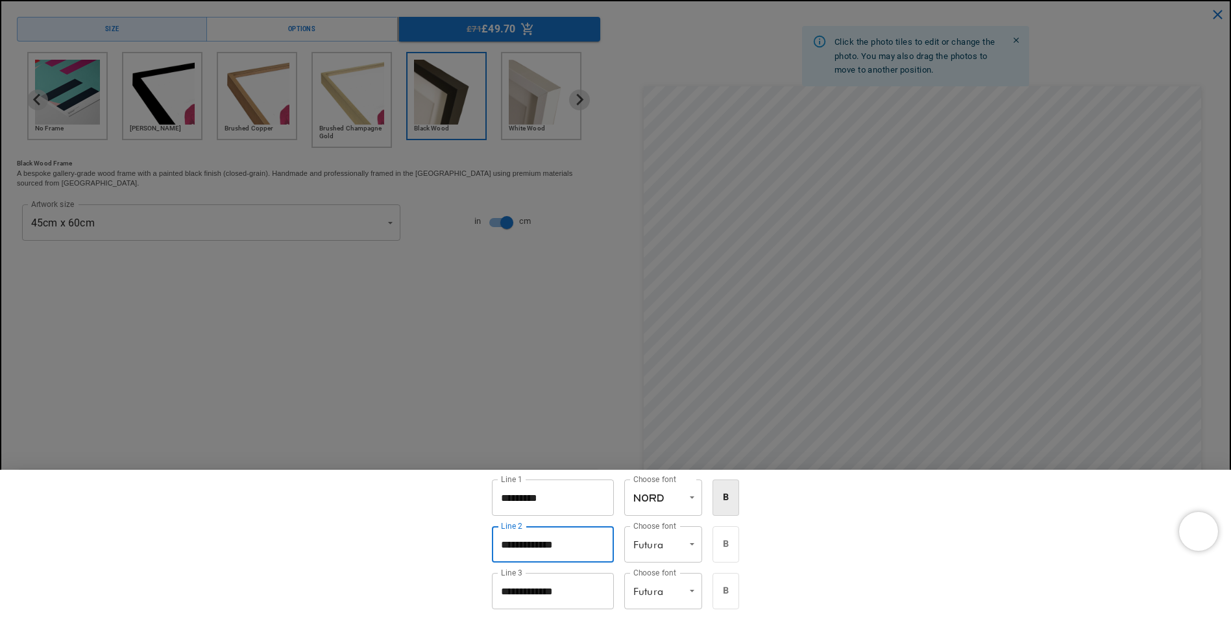
click at [496, 546] on input "**********" at bounding box center [553, 544] width 122 height 36
type input "**********"
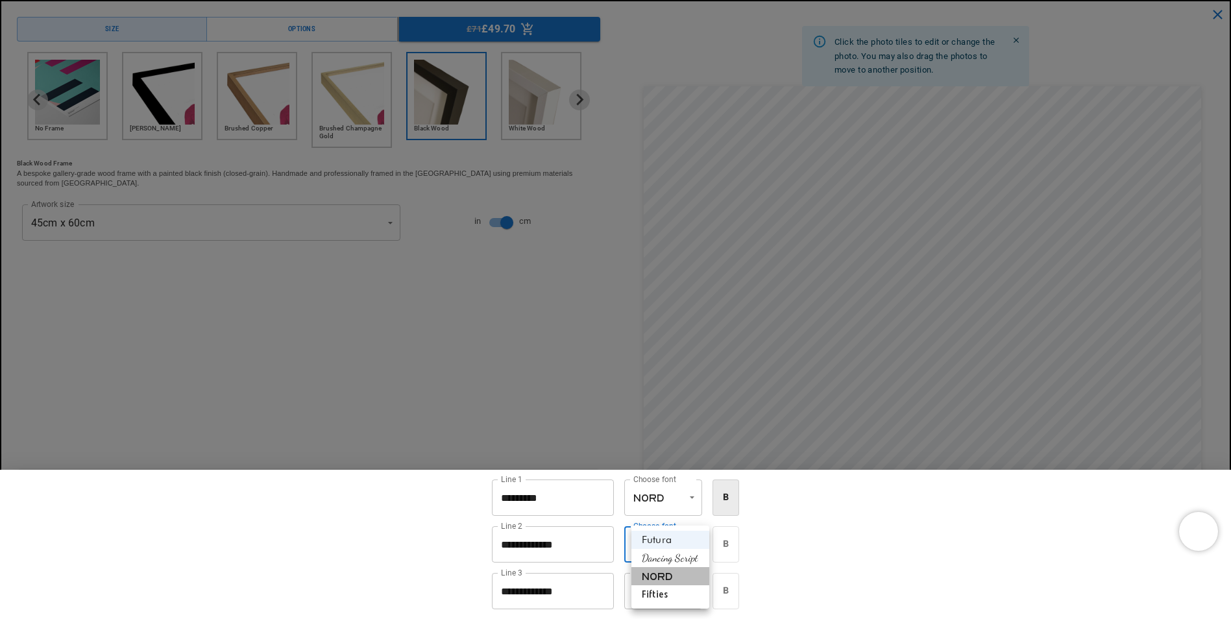
click at [681, 578] on li "Nord" at bounding box center [670, 576] width 78 height 18
type input "****"
drag, startPoint x: 594, startPoint y: 593, endPoint x: 461, endPoint y: 592, distance: 133.0
click at [461, 592] on div "**********" at bounding box center [615, 544] width 1231 height 149
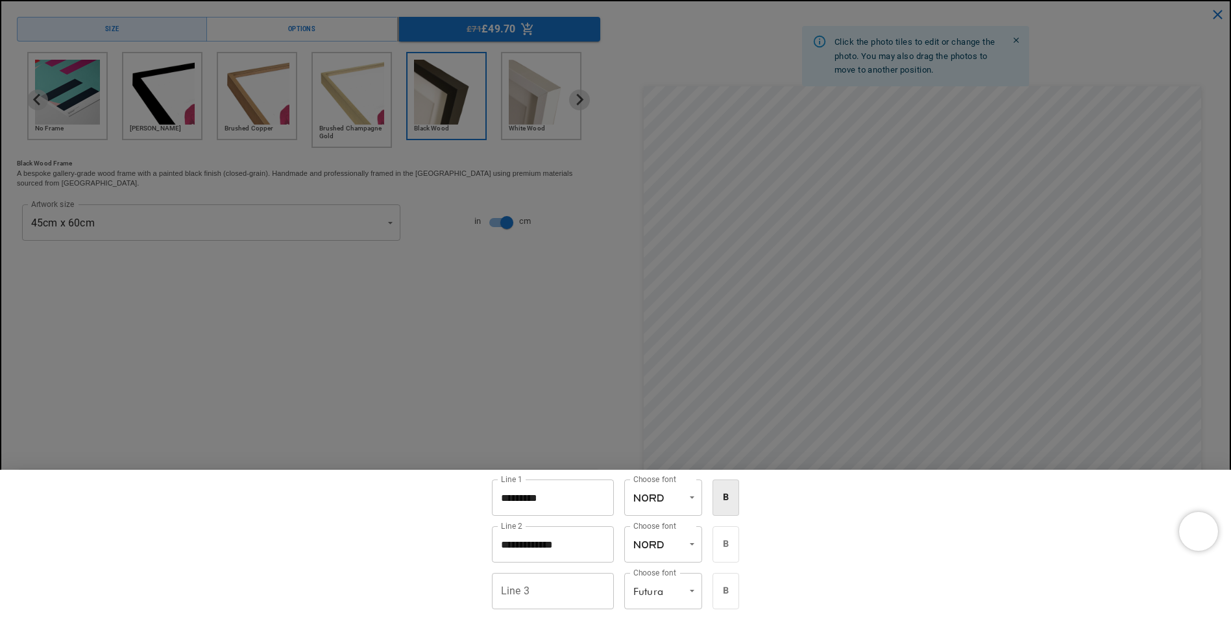
click at [567, 339] on div at bounding box center [615, 309] width 1231 height 619
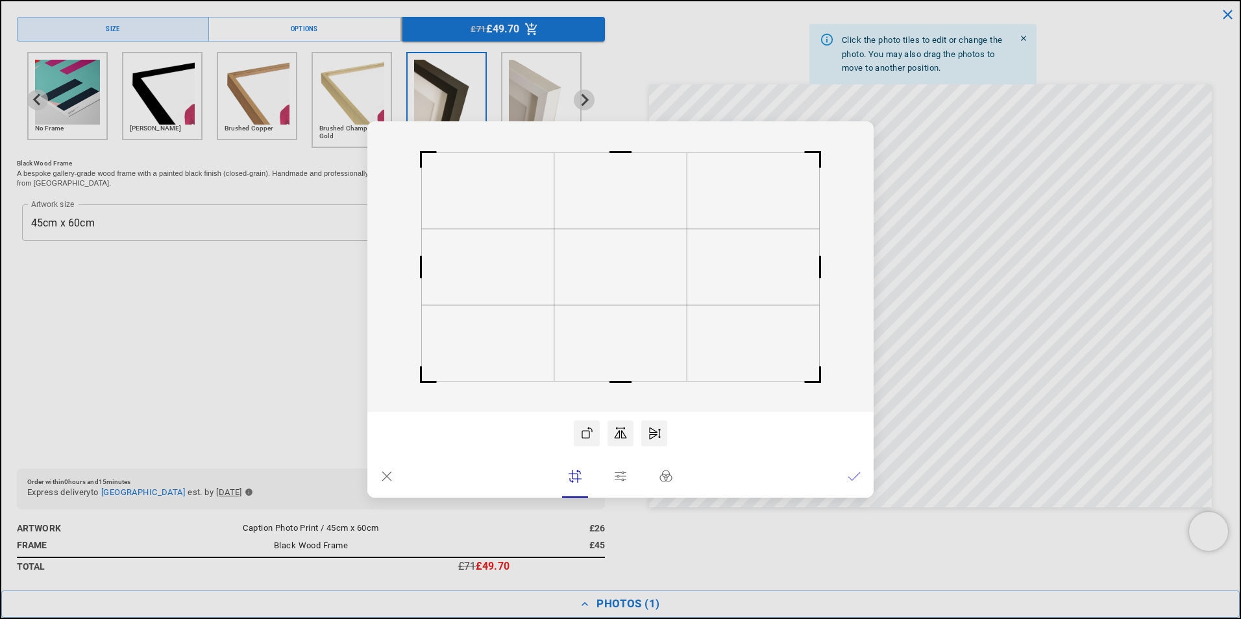
scroll to position [0, 253]
click at [874, 226] on dialog "Drop files here From device From link Camera Dropbox Google Drive Cancel Powere…" at bounding box center [620, 309] width 506 height 376
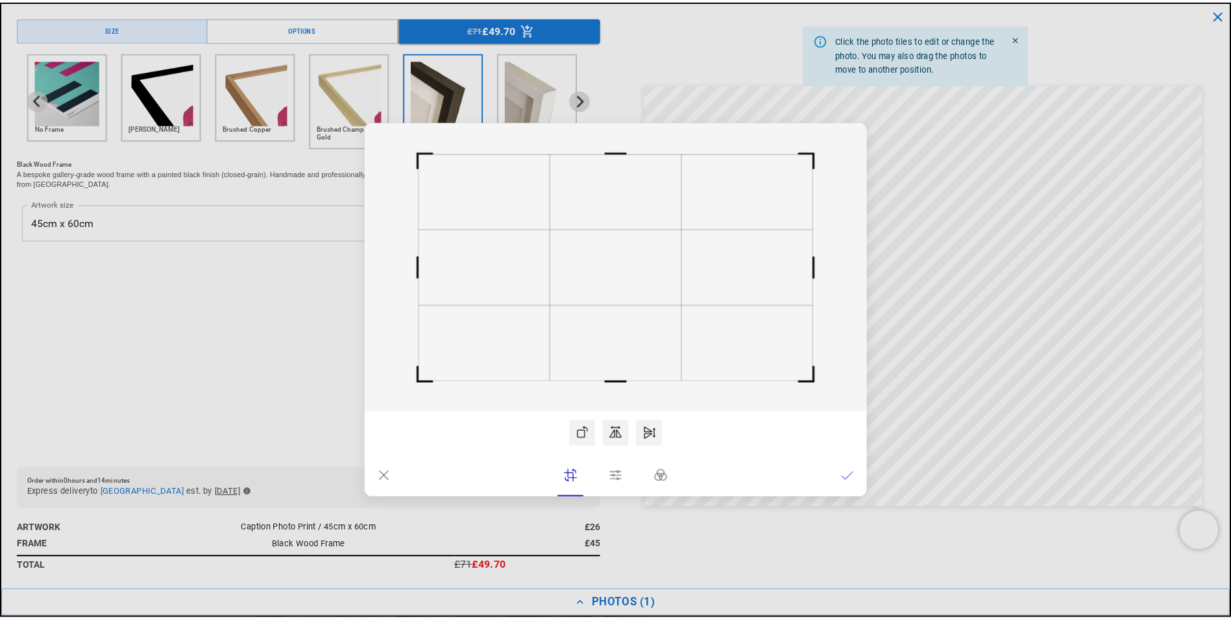
scroll to position [0, 0]
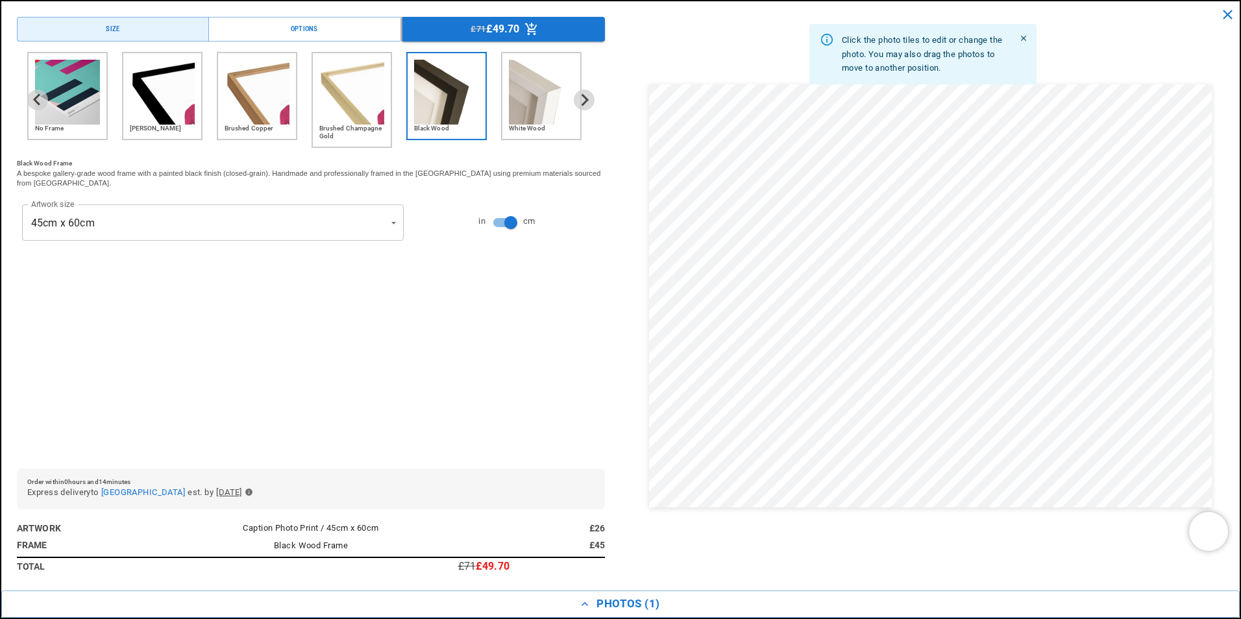
click at [620, 312] on dialog "Drop files here From device From link Camera Dropbox Google Drive Cancel Powere…" at bounding box center [620, 322] width 0 height 21
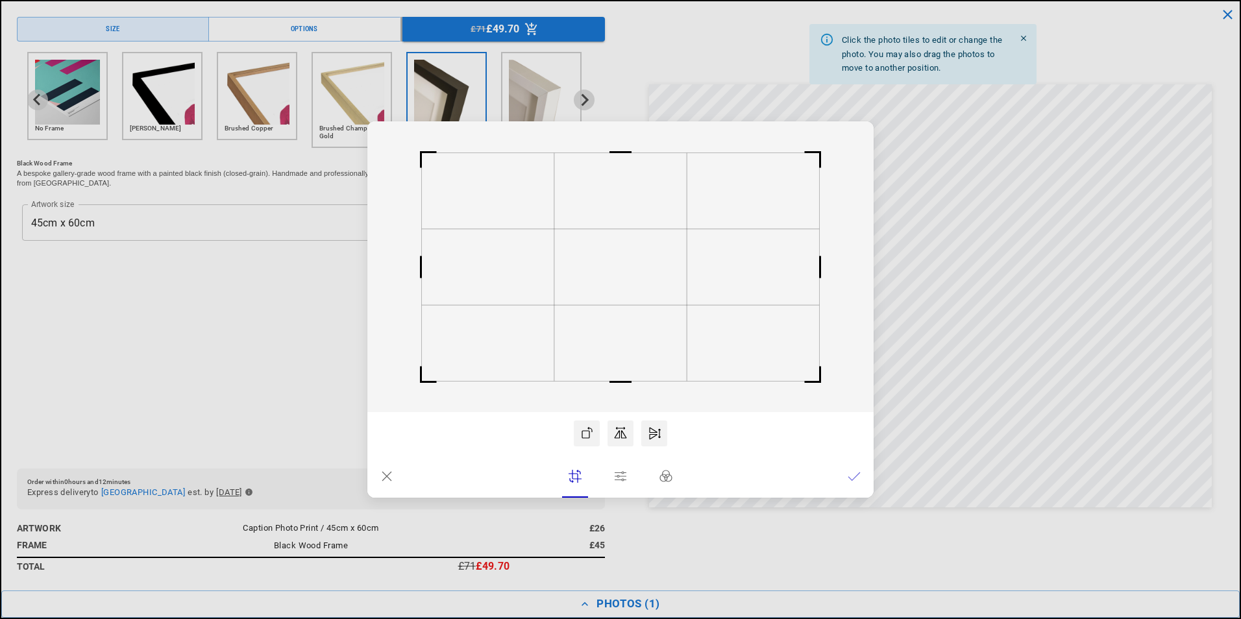
drag, startPoint x: 922, startPoint y: 230, endPoint x: 931, endPoint y: 272, distance: 42.5
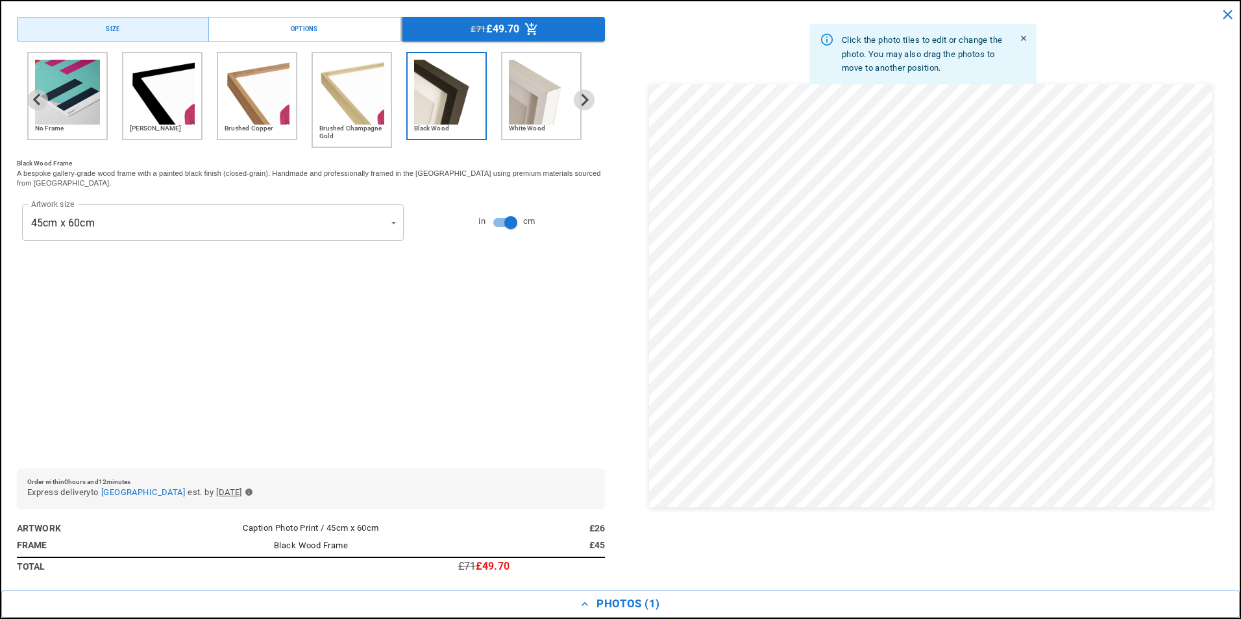
click at [620, 312] on dialog "Drop files here From device From link Camera Dropbox Google Drive Cancel Powere…" at bounding box center [620, 322] width 0 height 21
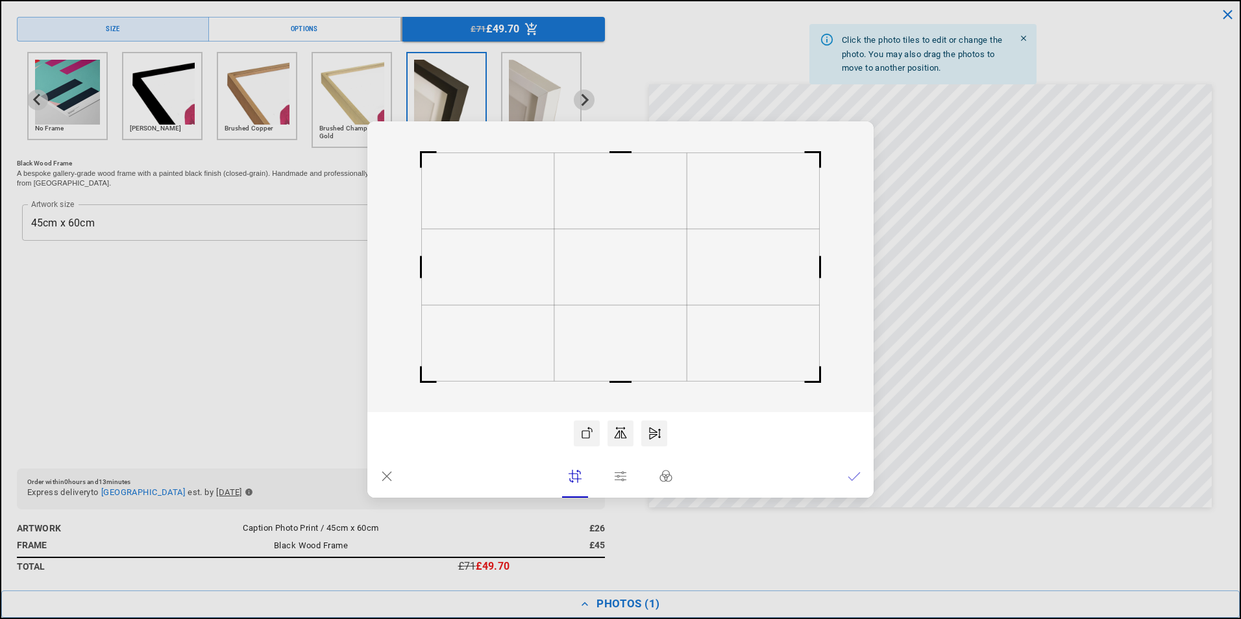
scroll to position [0, 506]
click at [620, 429] on icon at bounding box center [620, 433] width 13 height 13
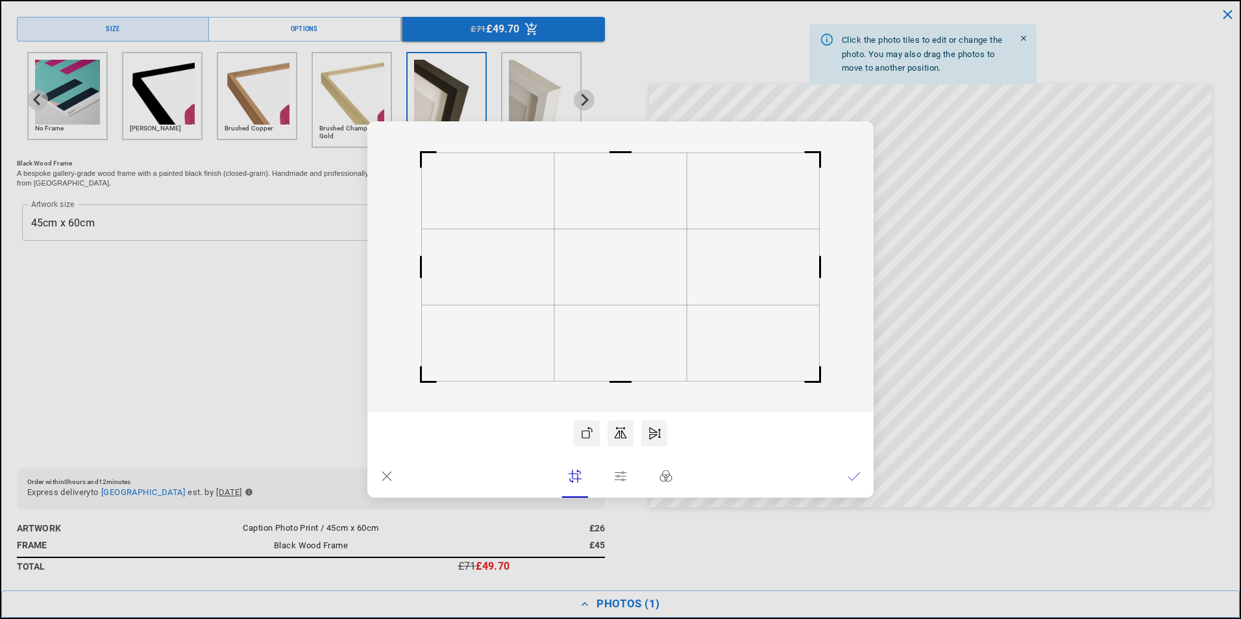
scroll to position [0, 0]
click at [620, 429] on icon at bounding box center [620, 433] width 13 height 13
click at [652, 430] on icon at bounding box center [654, 433] width 13 height 13
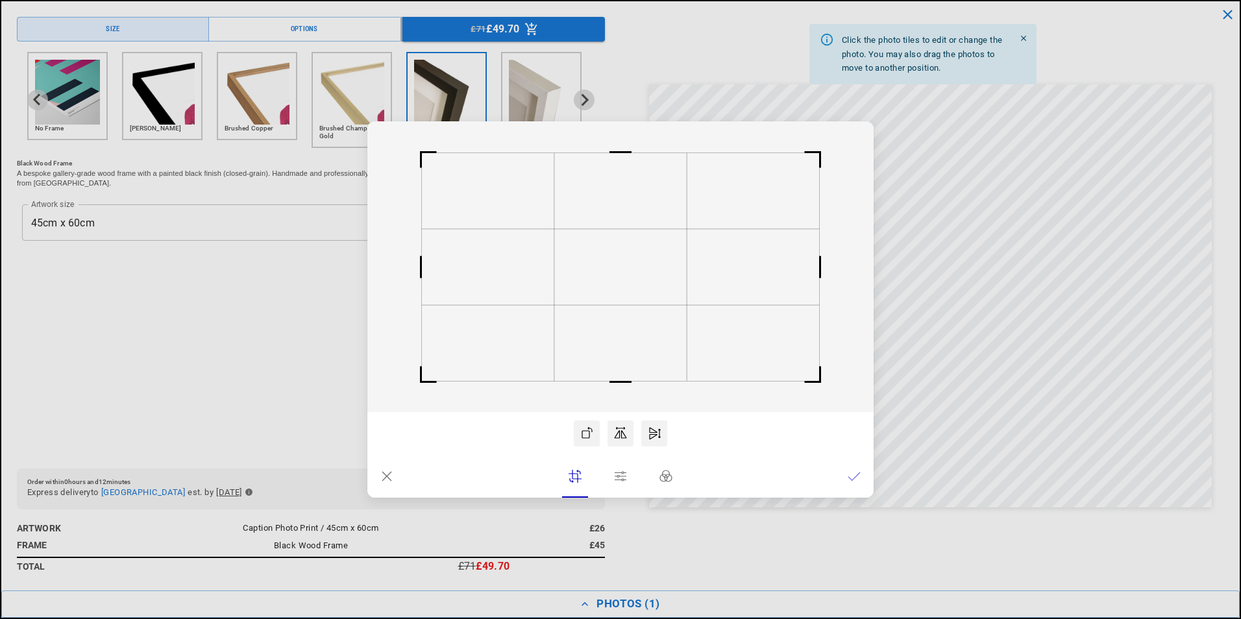
scroll to position [0, 253]
click at [588, 434] on icon at bounding box center [586, 433] width 13 height 13
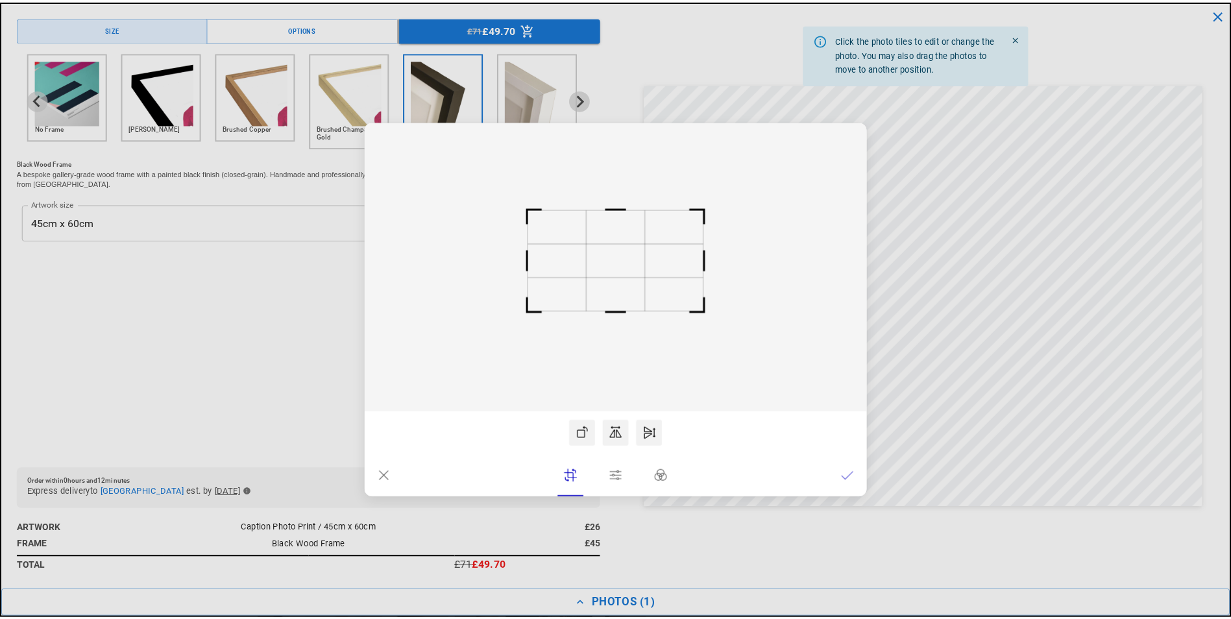
scroll to position [0, 506]
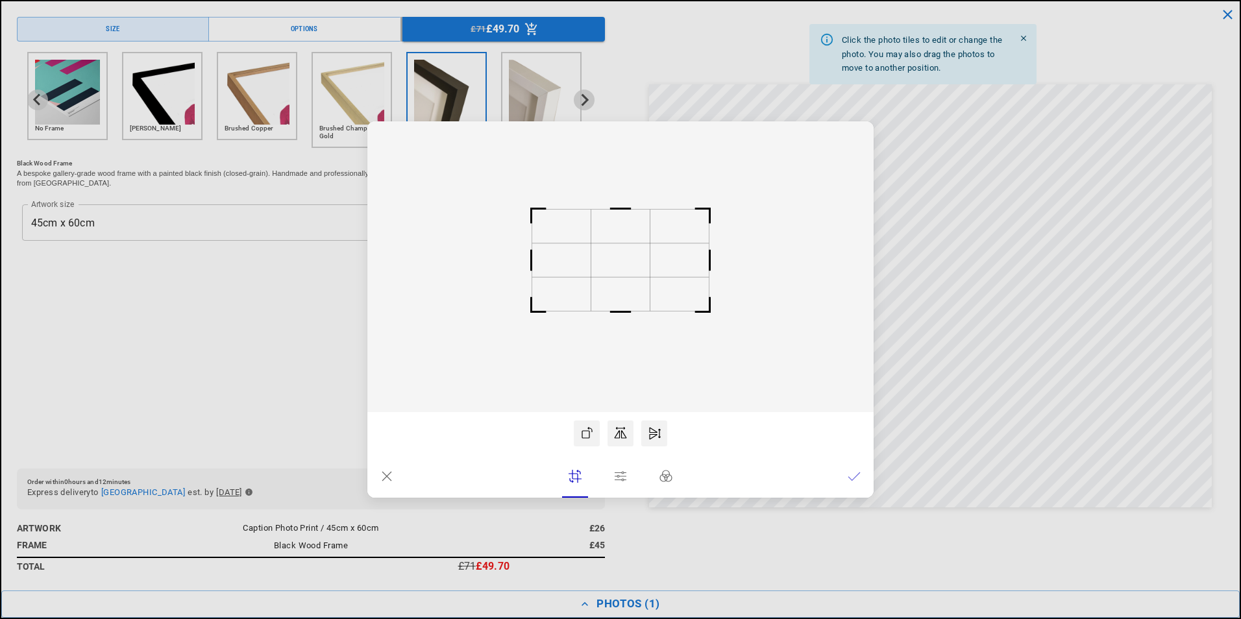
click at [707, 444] on div at bounding box center [620, 434] width 506 height 26
click at [874, 282] on dialog "Drop files here From device From link Camera Dropbox Google Drive Cancel Powere…" at bounding box center [620, 309] width 506 height 376
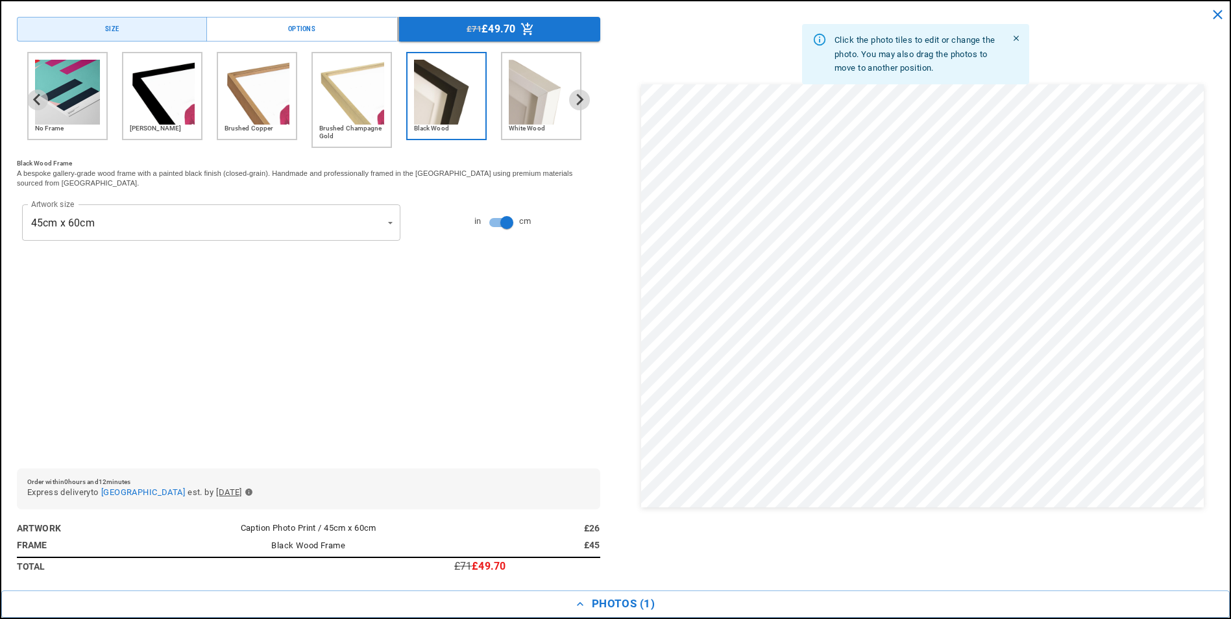
click at [162, 91] on img "2 of 6" at bounding box center [162, 92] width 65 height 65
click at [458, 100] on img "5 of 6" at bounding box center [446, 92] width 65 height 65
click at [525, 84] on img "6 of 6" at bounding box center [541, 92] width 65 height 65
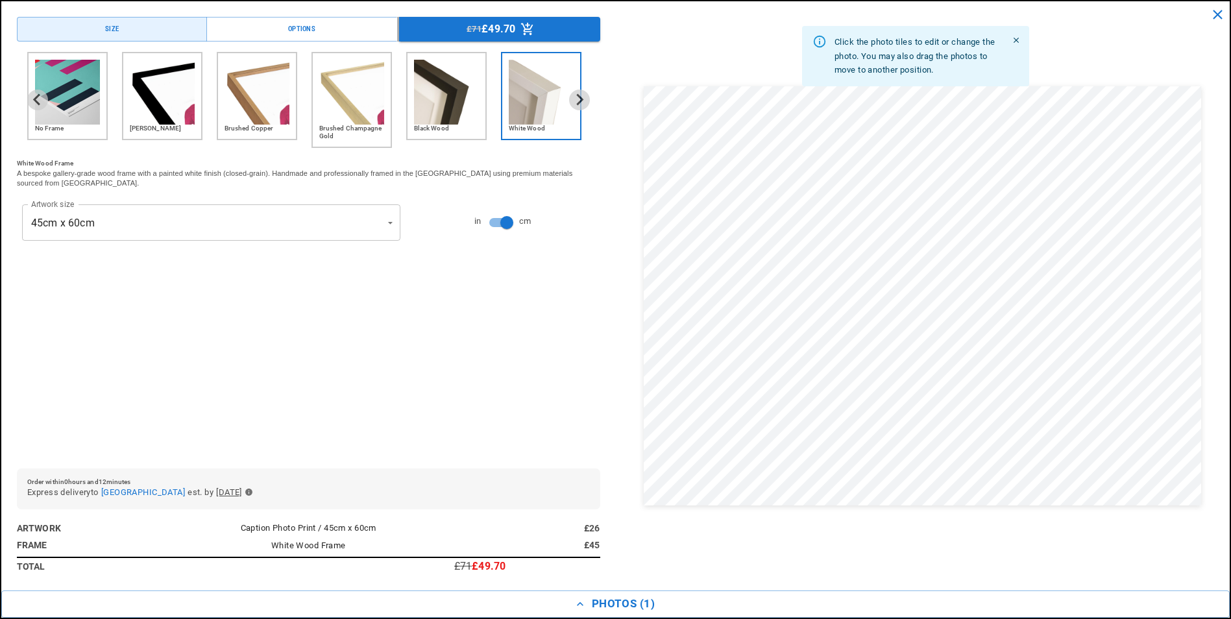
click at [452, 99] on img "5 of 6" at bounding box center [446, 92] width 65 height 65
click at [147, 103] on img "2 of 6" at bounding box center [162, 92] width 65 height 65
click at [447, 98] on img "5 of 6" at bounding box center [446, 92] width 65 height 65
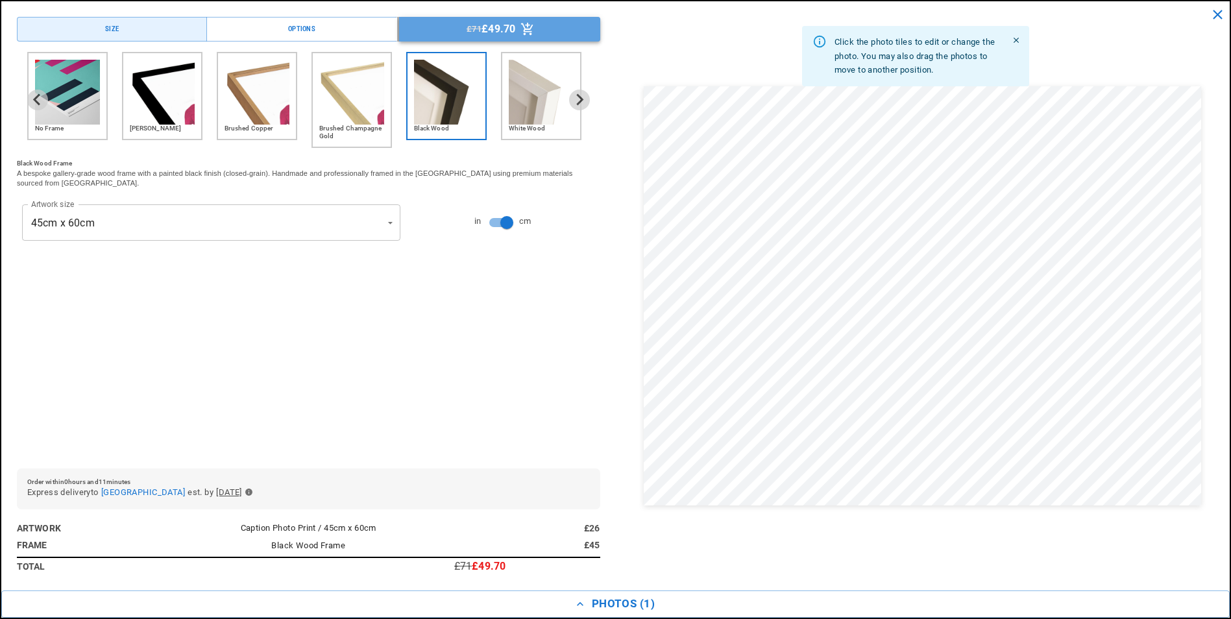
click at [524, 27] on icon "Menu buttons" at bounding box center [527, 29] width 12 height 12
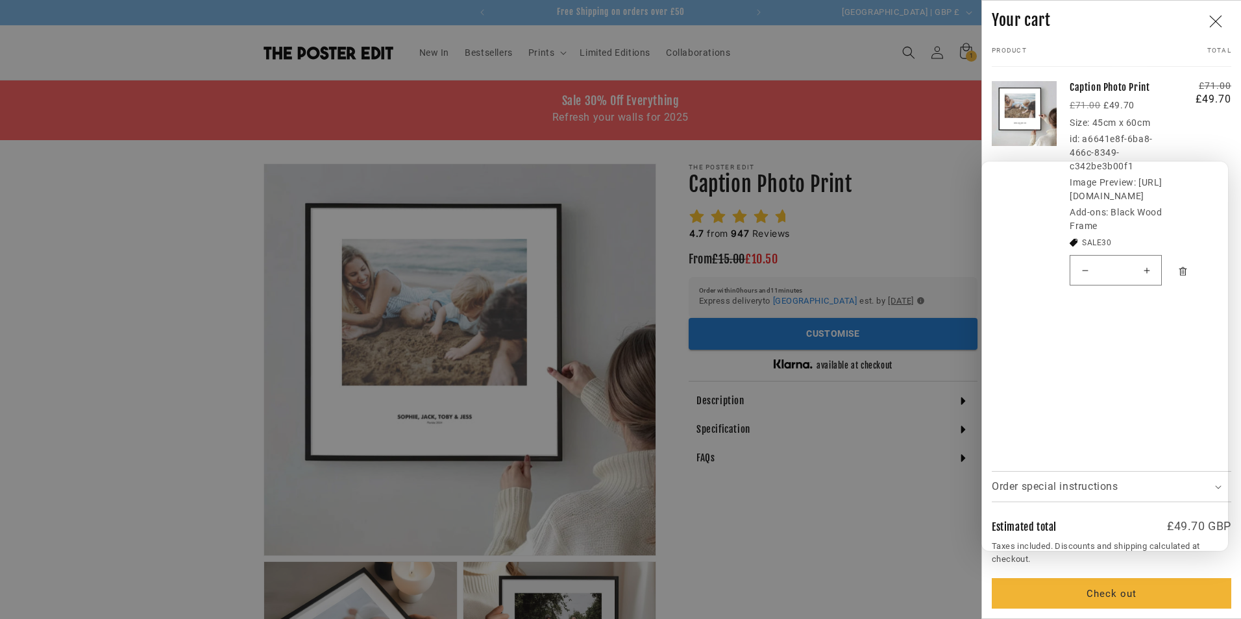
click at [815, 336] on div at bounding box center [620, 309] width 1241 height 619
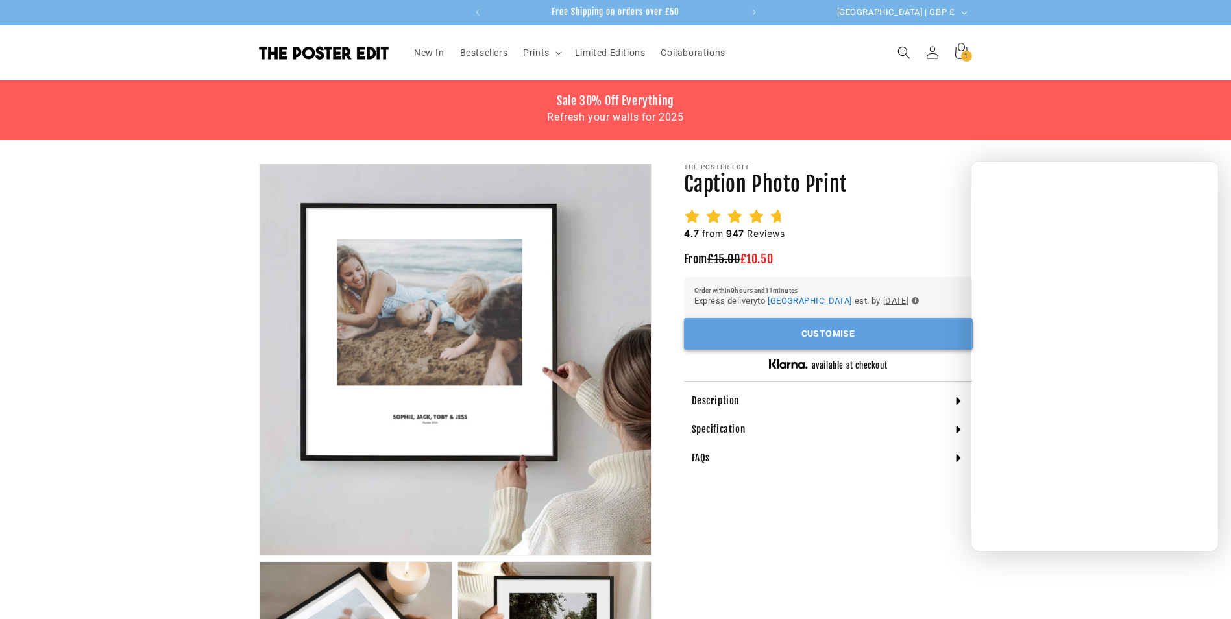
click at [813, 334] on button "Customise" at bounding box center [828, 334] width 289 height 32
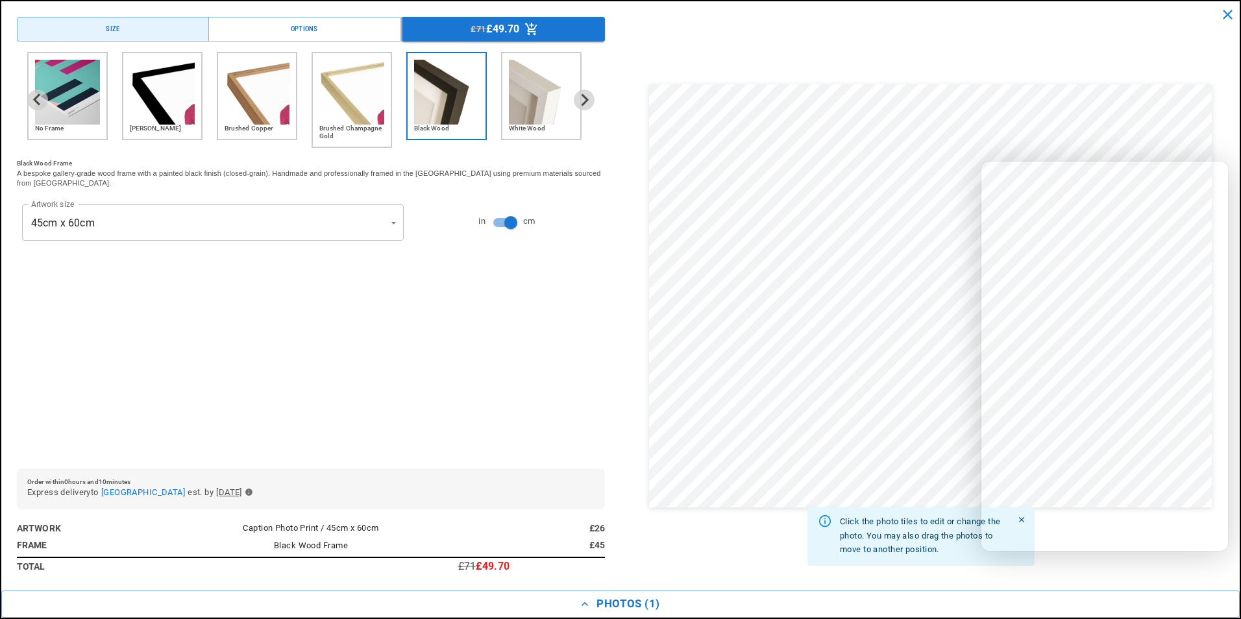
scroll to position [0, 506]
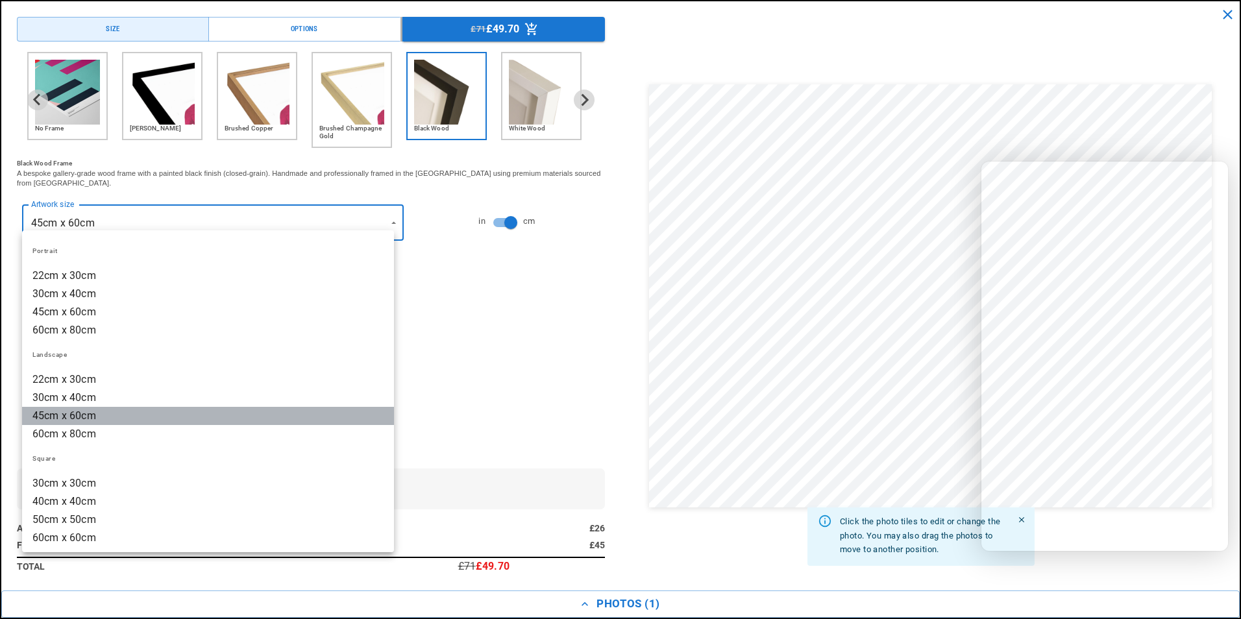
click at [291, 417] on li "45cm x 60cm" at bounding box center [208, 416] width 372 height 18
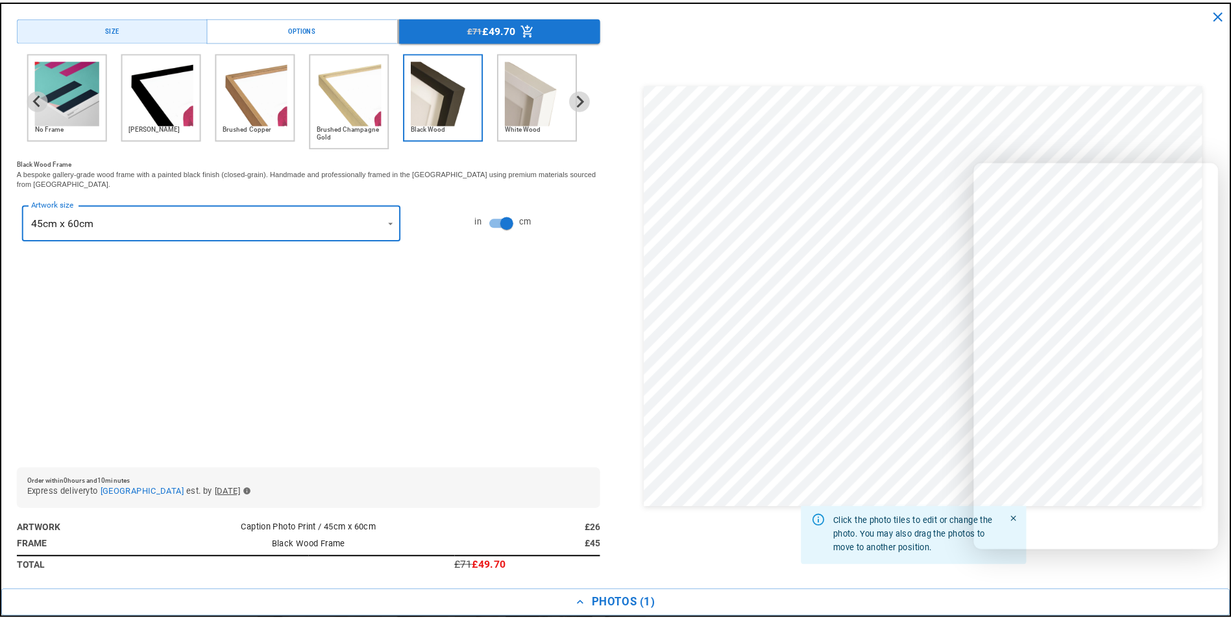
scroll to position [0, 0]
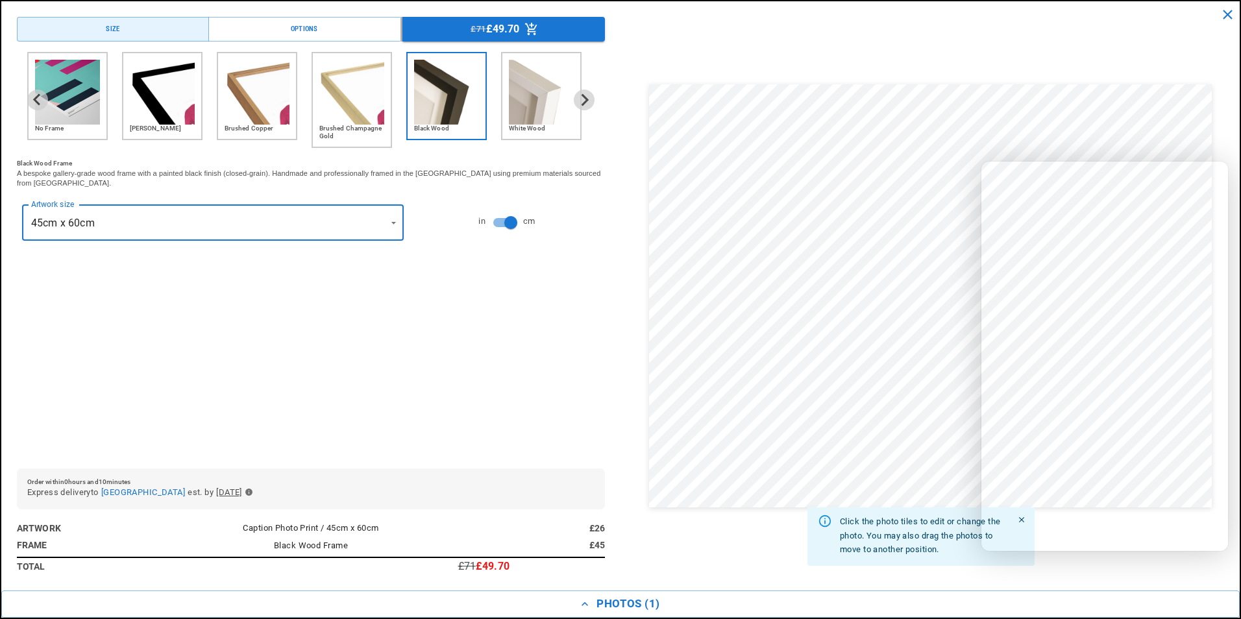
click at [446, 90] on img "5 of 6" at bounding box center [446, 92] width 65 height 65
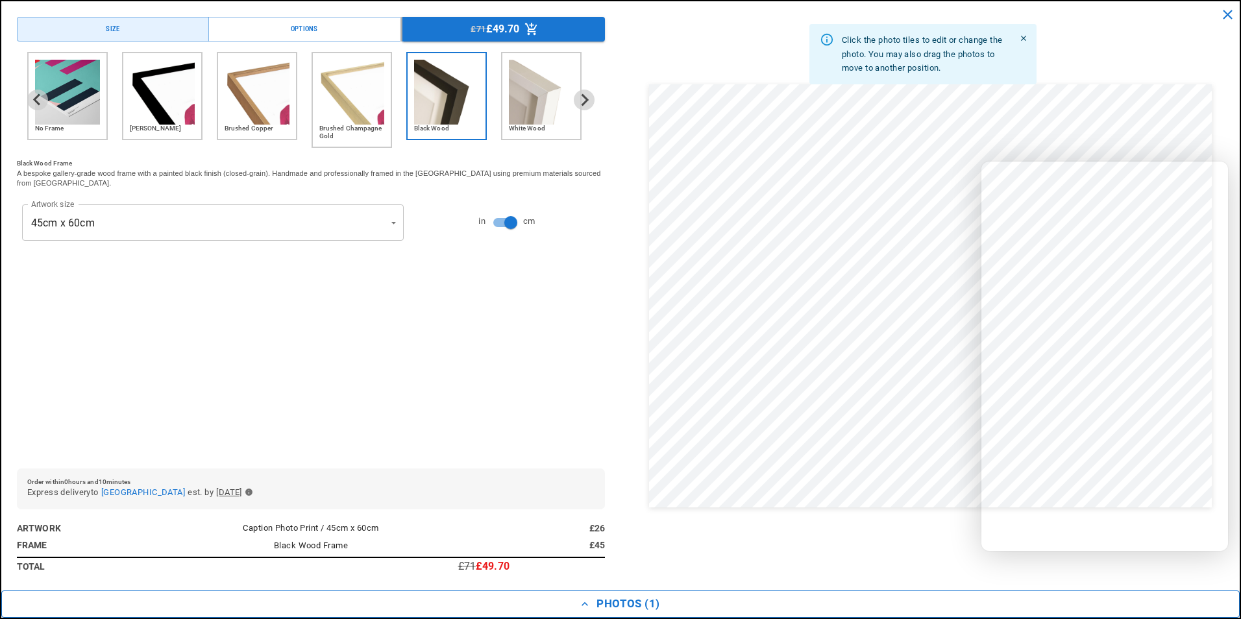
click at [583, 605] on icon "button" at bounding box center [584, 604] width 6 height 4
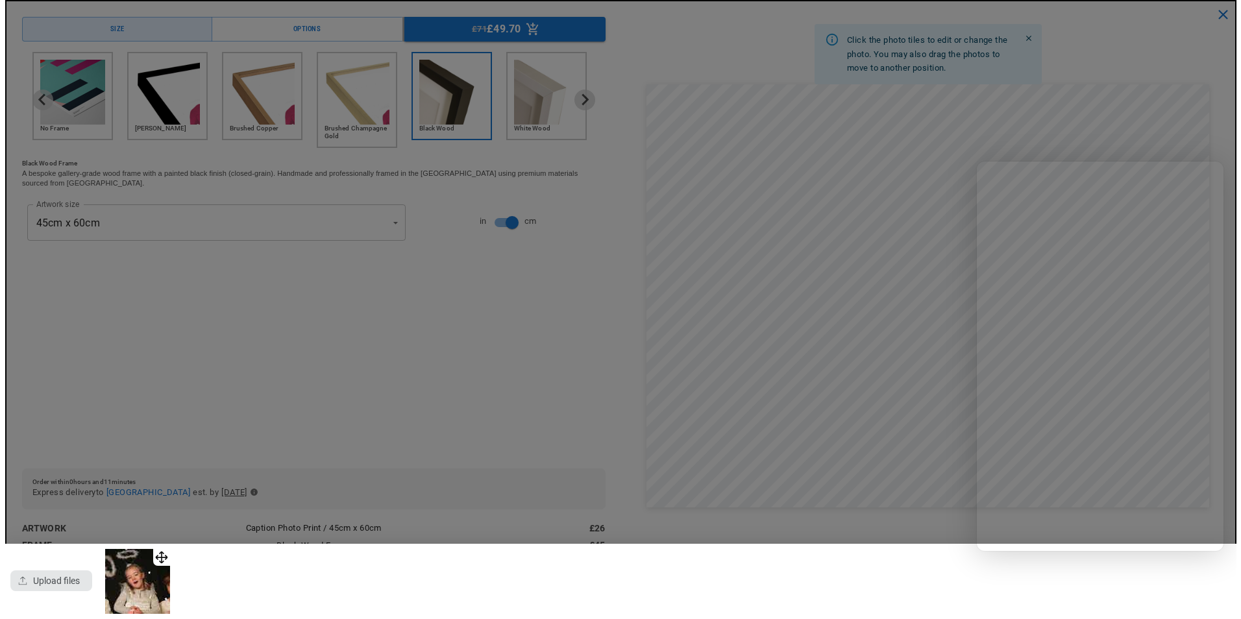
scroll to position [0, 253]
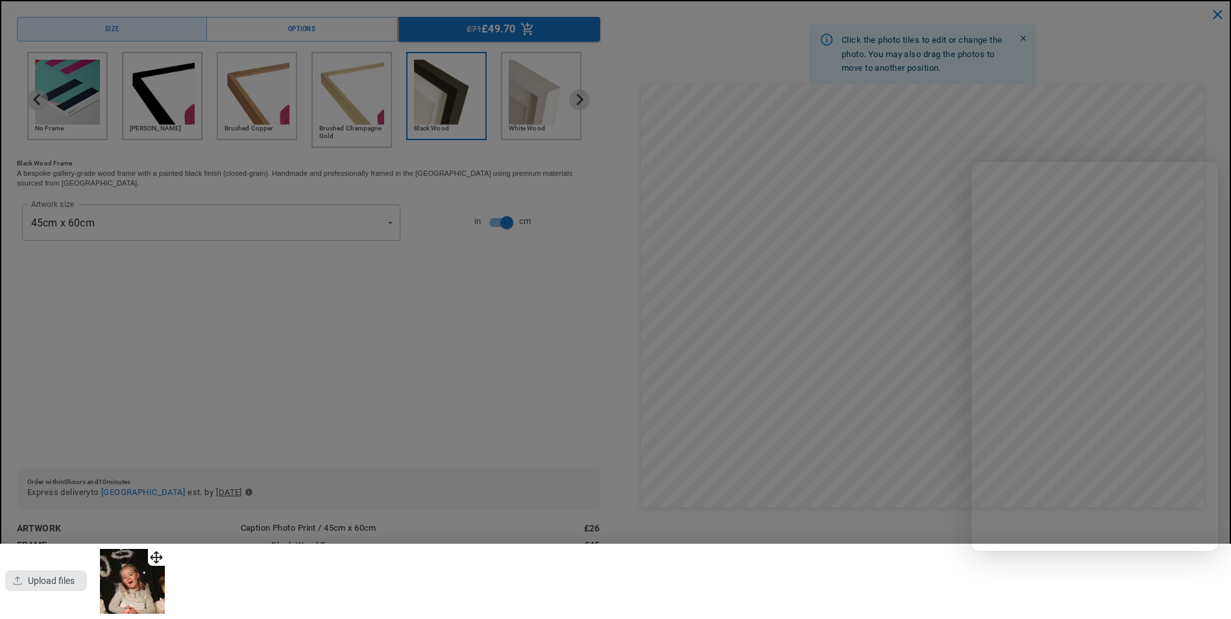
click at [50, 576] on div "button" at bounding box center [46, 580] width 82 height 21
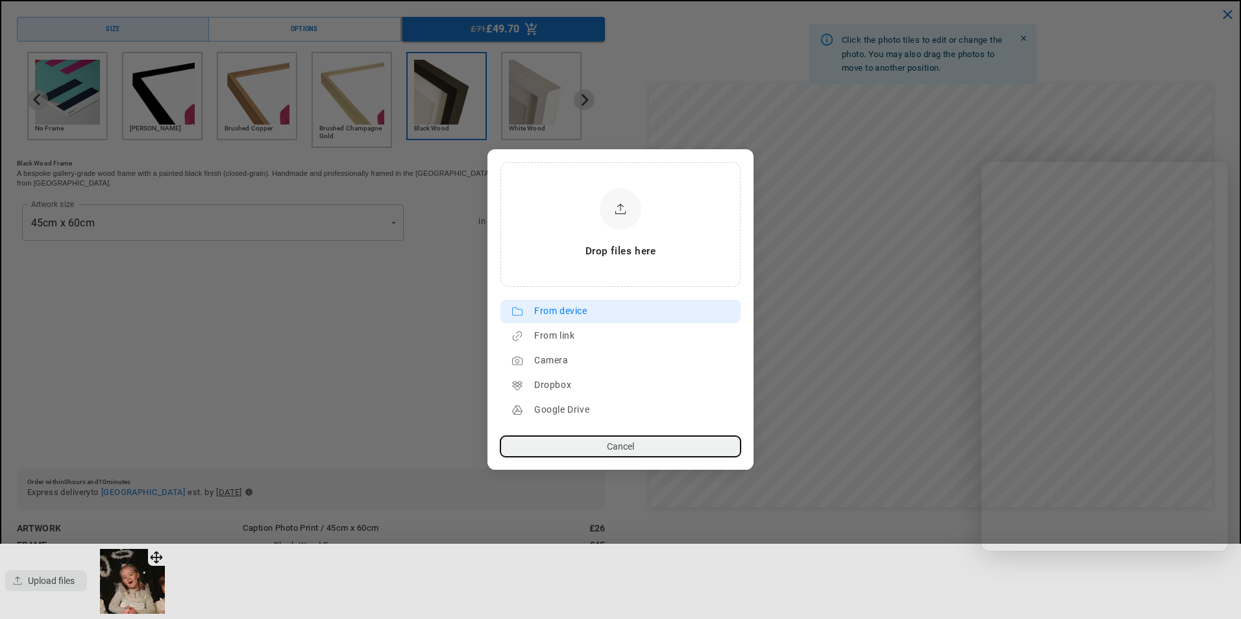
click at [574, 312] on div "From device" at bounding box center [634, 311] width 200 height 21
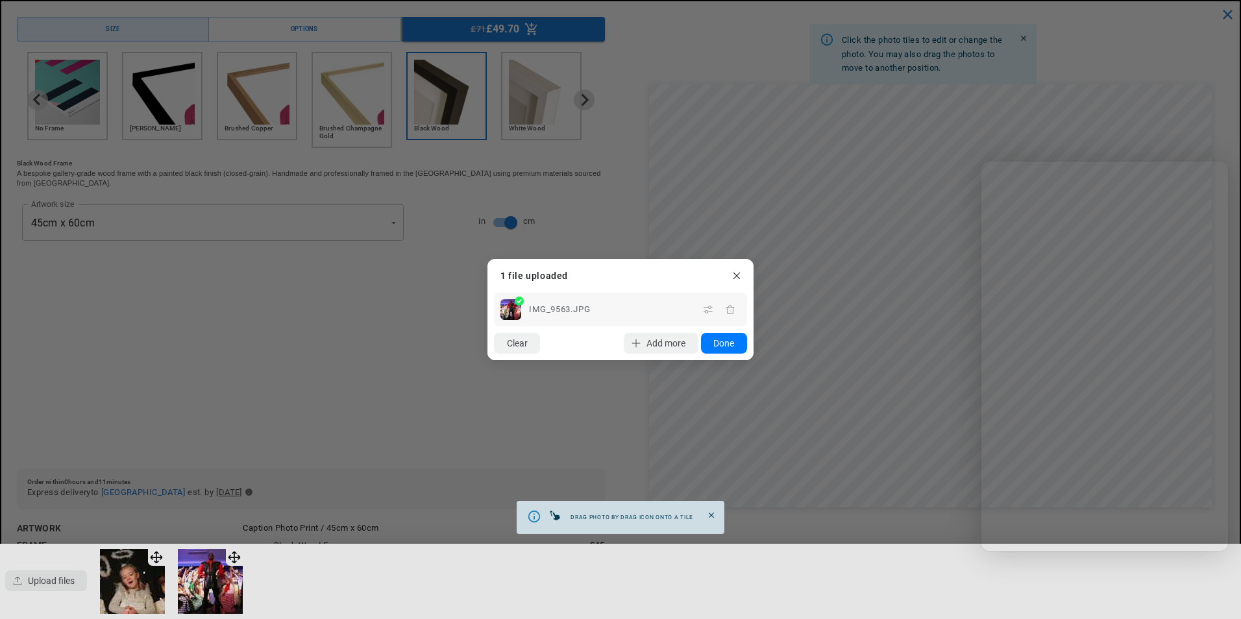
scroll to position [0, 0]
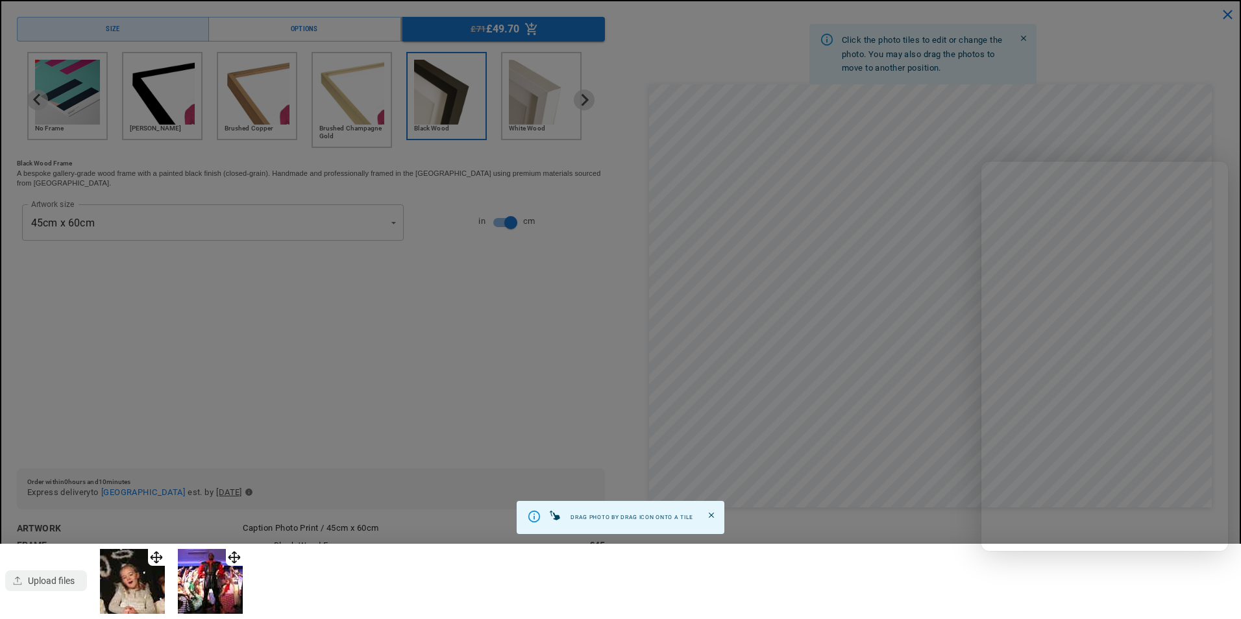
click at [620, 333] on dialog "Drop files here From device From link Camera Dropbox Google Drive Cancel Powere…" at bounding box center [620, 322] width 0 height 21
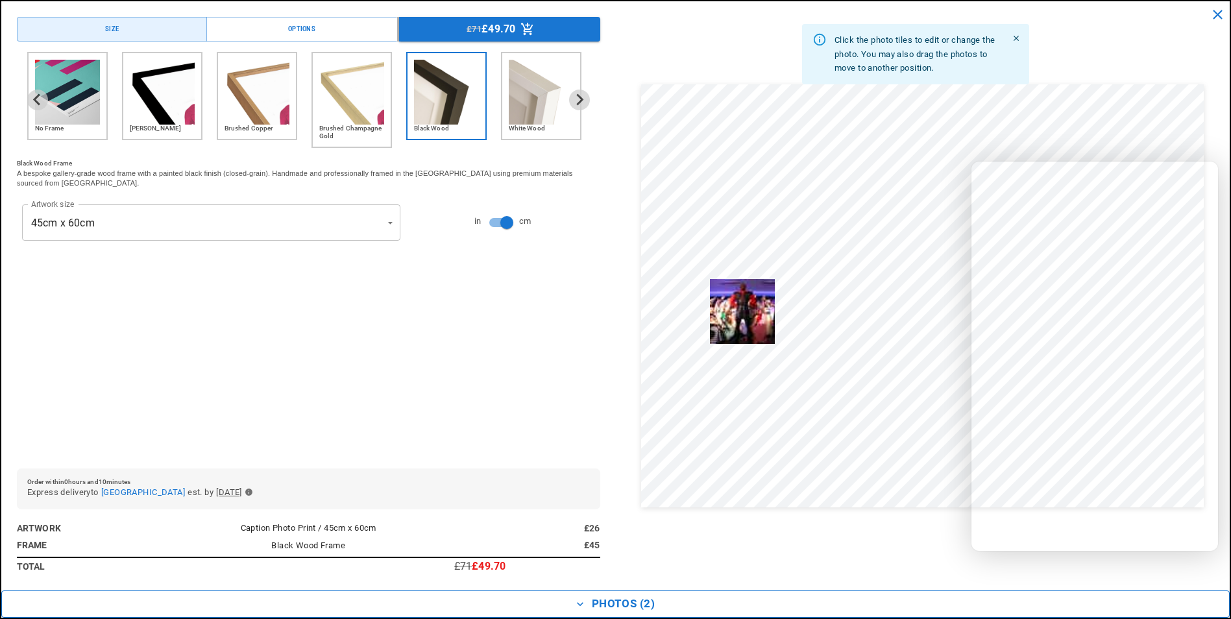
drag, startPoint x: 240, startPoint y: 544, endPoint x: 766, endPoint y: 284, distance: 586.6
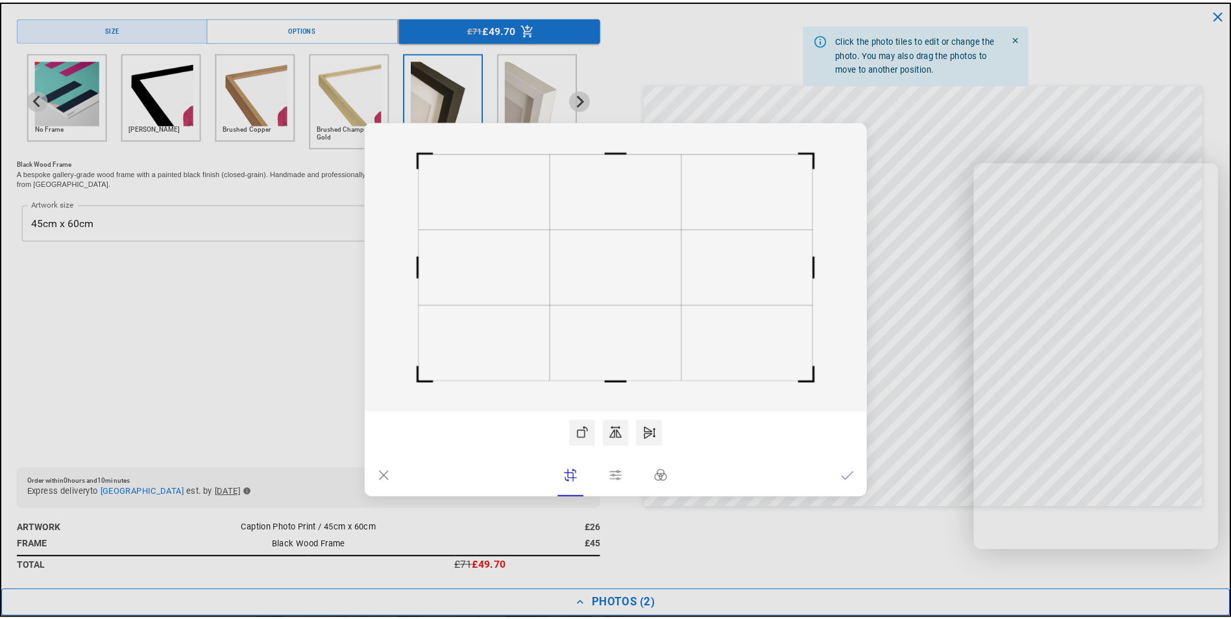
scroll to position [0, 506]
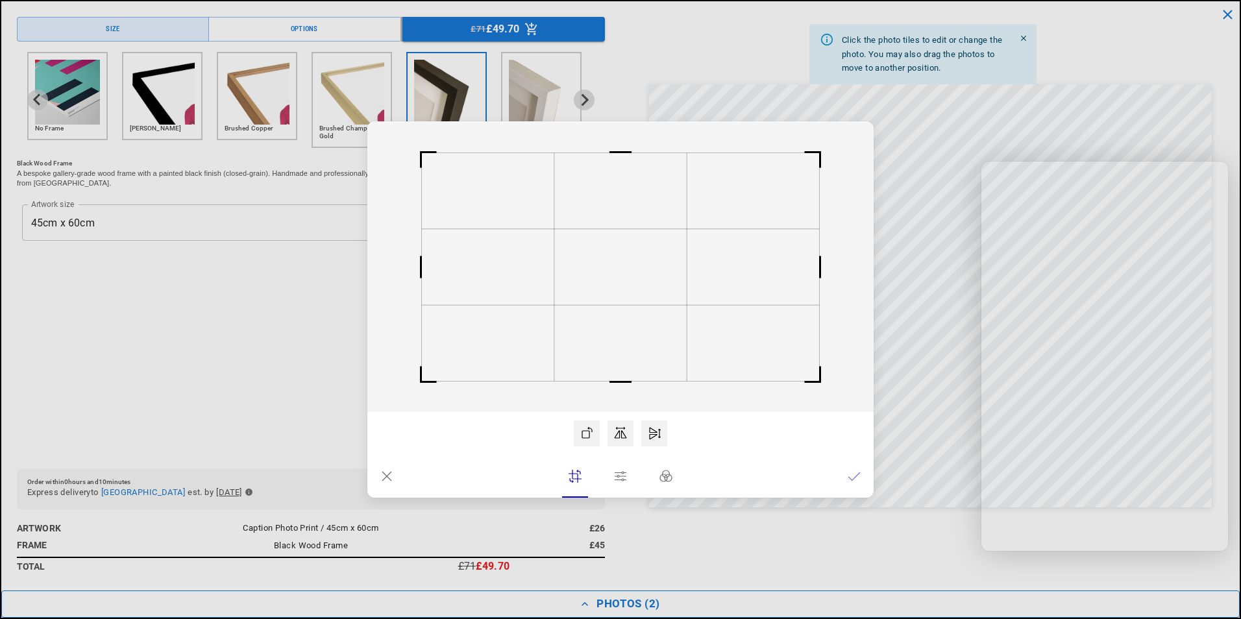
drag, startPoint x: 618, startPoint y: 383, endPoint x: 618, endPoint y: 397, distance: 13.6
click at [618, 397] on rect at bounding box center [620, 382] width 31 height 31
click at [874, 498] on dialog "Drop files here From device From link Camera Dropbox Google Drive Cancel Powere…" at bounding box center [620, 309] width 506 height 376
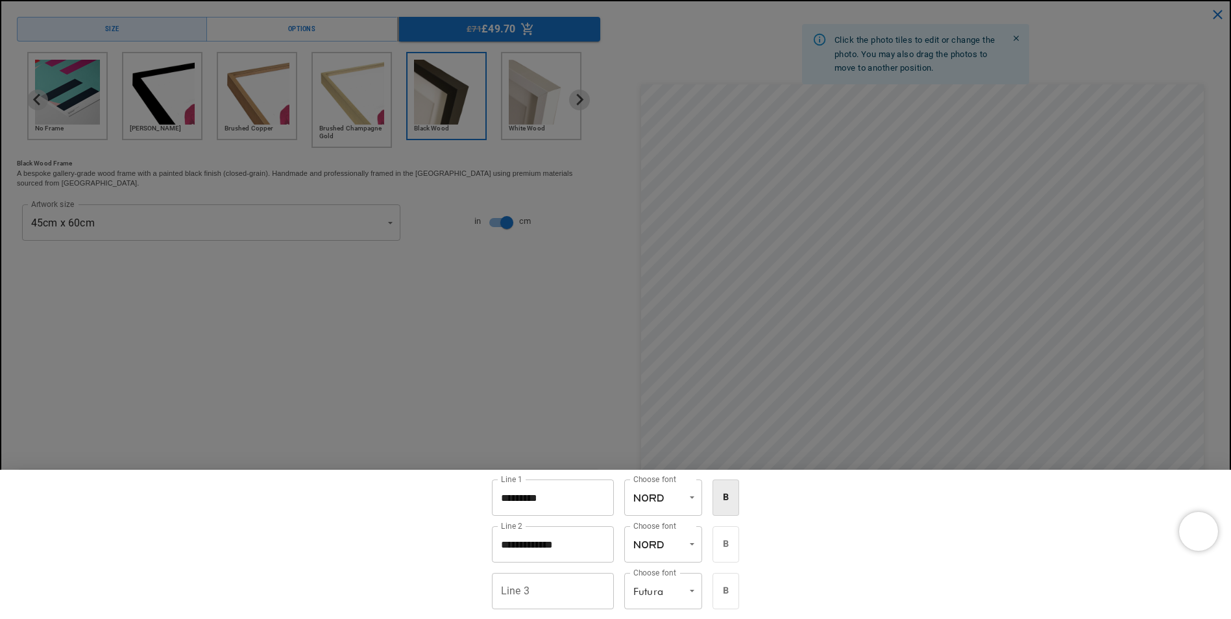
scroll to position [0, 253]
click at [543, 496] on input "********" at bounding box center [553, 498] width 122 height 36
type input "*"
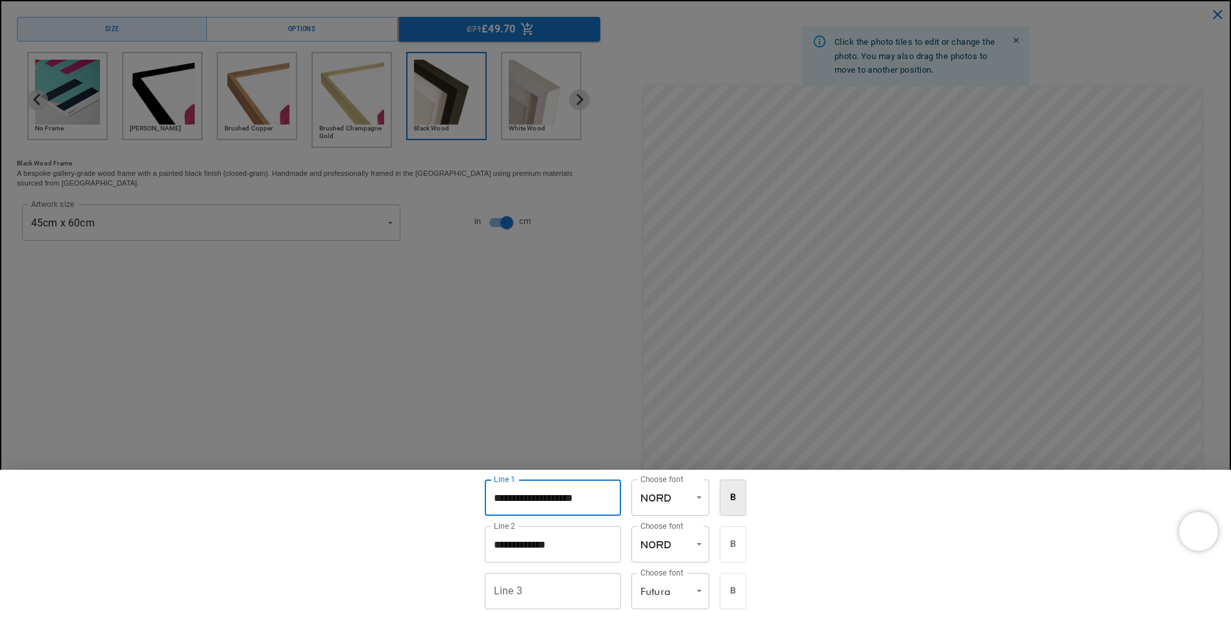
type input "**********"
type button "bold"
click at [565, 546] on input "**********" at bounding box center [553, 544] width 136 height 36
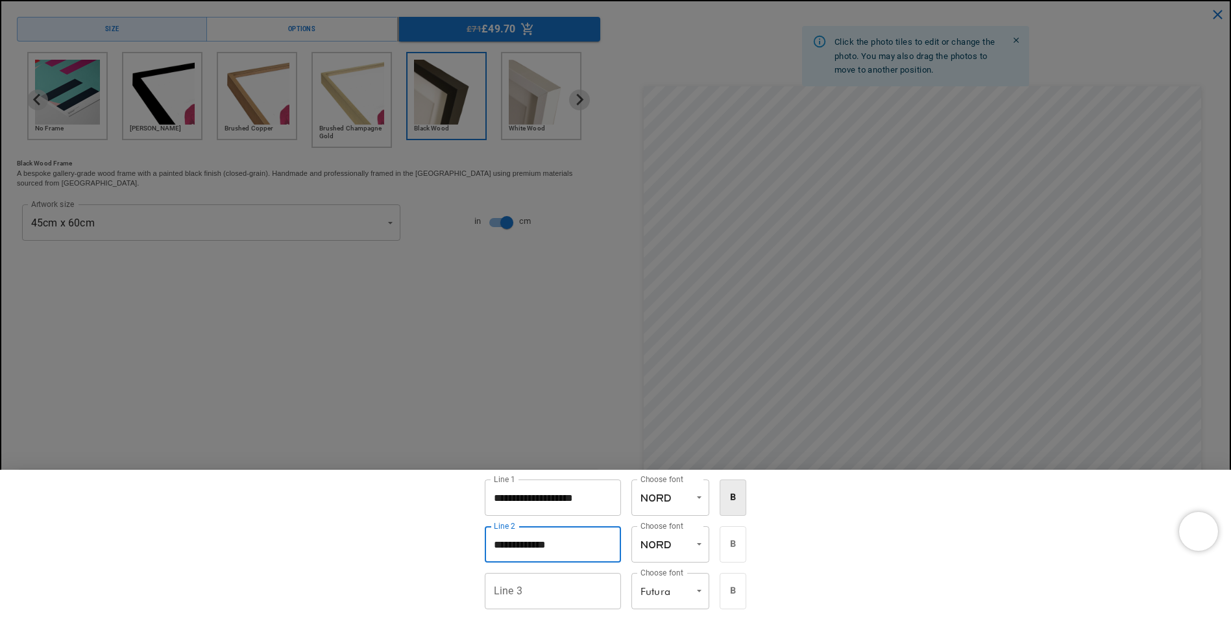
scroll to position [0, 506]
drag, startPoint x: 565, startPoint y: 546, endPoint x: 492, endPoint y: 552, distance: 72.9
click at [492, 552] on input "**********" at bounding box center [553, 544] width 136 height 36
type input "*"
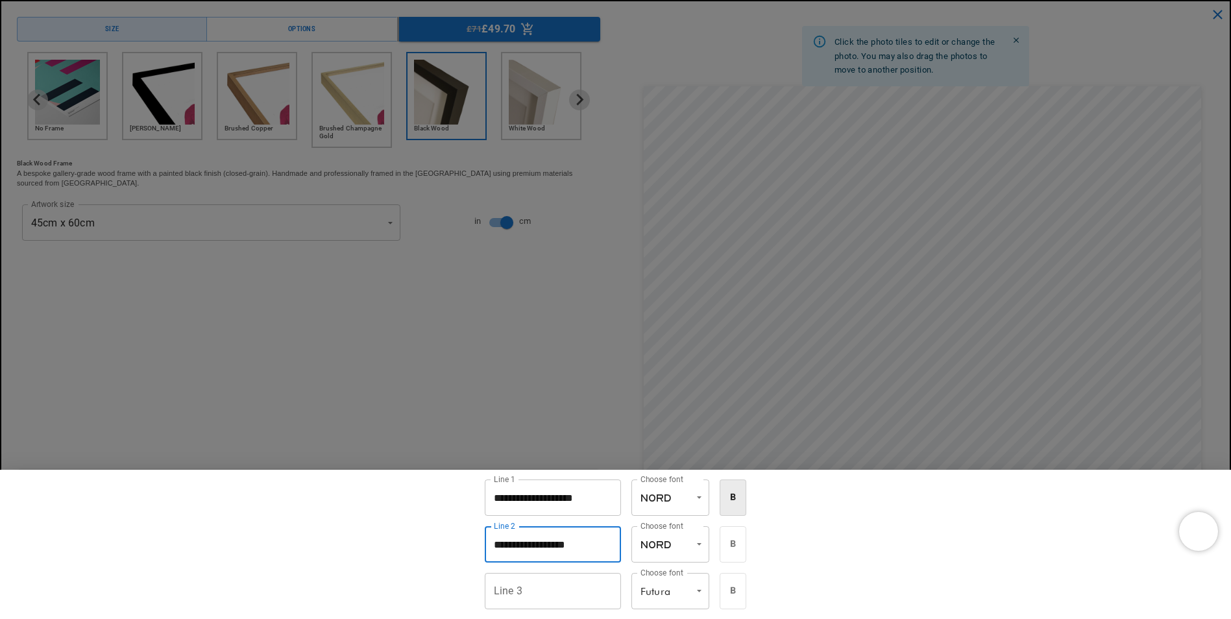
scroll to position [0, 506]
type input "**********"
click at [543, 585] on input "Line 3" at bounding box center [553, 591] width 136 height 36
click at [939, 573] on div "**********" at bounding box center [615, 544] width 1231 height 149
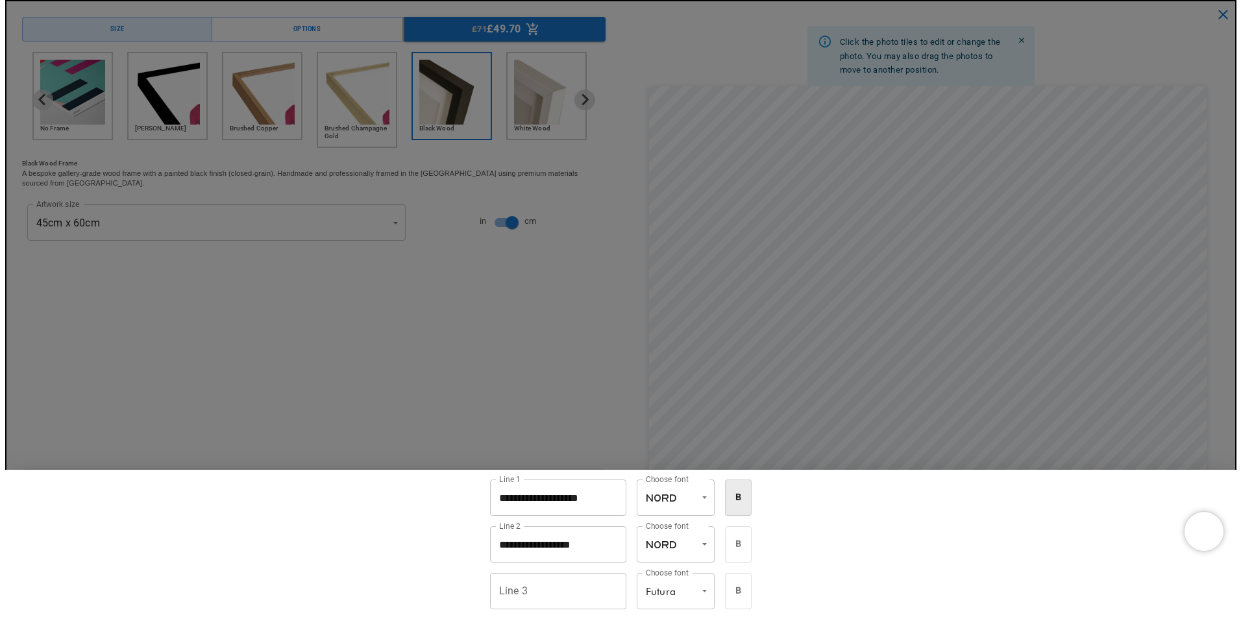
scroll to position [0, 0]
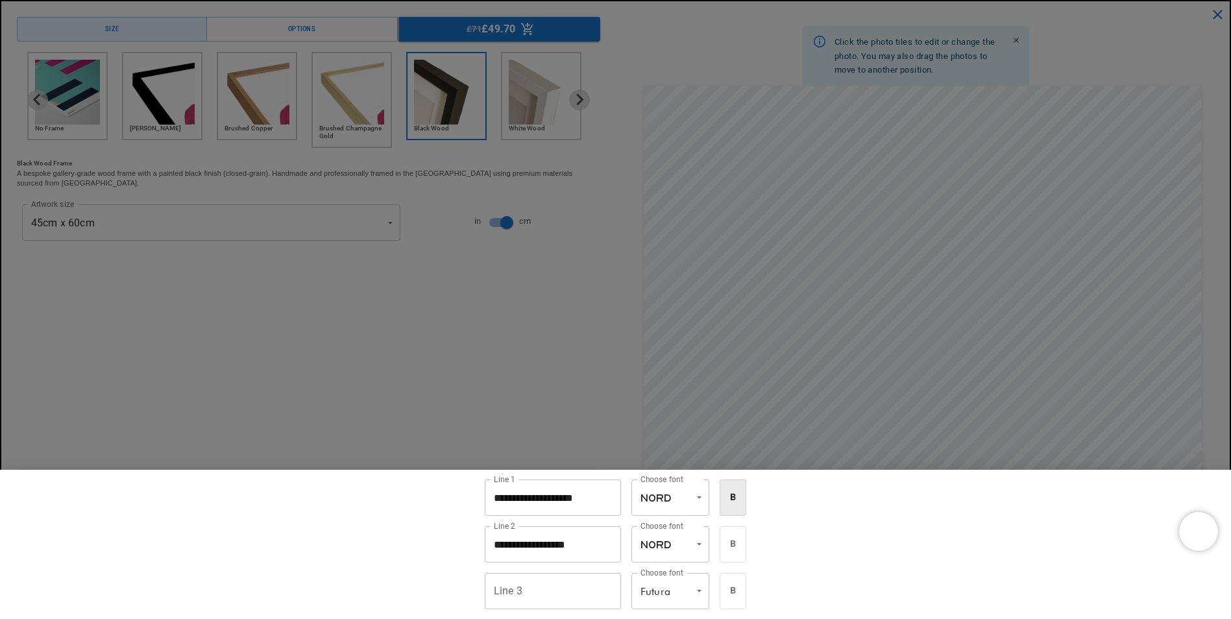
click at [975, 434] on div at bounding box center [615, 309] width 1231 height 619
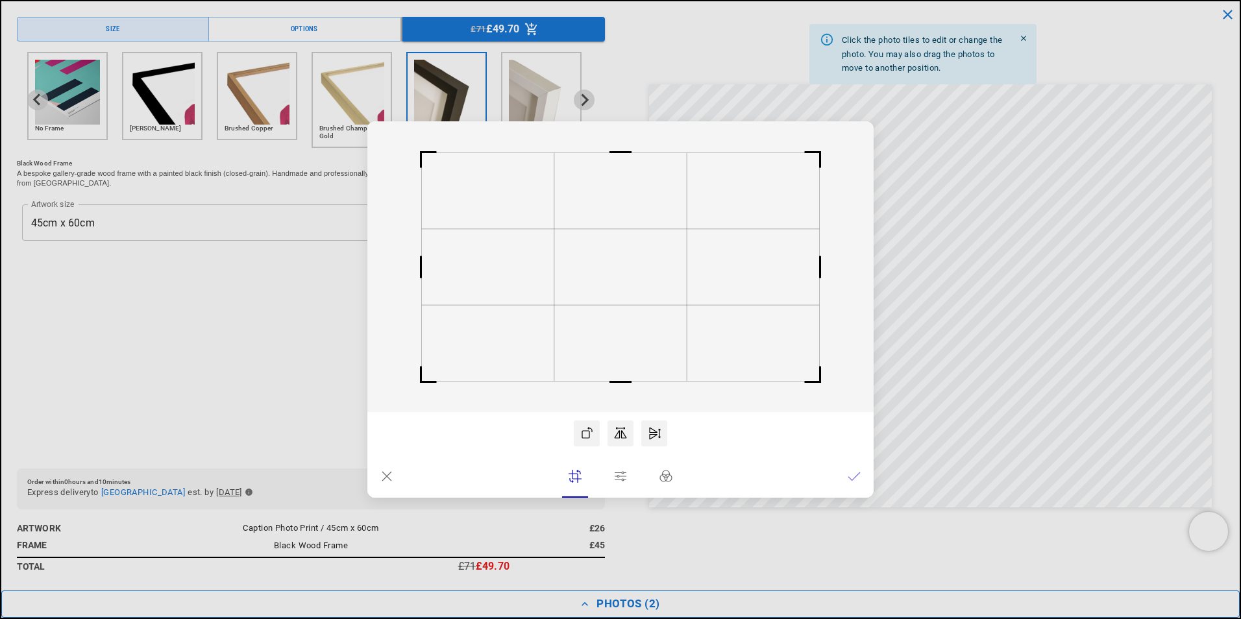
scroll to position [0, 253]
drag, startPoint x: 627, startPoint y: 153, endPoint x: 626, endPoint y: 138, distance: 14.9
click at [626, 138] on rect at bounding box center [620, 152] width 31 height 31
click at [624, 349] on rect at bounding box center [620, 266] width 506 height 291
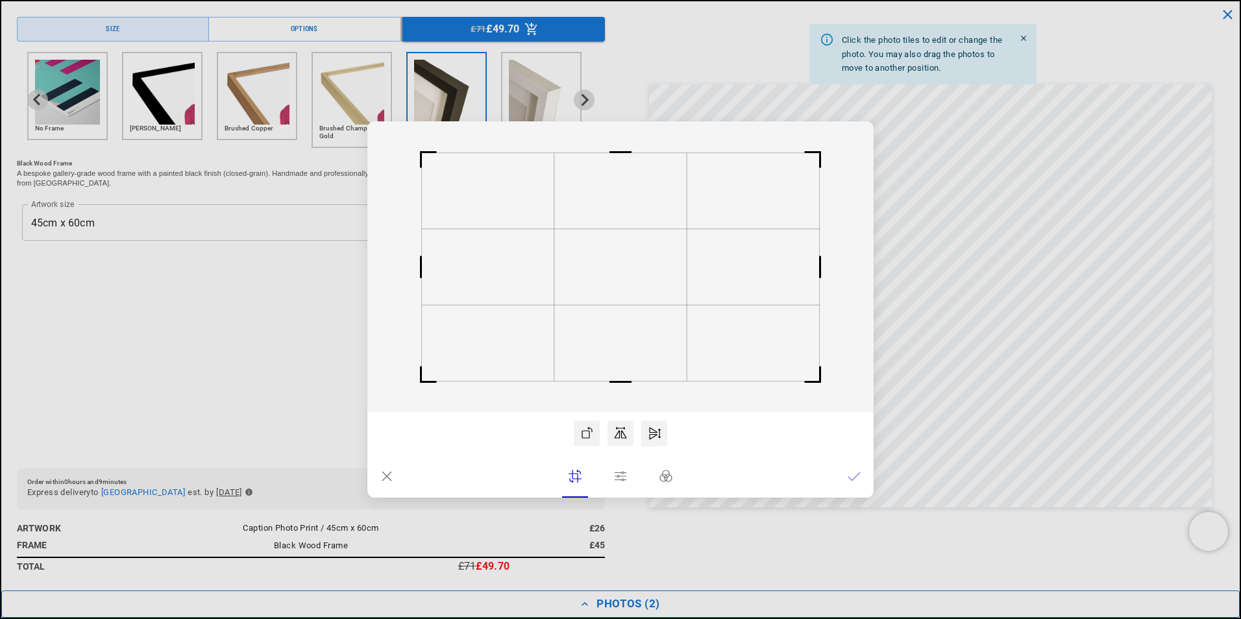
click at [621, 432] on icon at bounding box center [621, 432] width 12 height 11
drag, startPoint x: 621, startPoint y: 382, endPoint x: 621, endPoint y: 365, distance: 16.2
click at [621, 365] on rect at bounding box center [620, 365] width 31 height 31
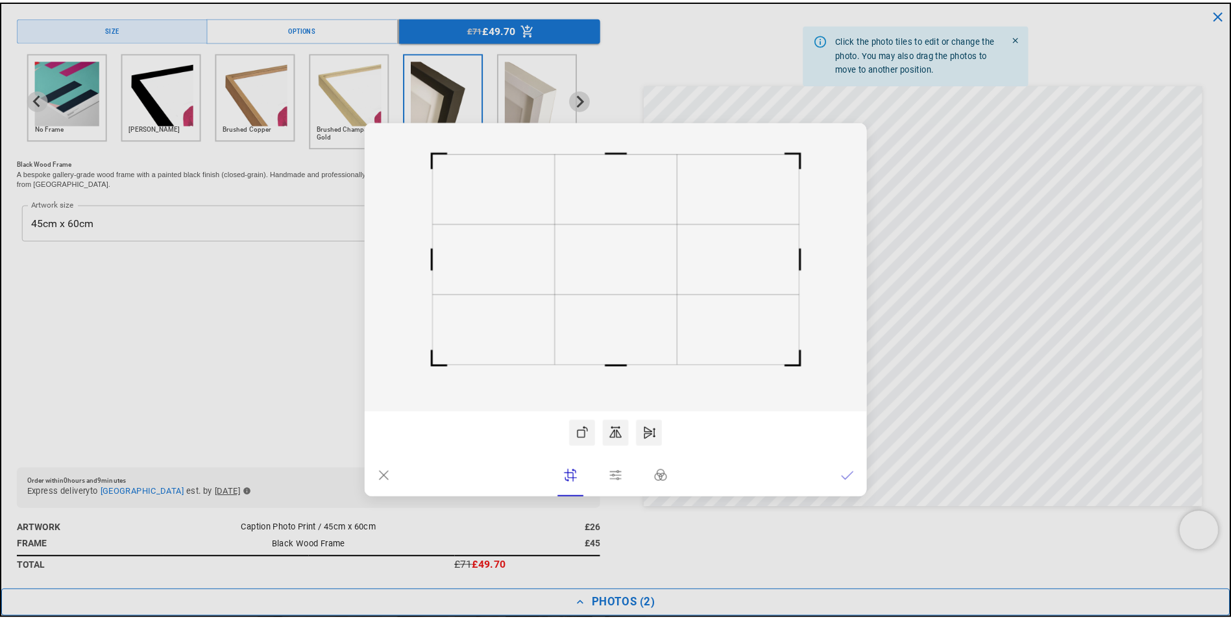
scroll to position [0, 253]
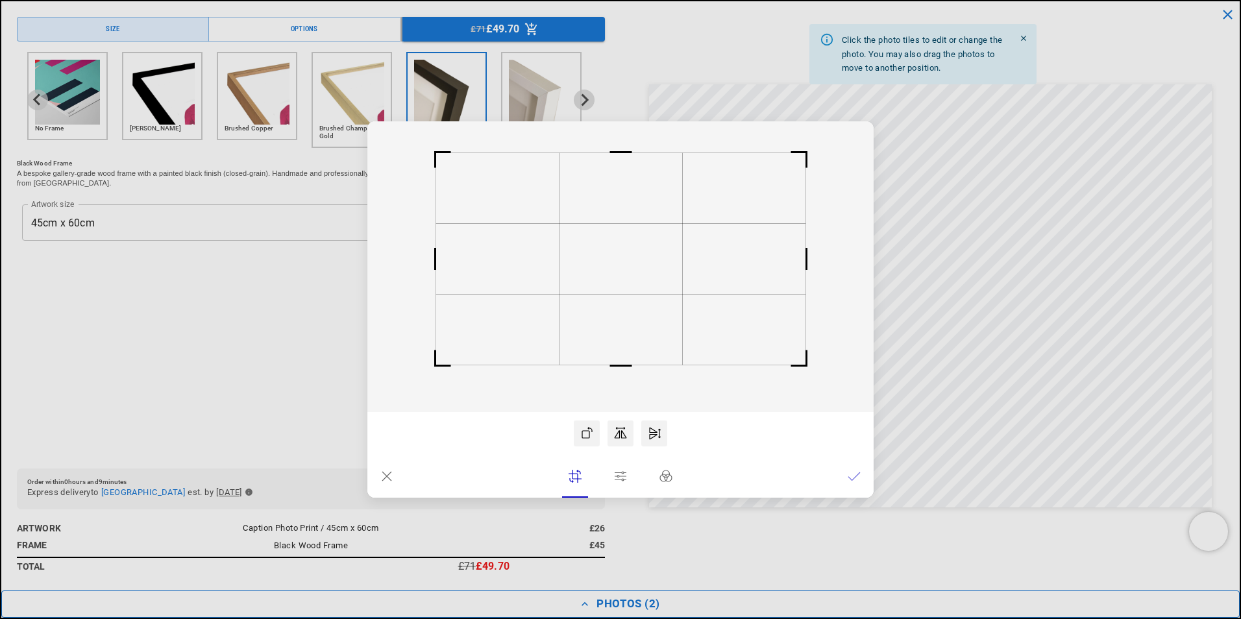
click at [648, 326] on rect at bounding box center [620, 266] width 506 height 291
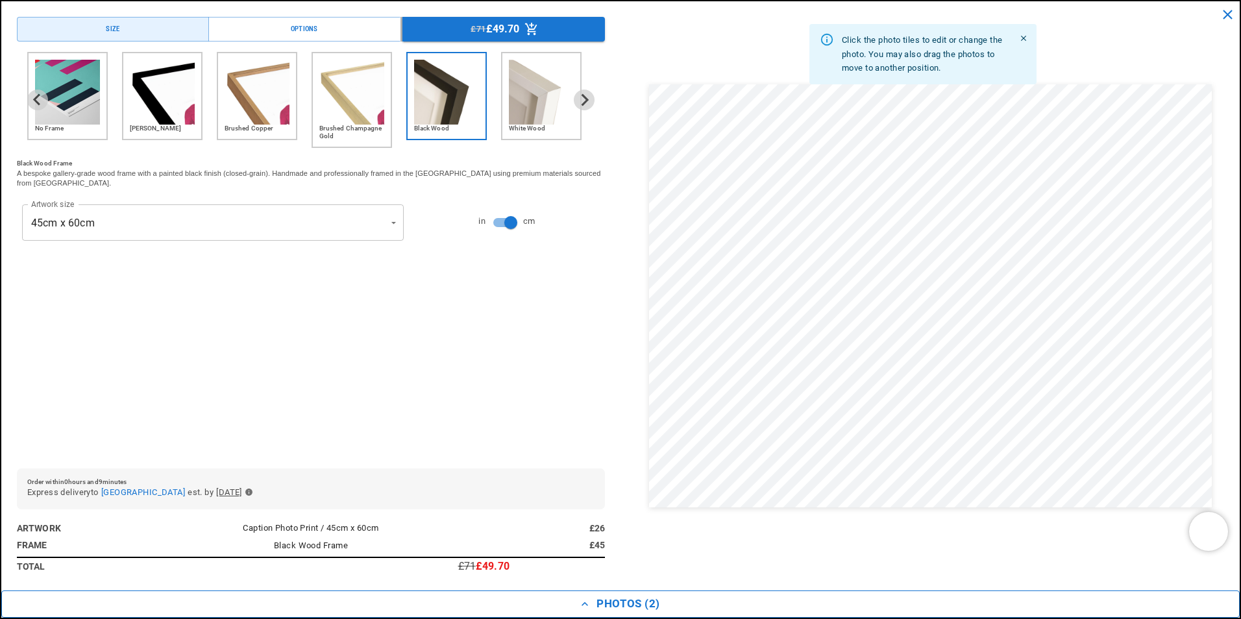
click at [620, 312] on dialog "Drop files here From device From link Camera Dropbox Google Drive Cancel Powere…" at bounding box center [620, 322] width 0 height 21
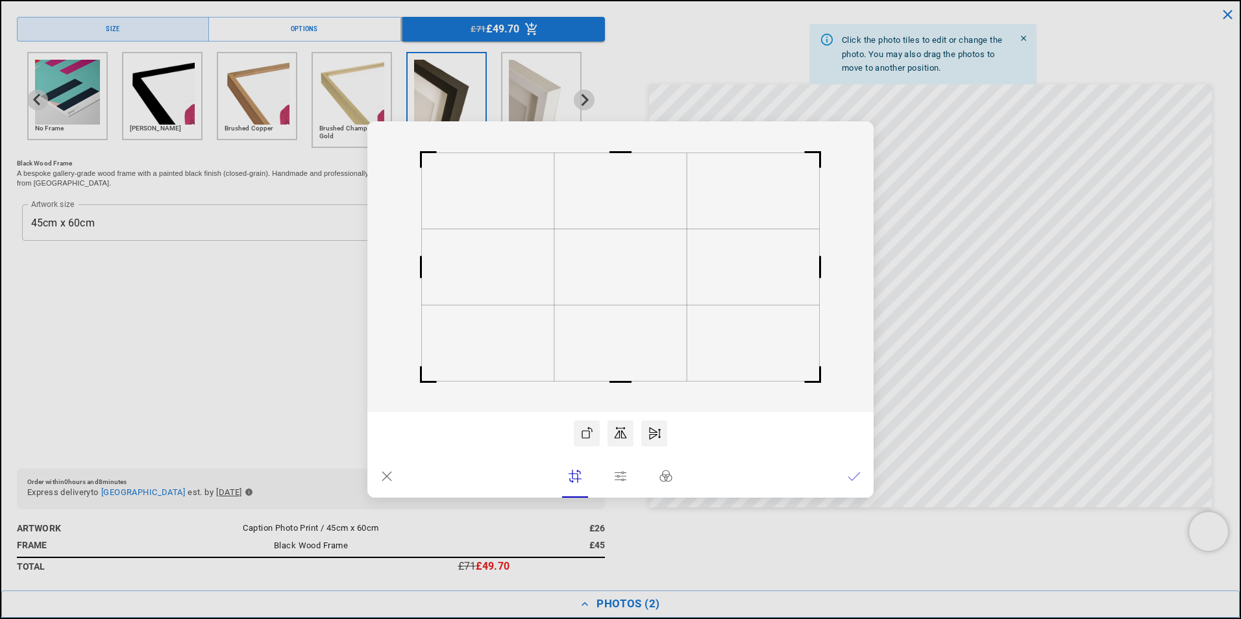
drag, startPoint x: 818, startPoint y: 154, endPoint x: 811, endPoint y: 139, distance: 16.9
click at [811, 139] on rect at bounding box center [820, 152] width 31 height 31
drag, startPoint x: 631, startPoint y: 156, endPoint x: 631, endPoint y: 138, distance: 18.2
click at [631, 138] on rect at bounding box center [620, 152] width 31 height 31
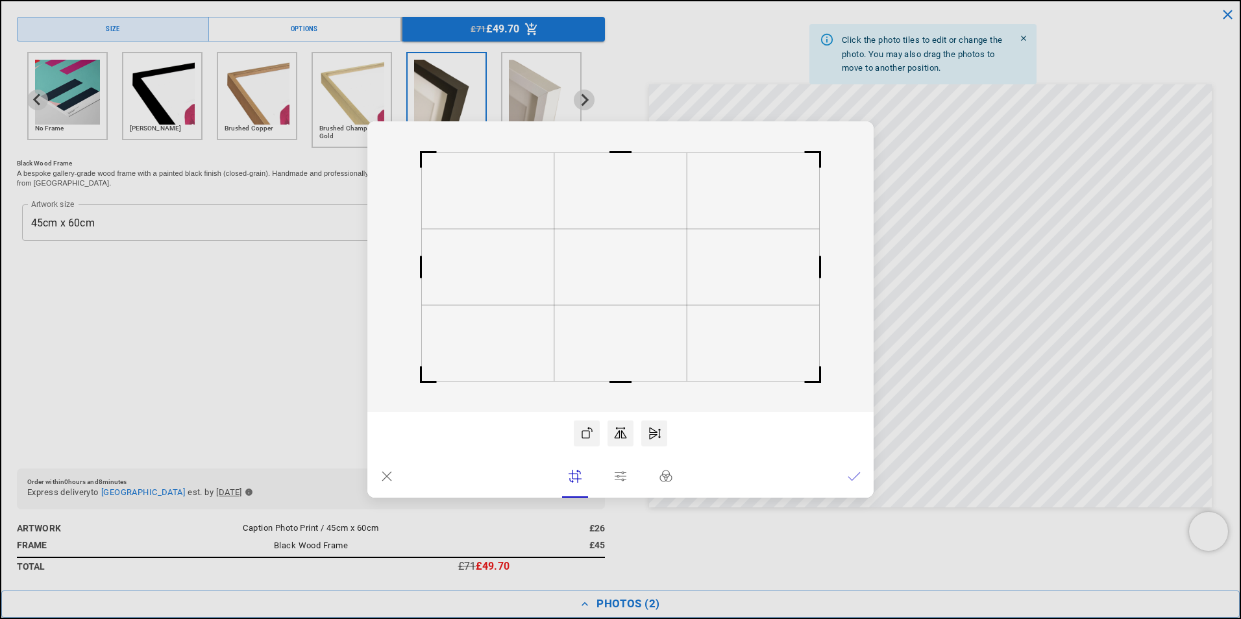
drag, startPoint x: 626, startPoint y: 156, endPoint x: 626, endPoint y: 141, distance: 15.6
click at [626, 141] on rect at bounding box center [620, 152] width 31 height 31
drag, startPoint x: 615, startPoint y: 378, endPoint x: 615, endPoint y: 390, distance: 11.7
click at [615, 390] on rect at bounding box center [620, 382] width 31 height 31
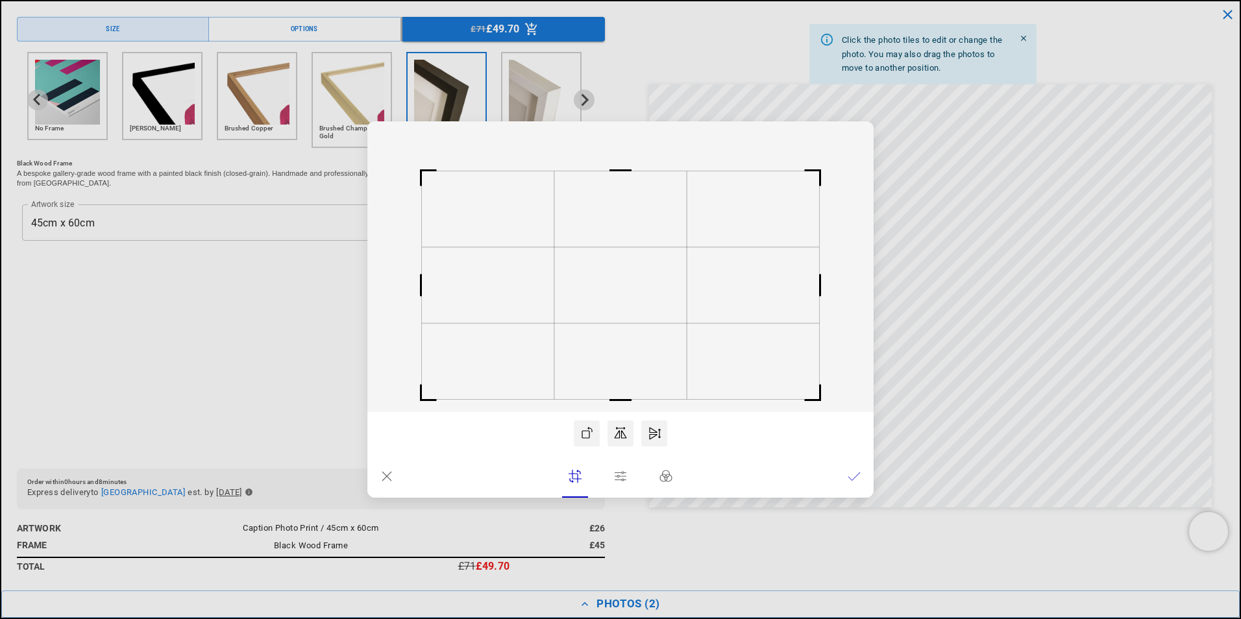
drag, startPoint x: 623, startPoint y: 279, endPoint x: 624, endPoint y: 340, distance: 61.0
click at [624, 340] on icon at bounding box center [620, 266] width 506 height 291
drag, startPoint x: 617, startPoint y: 302, endPoint x: 622, endPoint y: 258, distance: 45.1
click at [622, 258] on rect at bounding box center [620, 248] width 132 height 76
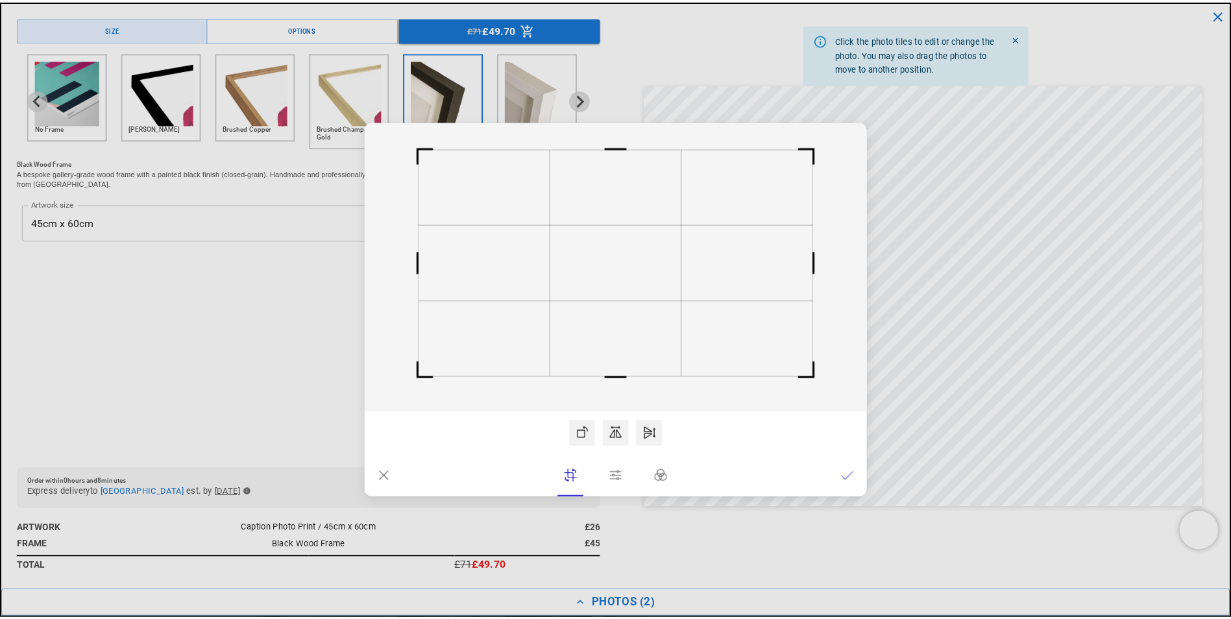
scroll to position [0, 253]
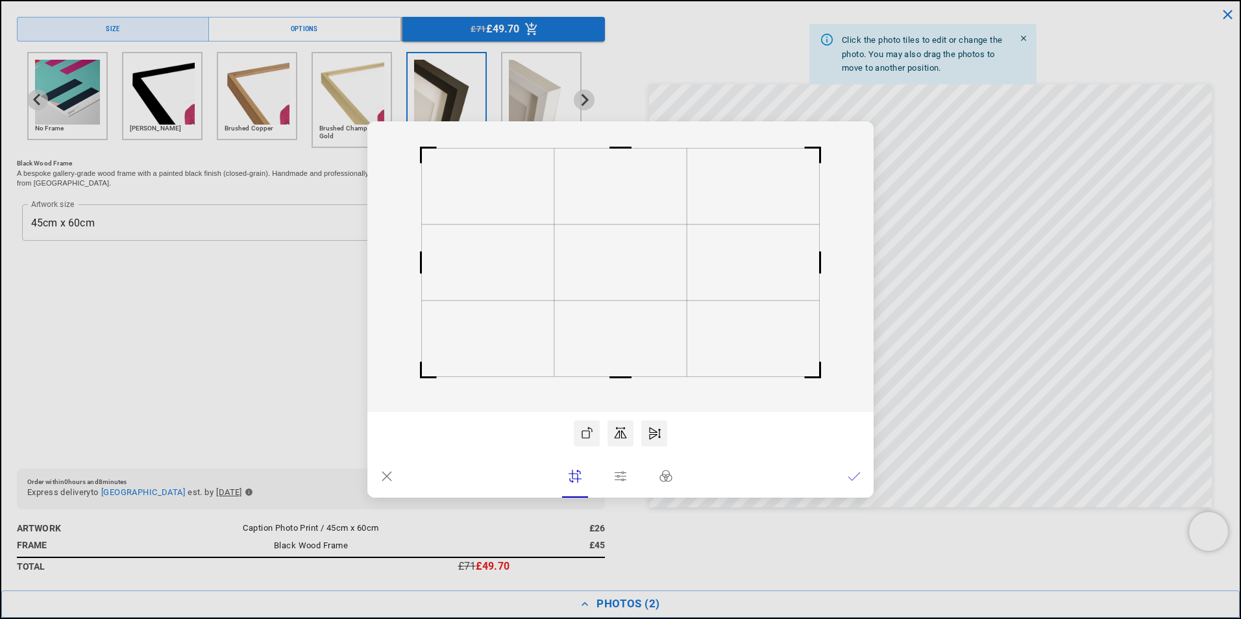
drag, startPoint x: 628, startPoint y: 211, endPoint x: 632, endPoint y: 225, distance: 15.0
click at [632, 225] on rect at bounding box center [620, 263] width 132 height 76
click at [874, 260] on dialog "Drop files here From device From link Camera Dropbox Google Drive Cancel Powere…" at bounding box center [620, 309] width 506 height 376
drag, startPoint x: 626, startPoint y: 199, endPoint x: 628, endPoint y: 223, distance: 23.4
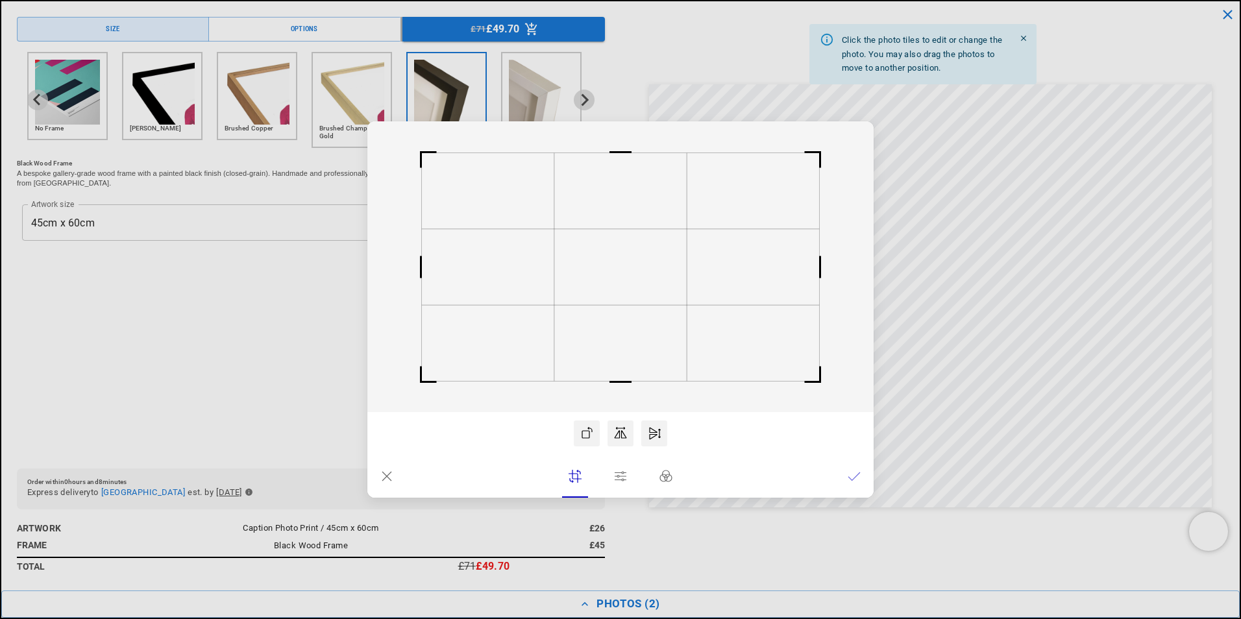
click at [628, 222] on rect at bounding box center [620, 266] width 506 height 291
click at [624, 175] on rect at bounding box center [620, 266] width 506 height 291
drag, startPoint x: 626, startPoint y: 204, endPoint x: 630, endPoint y: 228, distance: 24.9
click at [630, 228] on rect at bounding box center [620, 266] width 506 height 291
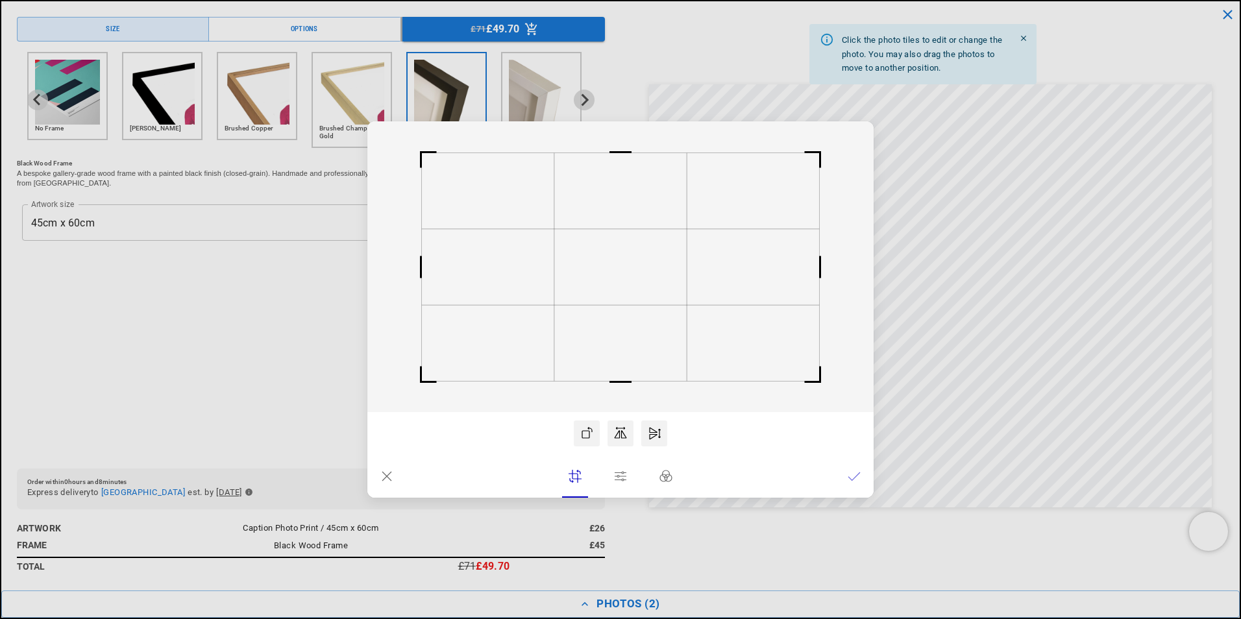
drag, startPoint x: 618, startPoint y: 154, endPoint x: 619, endPoint y: 141, distance: 13.0
click at [619, 143] on rect at bounding box center [620, 152] width 31 height 31
click at [626, 159] on rect at bounding box center [620, 152] width 31 height 31
click at [637, 225] on rect at bounding box center [620, 266] width 506 height 291
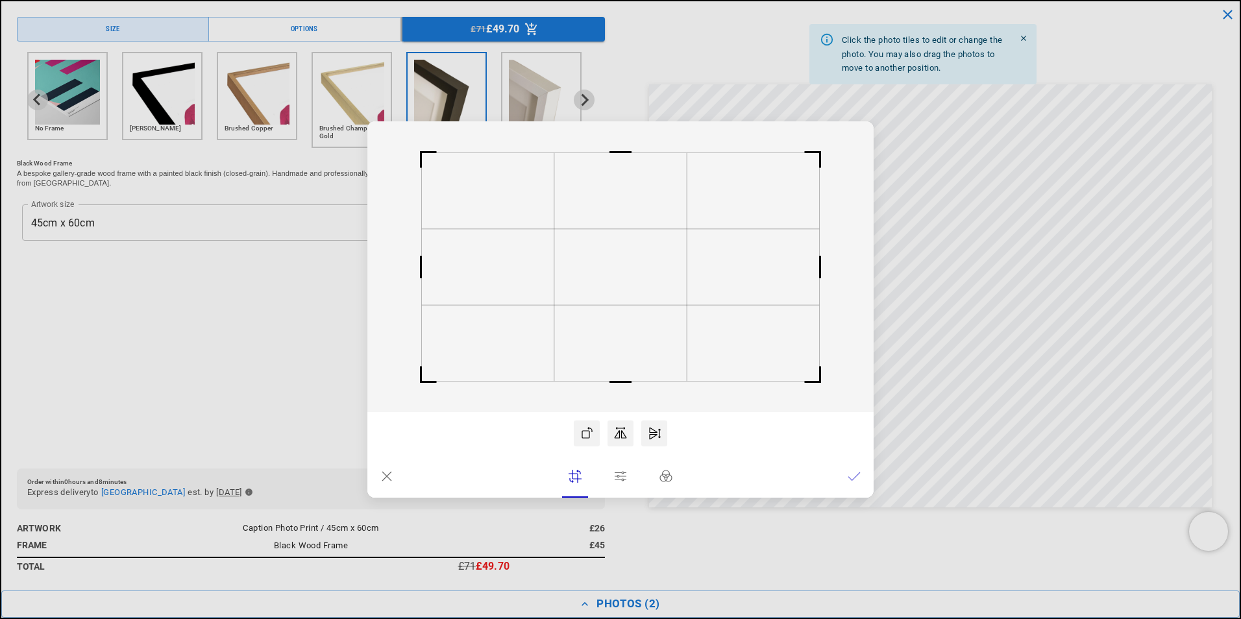
click at [651, 302] on rect at bounding box center [620, 267] width 132 height 76
drag, startPoint x: 822, startPoint y: 153, endPoint x: 794, endPoint y: 165, distance: 29.9
click at [794, 165] on rect at bounding box center [798, 164] width 31 height 31
click at [711, 228] on rect at bounding box center [620, 266] width 506 height 291
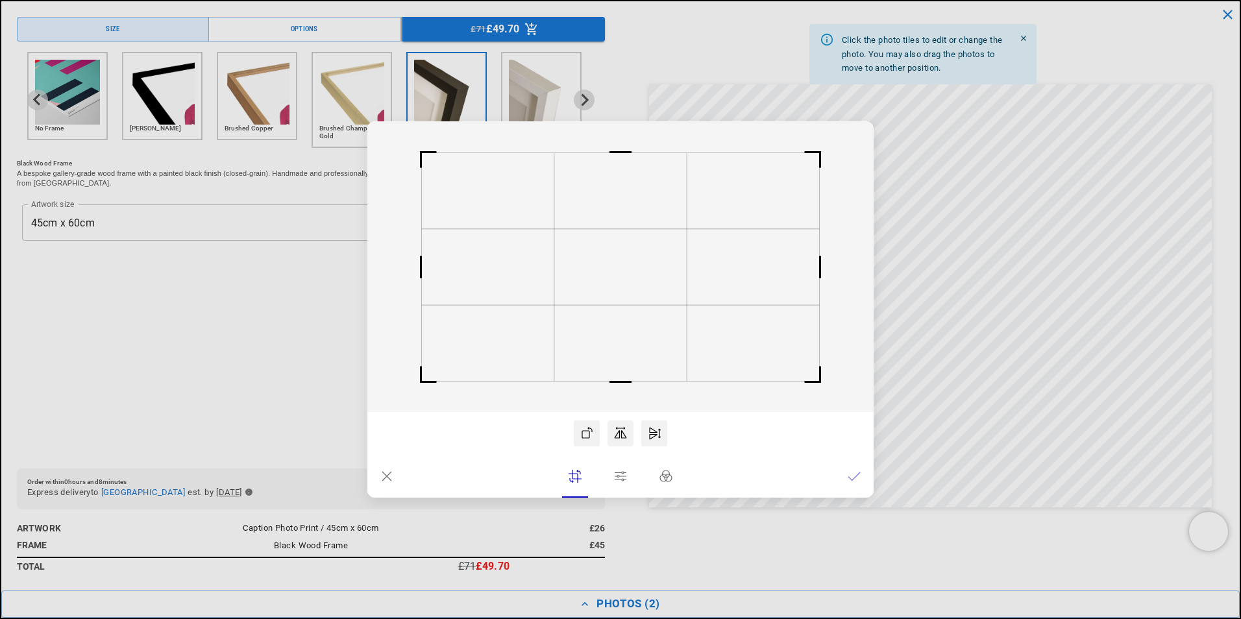
drag, startPoint x: 615, startPoint y: 167, endPoint x: 623, endPoint y: 136, distance: 32.3
click at [623, 136] on icon at bounding box center [620, 266] width 506 height 291
drag, startPoint x: 823, startPoint y: 153, endPoint x: 792, endPoint y: 174, distance: 37.8
click at [805, 168] on rect at bounding box center [820, 152] width 31 height 31
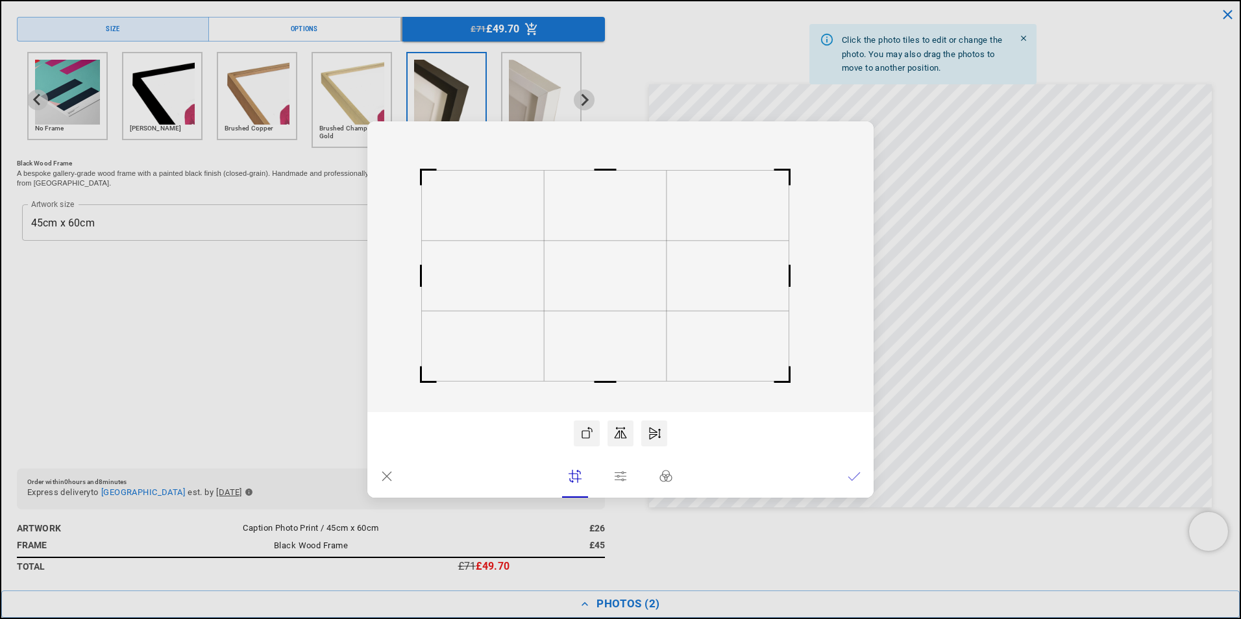
click at [754, 209] on rect at bounding box center [620, 266] width 506 height 291
click at [385, 475] on icon at bounding box center [386, 476] width 13 height 13
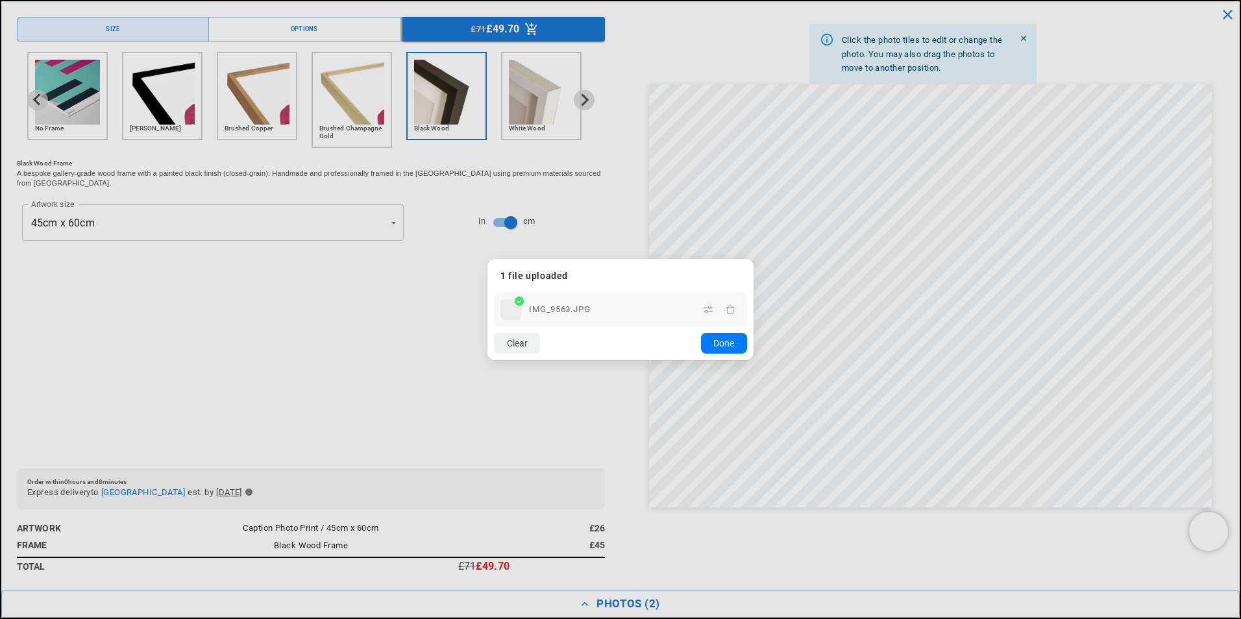
scroll to position [0, 506]
click at [753, 259] on dialog "Drop files here From device From link Camera Dropbox Google Drive Cancel Powere…" at bounding box center [620, 309] width 266 height 101
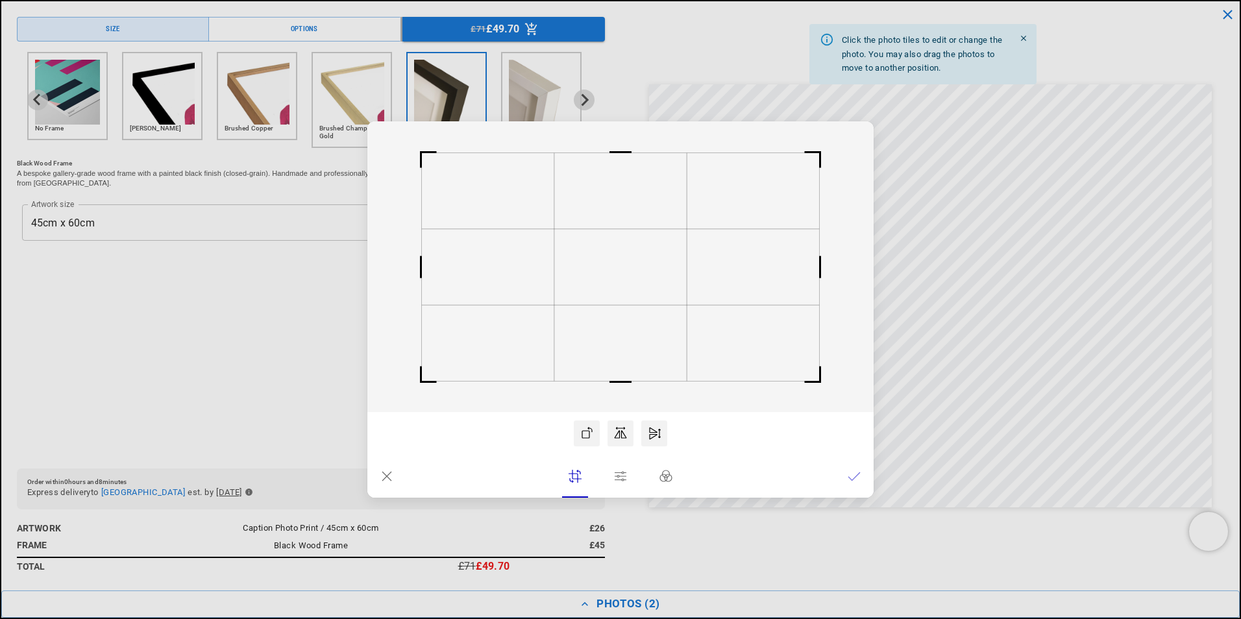
scroll to position [0, 0]
drag, startPoint x: 615, startPoint y: 147, endPoint x: 618, endPoint y: 141, distance: 7.0
click at [617, 143] on rect at bounding box center [620, 152] width 31 height 31
click at [618, 140] on rect at bounding box center [620, 152] width 31 height 31
drag, startPoint x: 628, startPoint y: 154, endPoint x: 631, endPoint y: 134, distance: 20.5
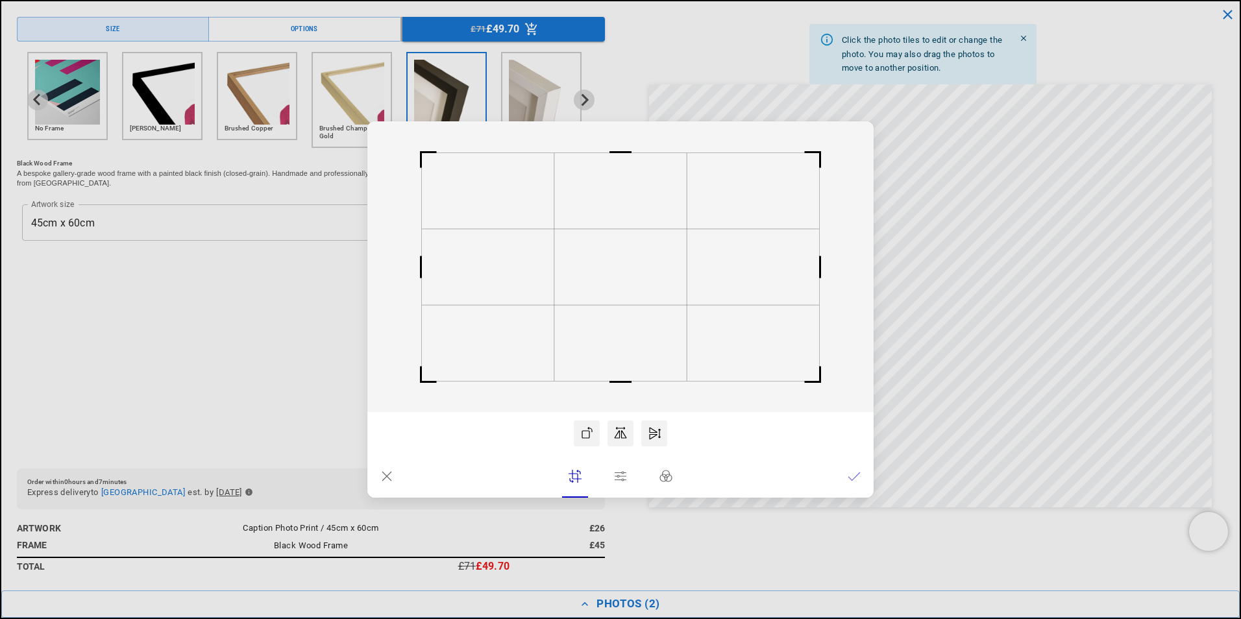
click at [631, 134] on icon at bounding box center [620, 266] width 506 height 291
click at [585, 430] on icon at bounding box center [586, 433] width 13 height 13
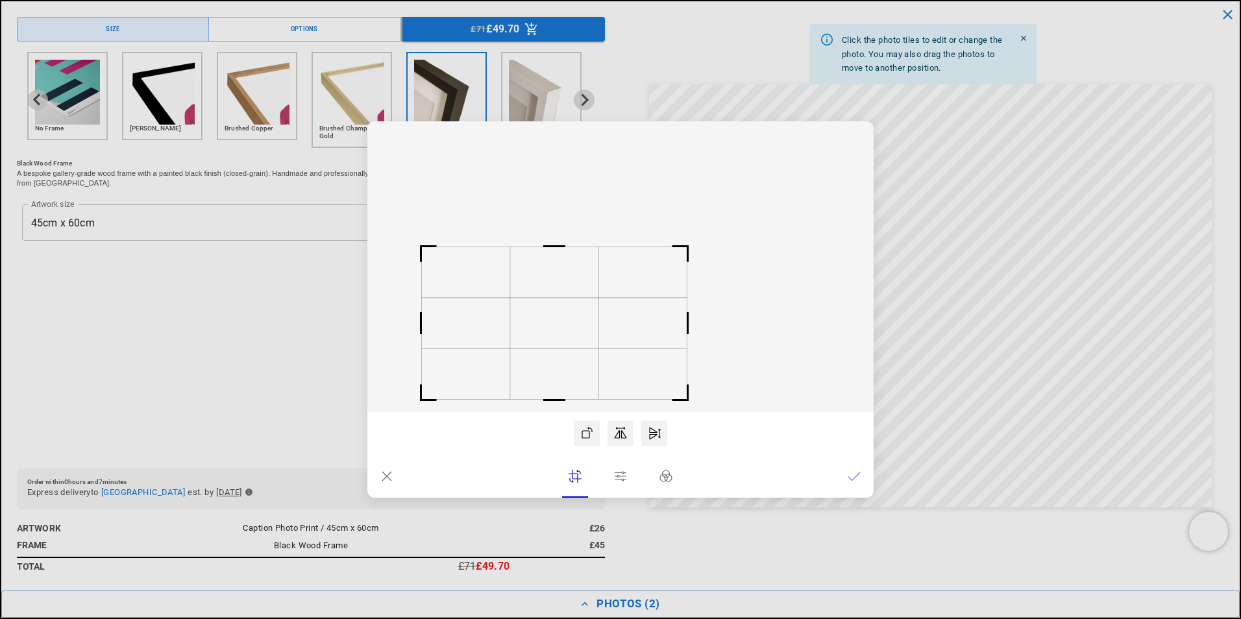
click at [585, 430] on icon at bounding box center [586, 433] width 13 height 13
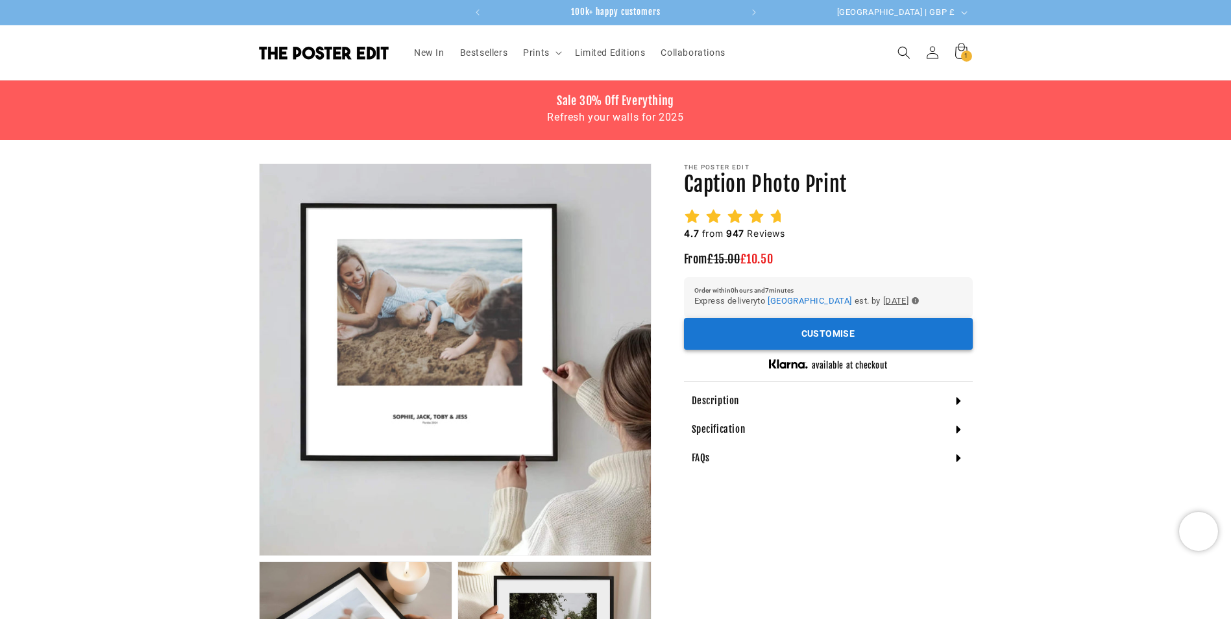
click at [835, 335] on button "Customise" at bounding box center [828, 334] width 289 height 32
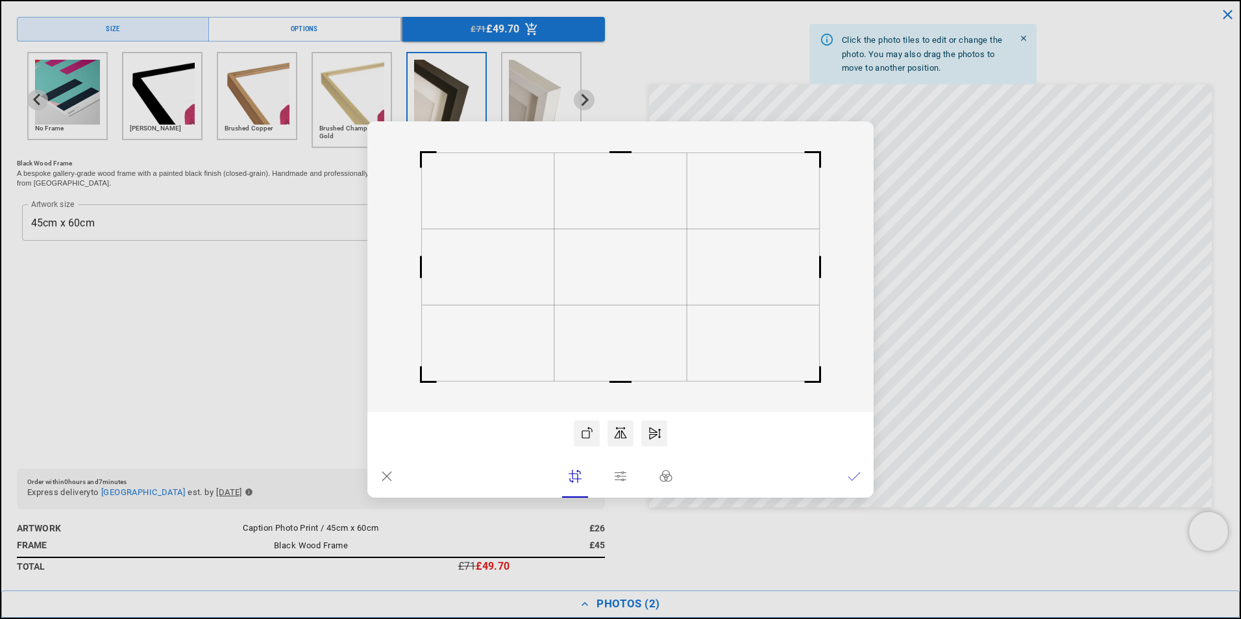
scroll to position [0, 253]
drag, startPoint x: 613, startPoint y: 151, endPoint x: 615, endPoint y: 136, distance: 15.8
click at [615, 136] on icon at bounding box center [620, 266] width 506 height 291
drag, startPoint x: 620, startPoint y: 157, endPoint x: 620, endPoint y: 134, distance: 22.7
click at [620, 134] on icon at bounding box center [620, 266] width 506 height 291
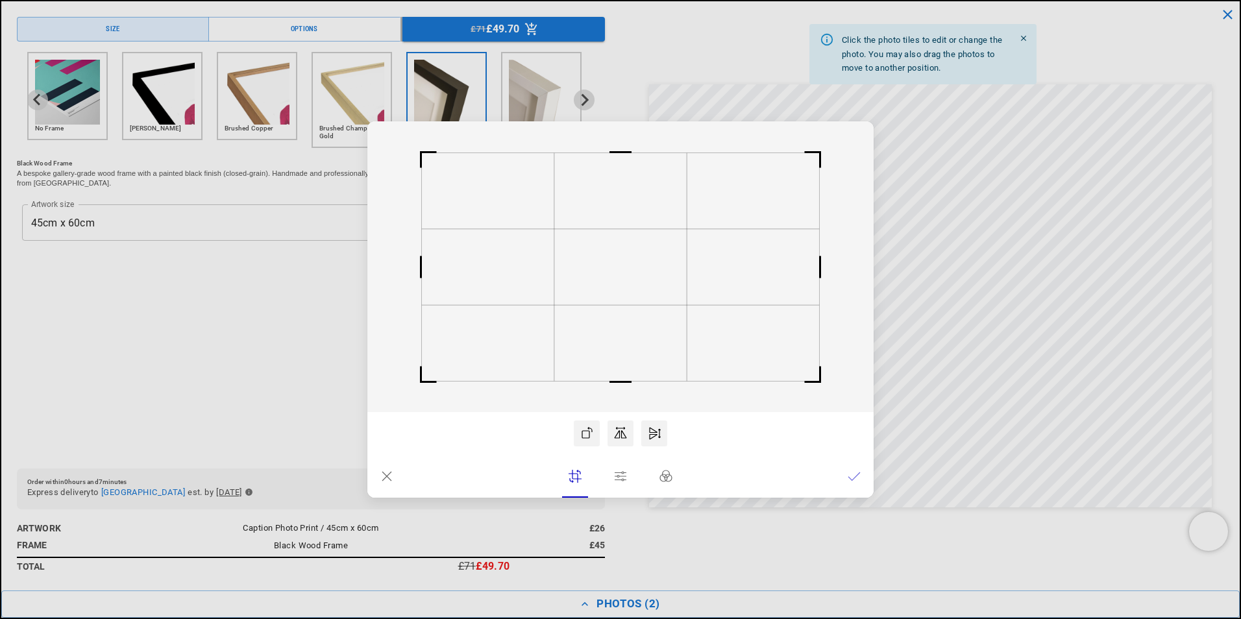
scroll to position [0, 506]
click at [648, 249] on rect at bounding box center [620, 267] width 132 height 76
drag, startPoint x: 626, startPoint y: 157, endPoint x: 625, endPoint y: 141, distance: 15.6
click at [625, 141] on rect at bounding box center [620, 152] width 31 height 31
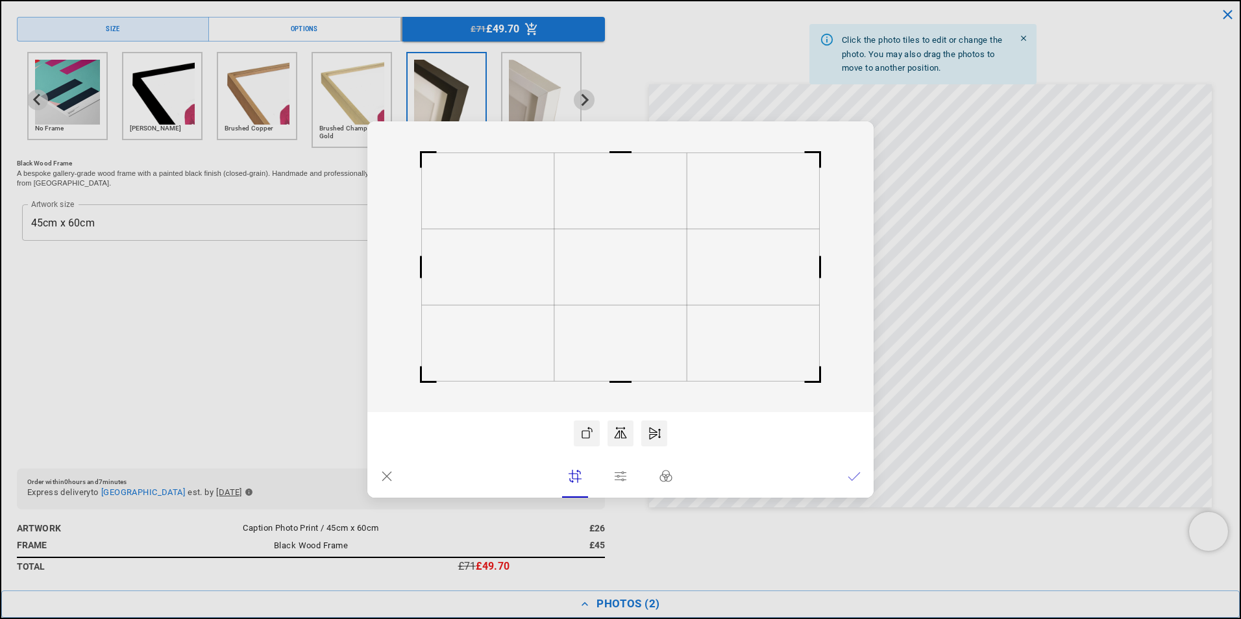
click at [818, 152] on rect at bounding box center [820, 152] width 31 height 31
click at [572, 475] on icon at bounding box center [574, 476] width 13 height 13
drag, startPoint x: 620, startPoint y: 154, endPoint x: 617, endPoint y: 138, distance: 17.2
click at [617, 138] on rect at bounding box center [620, 152] width 31 height 31
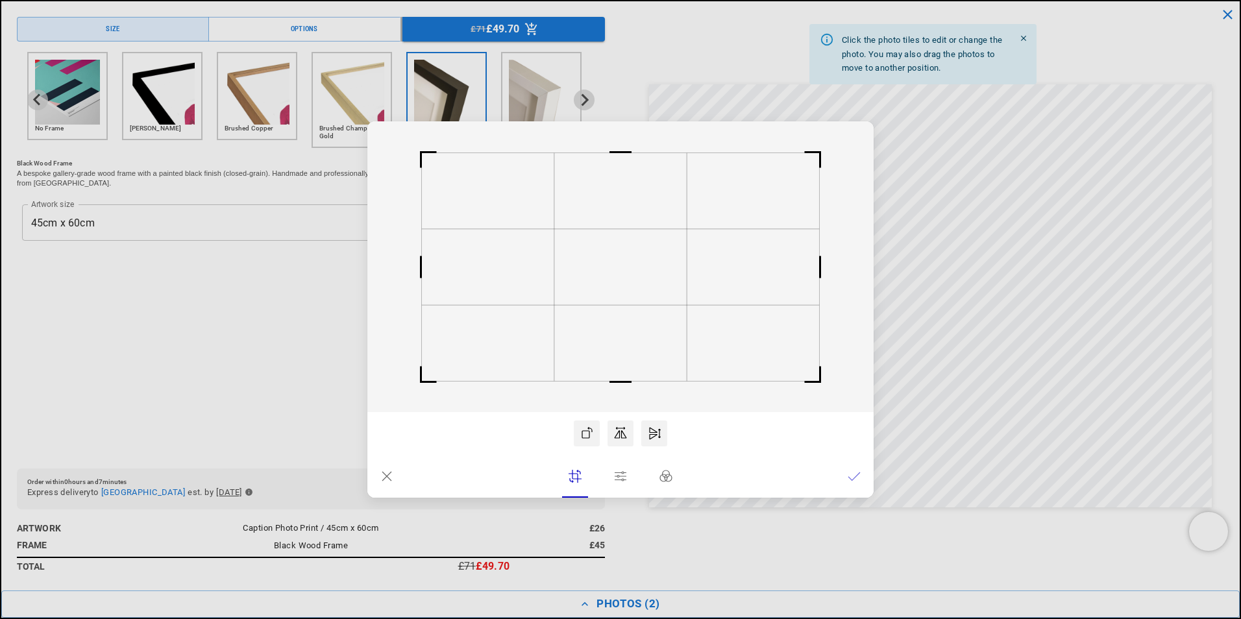
click at [620, 478] on icon at bounding box center [620, 476] width 13 height 13
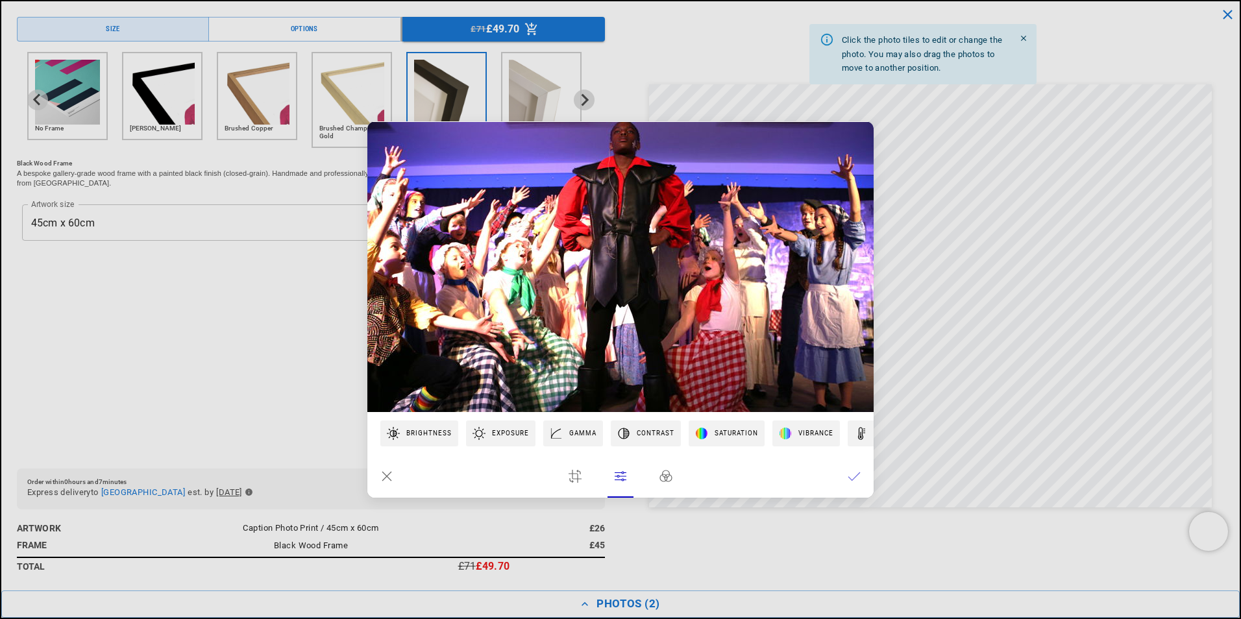
click at [620, 478] on icon at bounding box center [620, 476] width 13 height 13
click at [668, 474] on icon at bounding box center [665, 476] width 13 height 13
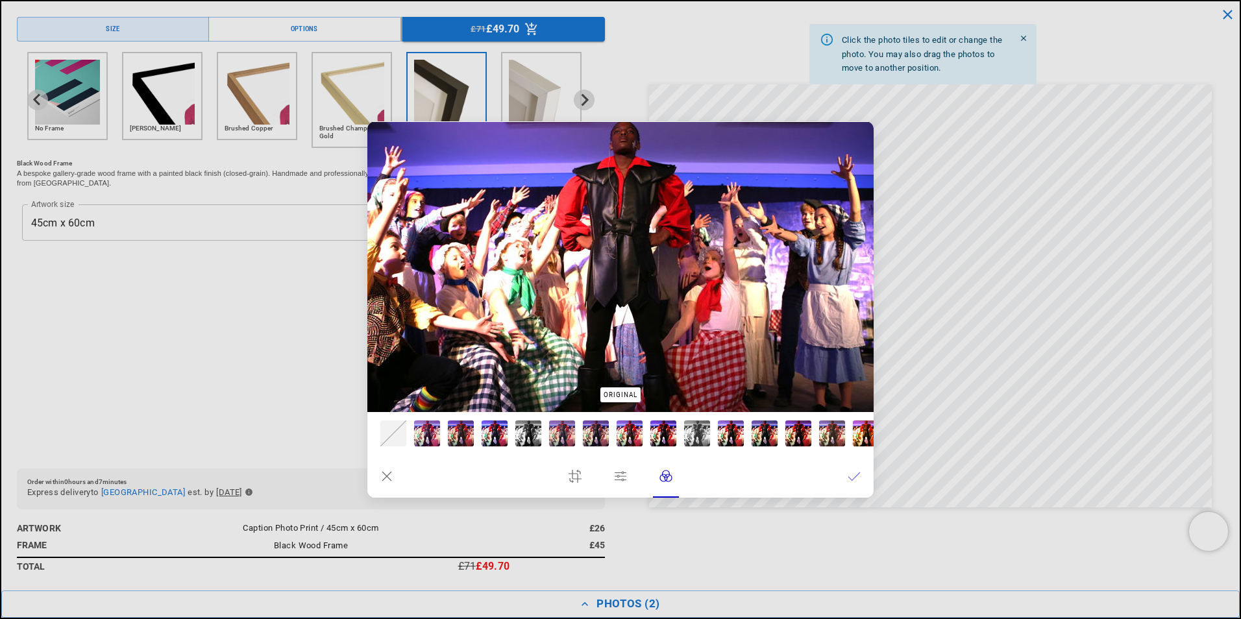
scroll to position [0, 0]
click at [622, 301] on img at bounding box center [620, 266] width 506 height 291
click at [747, 205] on img at bounding box center [620, 266] width 506 height 291
click at [818, 136] on img at bounding box center [620, 266] width 506 height 291
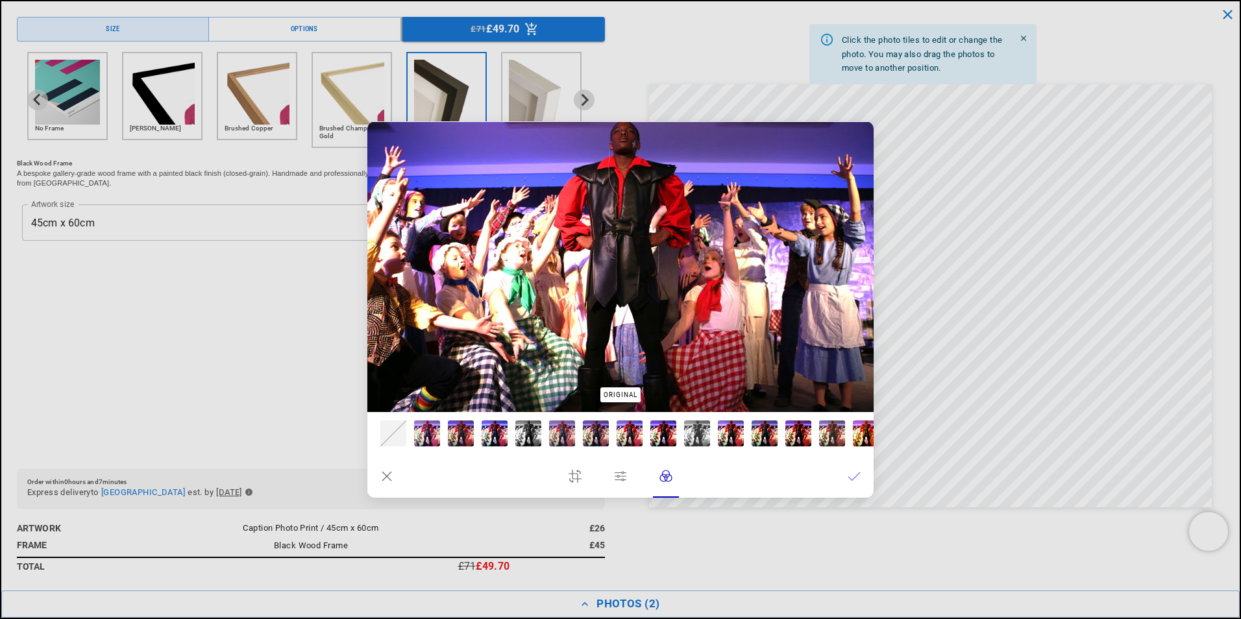
click at [619, 474] on icon at bounding box center [620, 476] width 13 height 13
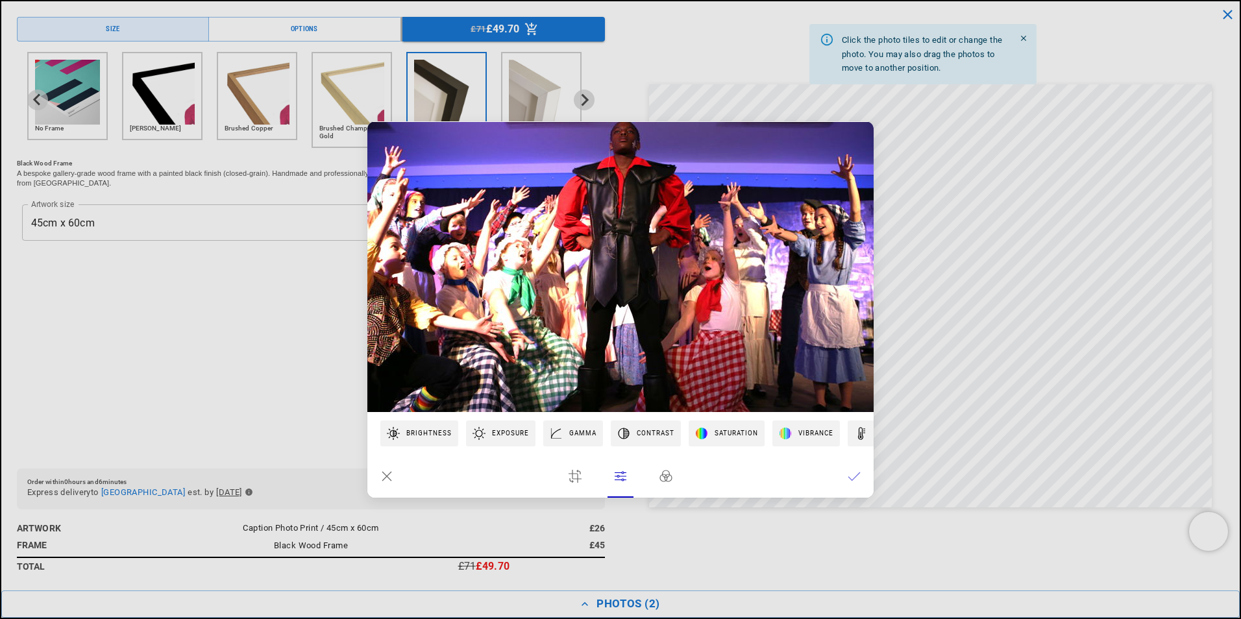
click at [586, 334] on img at bounding box center [620, 266] width 506 height 291
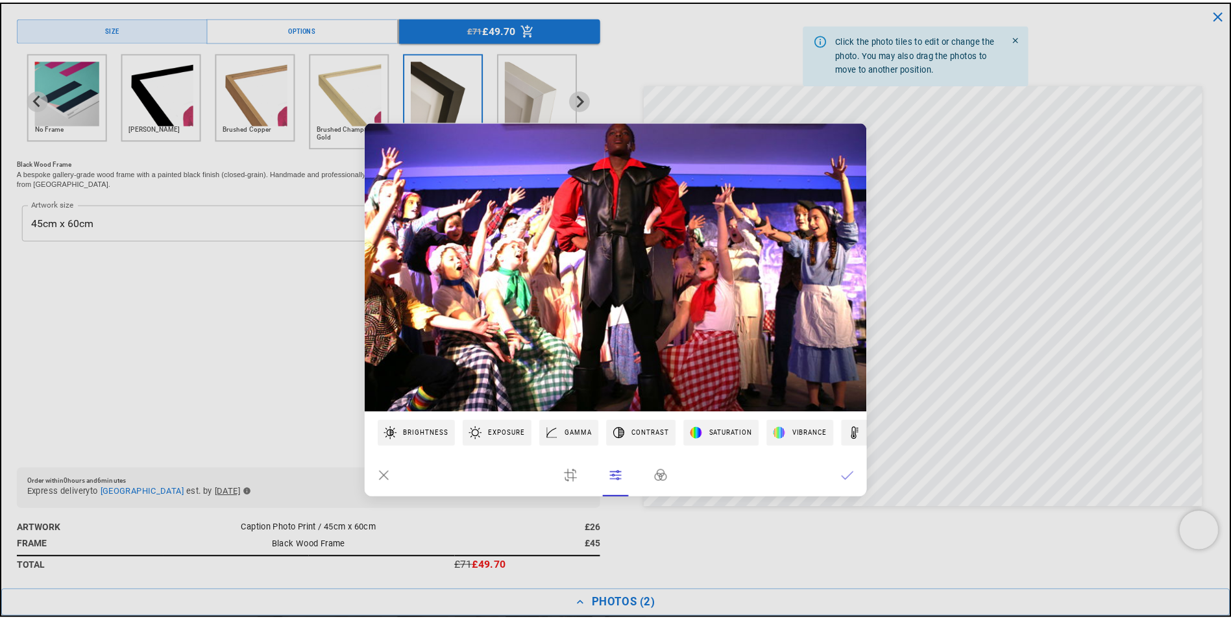
scroll to position [0, 506]
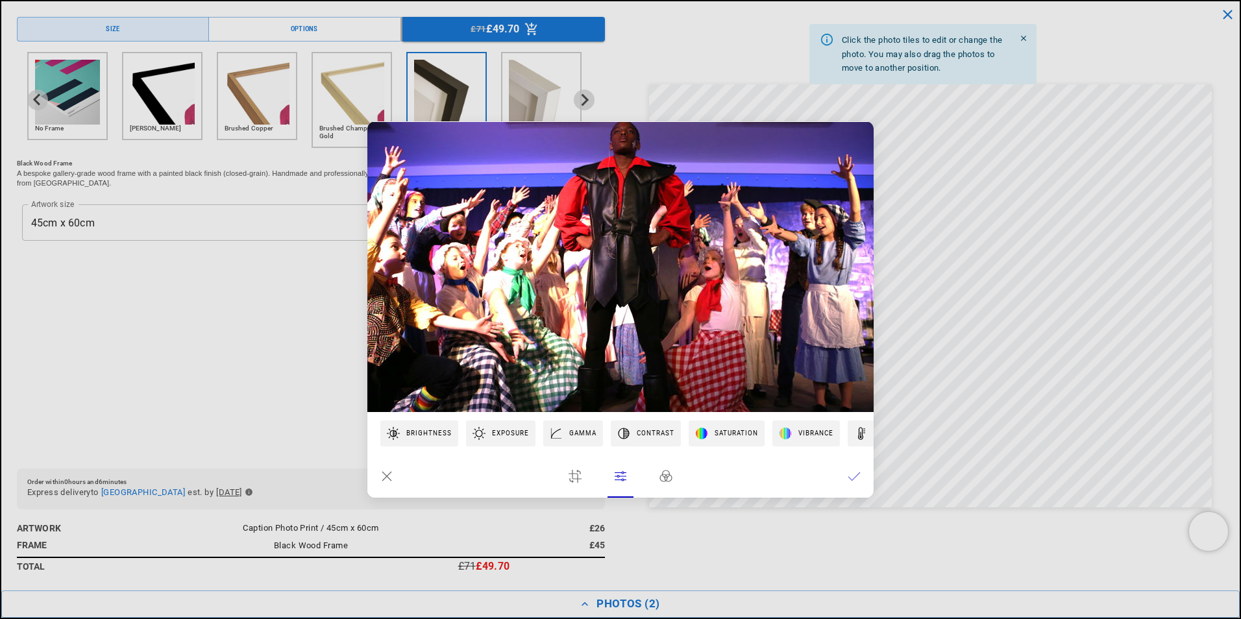
click at [874, 300] on dialog "Drop files here From device From link Camera Dropbox Google Drive Cancel Powere…" at bounding box center [620, 309] width 506 height 376
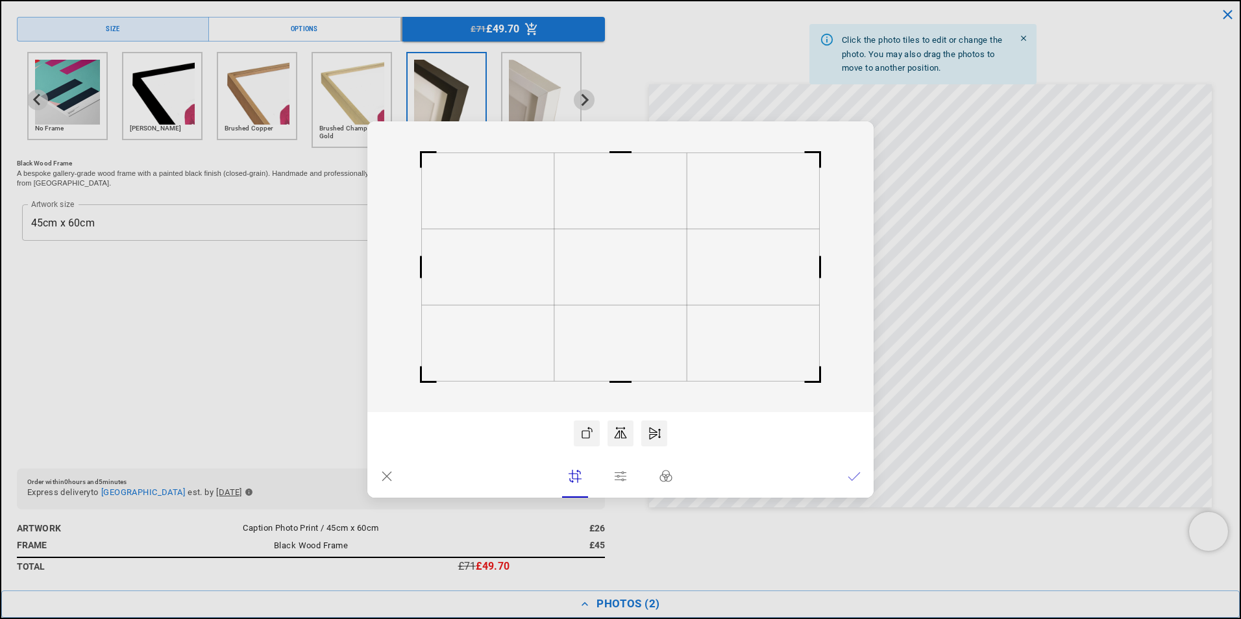
scroll to position [0, 253]
drag, startPoint x: 622, startPoint y: 156, endPoint x: 622, endPoint y: 137, distance: 18.8
click at [622, 137] on rect at bounding box center [620, 152] width 31 height 31
drag, startPoint x: 617, startPoint y: 307, endPoint x: 617, endPoint y: 322, distance: 14.9
click at [617, 322] on rect at bounding box center [620, 266] width 506 height 291
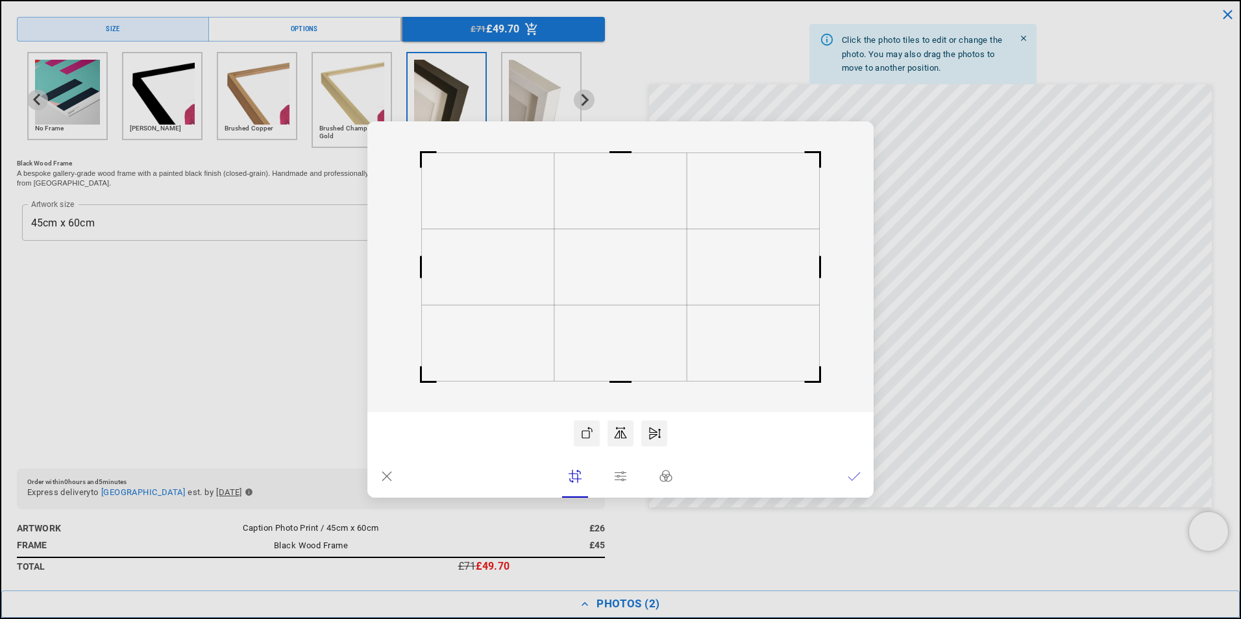
scroll to position [0, 506]
click at [874, 266] on dialog "Drop files here From device From link Camera Dropbox Google Drive Cancel Powere…" at bounding box center [620, 309] width 506 height 376
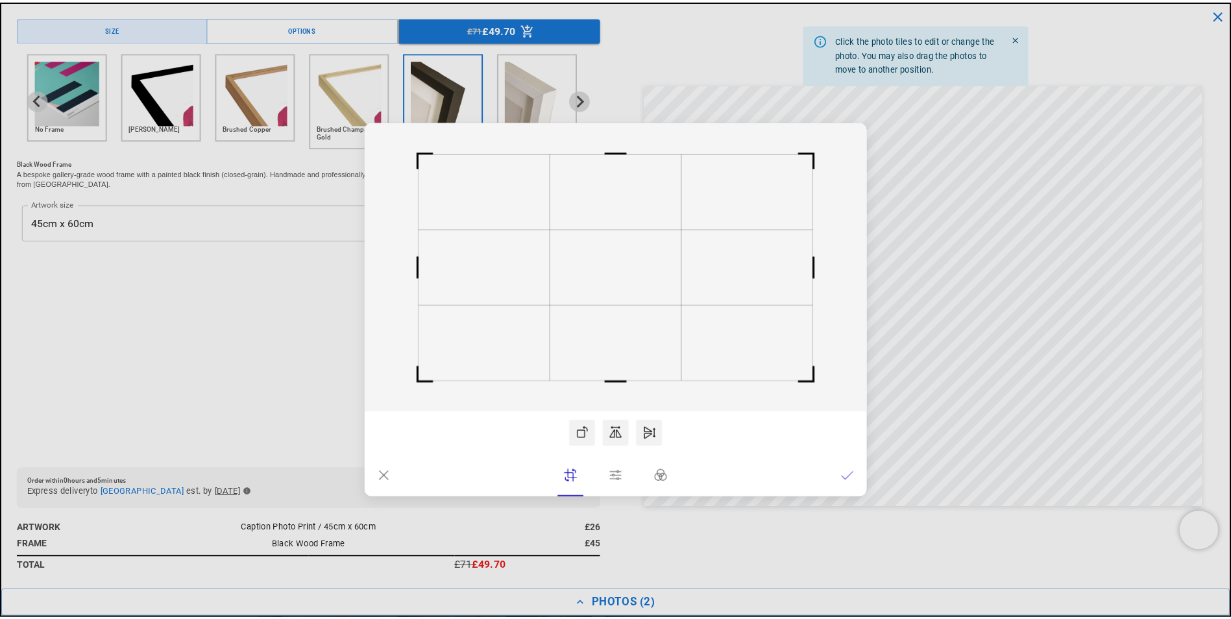
scroll to position [0, 0]
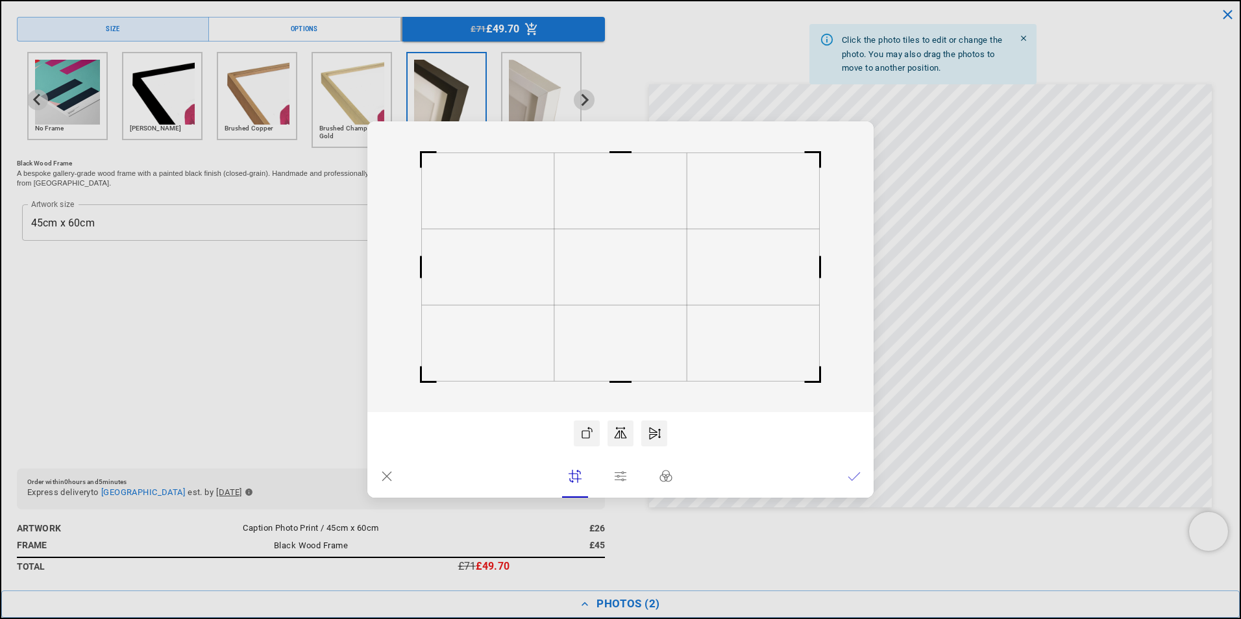
click at [874, 285] on dialog "Drop files here From device From link Camera Dropbox Google Drive Cancel Powere…" at bounding box center [620, 309] width 506 height 376
drag, startPoint x: 628, startPoint y: 151, endPoint x: 631, endPoint y: 133, distance: 17.8
click at [631, 133] on icon at bounding box center [620, 266] width 506 height 291
click at [874, 218] on dialog "Drop files here From device From link Camera Dropbox Google Drive Cancel Powere…" at bounding box center [620, 309] width 506 height 376
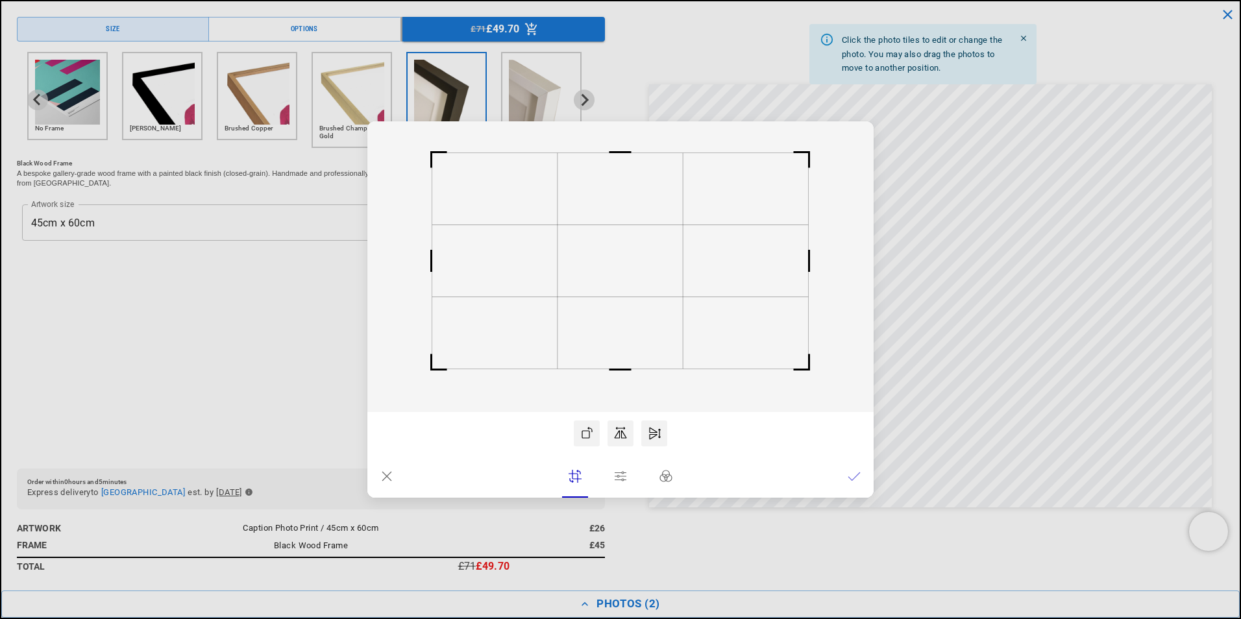
drag, startPoint x: 617, startPoint y: 386, endPoint x: 617, endPoint y: 374, distance: 12.3
click at [617, 374] on rect at bounding box center [620, 369] width 31 height 31
click at [677, 320] on rect at bounding box center [620, 266] width 506 height 291
drag, startPoint x: 626, startPoint y: 189, endPoint x: 627, endPoint y: 173, distance: 16.9
click at [627, 173] on rect at bounding box center [620, 266] width 506 height 291
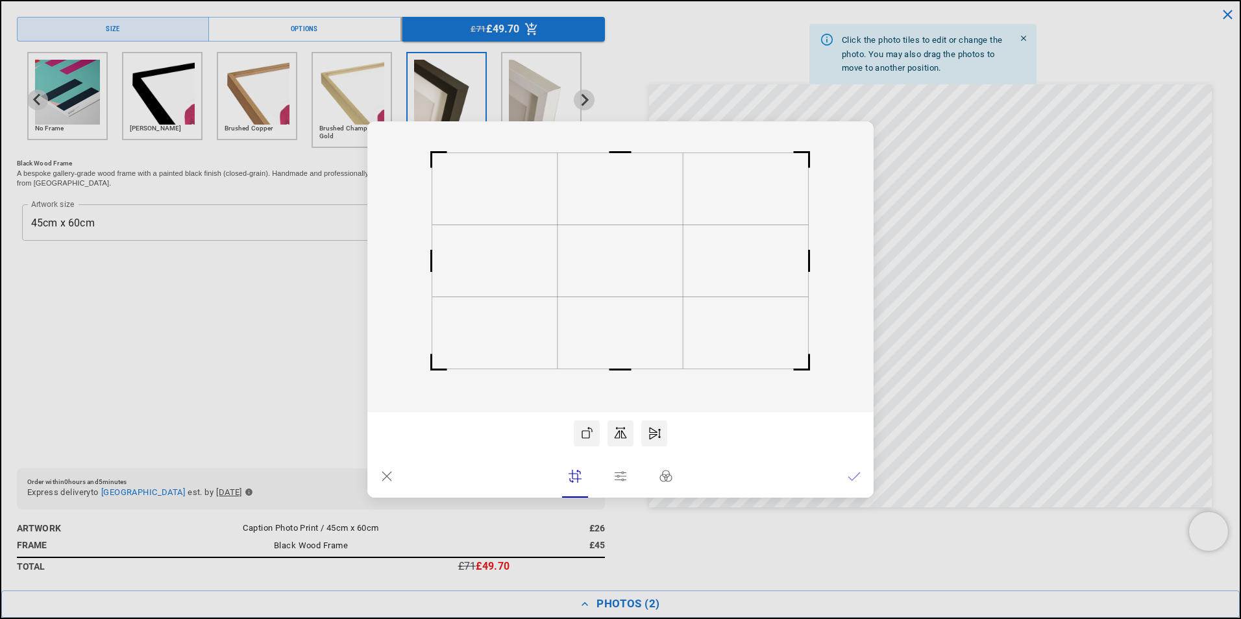
scroll to position [0, 0]
drag, startPoint x: 627, startPoint y: 153, endPoint x: 627, endPoint y: 141, distance: 11.7
click at [627, 141] on rect at bounding box center [620, 140] width 31 height 31
click at [614, 372] on rect at bounding box center [620, 370] width 31 height 31
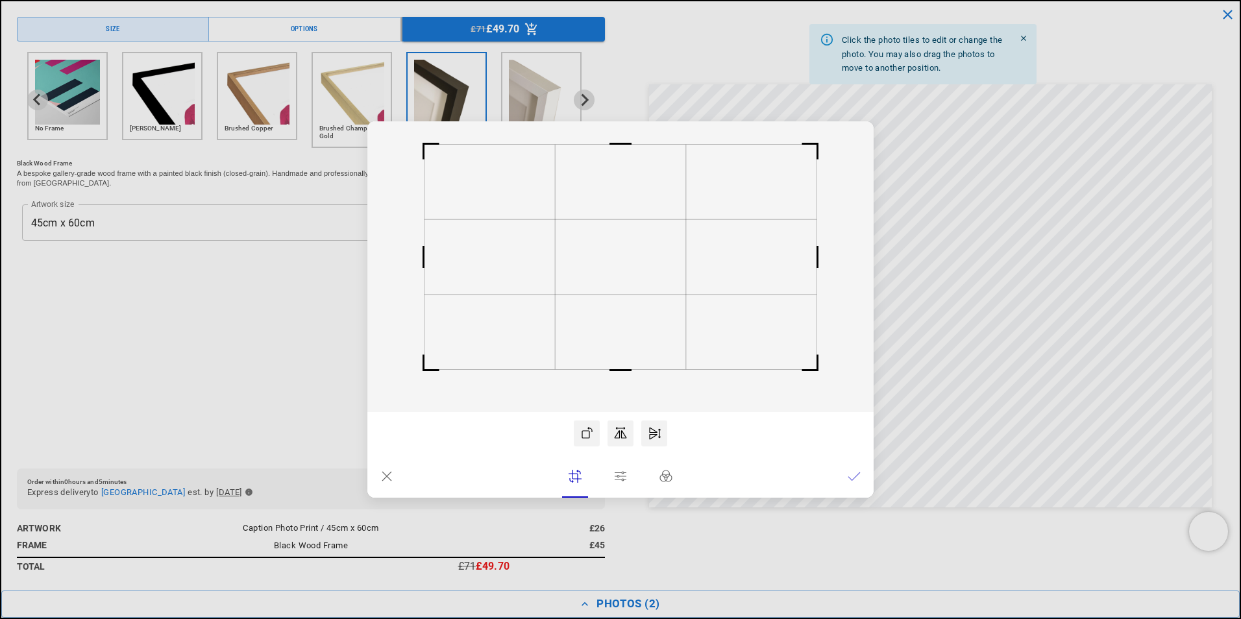
click at [628, 143] on rect at bounding box center [620, 143] width 31 height 31
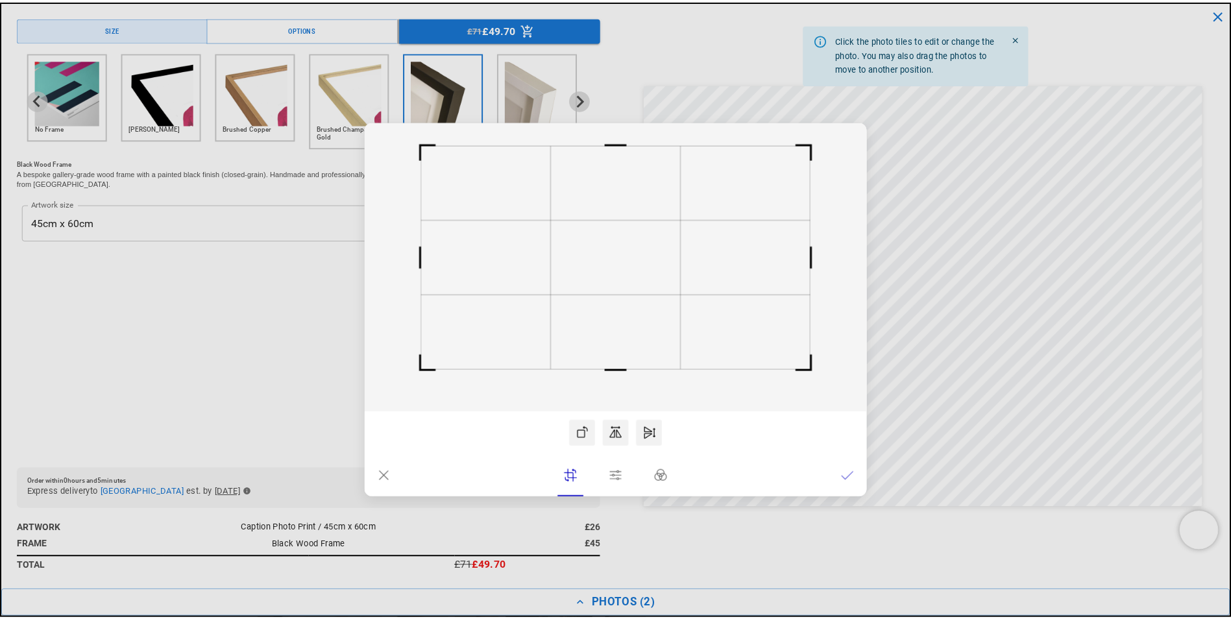
scroll to position [0, 506]
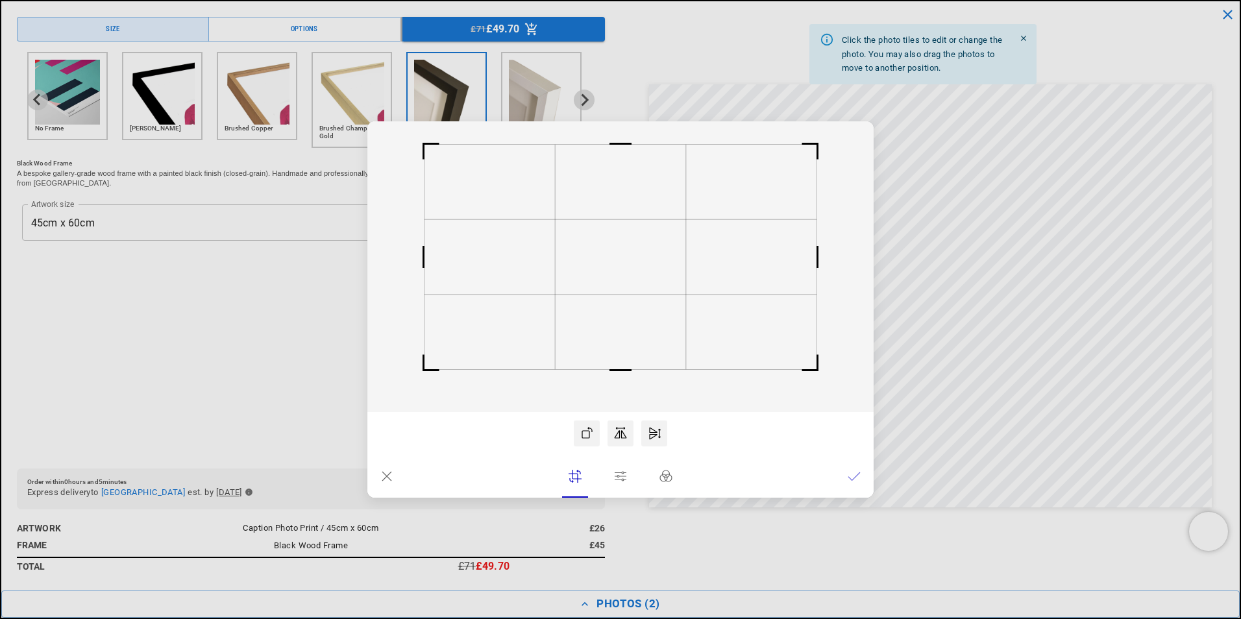
click at [694, 209] on rect at bounding box center [620, 266] width 506 height 291
click at [874, 272] on dialog "Drop files here From device From link Camera Dropbox Google Drive Cancel Powere…" at bounding box center [620, 309] width 506 height 376
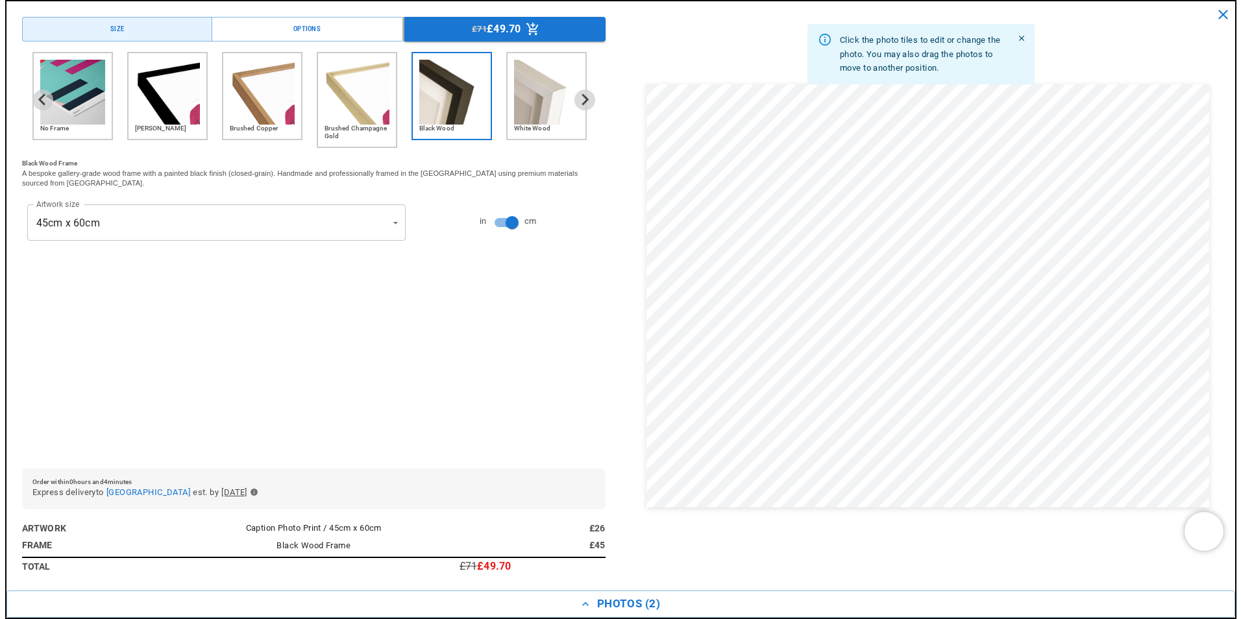
scroll to position [0, 0]
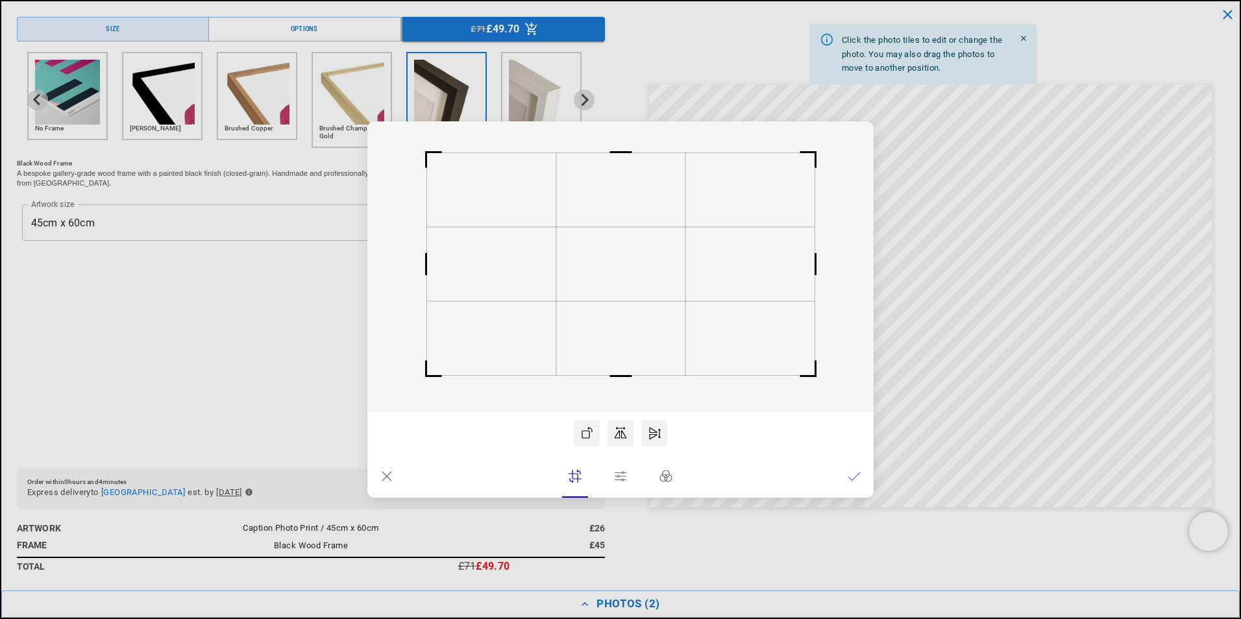
click at [620, 373] on rect at bounding box center [620, 376] width 31 height 31
click at [624, 147] on rect at bounding box center [620, 146] width 31 height 31
click at [848, 481] on icon at bounding box center [854, 476] width 13 height 13
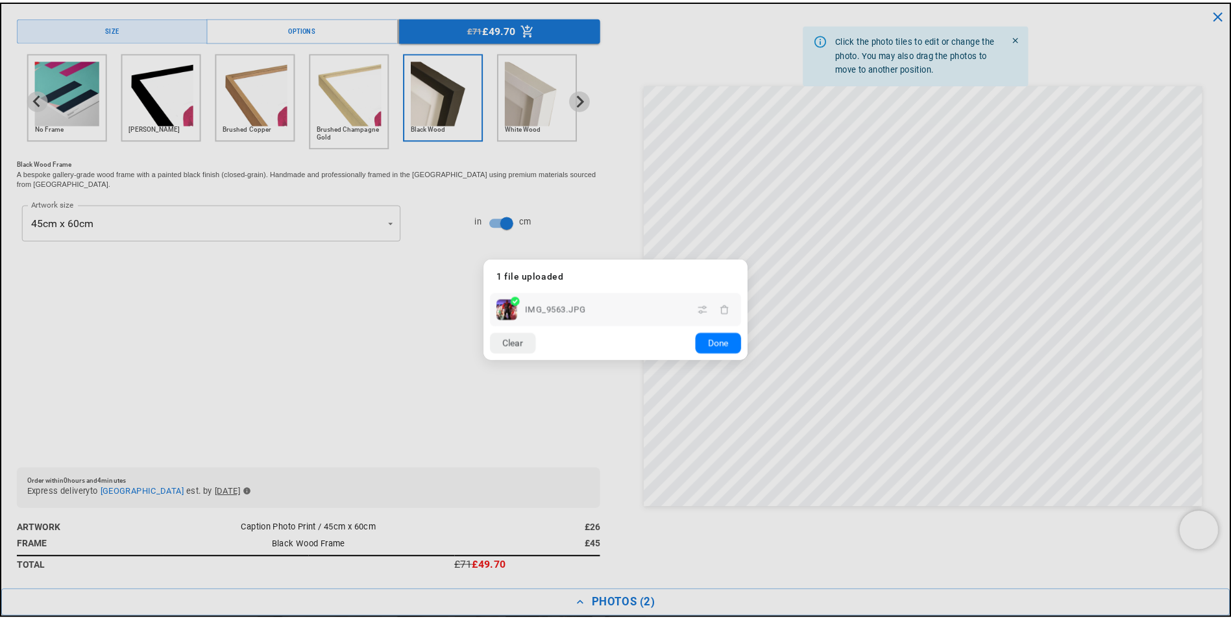
scroll to position [0, 0]
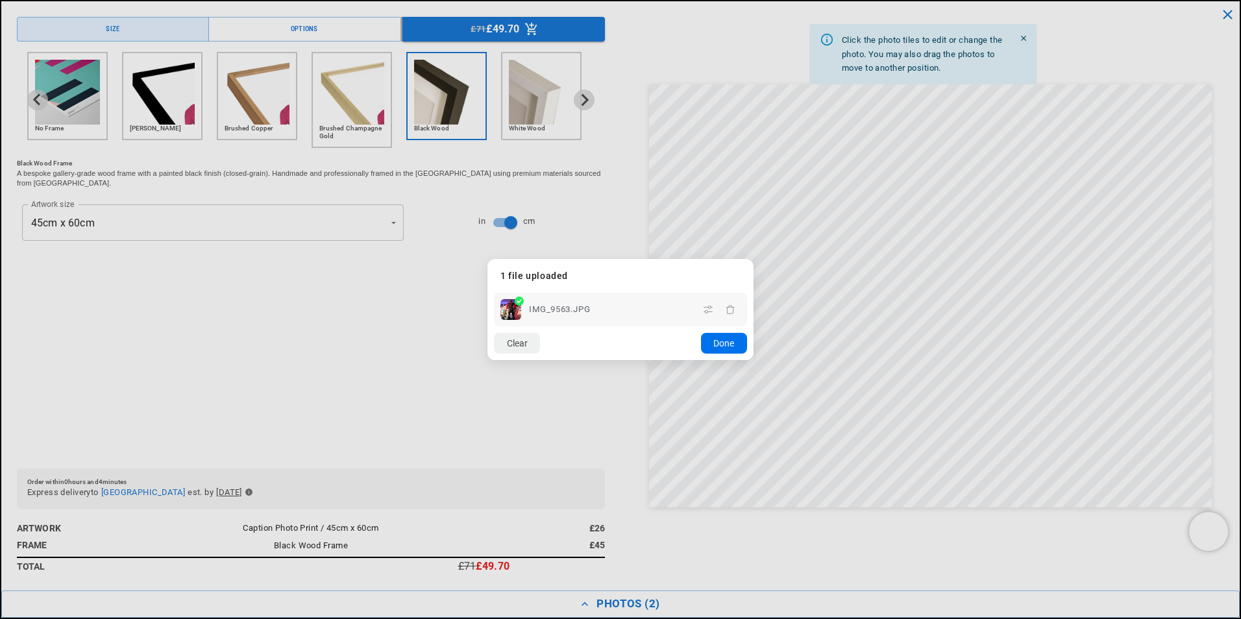
click at [730, 342] on button "Done" at bounding box center [724, 343] width 46 height 21
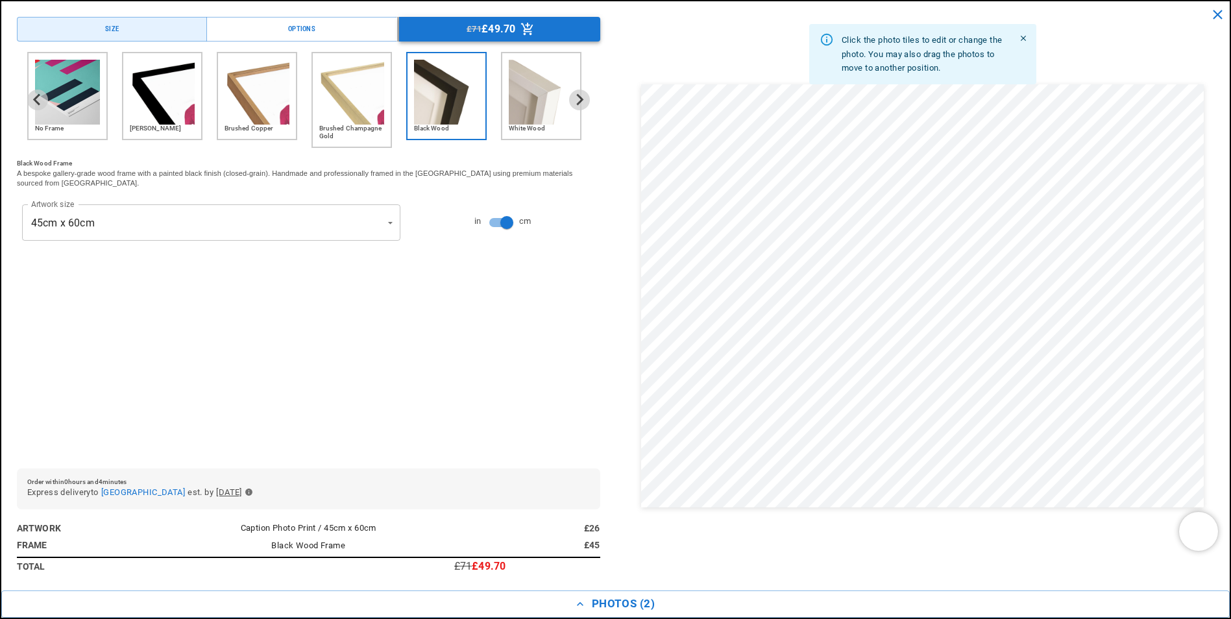
scroll to position [0, 506]
click at [520, 29] on icon "Menu buttons" at bounding box center [527, 29] width 14 height 14
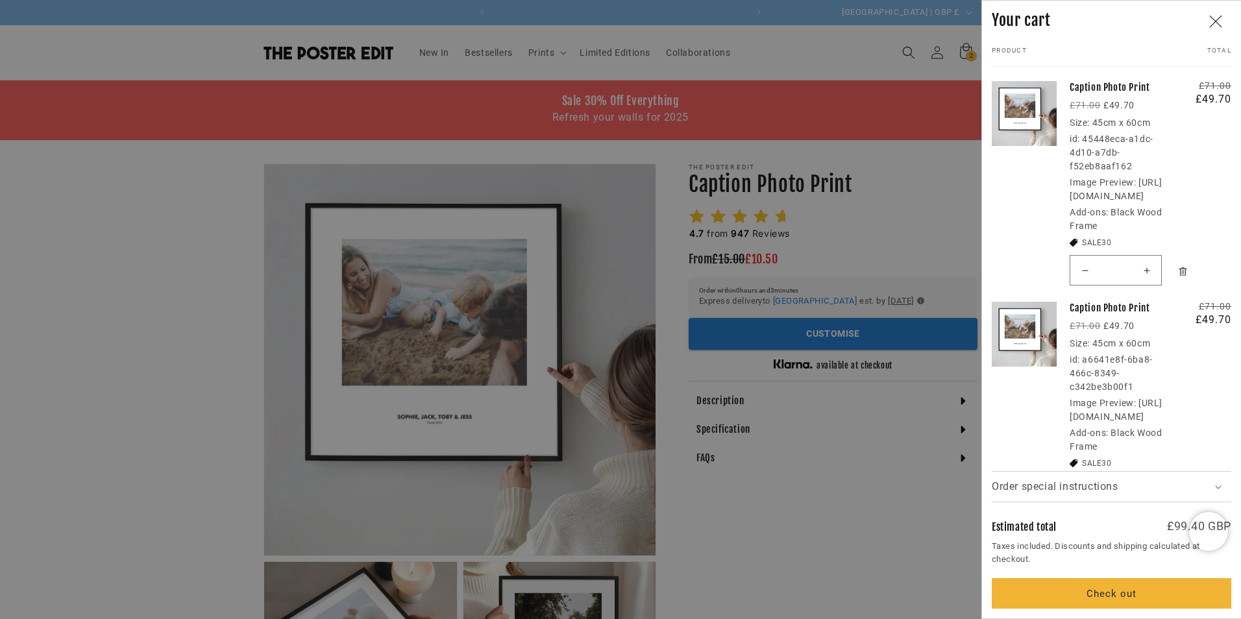
scroll to position [0, 0]
click at [821, 339] on div at bounding box center [620, 309] width 1241 height 619
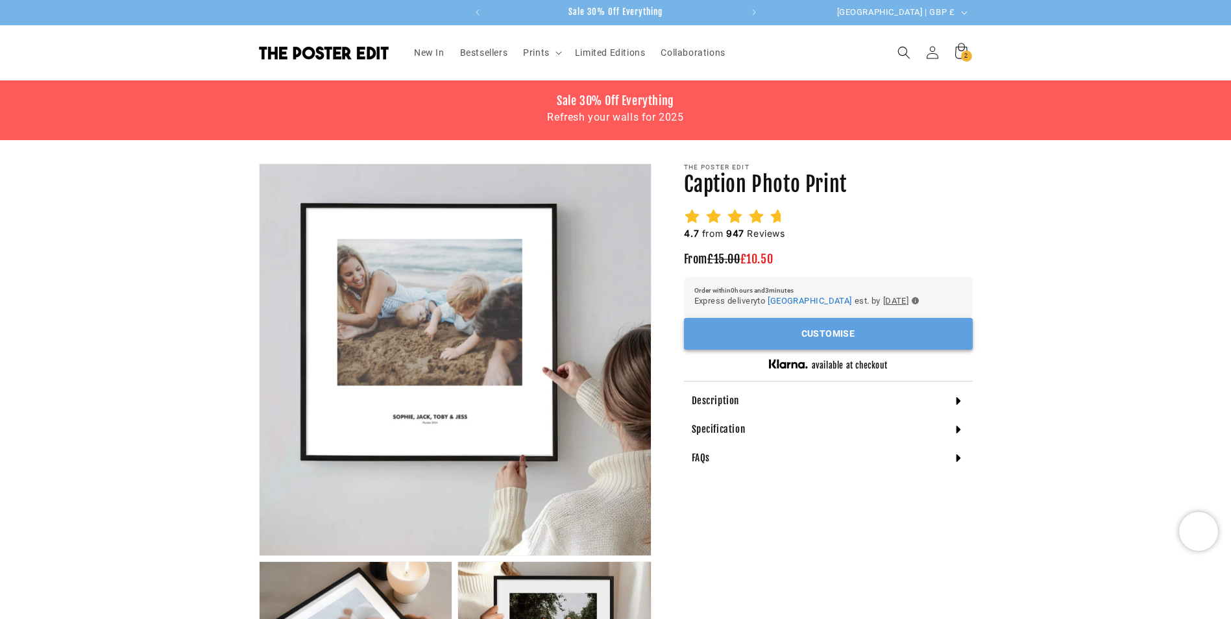
click at [821, 332] on button "Customise" at bounding box center [828, 334] width 289 height 32
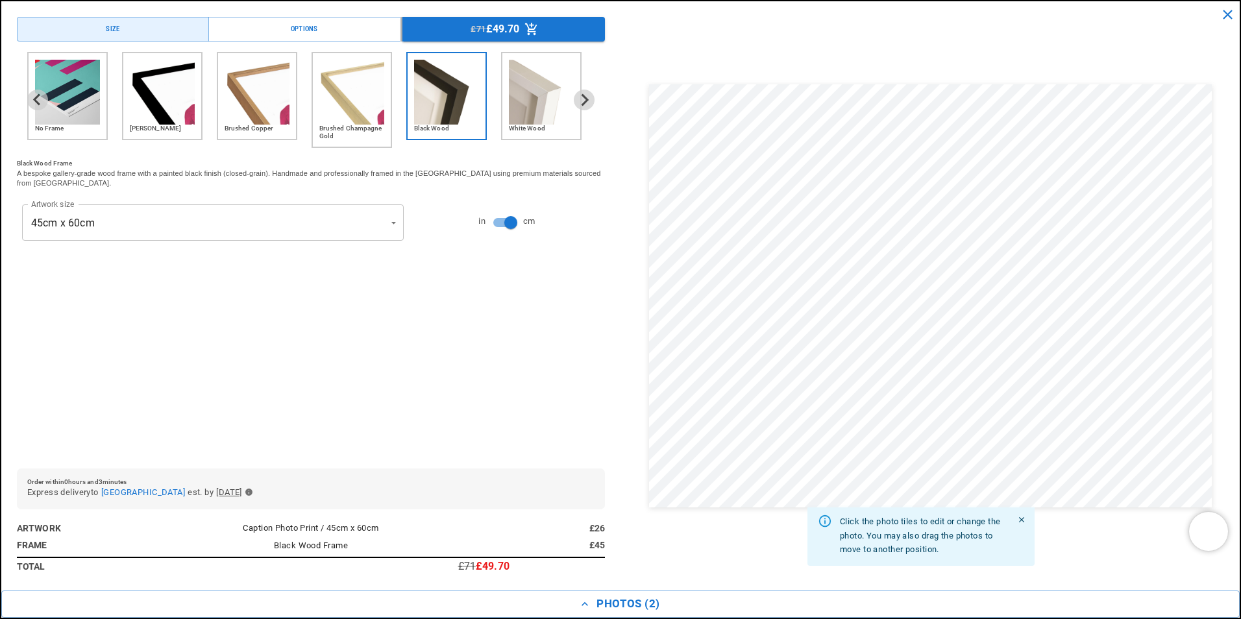
scroll to position [0, 253]
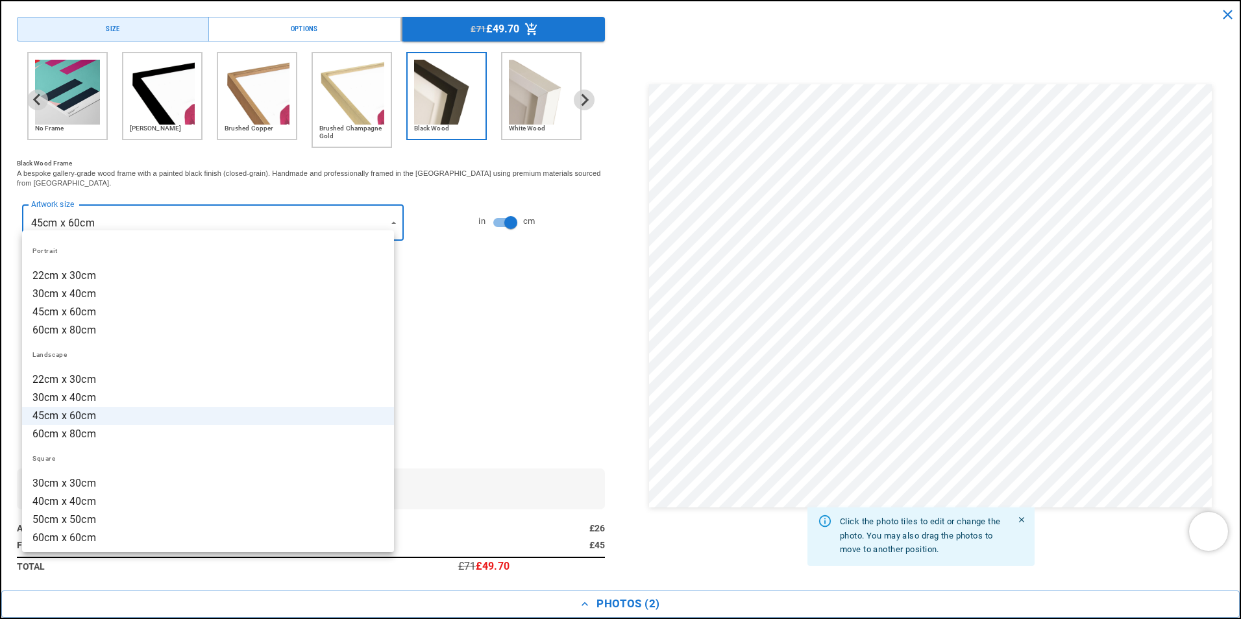
click at [275, 417] on li "45cm x 60cm" at bounding box center [208, 416] width 372 height 18
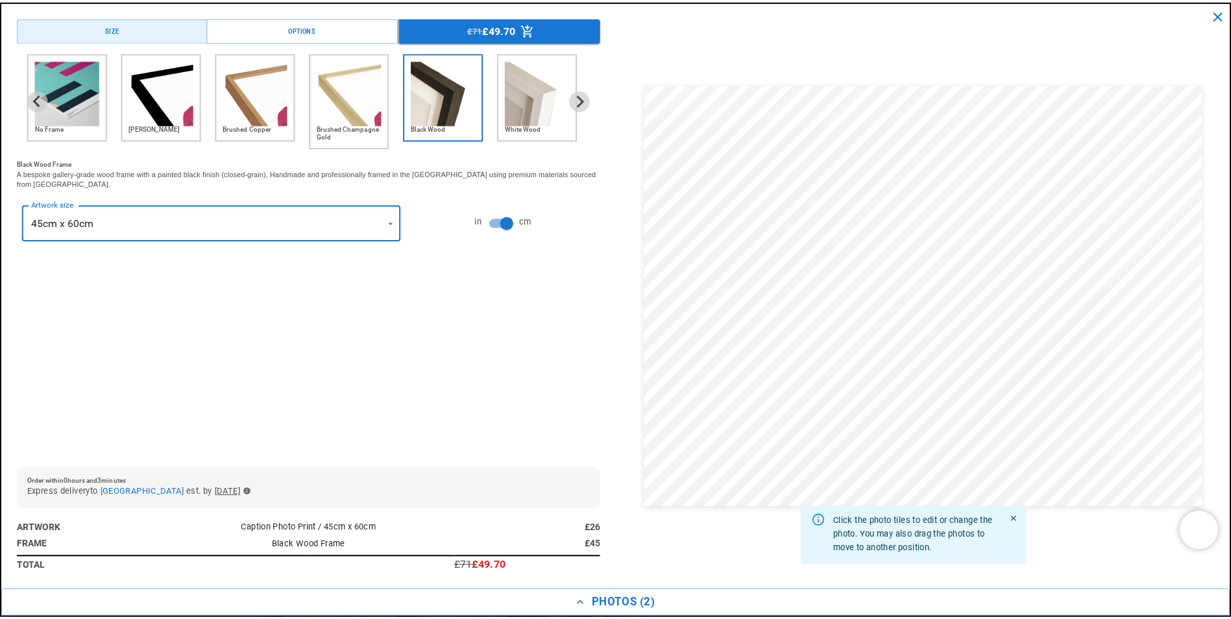
scroll to position [0, 506]
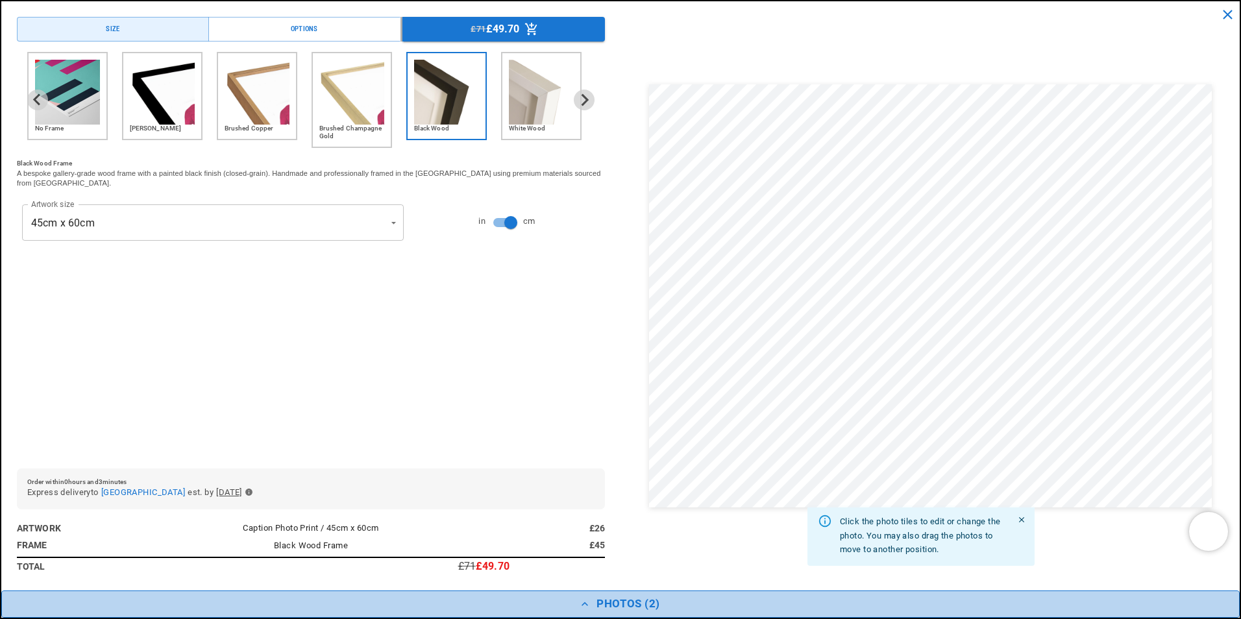
click at [612, 603] on button "Photos ( 2 )" at bounding box center [620, 604] width 1238 height 27
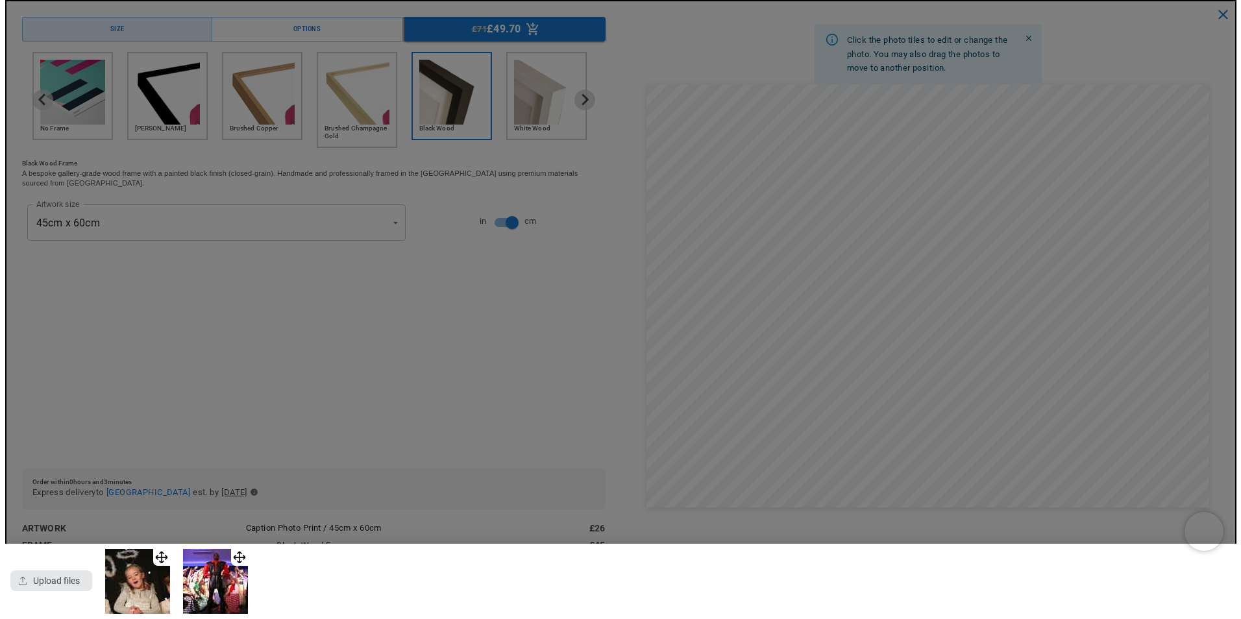
scroll to position [0, 0]
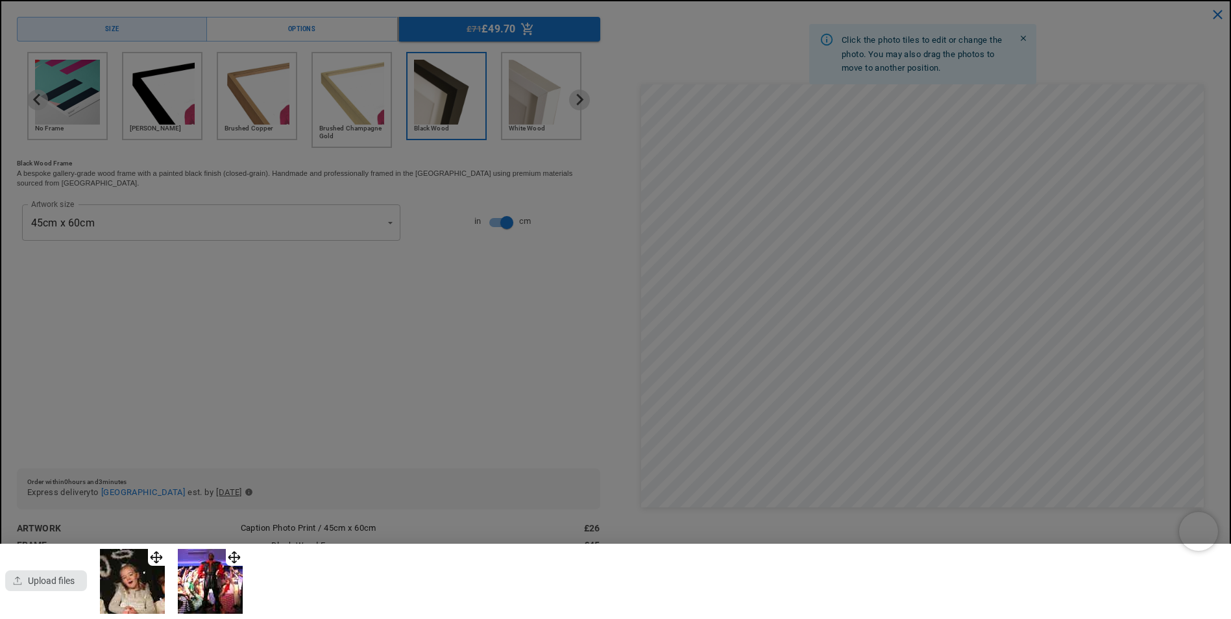
click at [35, 574] on div "button" at bounding box center [46, 580] width 82 height 21
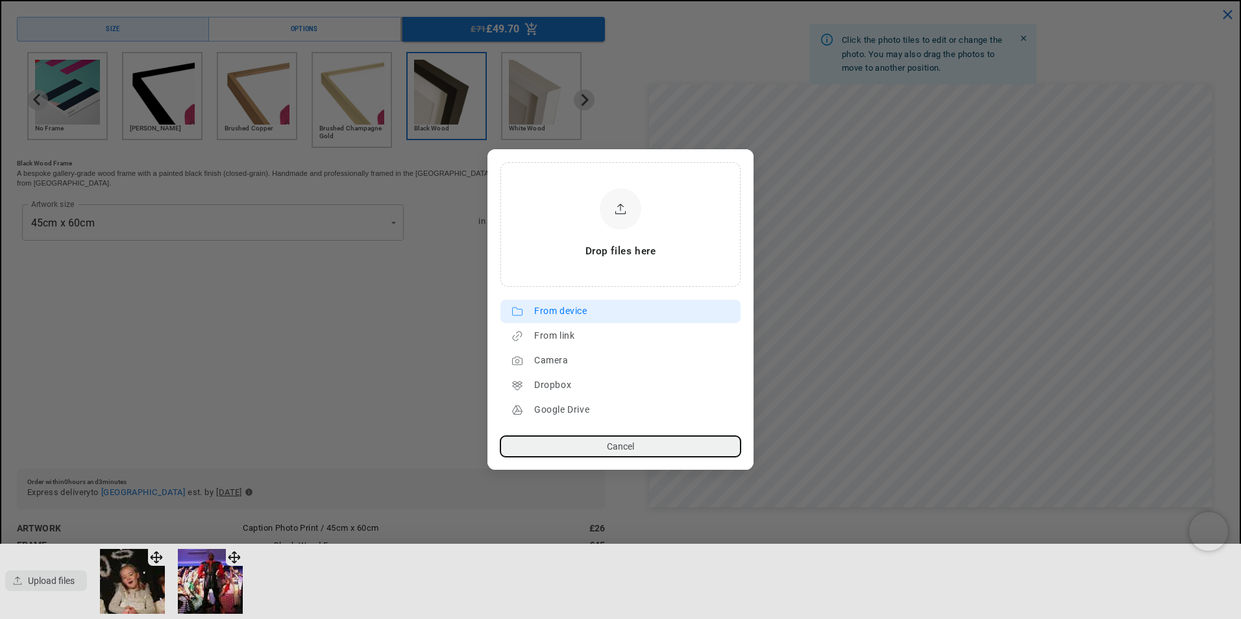
click at [581, 312] on div "From device" at bounding box center [634, 311] width 200 height 21
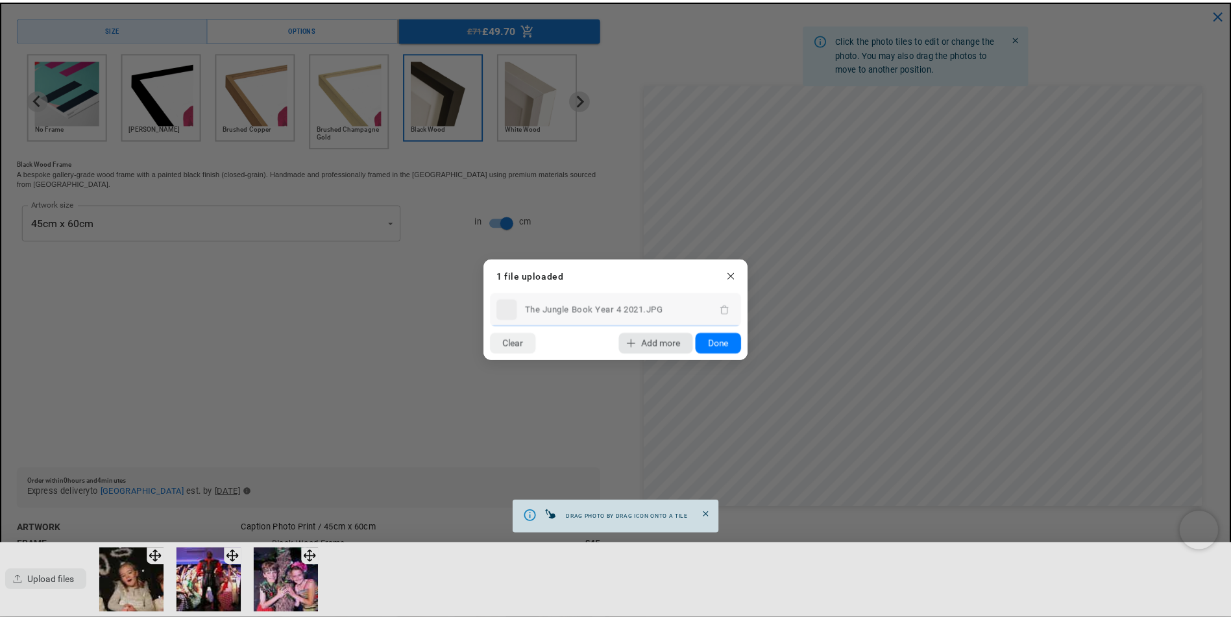
scroll to position [0, 506]
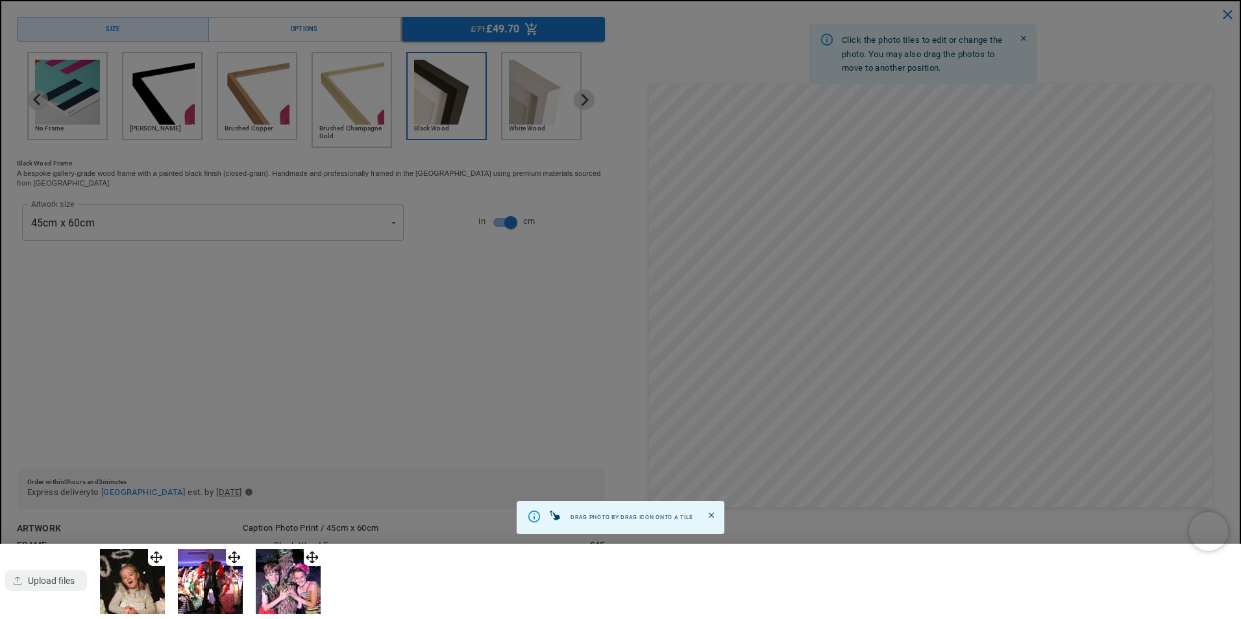
click at [620, 333] on dialog "Drop files here From device From link Camera Dropbox Google Drive Cancel Powere…" at bounding box center [620, 322] width 0 height 21
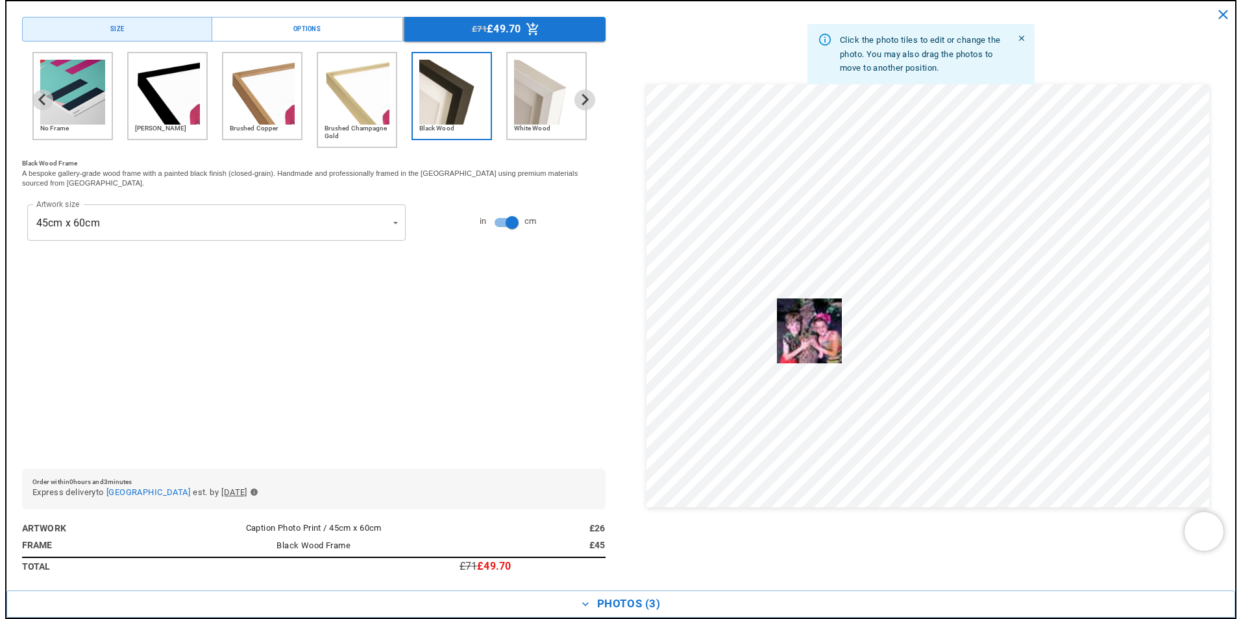
scroll to position [0, 0]
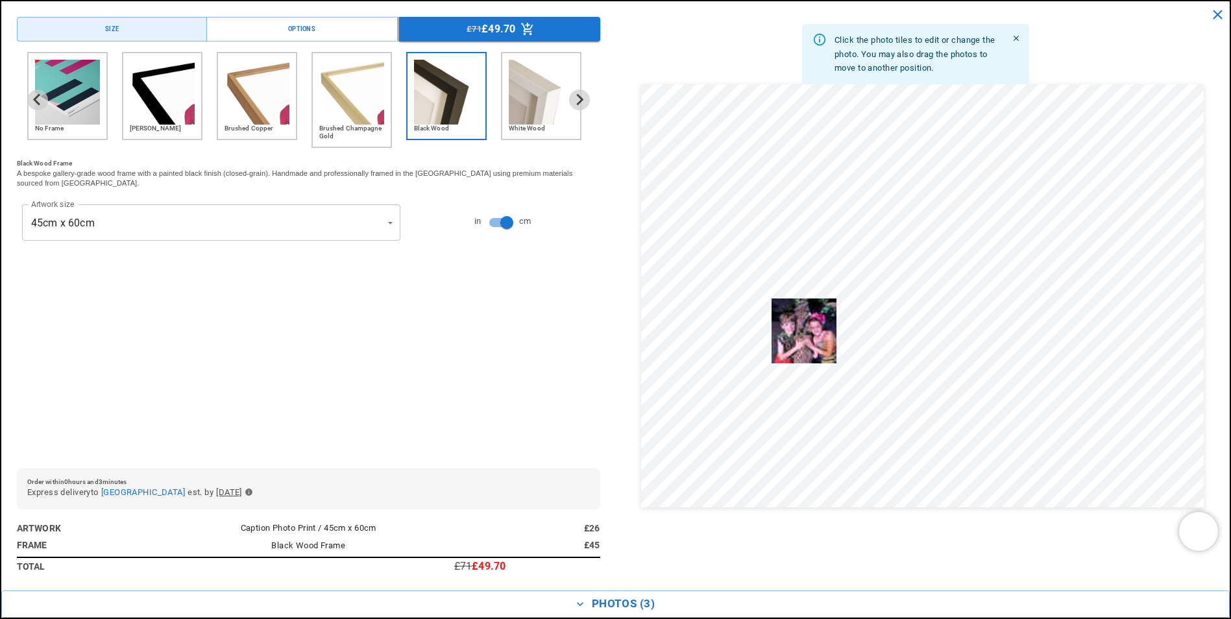
drag, startPoint x: 317, startPoint y: 545, endPoint x: 826, endPoint y: 304, distance: 563.5
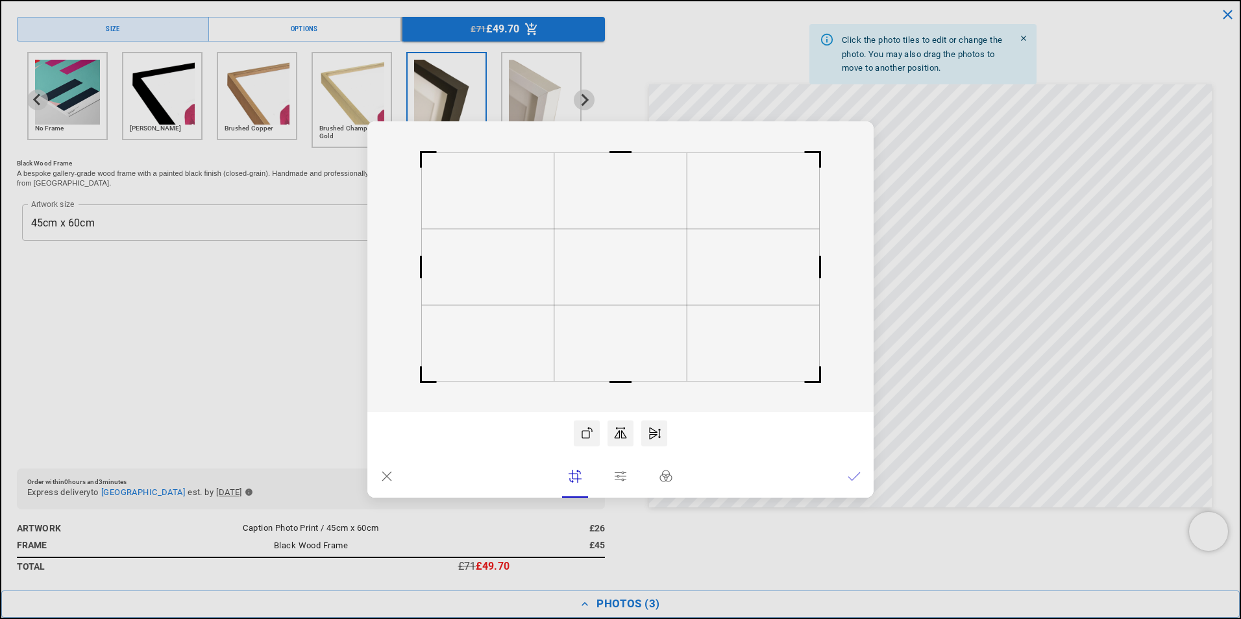
click at [874, 299] on dialog "Drop files here From device From link Camera Dropbox Google Drive Cancel Powere…" at bounding box center [620, 309] width 506 height 376
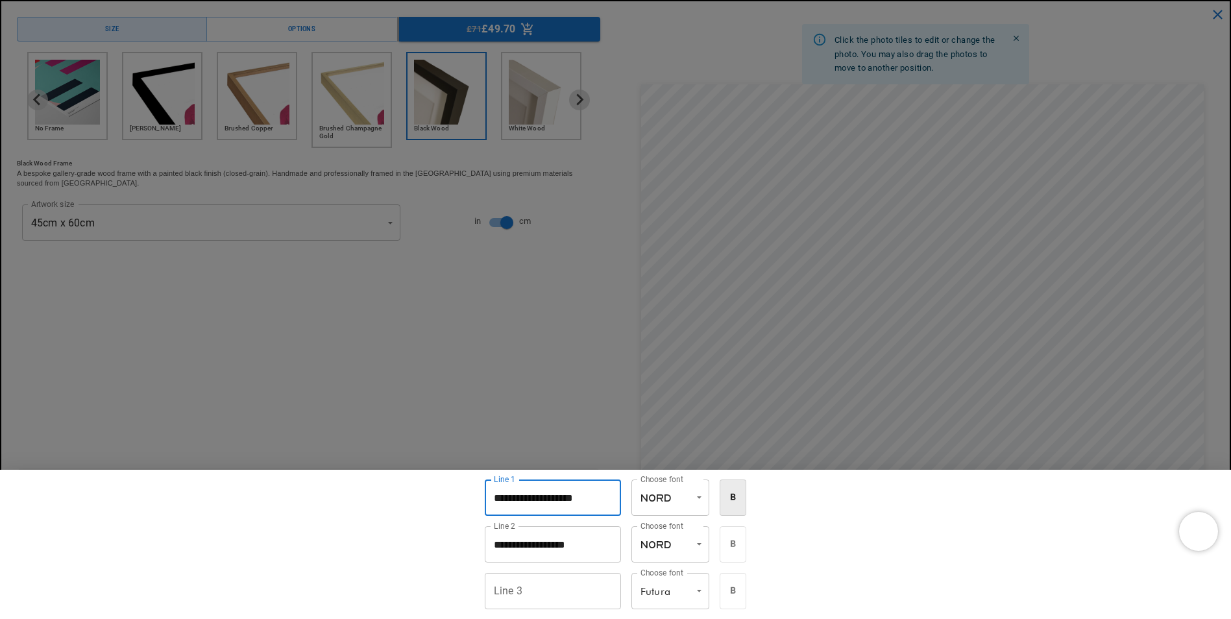
drag, startPoint x: 611, startPoint y: 498, endPoint x: 489, endPoint y: 496, distance: 122.0
click at [489, 496] on input "**********" at bounding box center [553, 498] width 136 height 36
type input "*"
type input "**********"
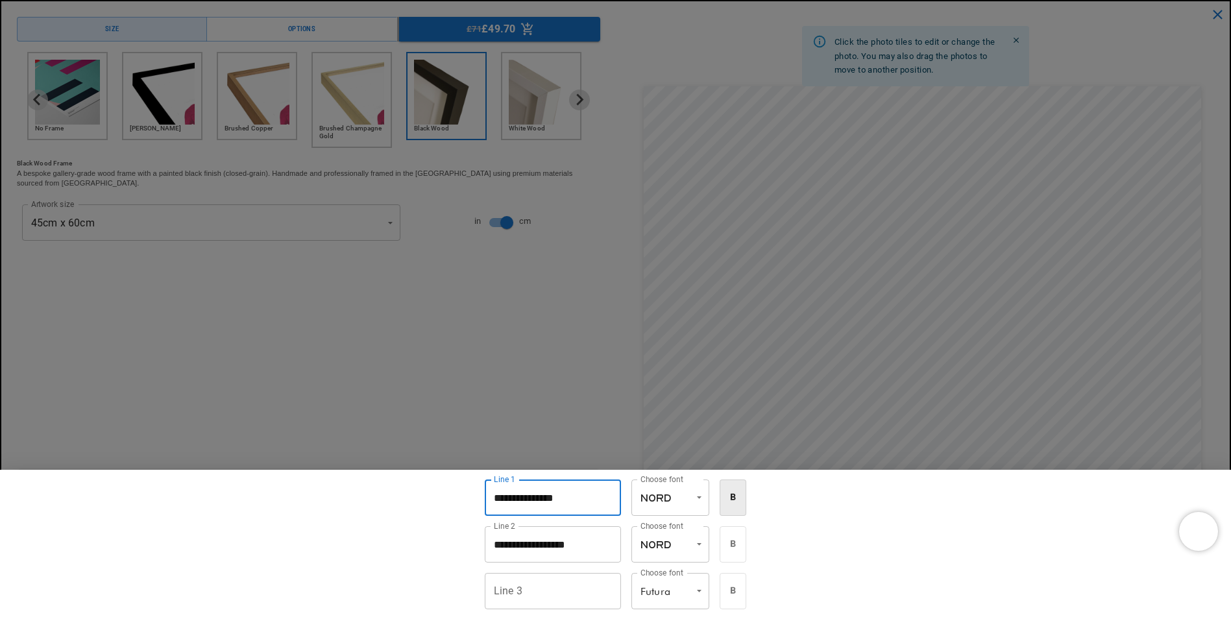
click at [594, 546] on input "**********" at bounding box center [553, 544] width 136 height 36
type input "*"
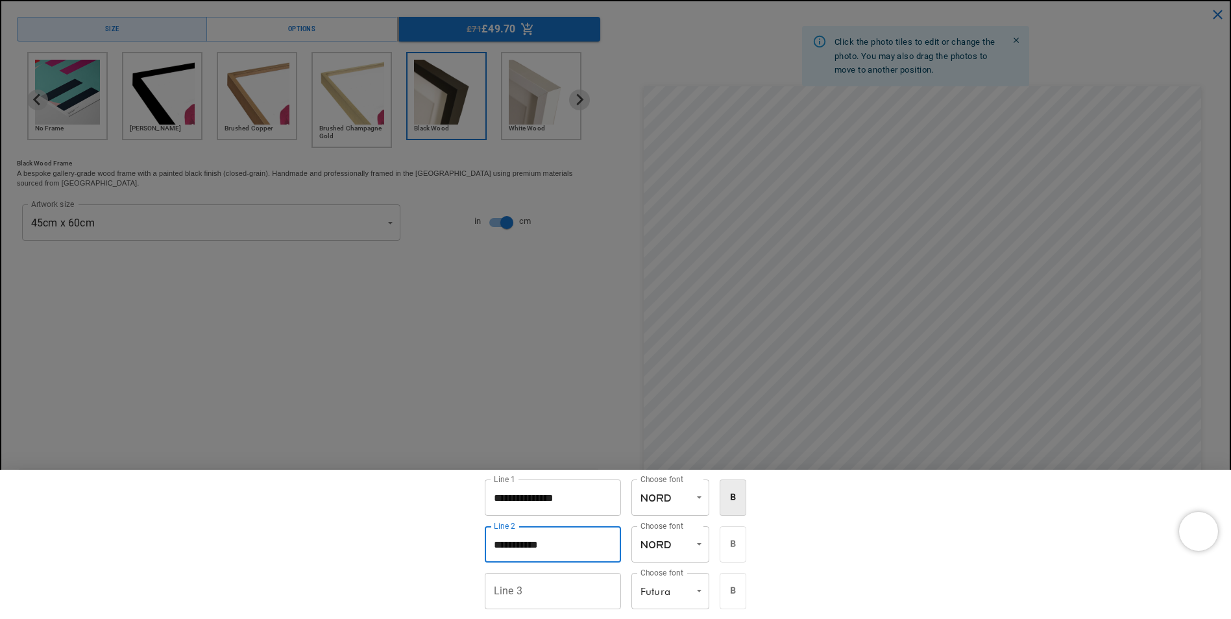
scroll to position [0, 253]
type input "**********"
click at [846, 367] on div at bounding box center [615, 309] width 1231 height 619
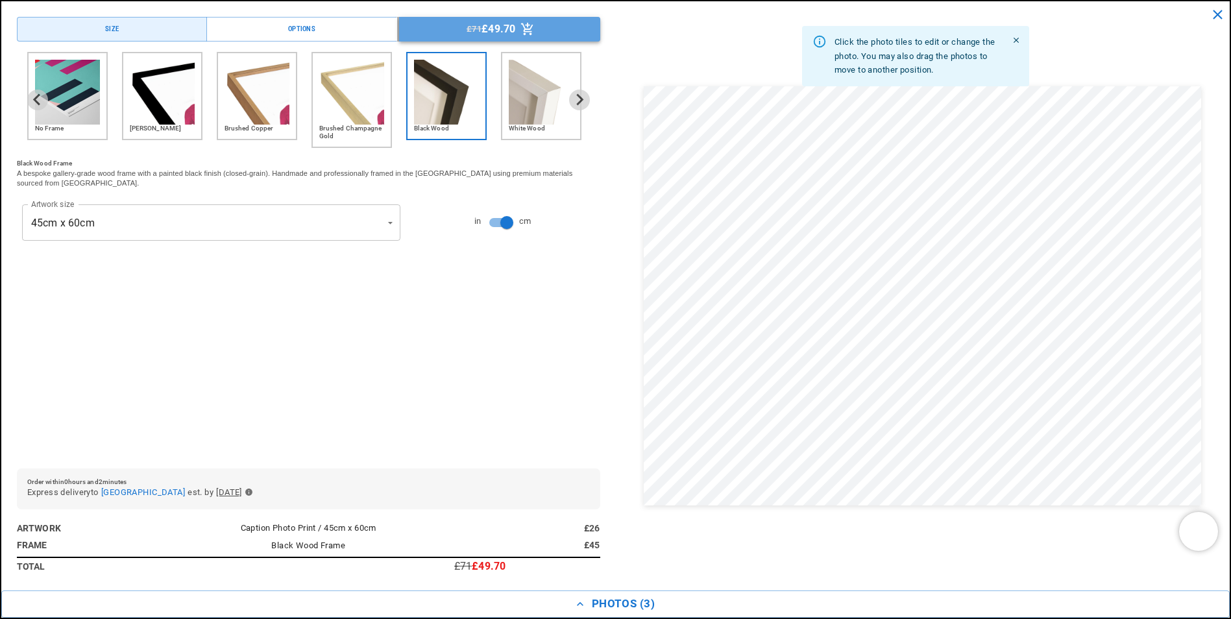
click at [511, 27] on p "£49.70" at bounding box center [499, 29] width 34 height 10
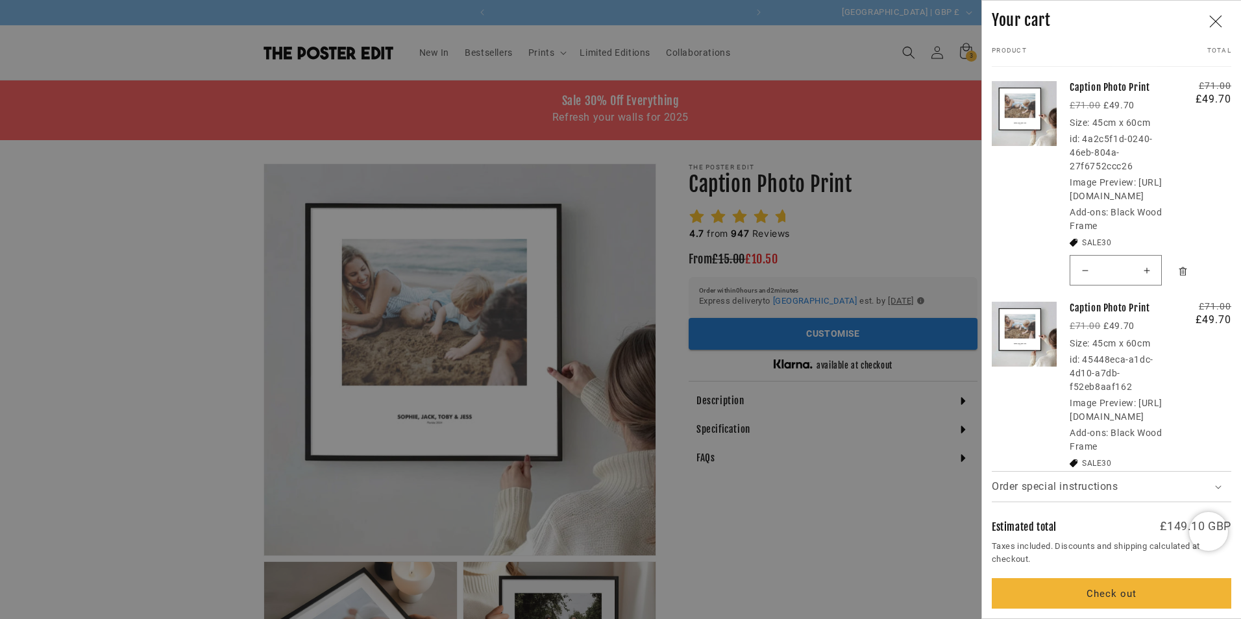
scroll to position [0, 506]
click at [1027, 117] on link "Your cart" at bounding box center [1024, 180] width 65 height 221
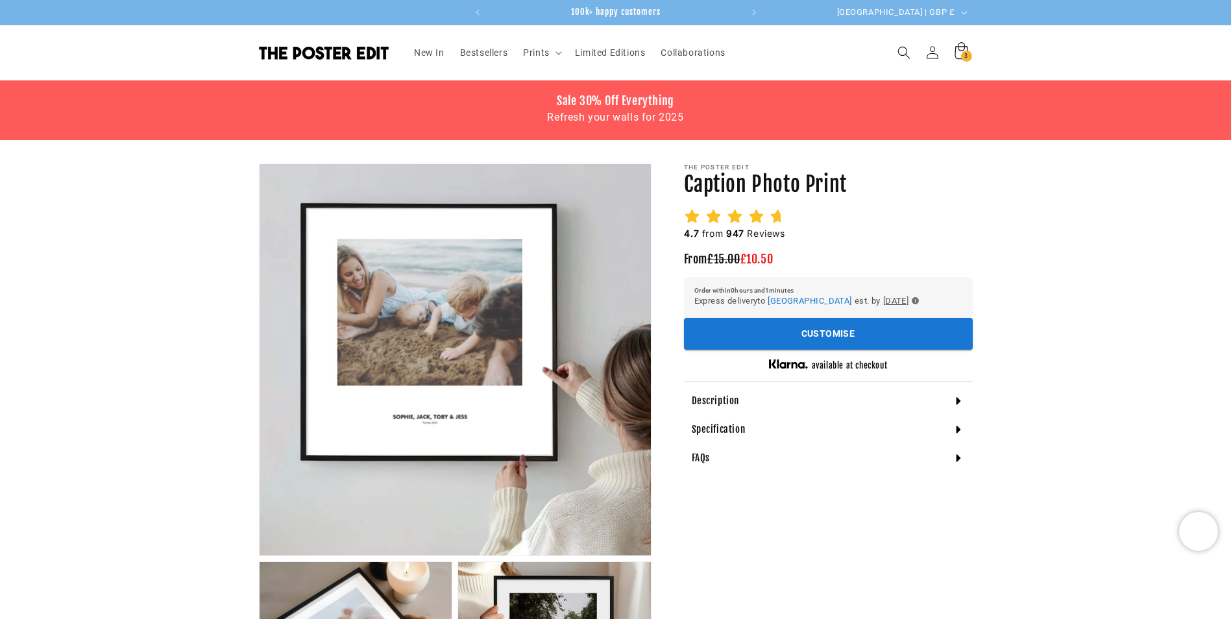
click at [966, 57] on span "3" at bounding box center [966, 56] width 4 height 11
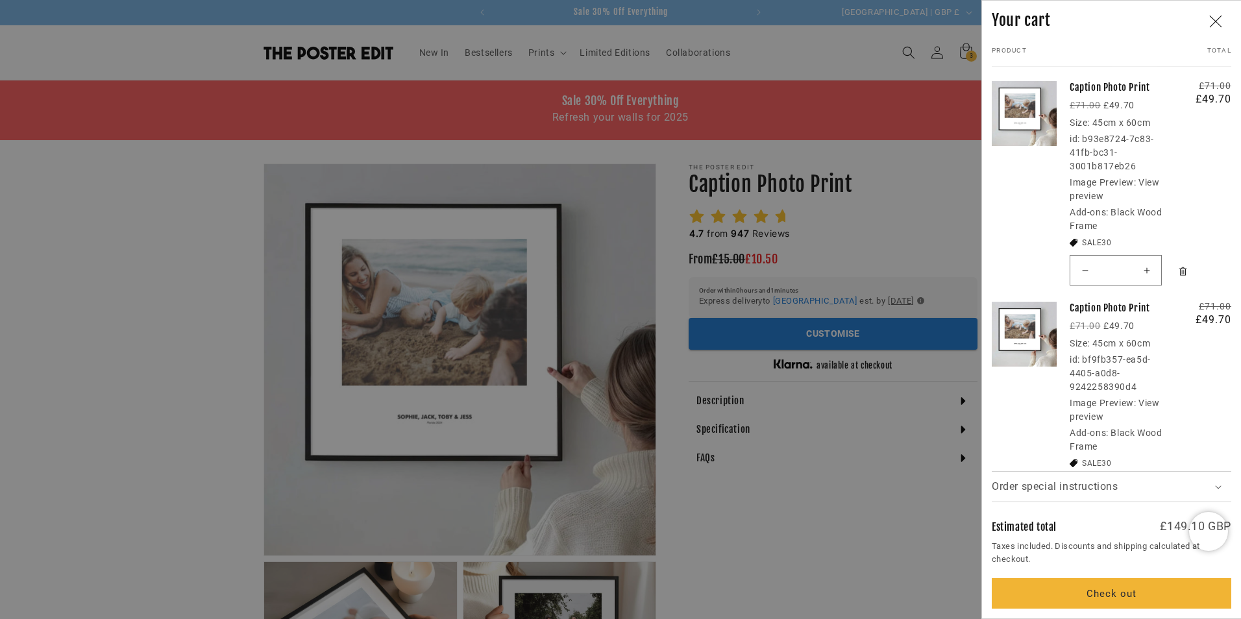
click at [1156, 180] on link "View preview" at bounding box center [1115, 189] width 90 height 24
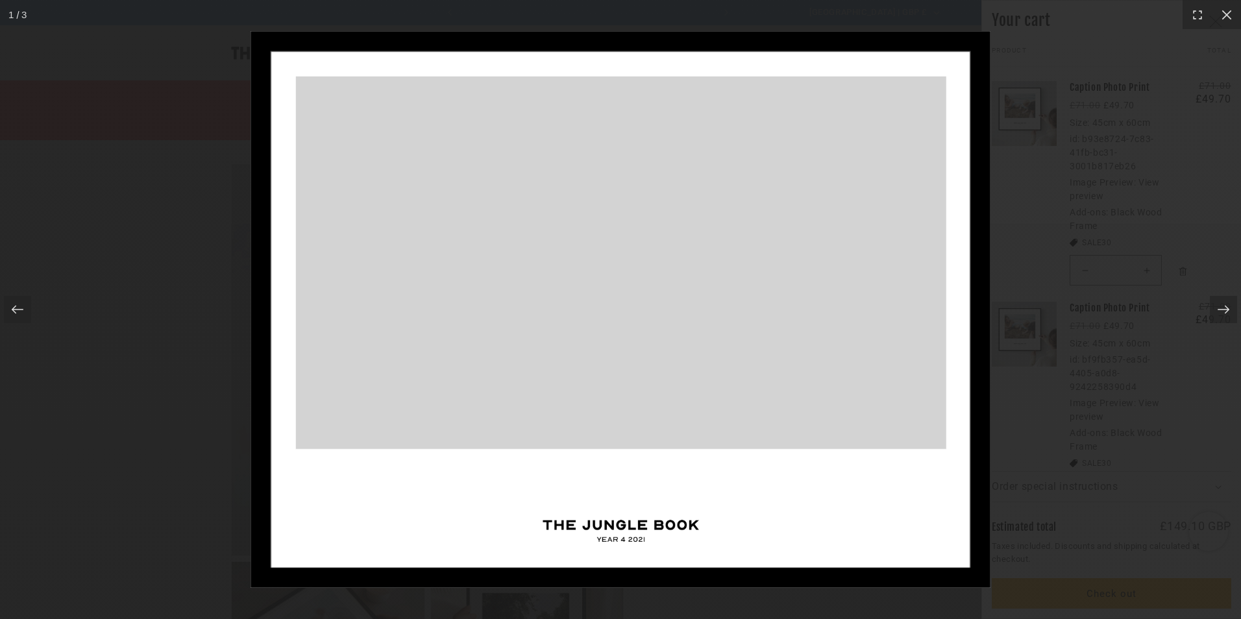
scroll to position [0, 506]
click at [1225, 12] on icon at bounding box center [1226, 14] width 13 height 13
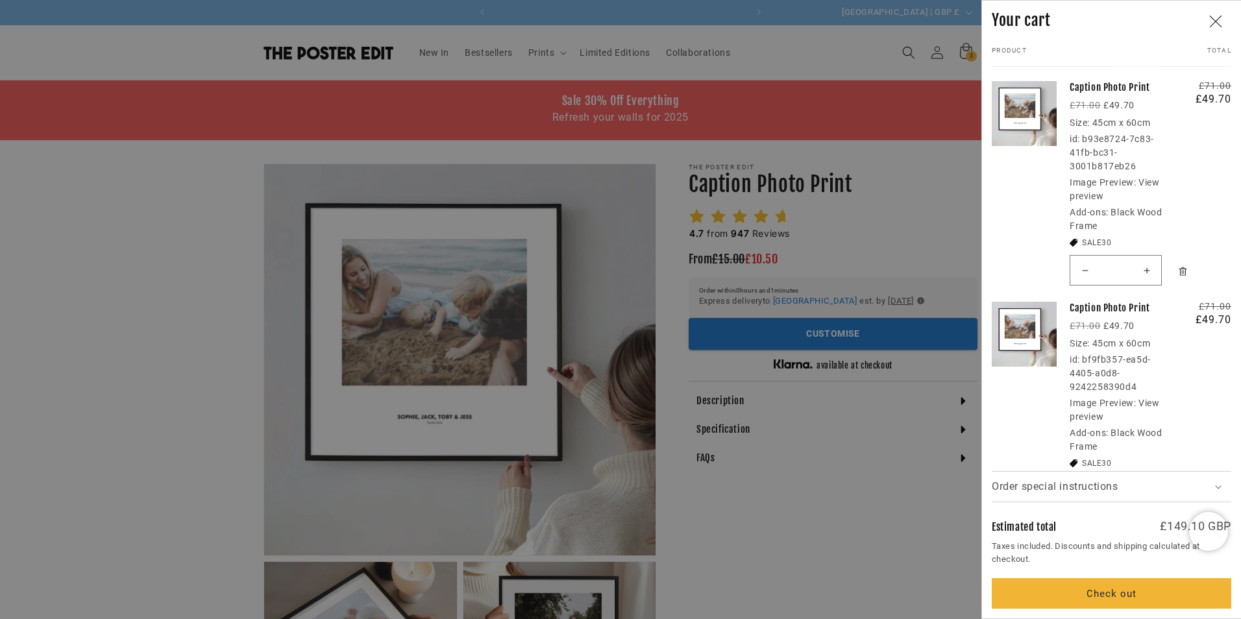
scroll to position [0, 0]
click at [1147, 402] on link "View preview" at bounding box center [1115, 410] width 90 height 24
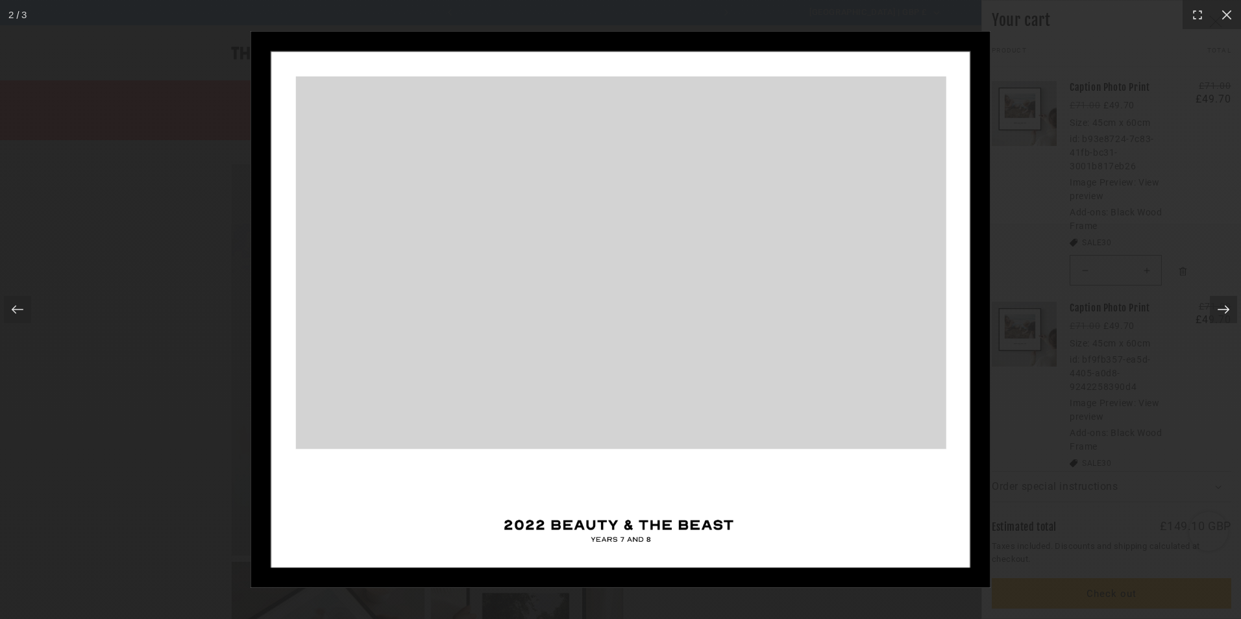
scroll to position [0, 253]
click at [1219, 311] on icon at bounding box center [1223, 309] width 13 height 13
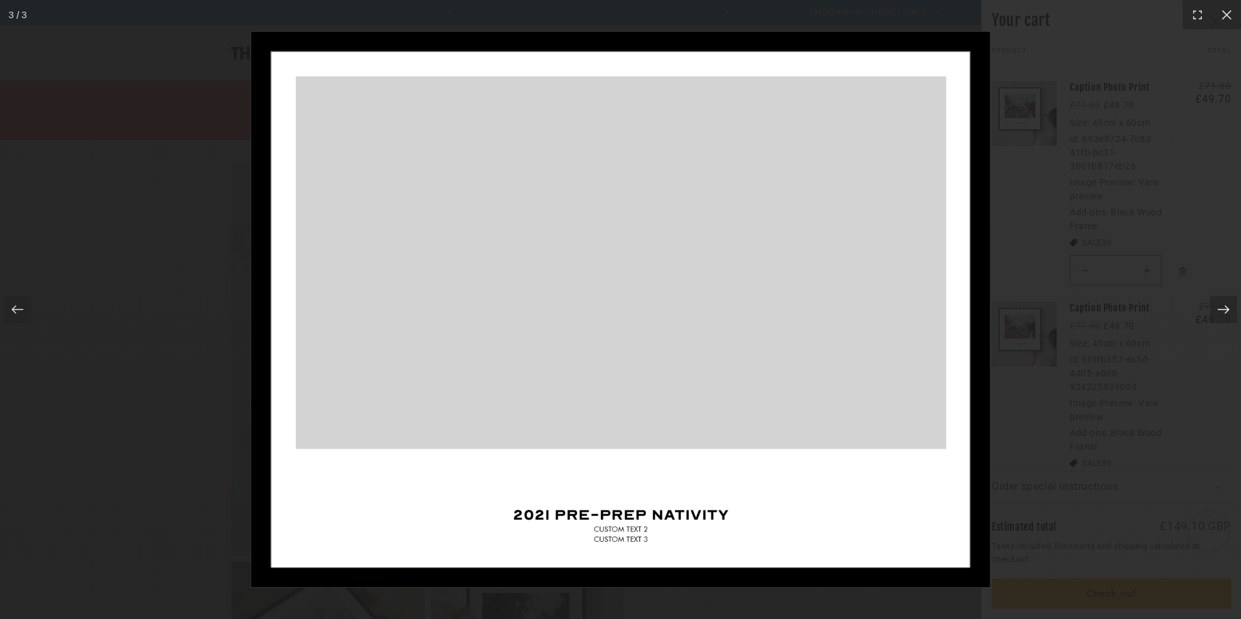
click at [1219, 311] on icon at bounding box center [1223, 309] width 13 height 13
click at [1179, 339] on div at bounding box center [620, 309] width 1241 height 619
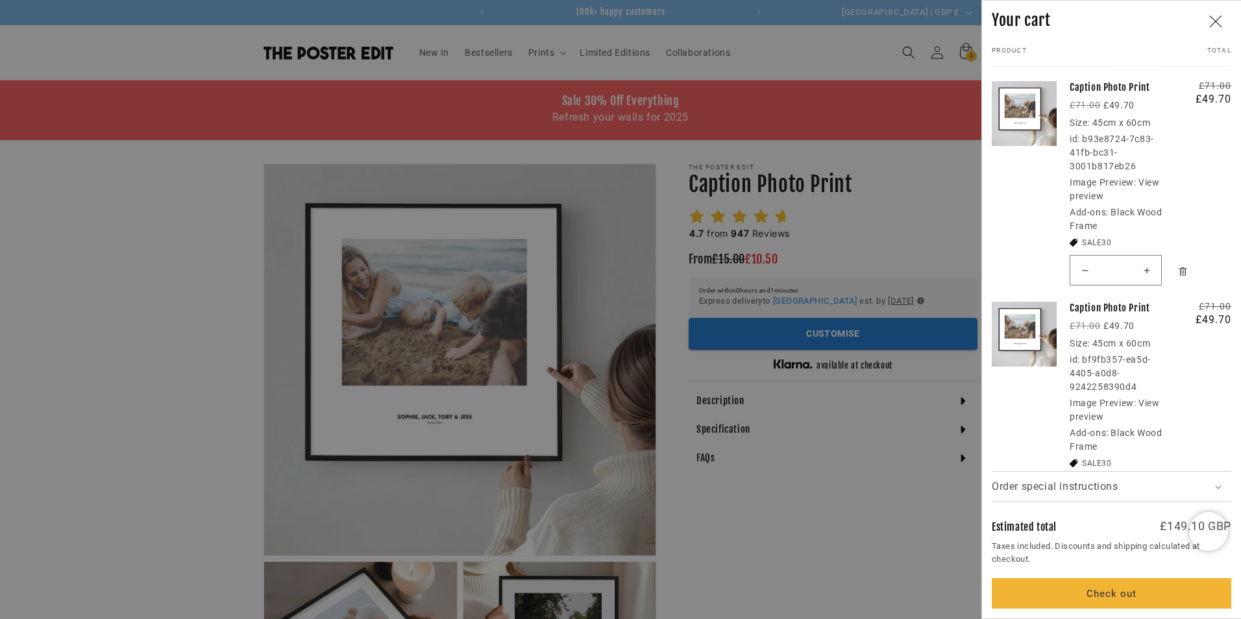
click at [1152, 183] on link "View preview" at bounding box center [1115, 189] width 90 height 24
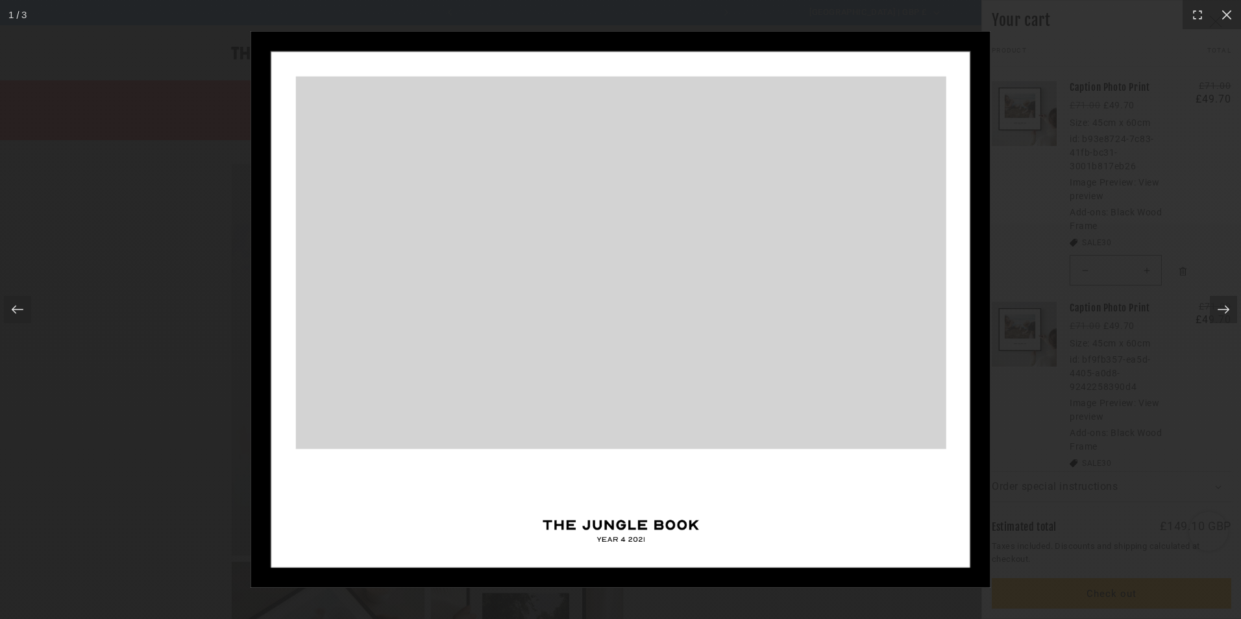
scroll to position [0, 0]
click at [1223, 307] on icon at bounding box center [1223, 309] width 13 height 13
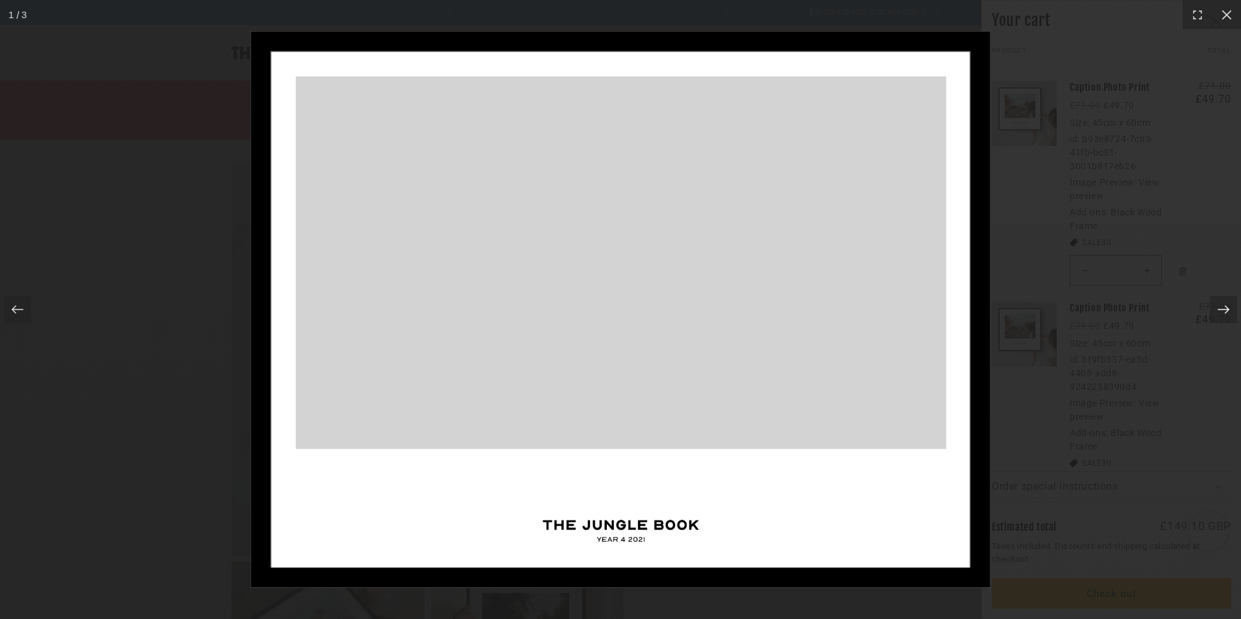
scroll to position [0, 506]
click at [1223, 307] on icon at bounding box center [1223, 309] width 13 height 13
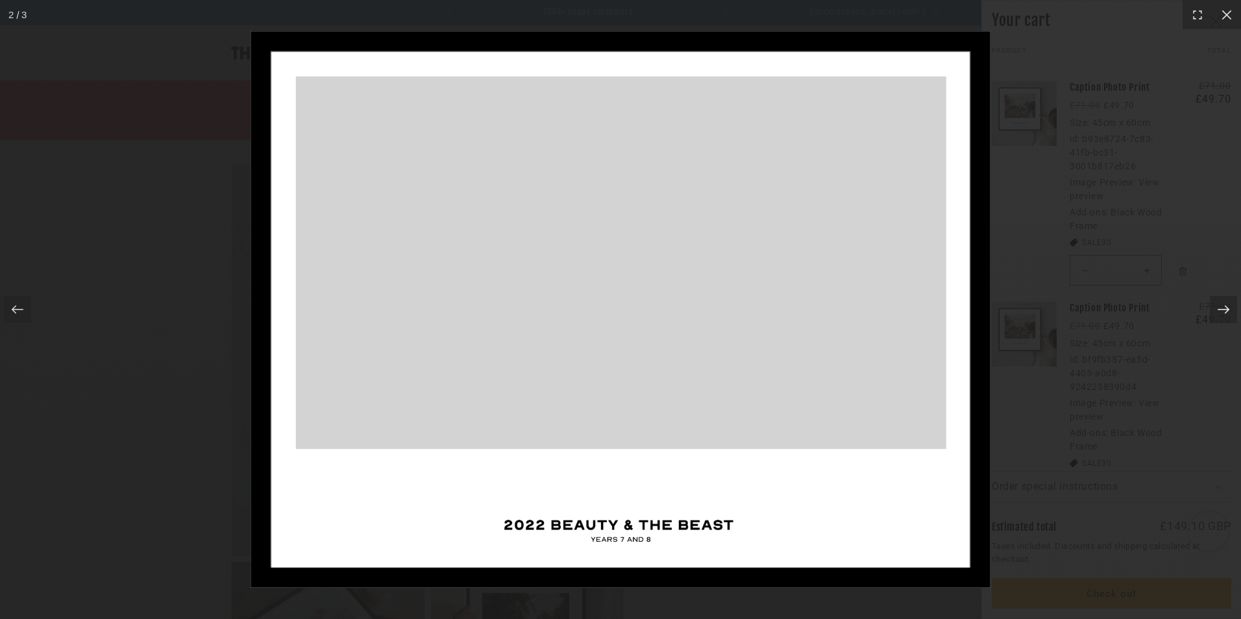
click at [1223, 307] on icon at bounding box center [1223, 309] width 13 height 13
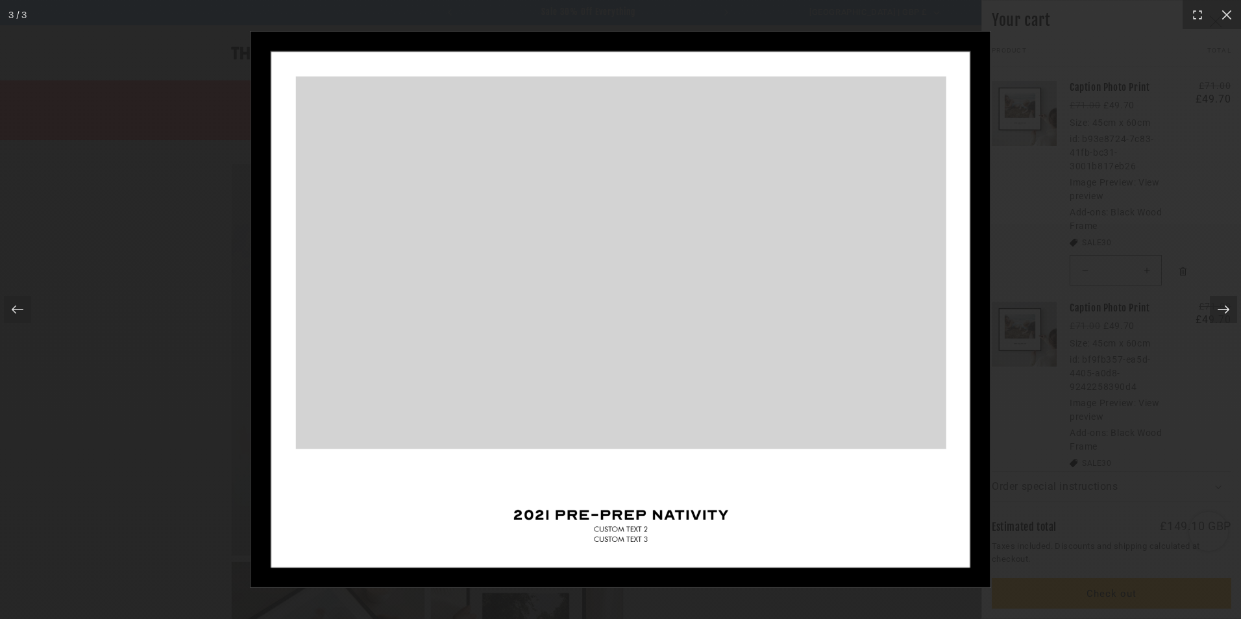
click at [1223, 307] on icon at bounding box center [1223, 309] width 13 height 13
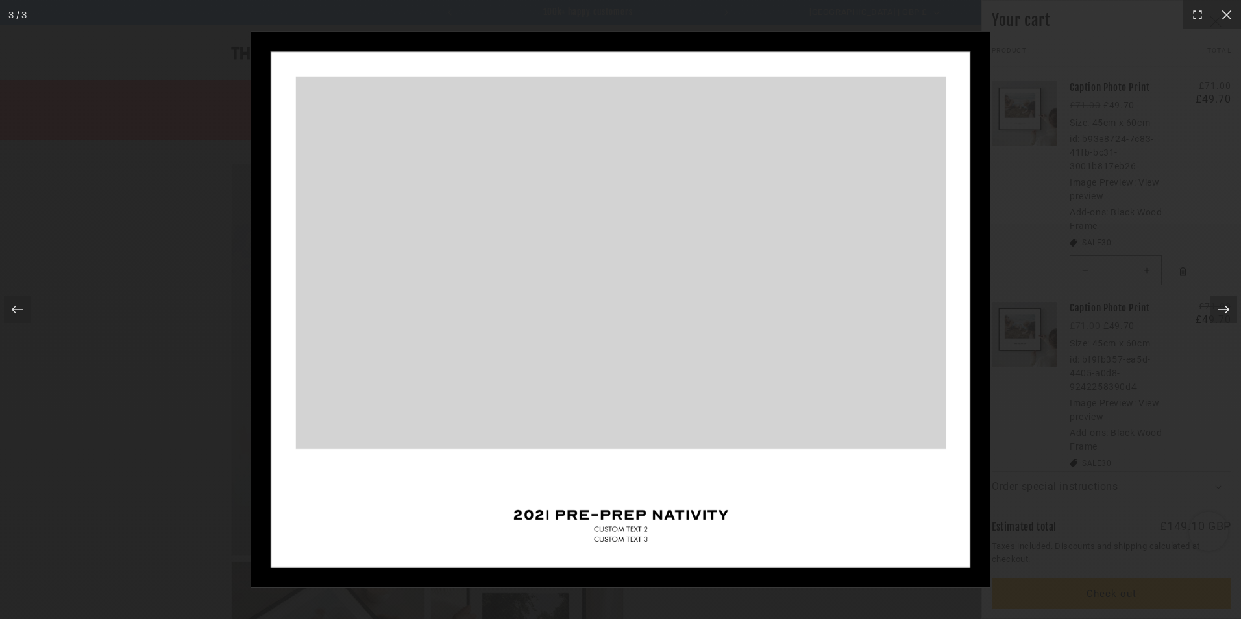
click at [1223, 307] on icon at bounding box center [1223, 309] width 13 height 13
click at [654, 297] on img at bounding box center [621, 309] width 740 height 557
click at [1225, 19] on icon at bounding box center [1226, 14] width 13 height 13
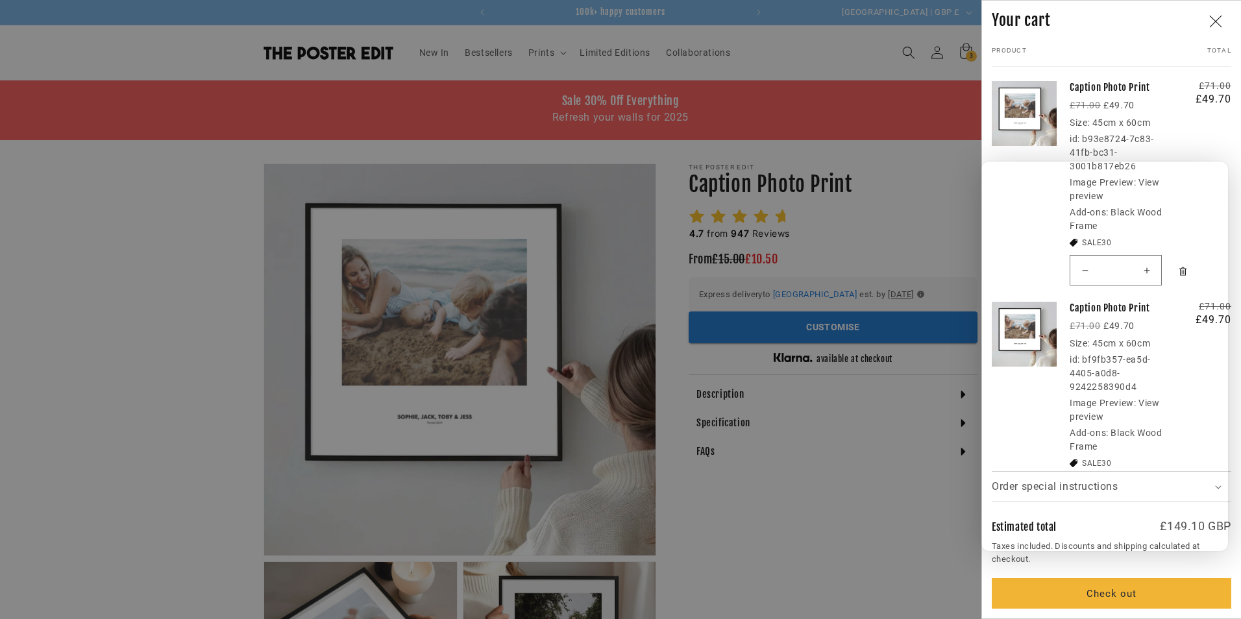
click at [1117, 128] on dd "45cm x 60cm" at bounding box center [1121, 122] width 58 height 10
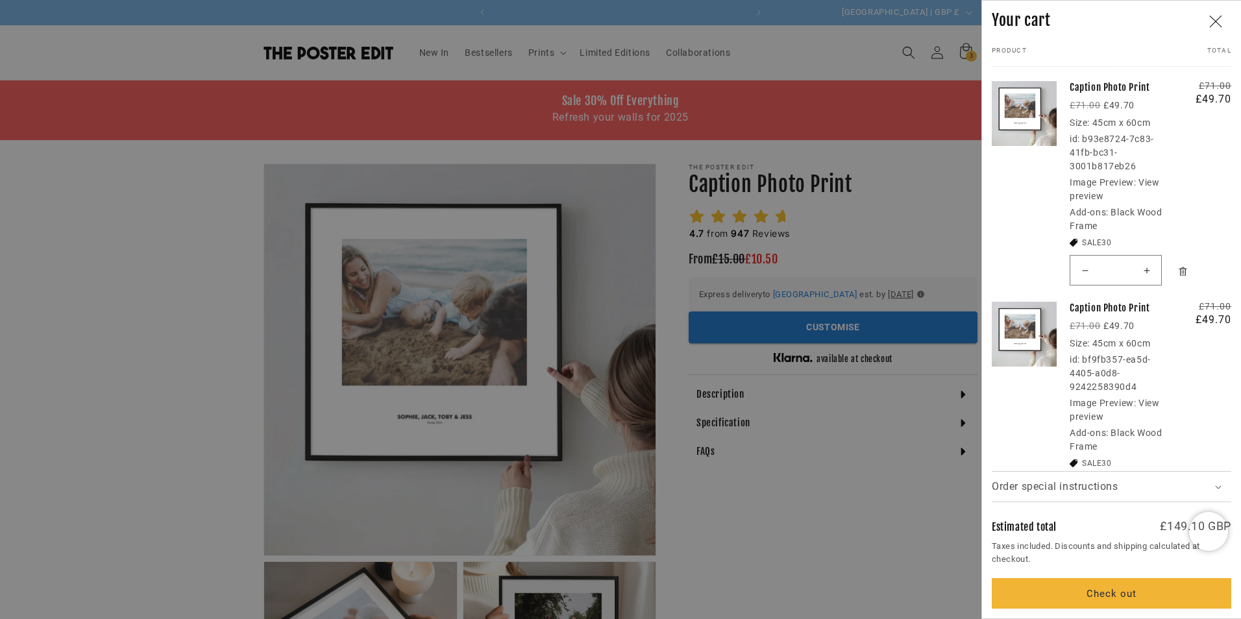
scroll to position [0, 253]
click at [1158, 182] on link "View preview" at bounding box center [1115, 189] width 90 height 24
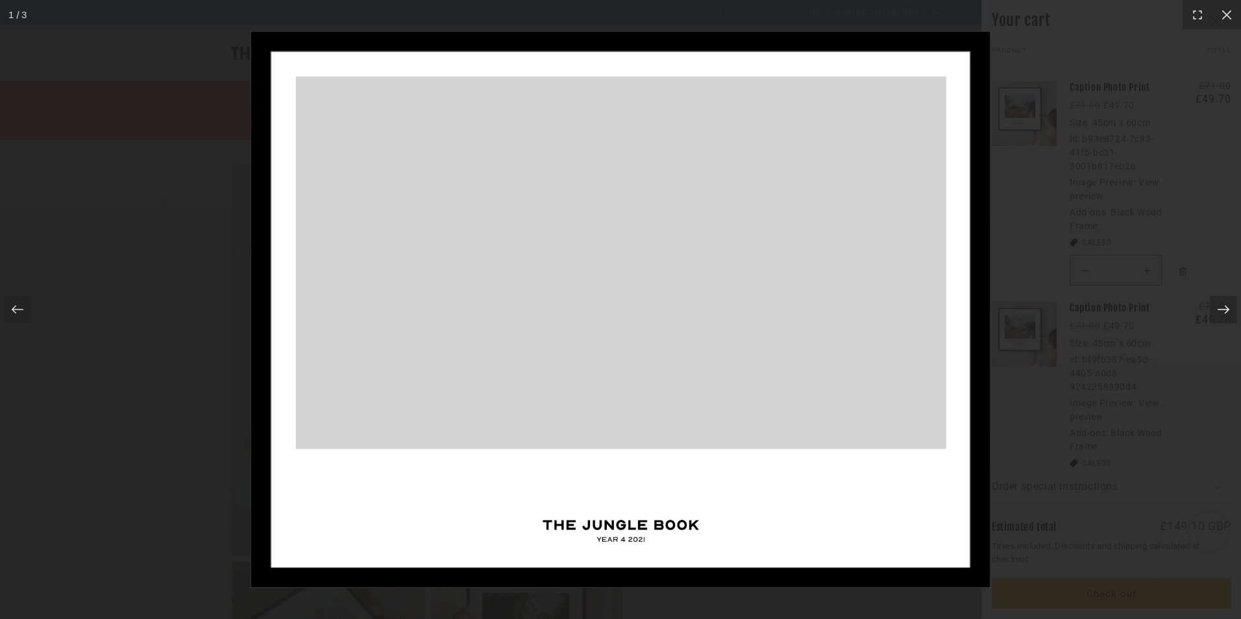
scroll to position [0, 506]
click at [1220, 310] on icon at bounding box center [1223, 309] width 13 height 13
click at [1227, 304] on icon at bounding box center [1223, 309] width 13 height 13
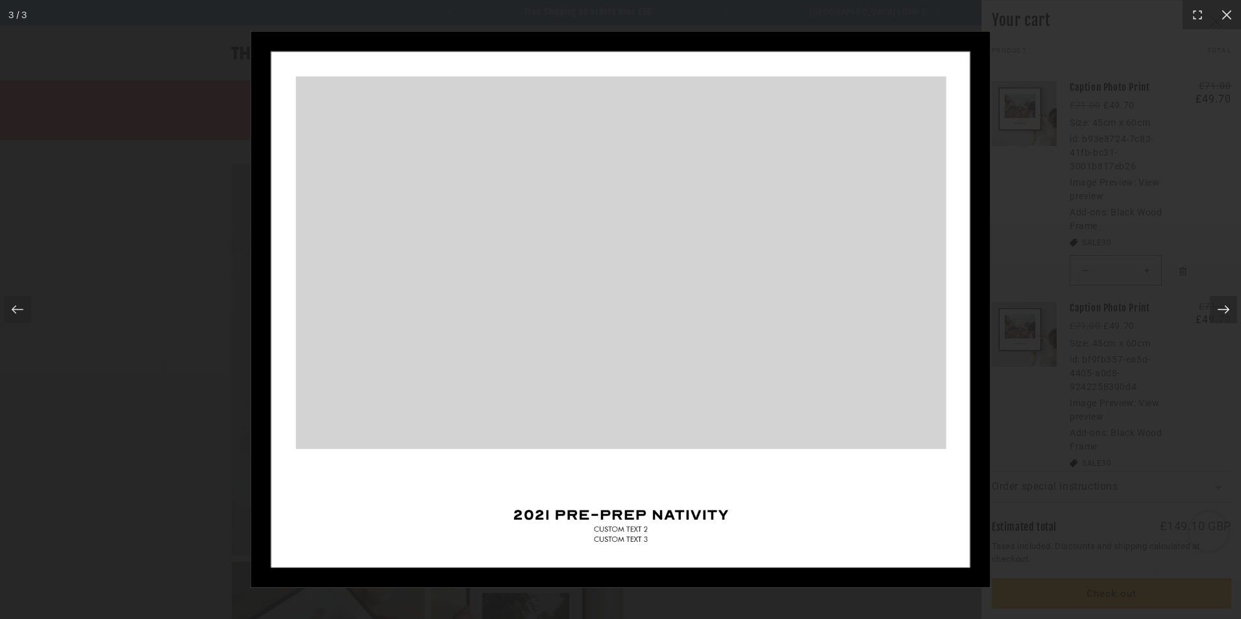
click at [1227, 304] on icon at bounding box center [1223, 309] width 13 height 13
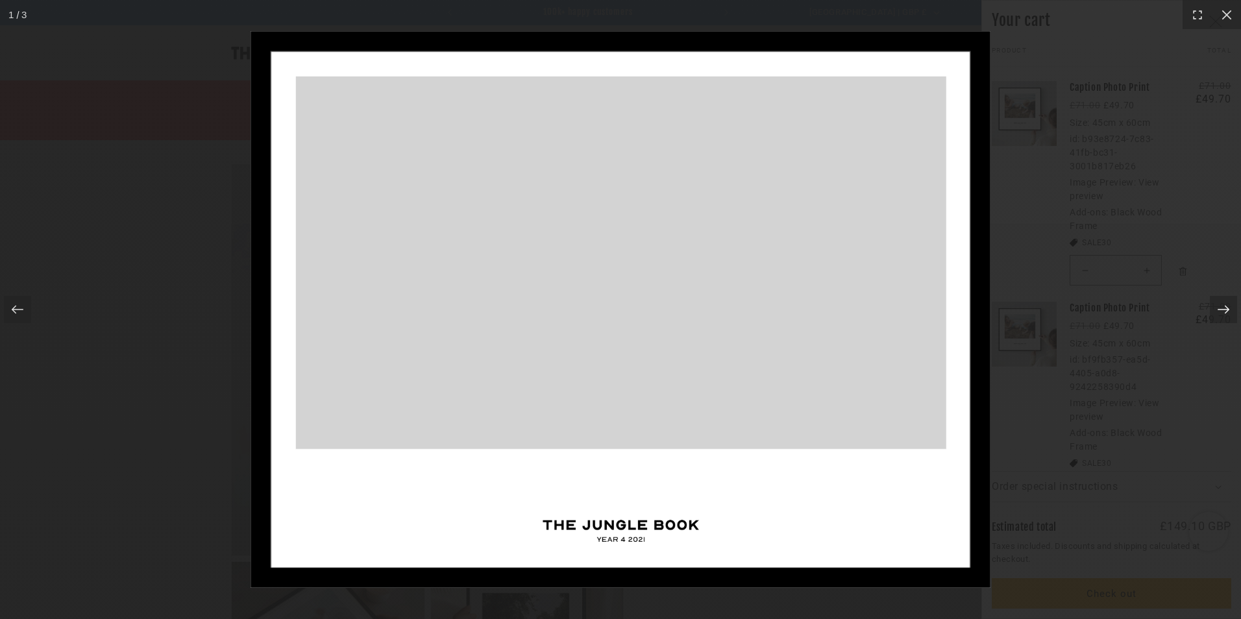
click at [1227, 304] on icon at bounding box center [1223, 309] width 13 height 13
click at [1183, 197] on div at bounding box center [620, 309] width 1241 height 619
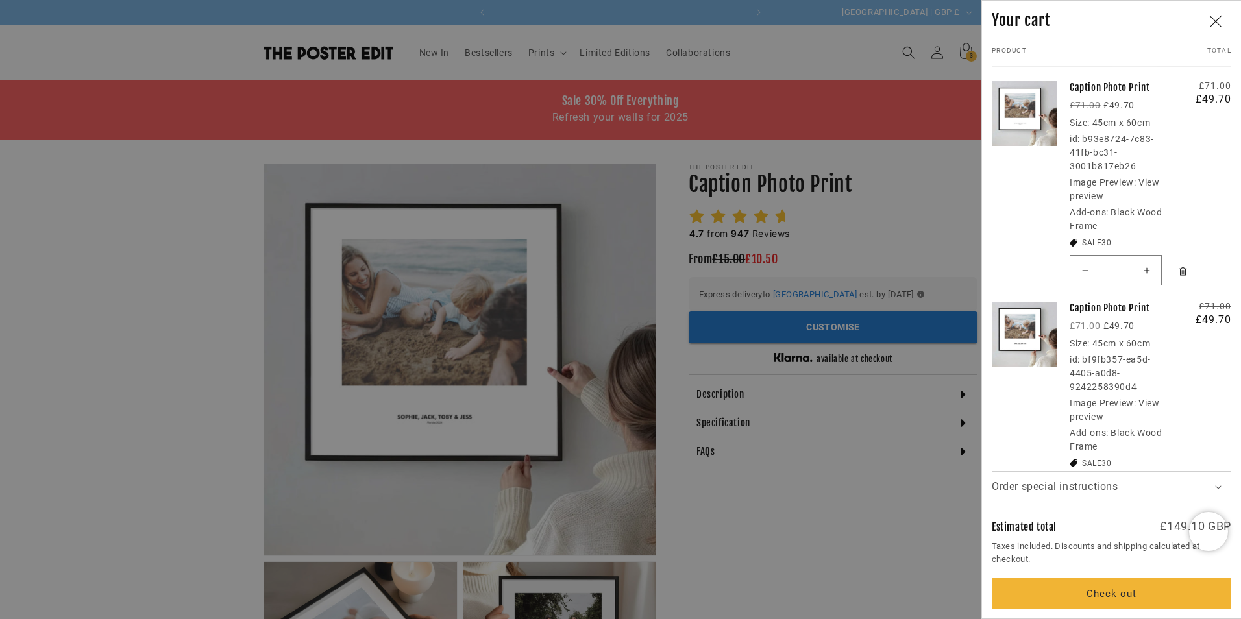
scroll to position [0, 0]
click at [1152, 403] on link "View preview" at bounding box center [1115, 410] width 90 height 24
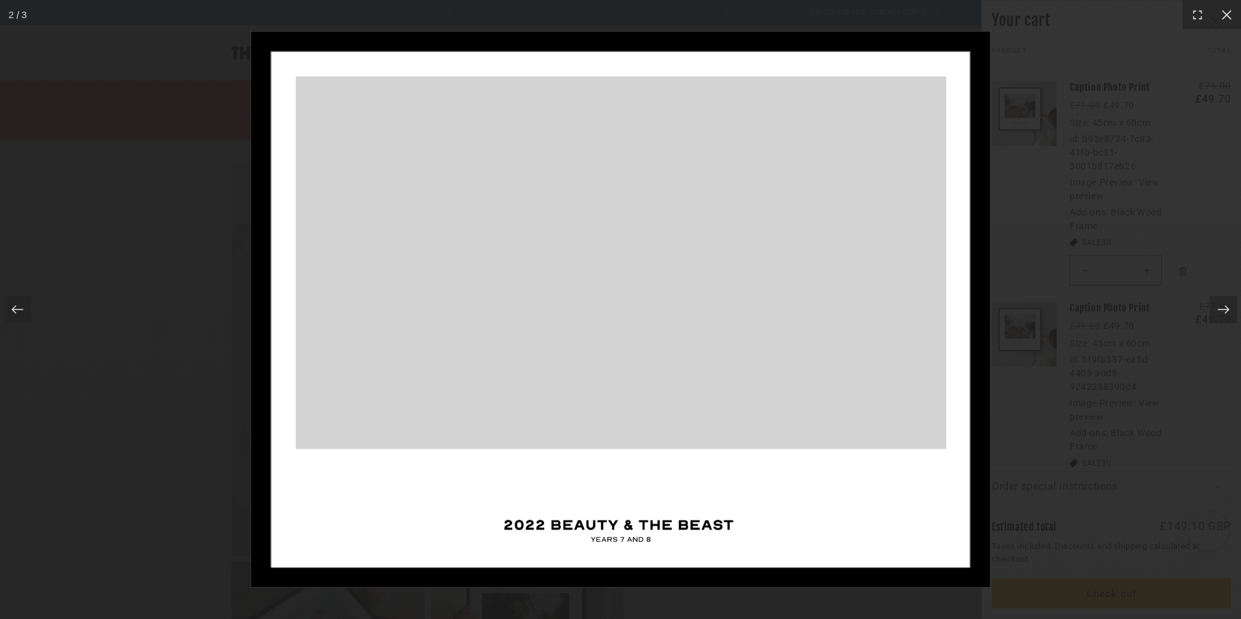
scroll to position [0, 253]
click at [1195, 106] on div at bounding box center [620, 309] width 1241 height 619
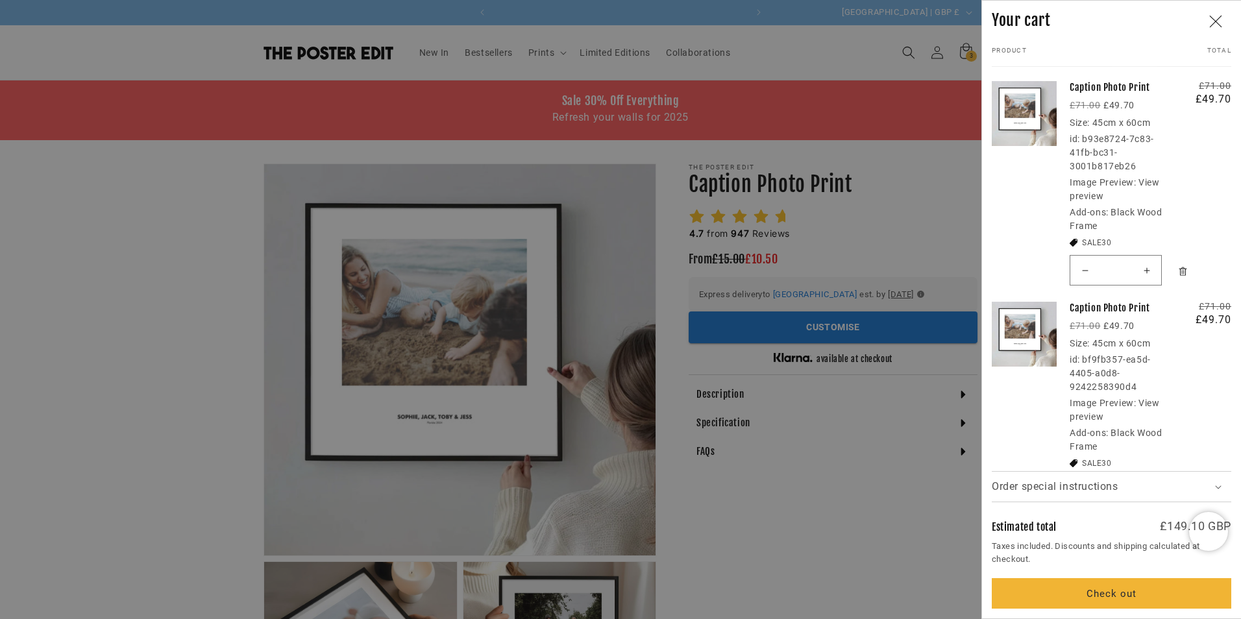
scroll to position [0, 506]
click at [1152, 183] on link "View preview" at bounding box center [1115, 189] width 90 height 24
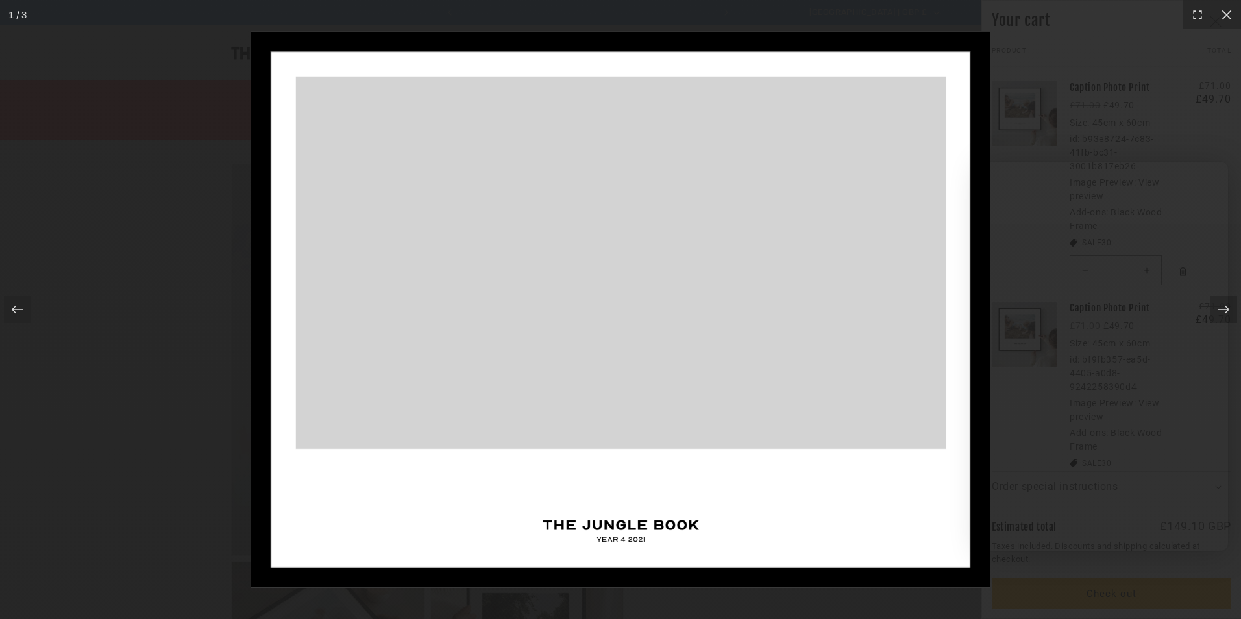
scroll to position [0, 0]
click at [1222, 16] on icon at bounding box center [1226, 14] width 13 height 13
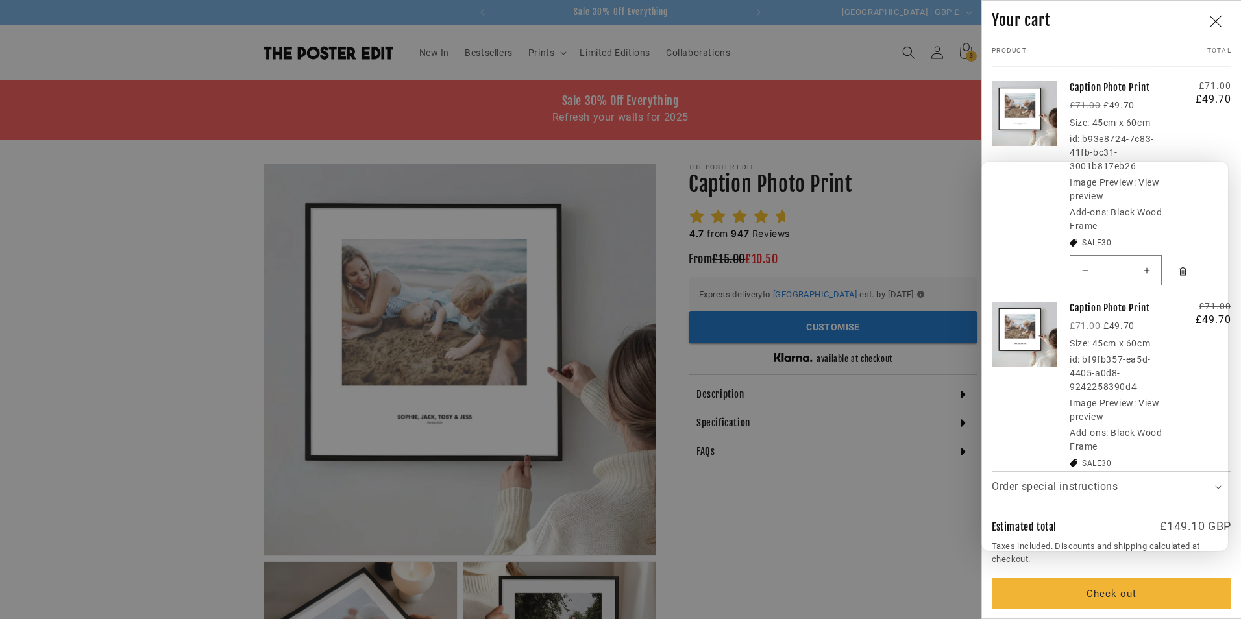
click at [1100, 116] on div "Size: 45cm x 60cm" at bounding box center [1121, 123] width 103 height 14
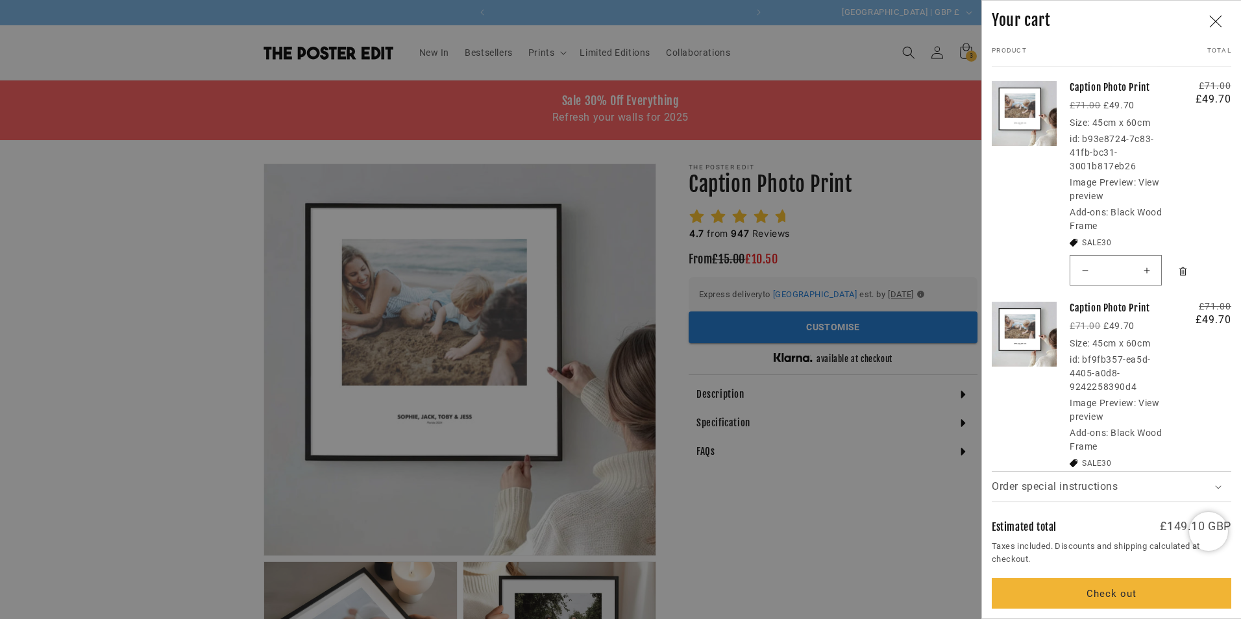
scroll to position [0, 506]
click at [1147, 184] on link "View preview" at bounding box center [1115, 189] width 90 height 24
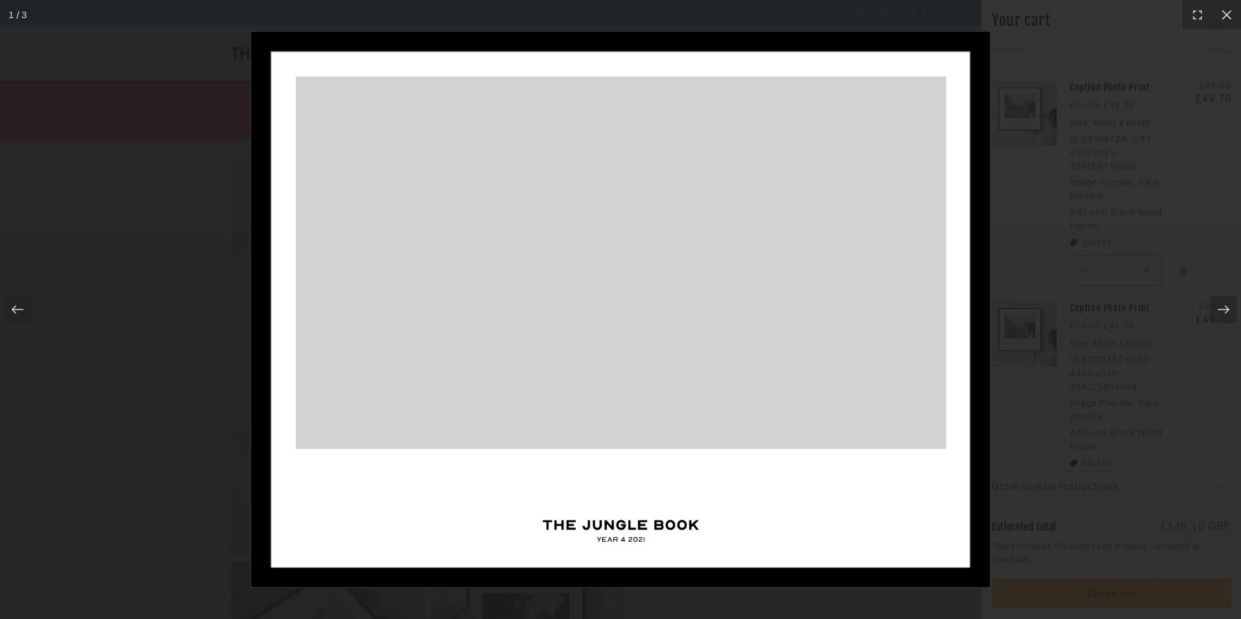
scroll to position [0, 0]
click at [1147, 184] on div at bounding box center [620, 309] width 1241 height 619
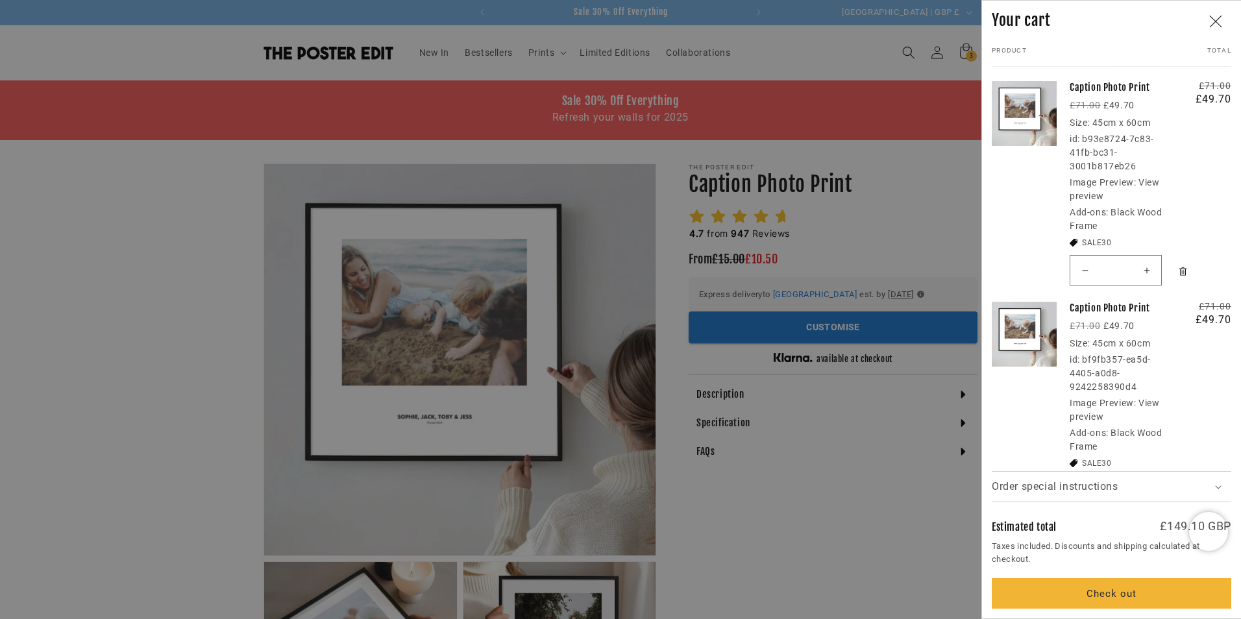
click at [1149, 405] on link "View preview" at bounding box center [1115, 410] width 90 height 24
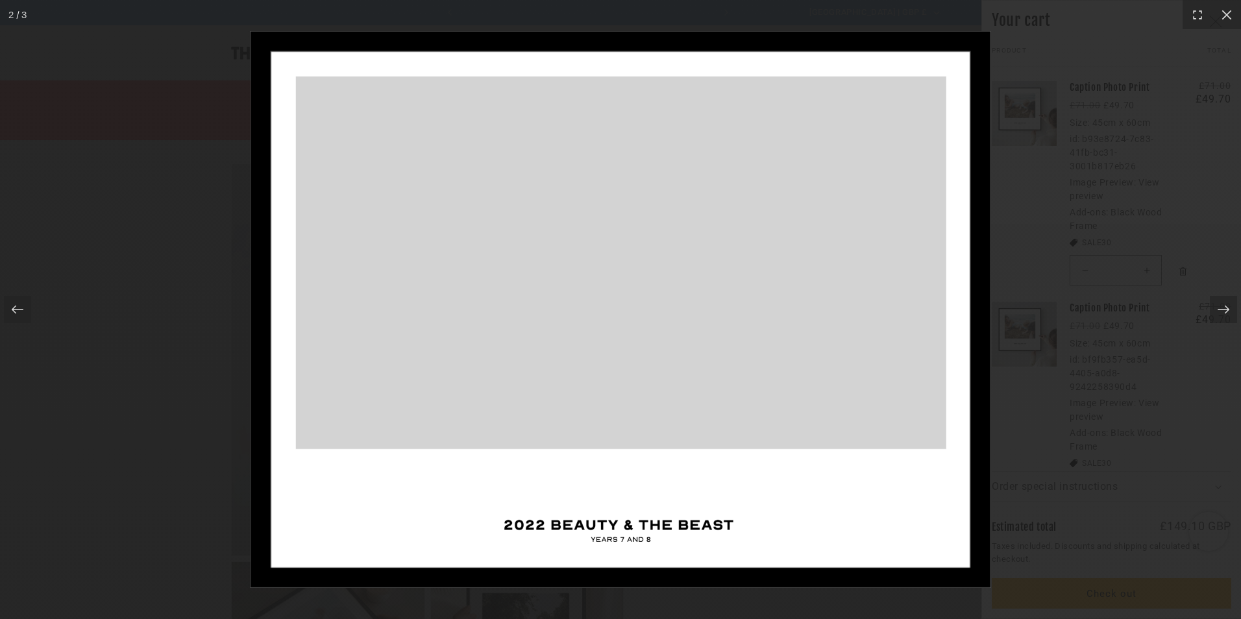
scroll to position [0, 253]
click at [671, 521] on img at bounding box center [621, 309] width 740 height 557
click at [1114, 376] on div at bounding box center [620, 309] width 1241 height 619
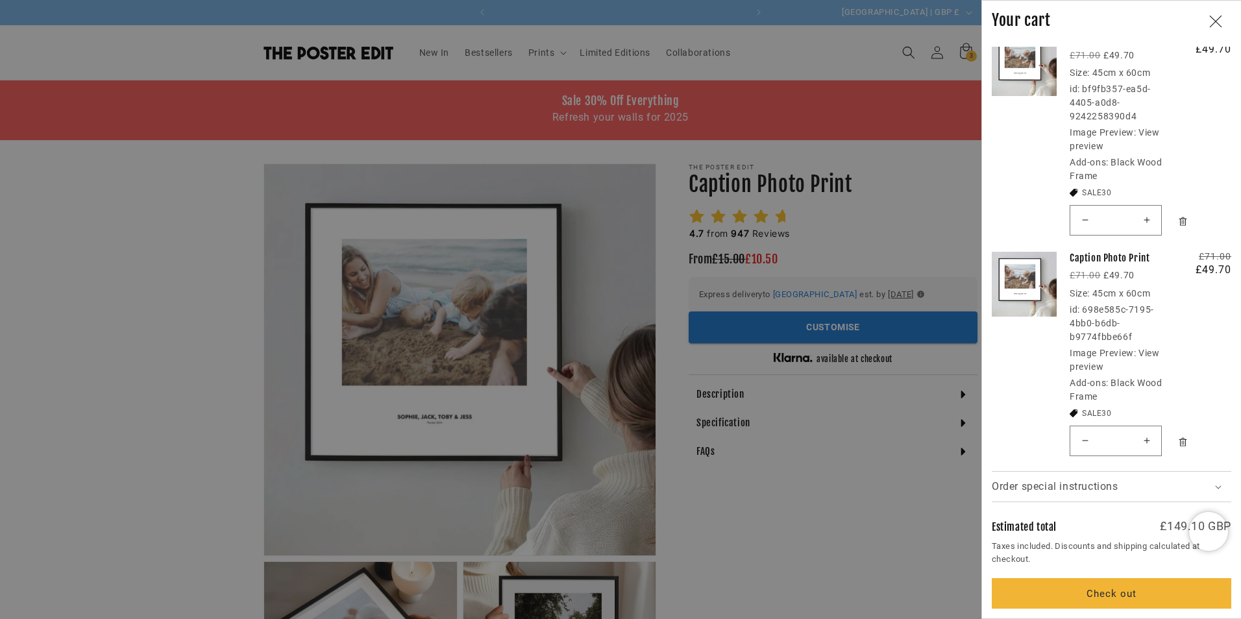
scroll to position [0, 0]
click at [1148, 352] on link "View preview" at bounding box center [1115, 360] width 90 height 24
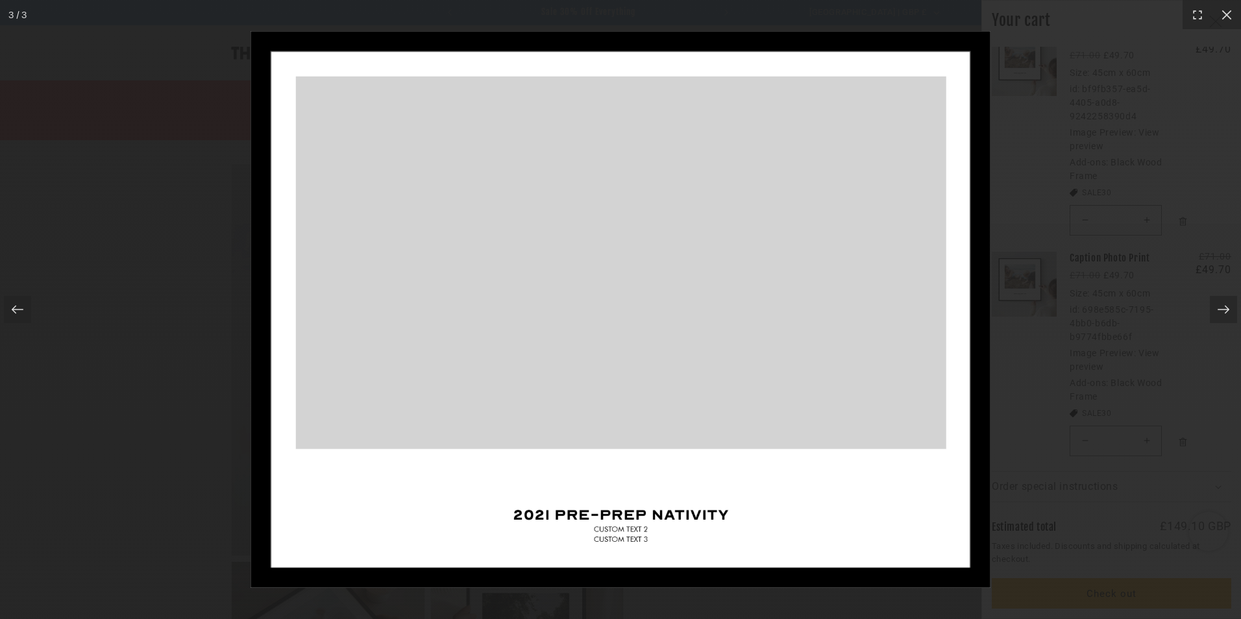
click at [1148, 352] on div at bounding box center [620, 309] width 1241 height 619
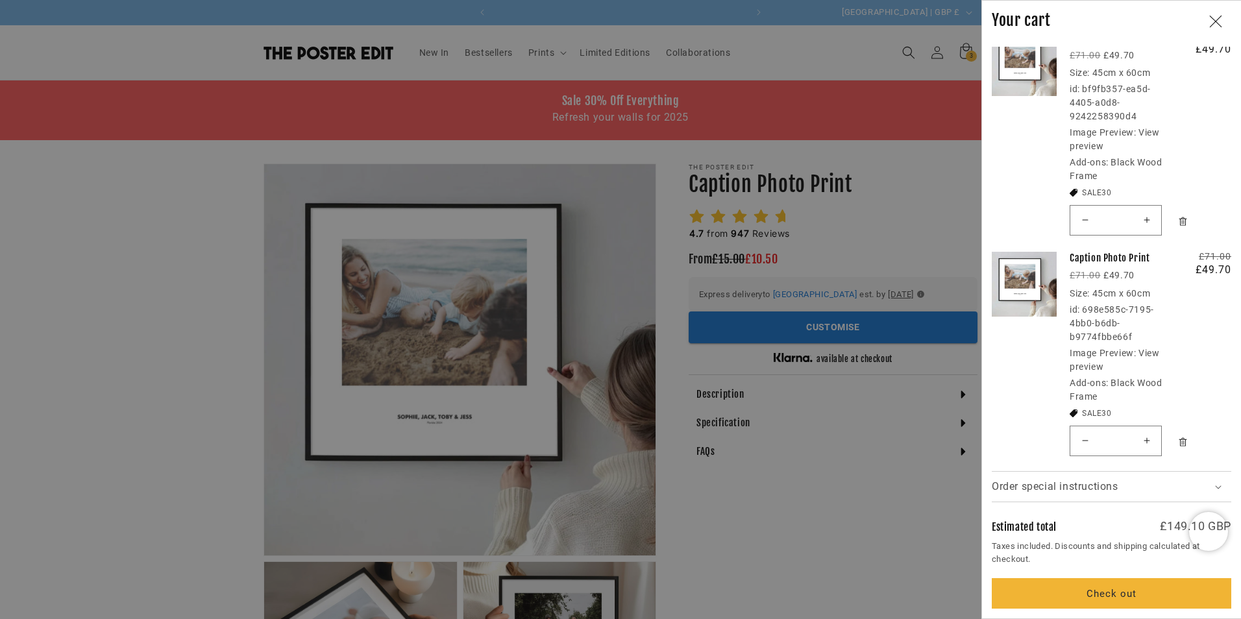
scroll to position [0, 253]
click at [1122, 256] on link "Caption Photo Print" at bounding box center [1121, 258] width 103 height 13
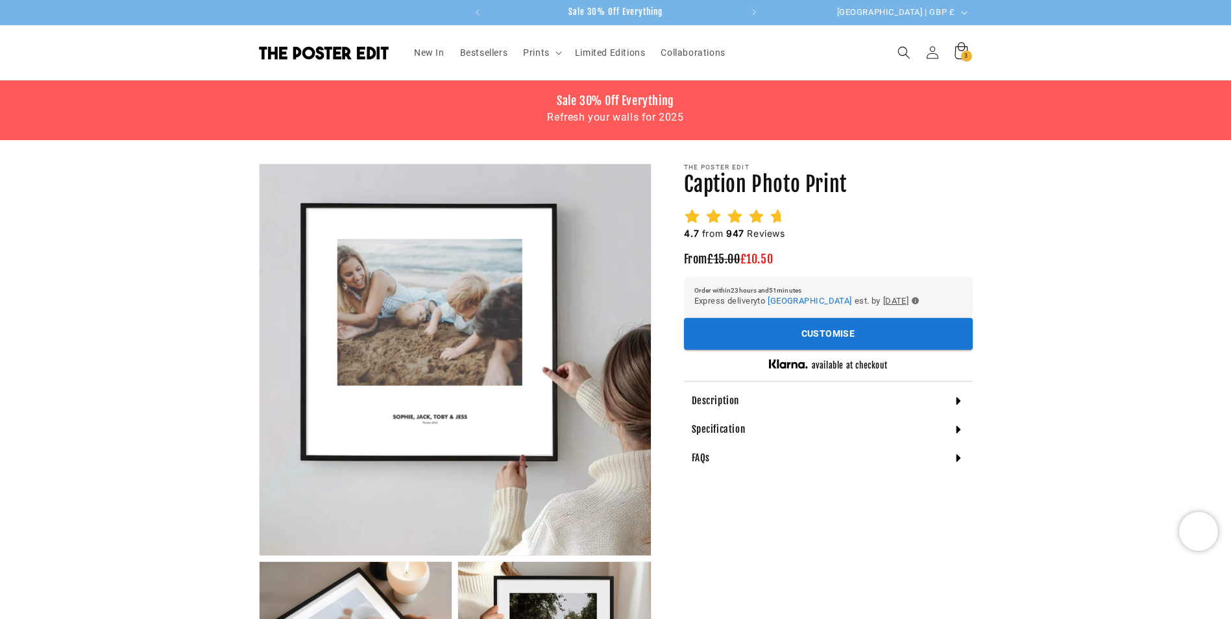
click at [967, 56] on span "3" at bounding box center [966, 56] width 4 height 11
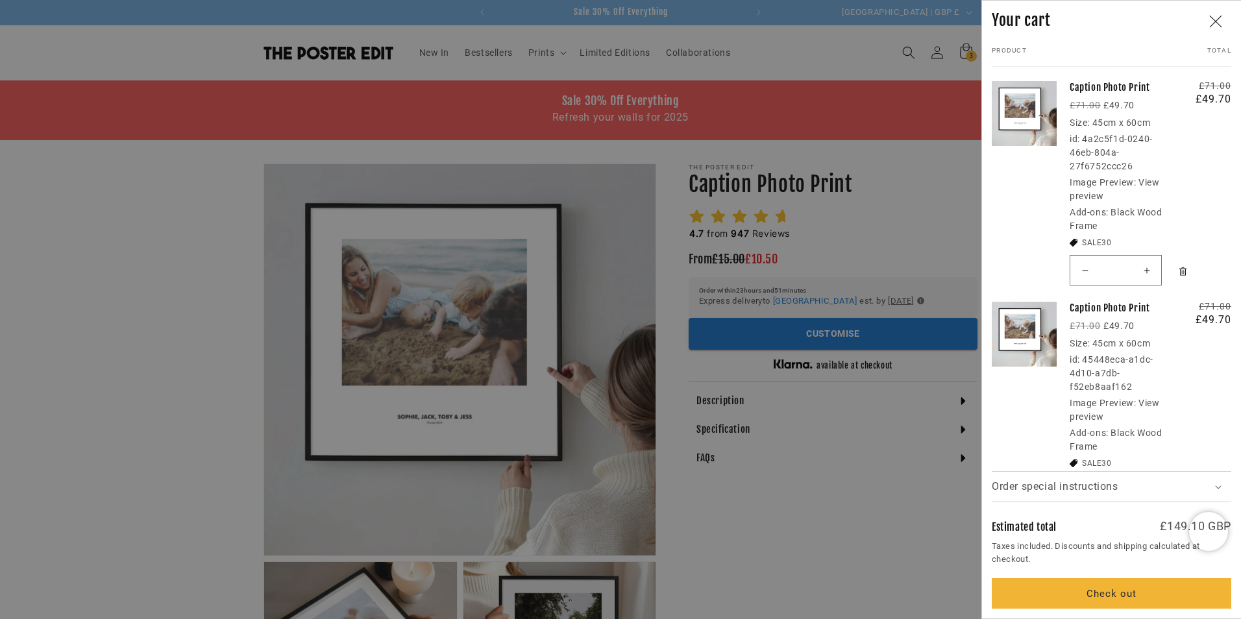
click at [1152, 182] on link "View preview" at bounding box center [1115, 189] width 90 height 24
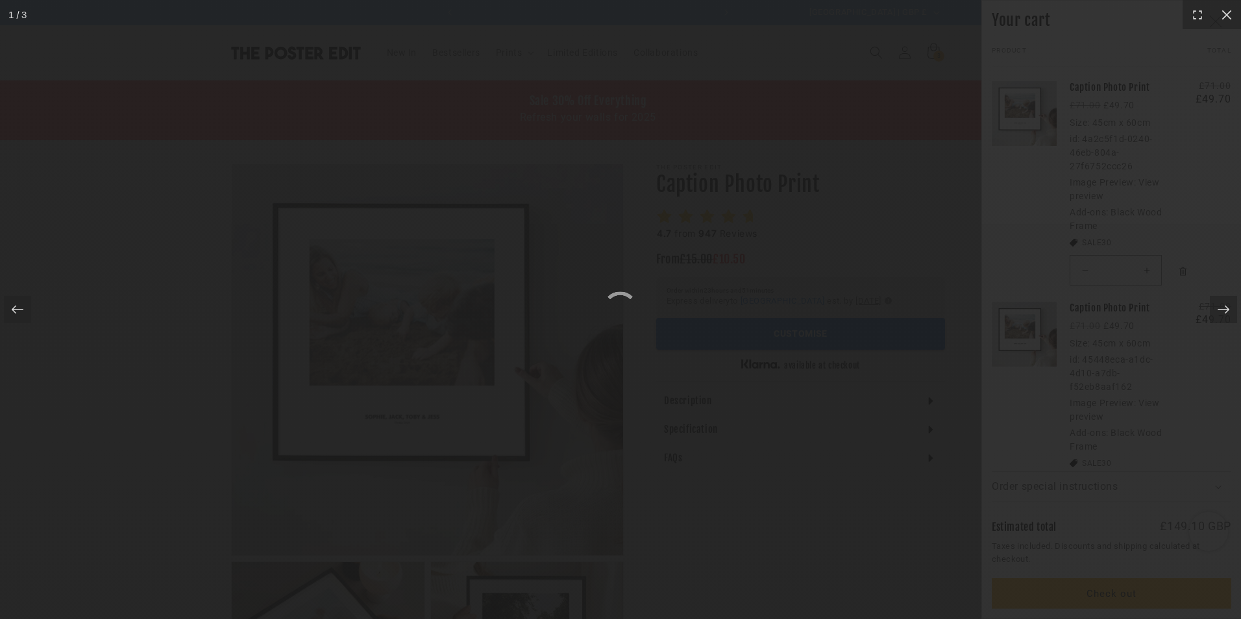
scroll to position [0, 253]
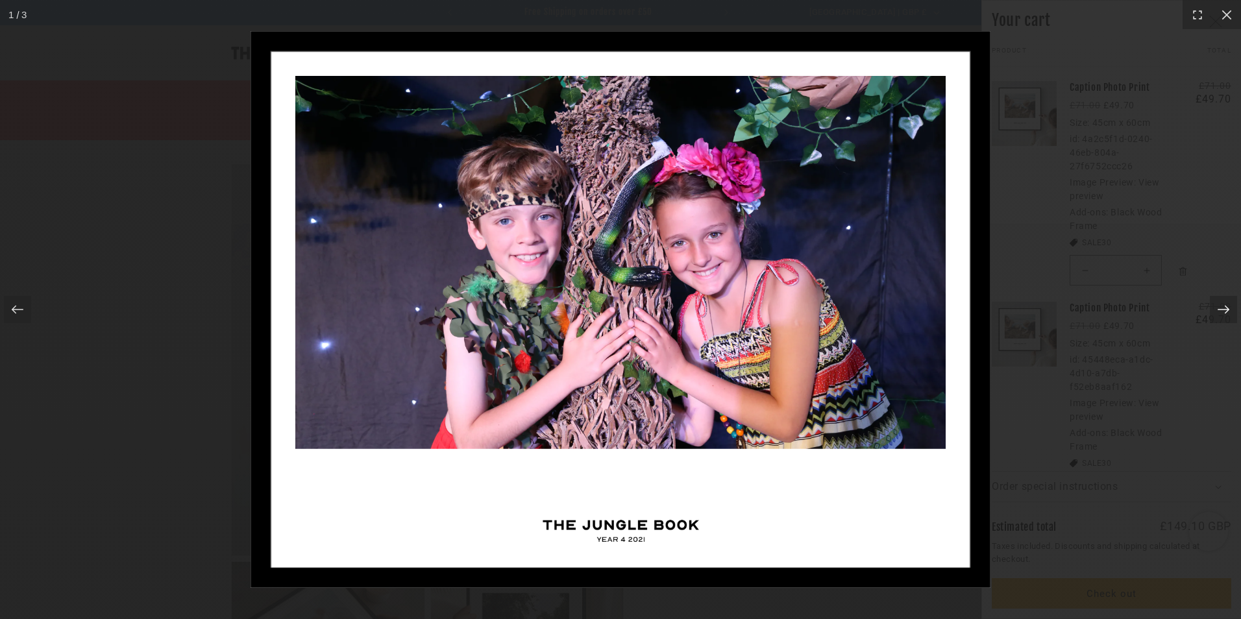
click at [1221, 310] on icon at bounding box center [1223, 309] width 13 height 13
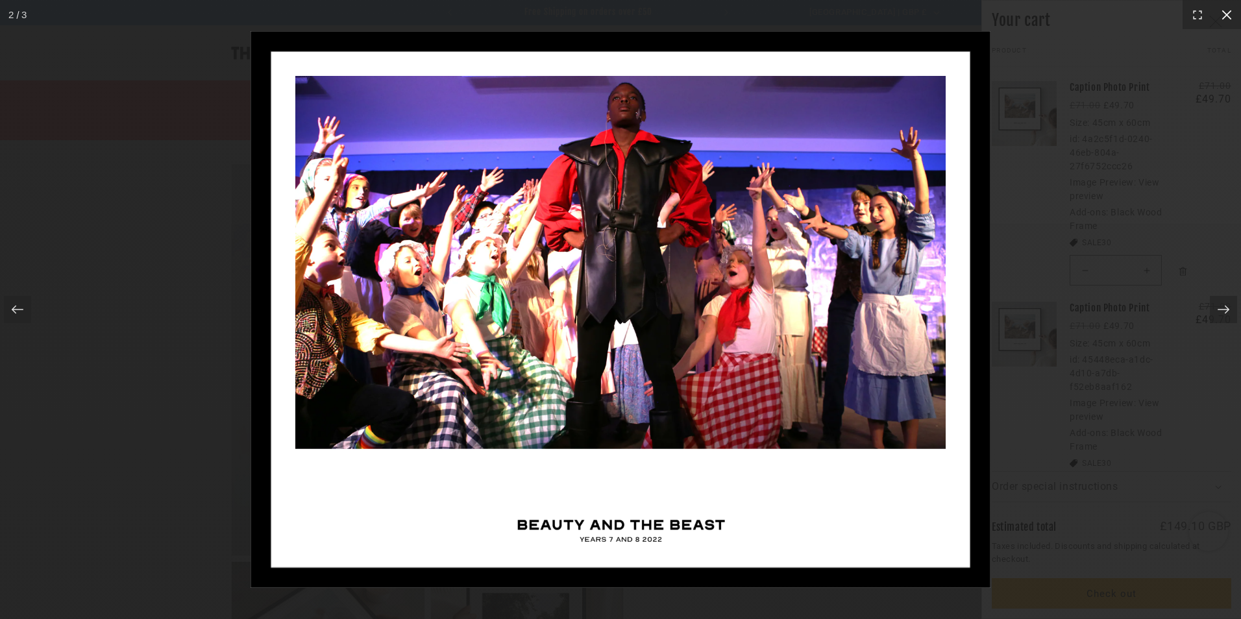
click at [1229, 12] on icon at bounding box center [1226, 15] width 10 height 10
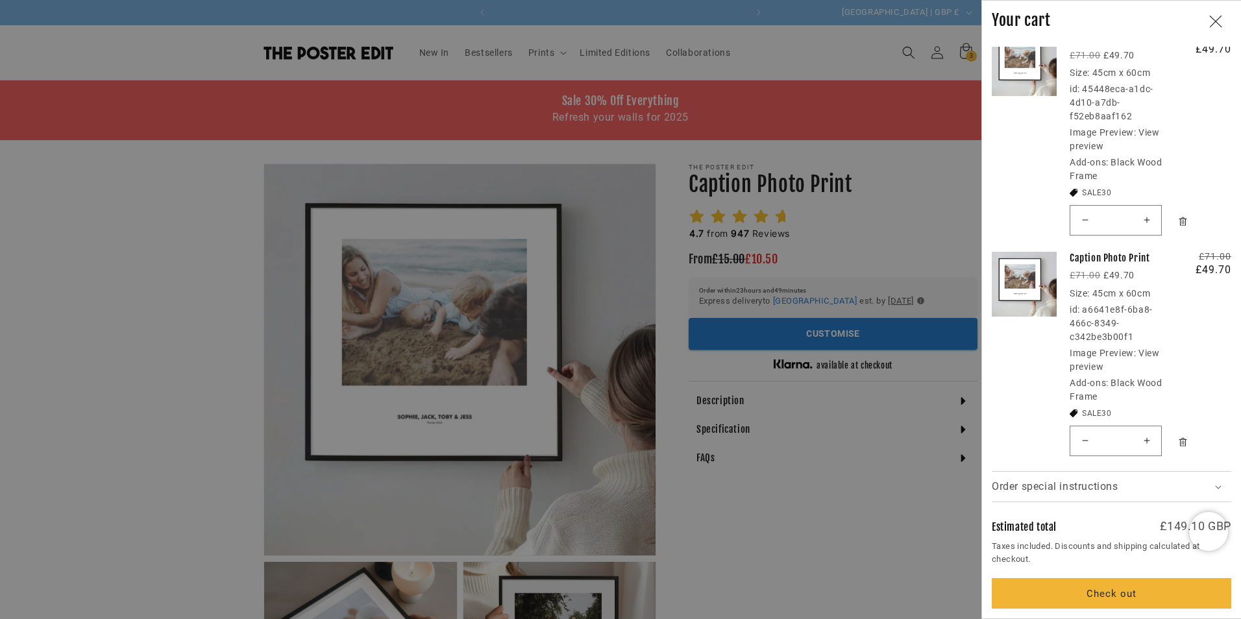
scroll to position [0, 0]
click at [1147, 354] on link "View preview" at bounding box center [1115, 360] width 90 height 24
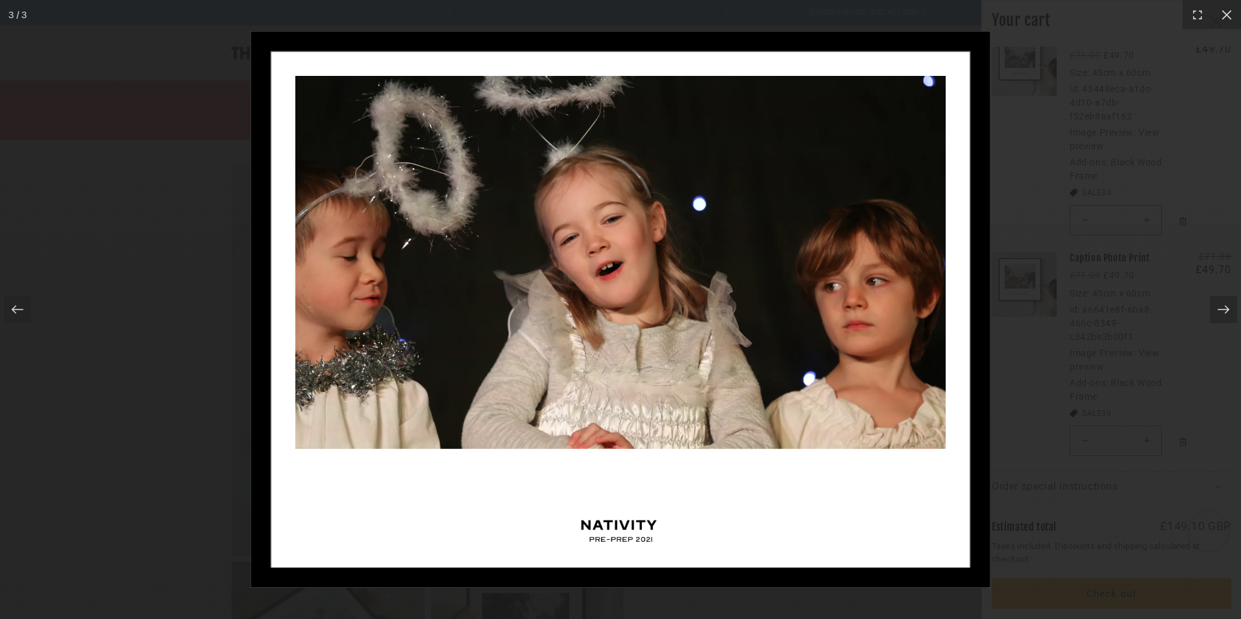
scroll to position [0, 253]
click at [1160, 328] on div at bounding box center [620, 309] width 1241 height 619
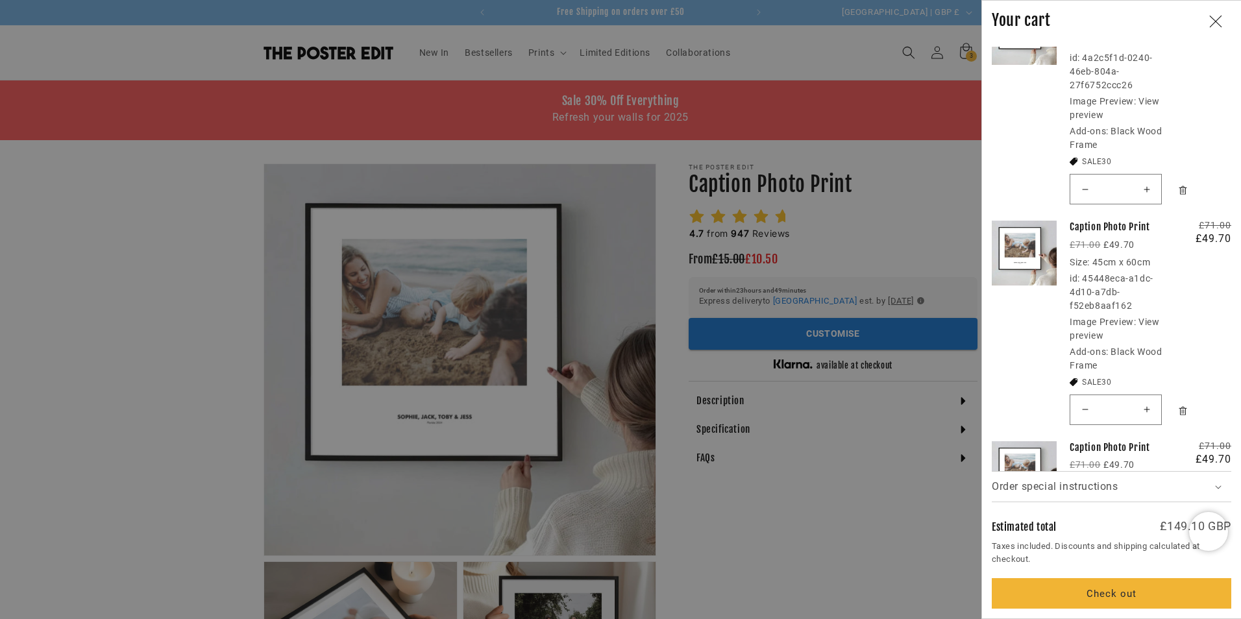
scroll to position [76, 0]
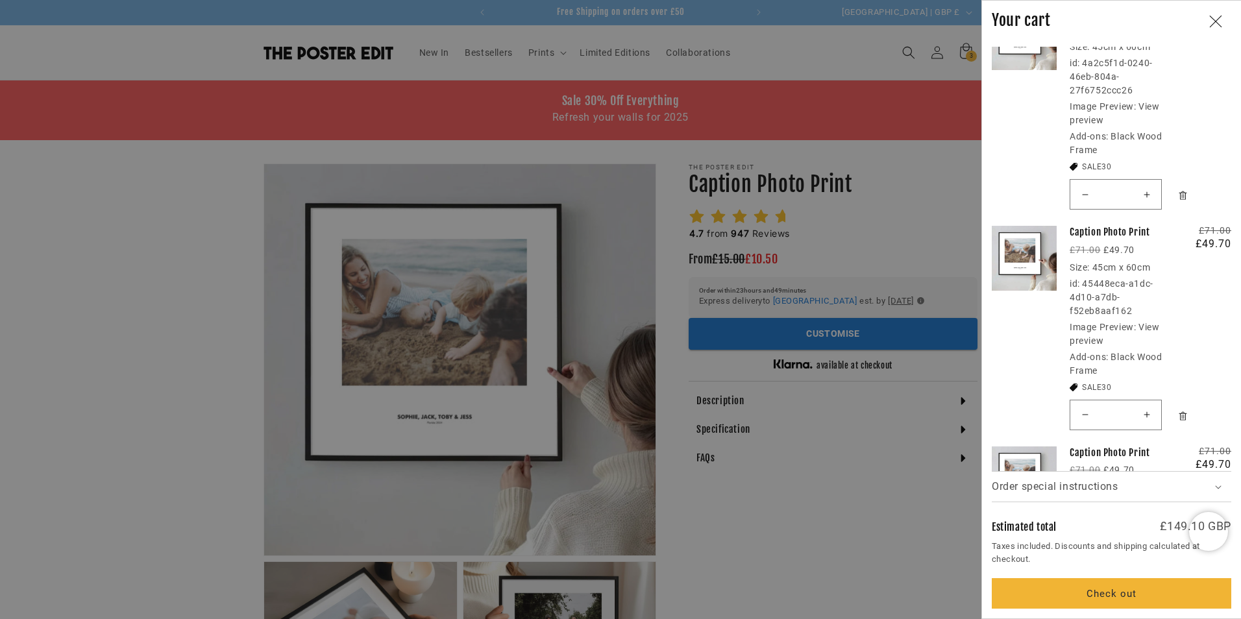
click at [1150, 107] on link "View preview" at bounding box center [1115, 113] width 90 height 24
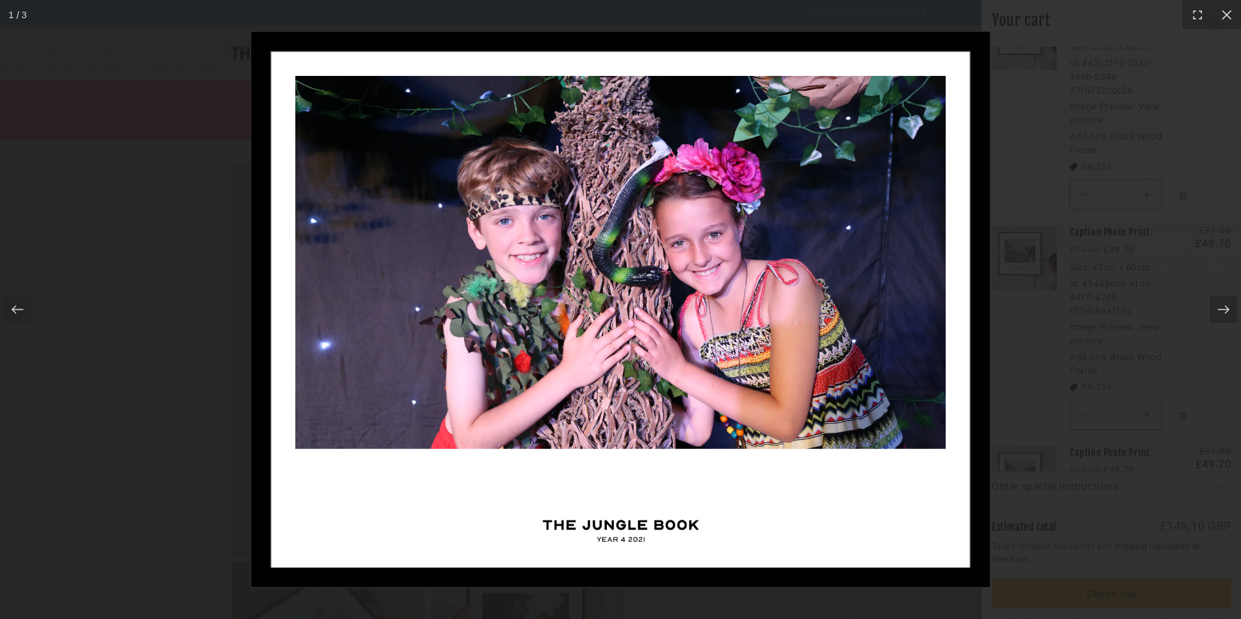
scroll to position [0, 0]
click at [1123, 330] on div at bounding box center [620, 309] width 1241 height 619
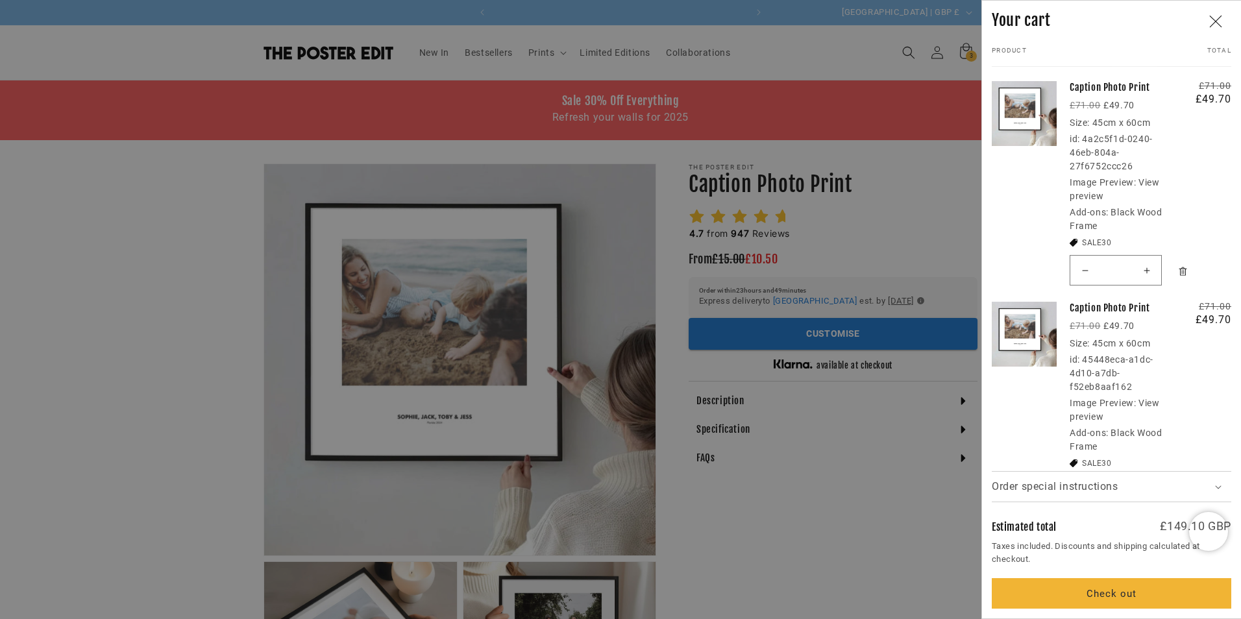
scroll to position [0, 253]
click at [1151, 182] on link "View preview" at bounding box center [1115, 189] width 90 height 24
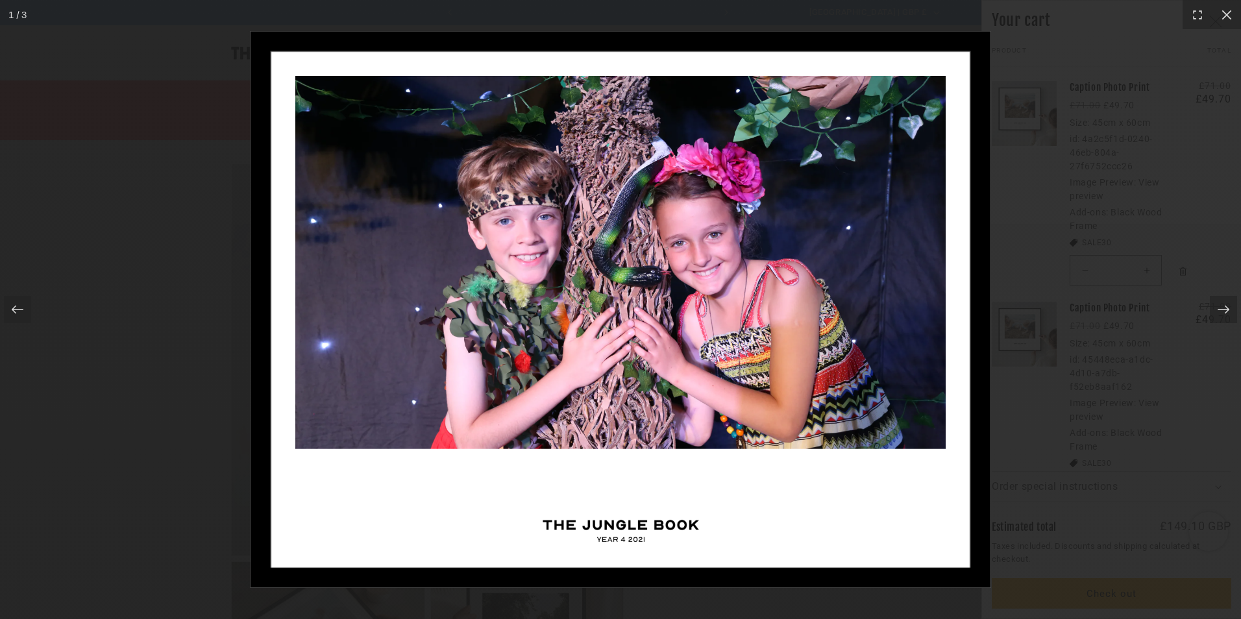
scroll to position [0, 506]
click at [1168, 230] on div at bounding box center [620, 309] width 1241 height 619
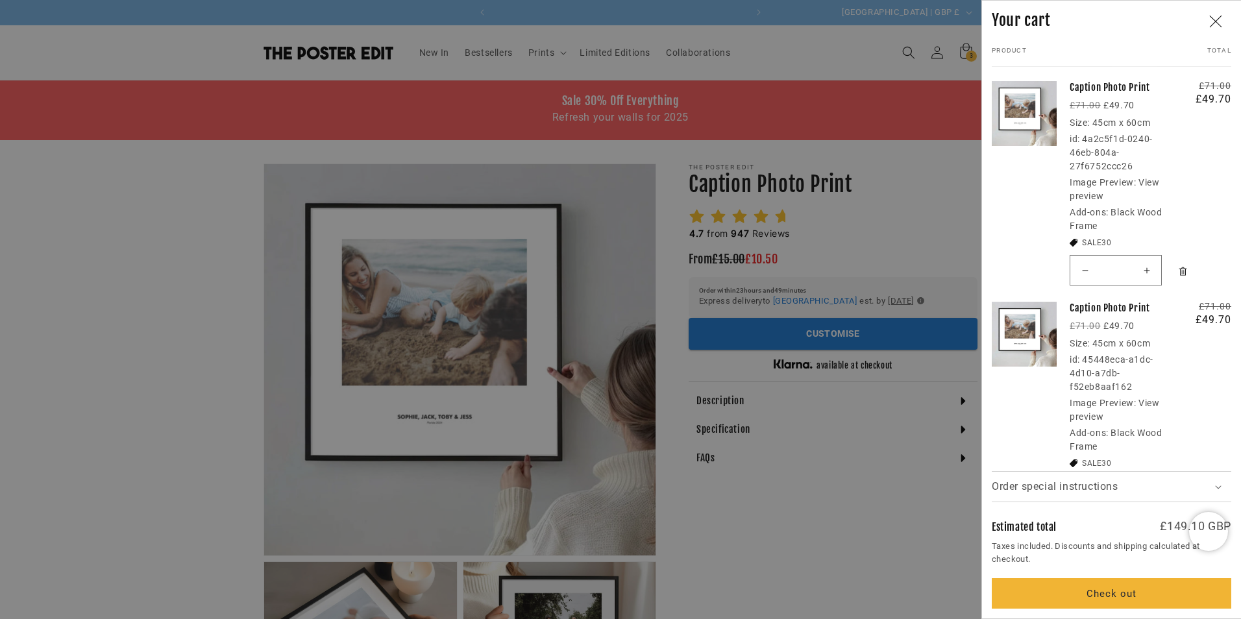
scroll to position [0, 0]
click at [1142, 402] on link "View preview" at bounding box center [1115, 410] width 90 height 24
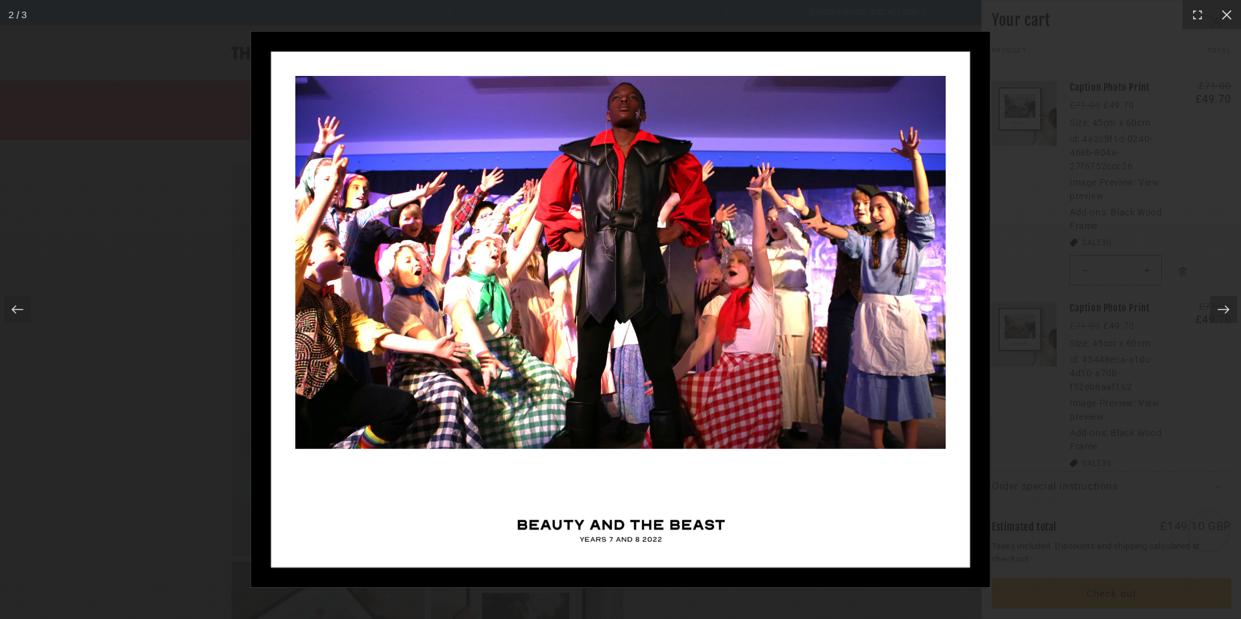
scroll to position [0, 253]
click at [1142, 402] on div at bounding box center [620, 309] width 1241 height 619
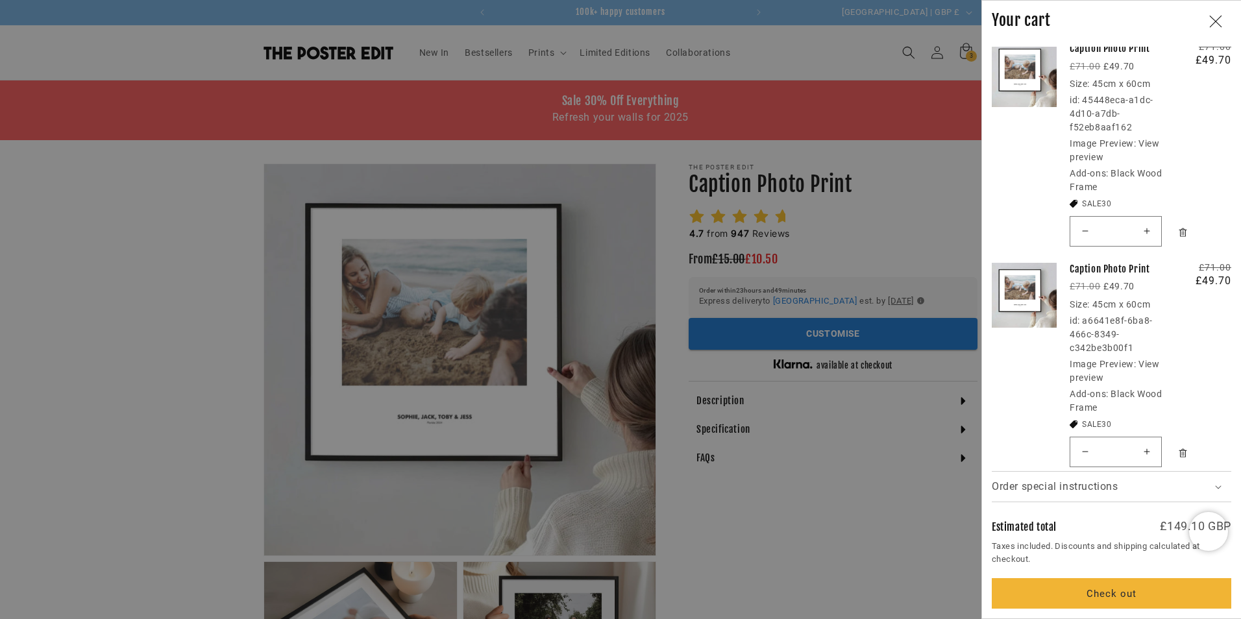
scroll to position [271, 0]
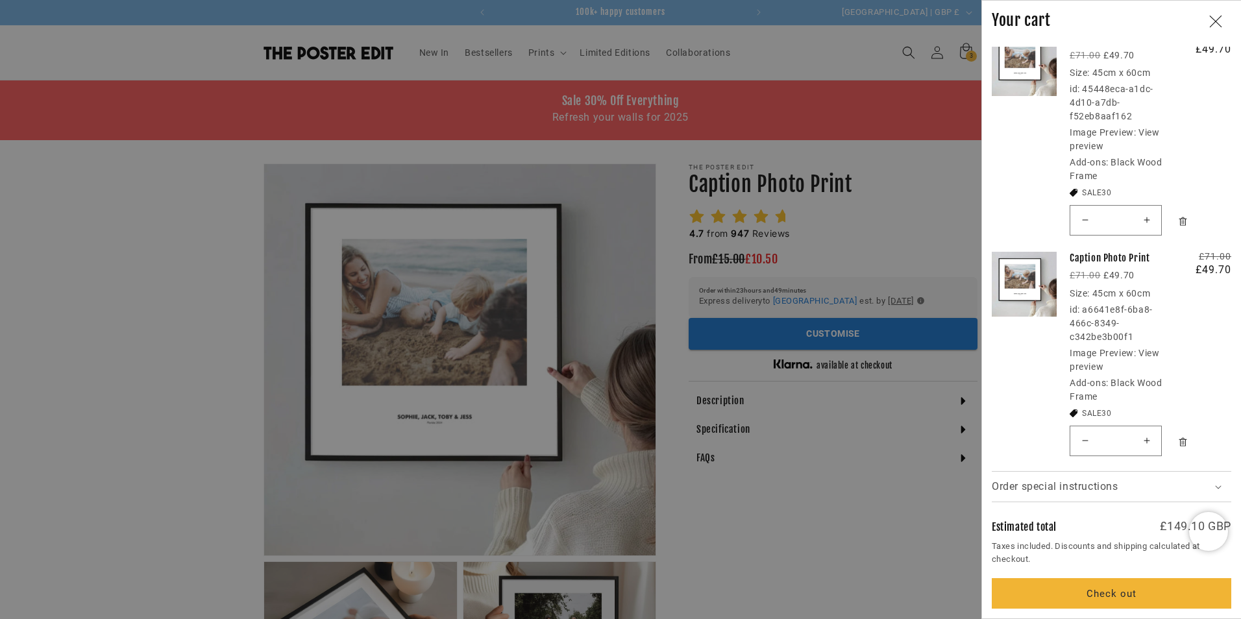
click at [1149, 354] on link "View preview" at bounding box center [1115, 360] width 90 height 24
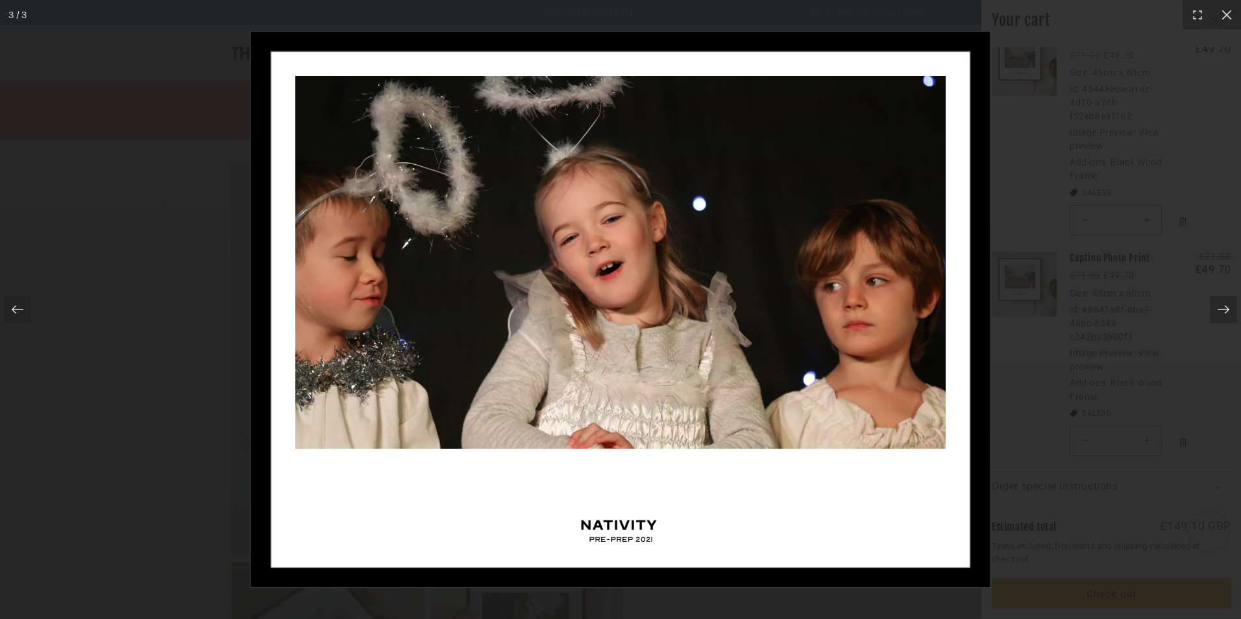
click at [1149, 354] on div at bounding box center [620, 309] width 1241 height 619
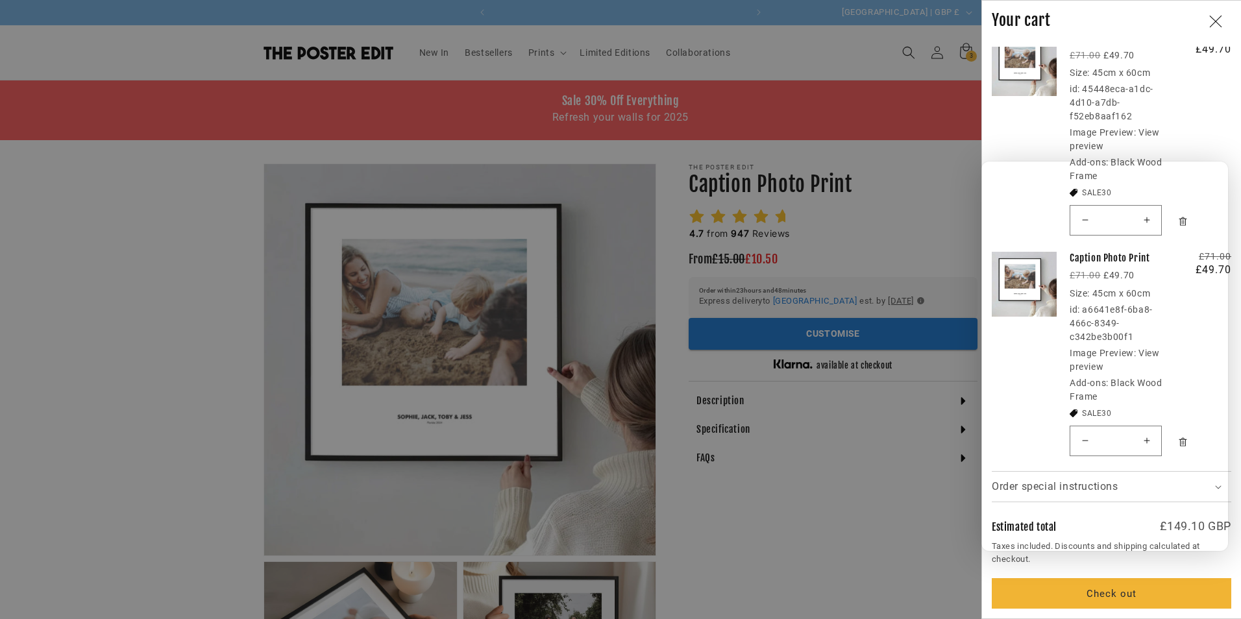
scroll to position [0, 253]
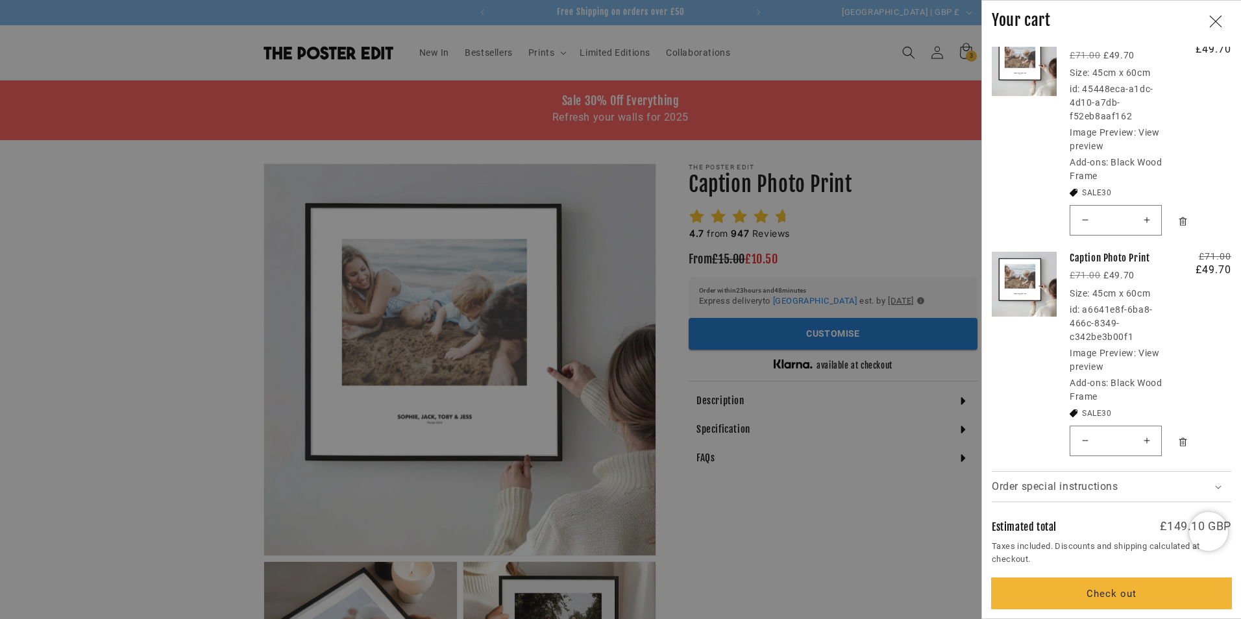
click at [1111, 594] on button "Check out" at bounding box center [1111, 593] width 239 height 31
